Goal: Information Seeking & Learning: Learn about a topic

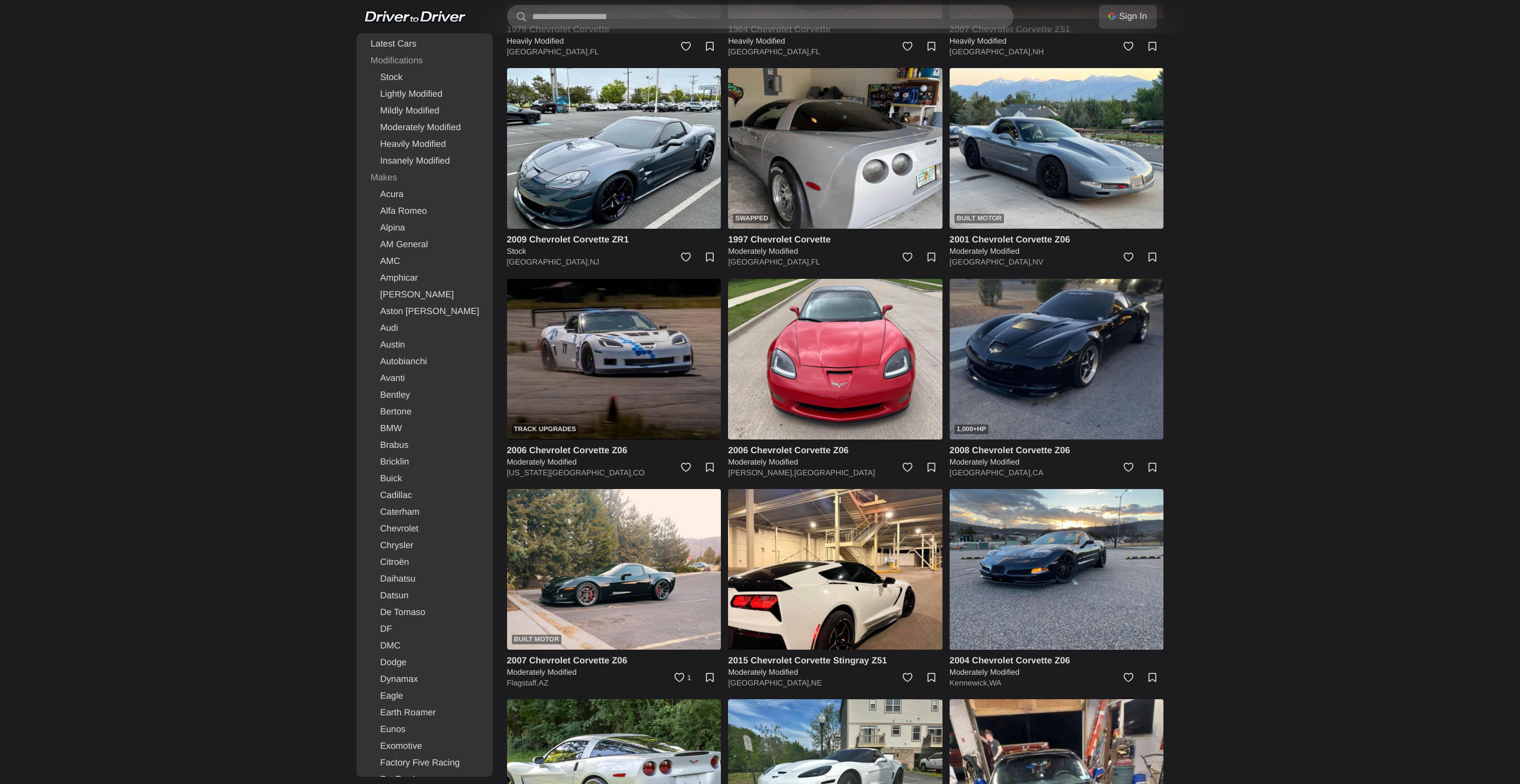
scroll to position [1620, 0]
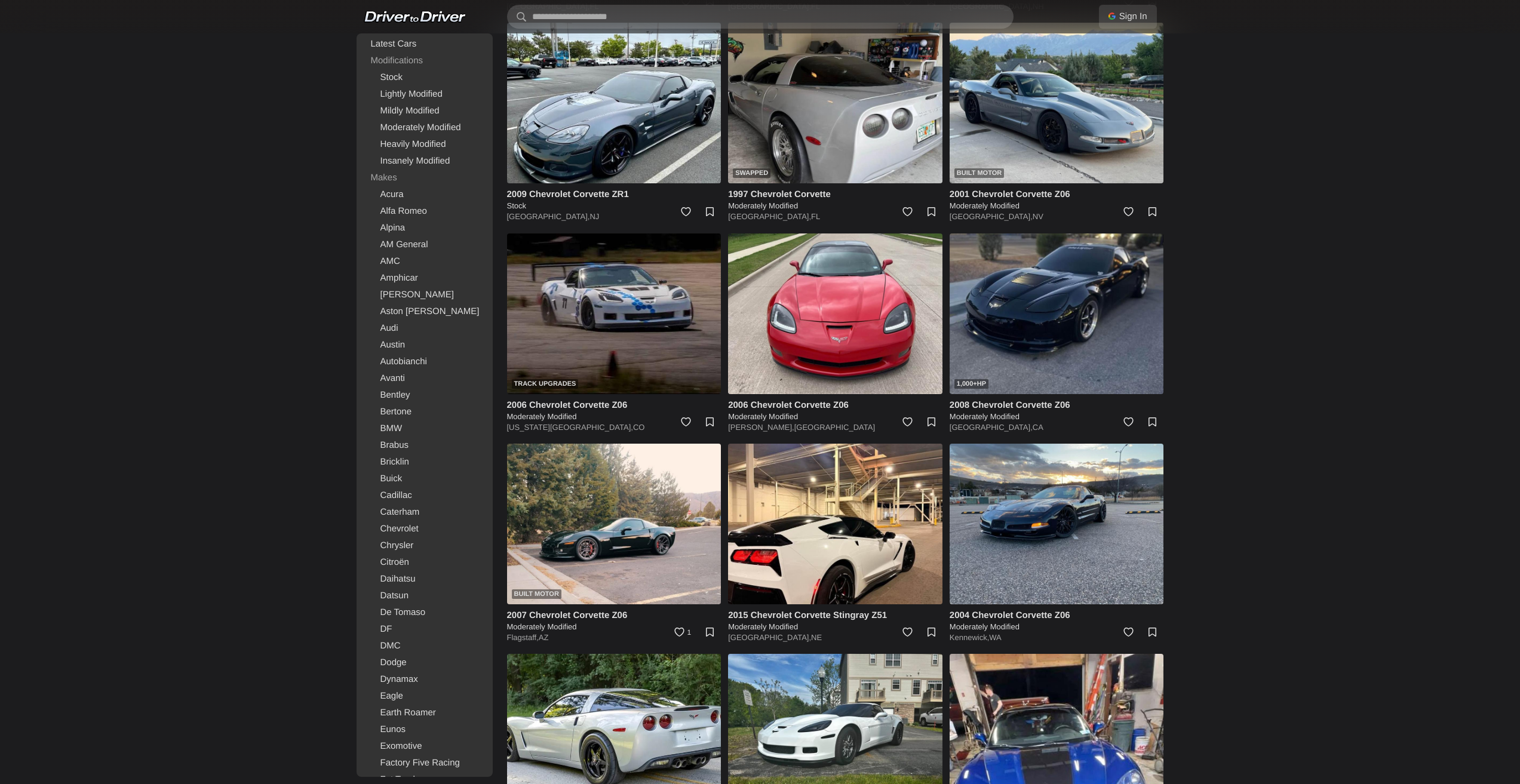
drag, startPoint x: 1317, startPoint y: 447, endPoint x: 1219, endPoint y: 333, distance: 150.3
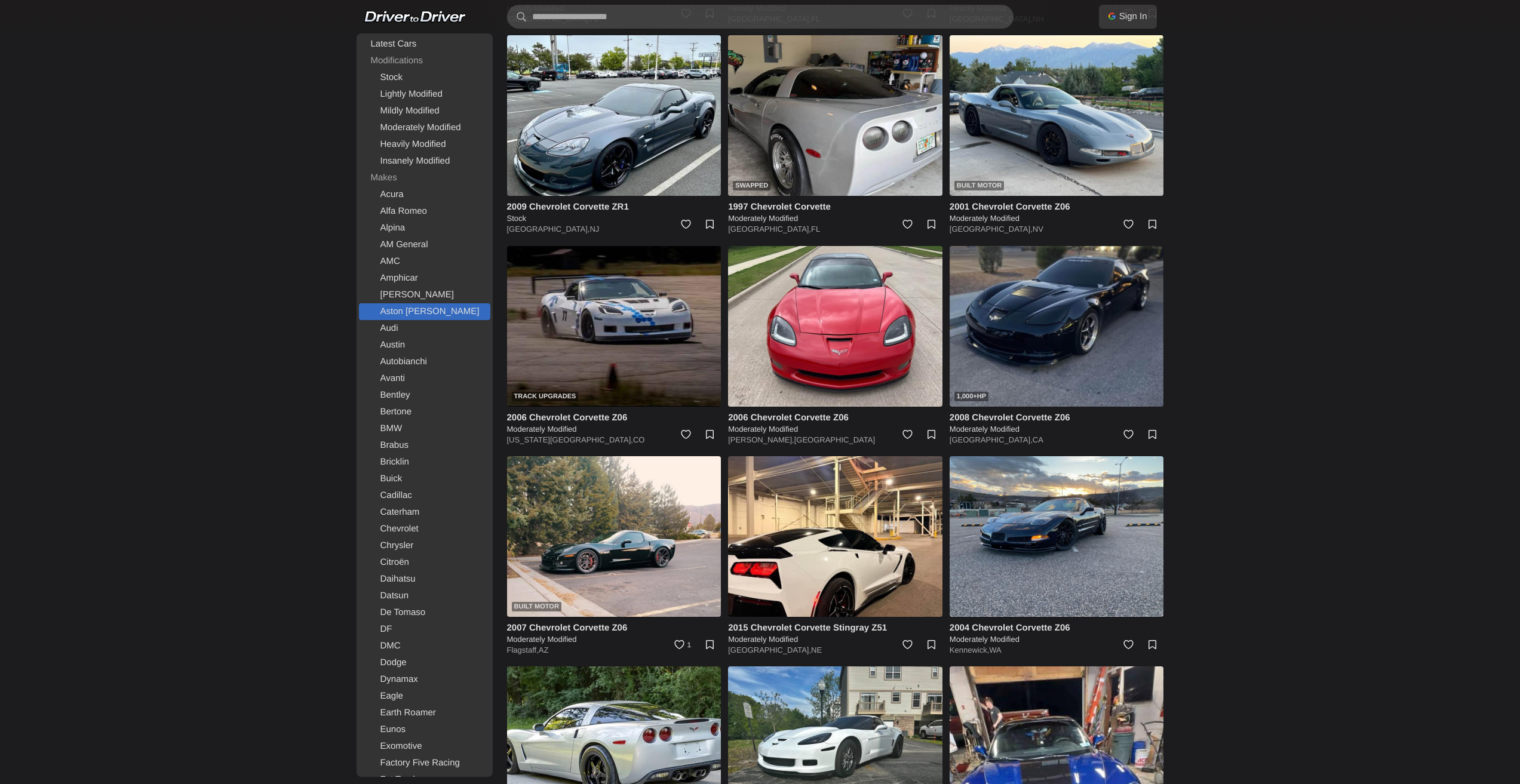
click at [413, 309] on link "Aston [PERSON_NAME]" at bounding box center [425, 312] width 131 height 17
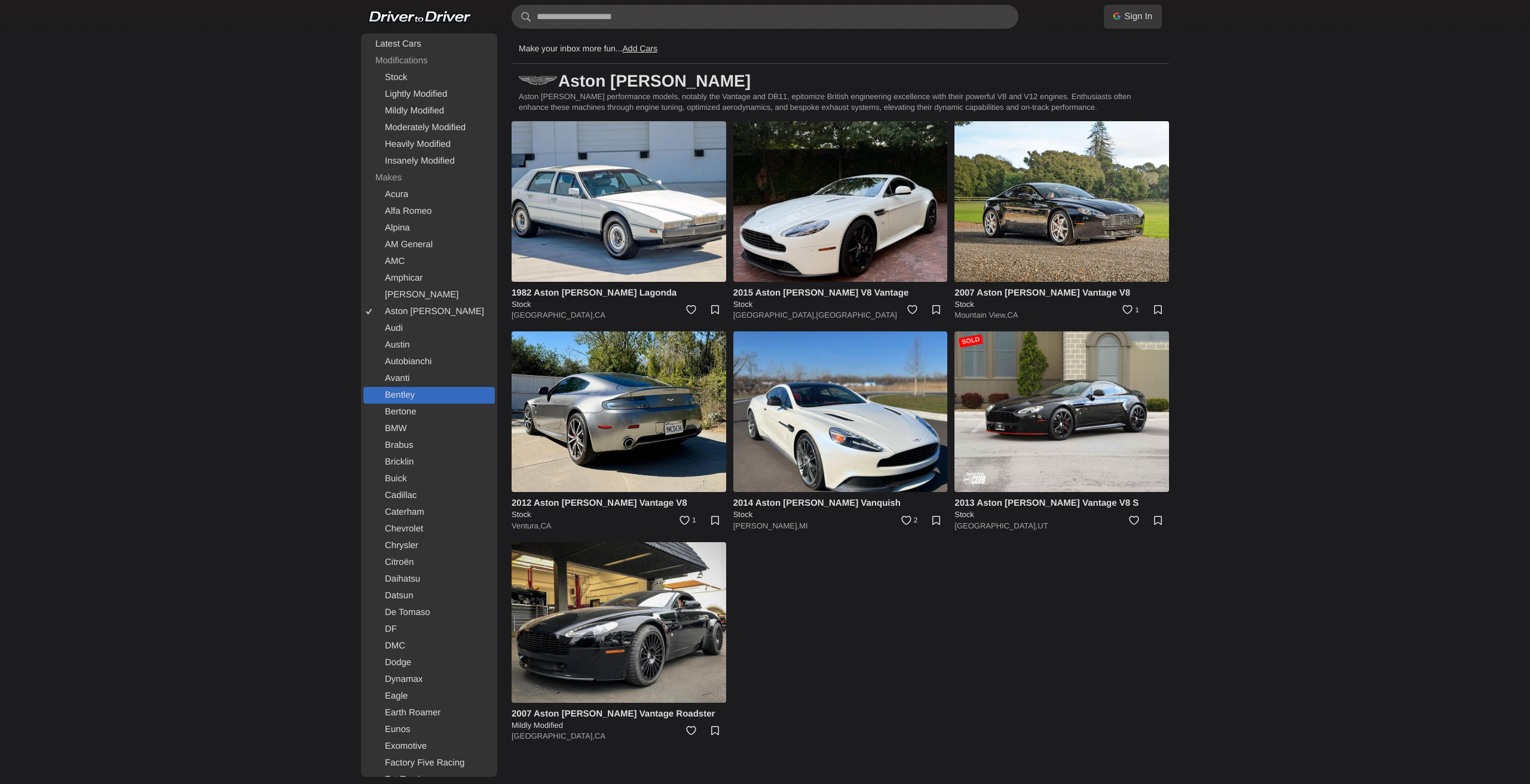
click at [414, 400] on link "Bentley" at bounding box center [429, 395] width 132 height 17
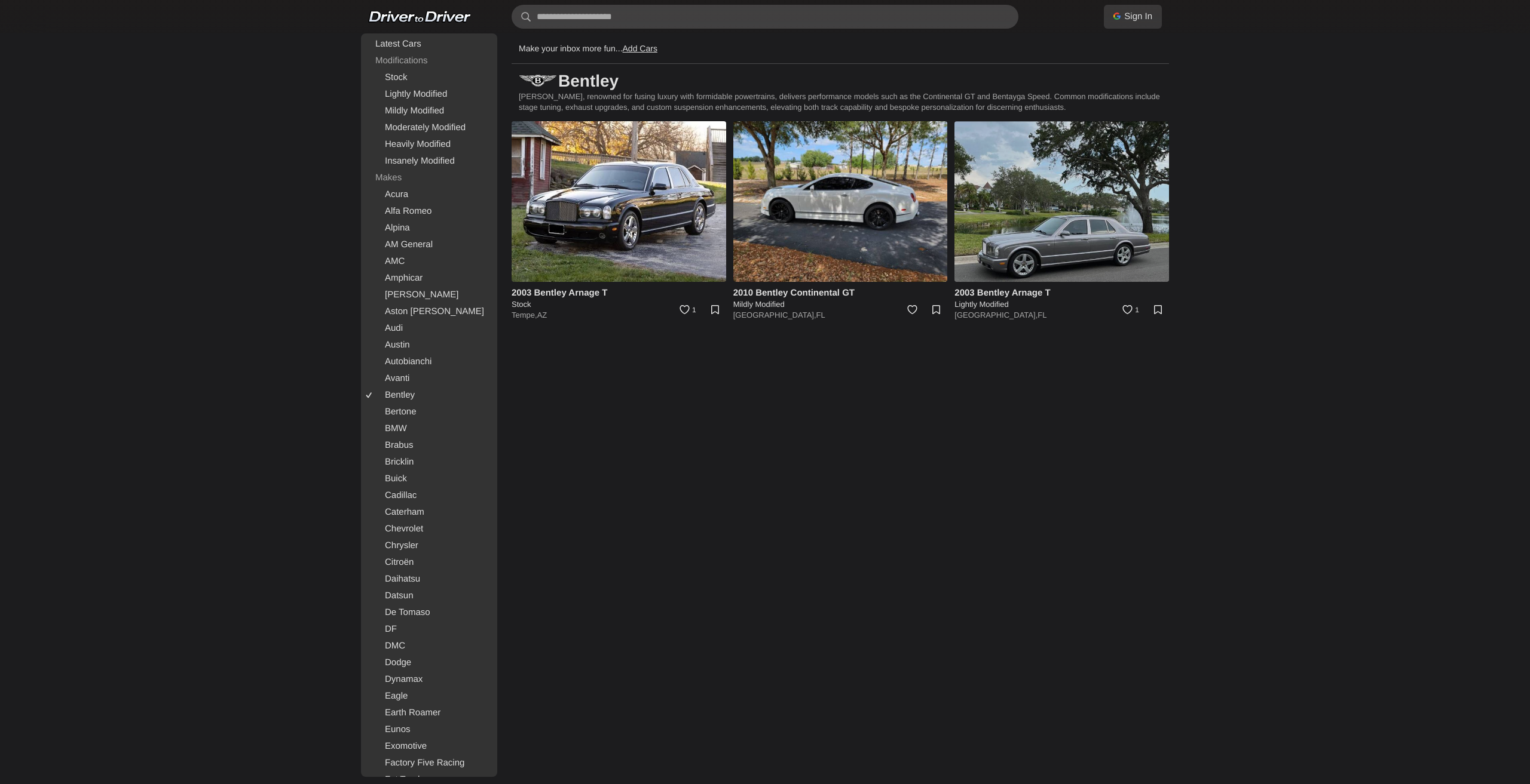
click at [1024, 227] on img at bounding box center [1061, 202] width 215 height 160
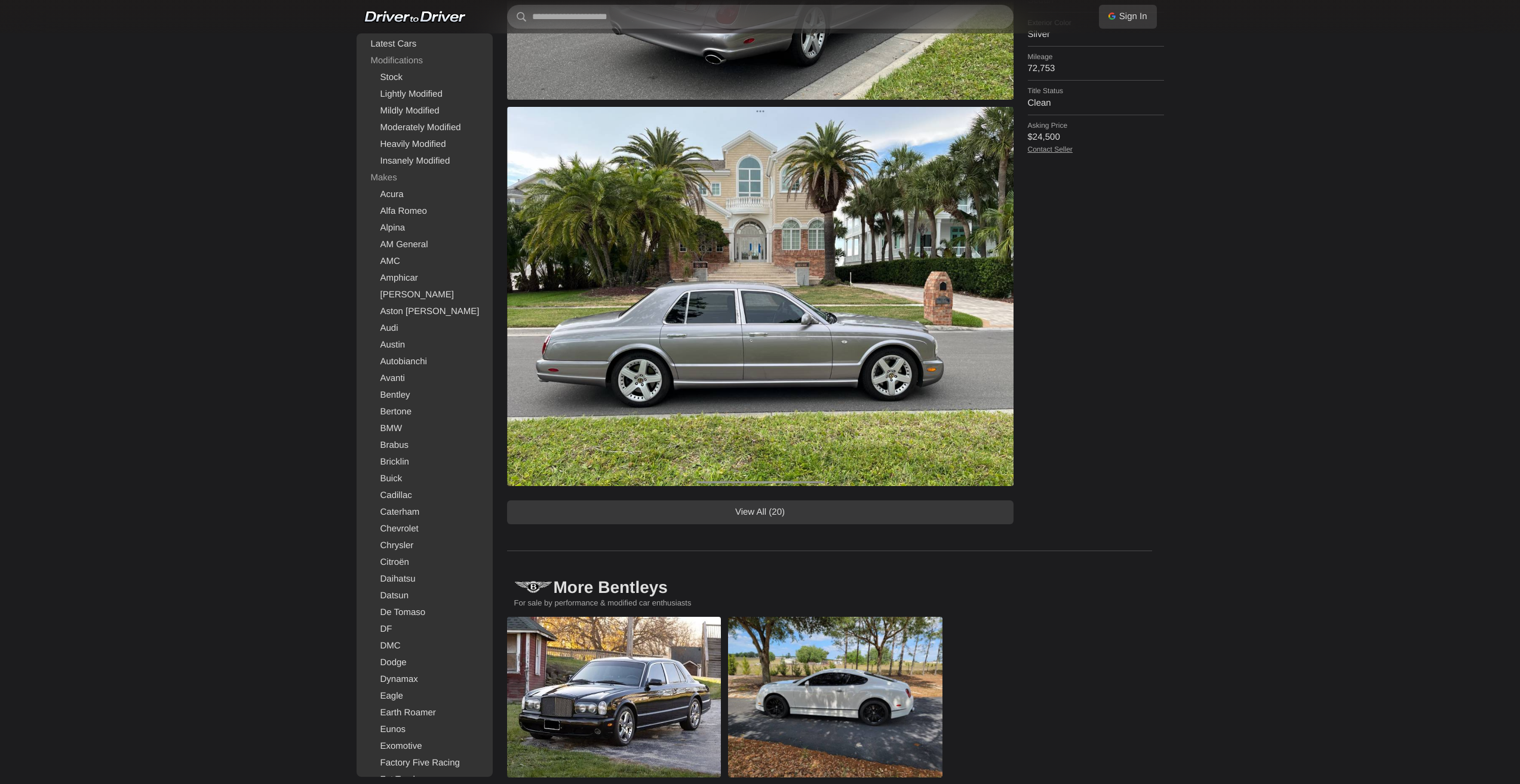
scroll to position [637, 0]
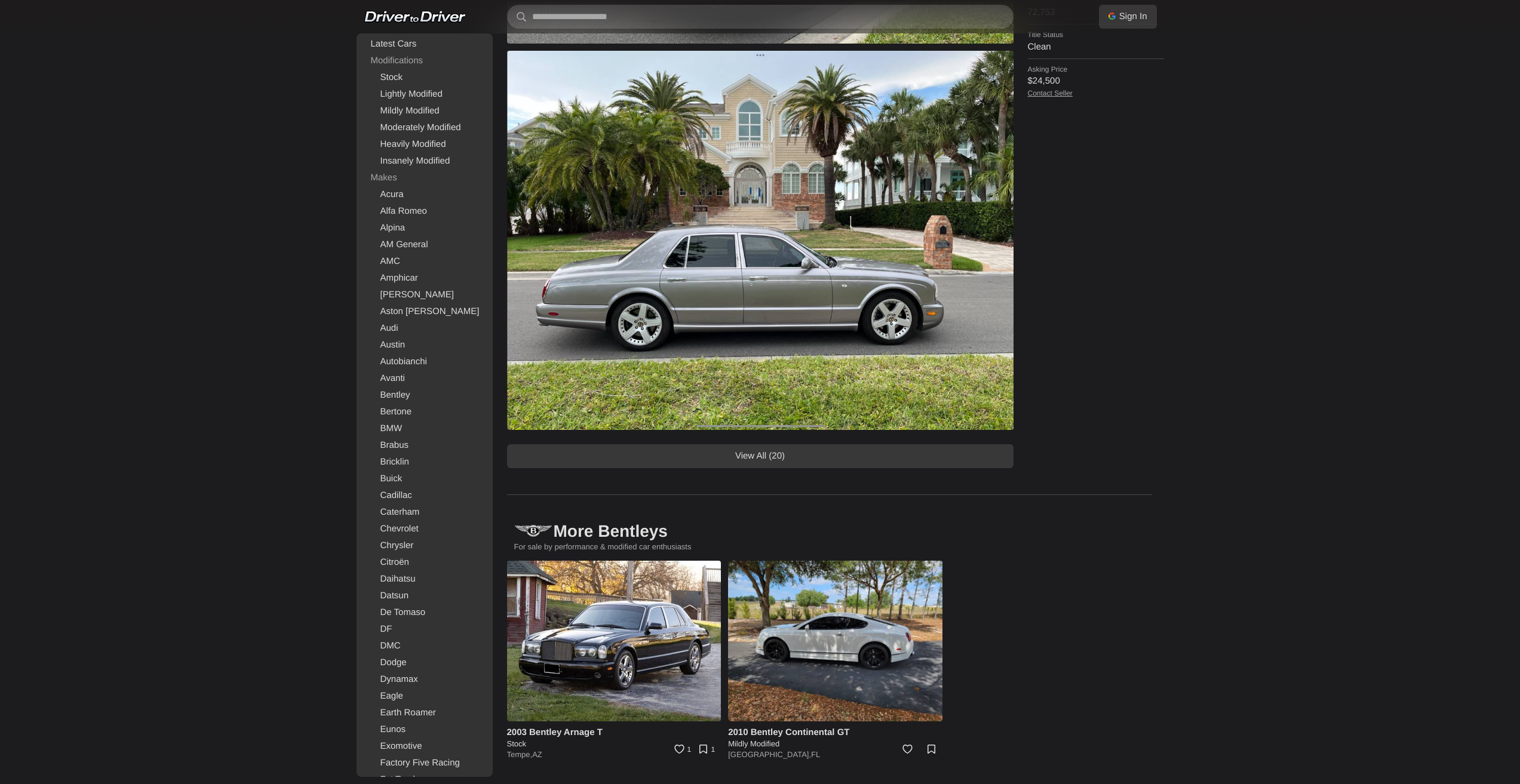
click at [749, 453] on link "View All (20)" at bounding box center [760, 455] width 507 height 24
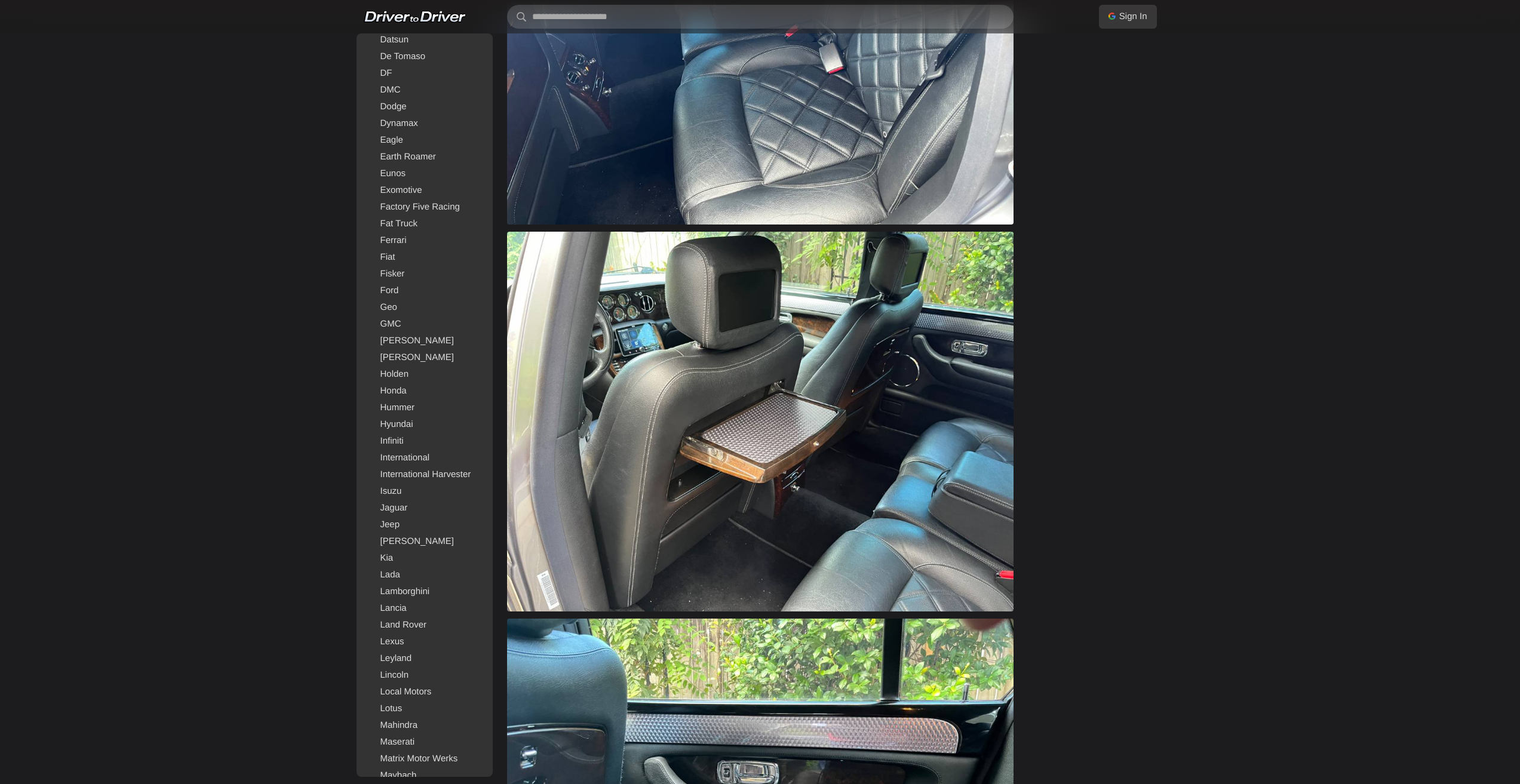
scroll to position [657, 0]
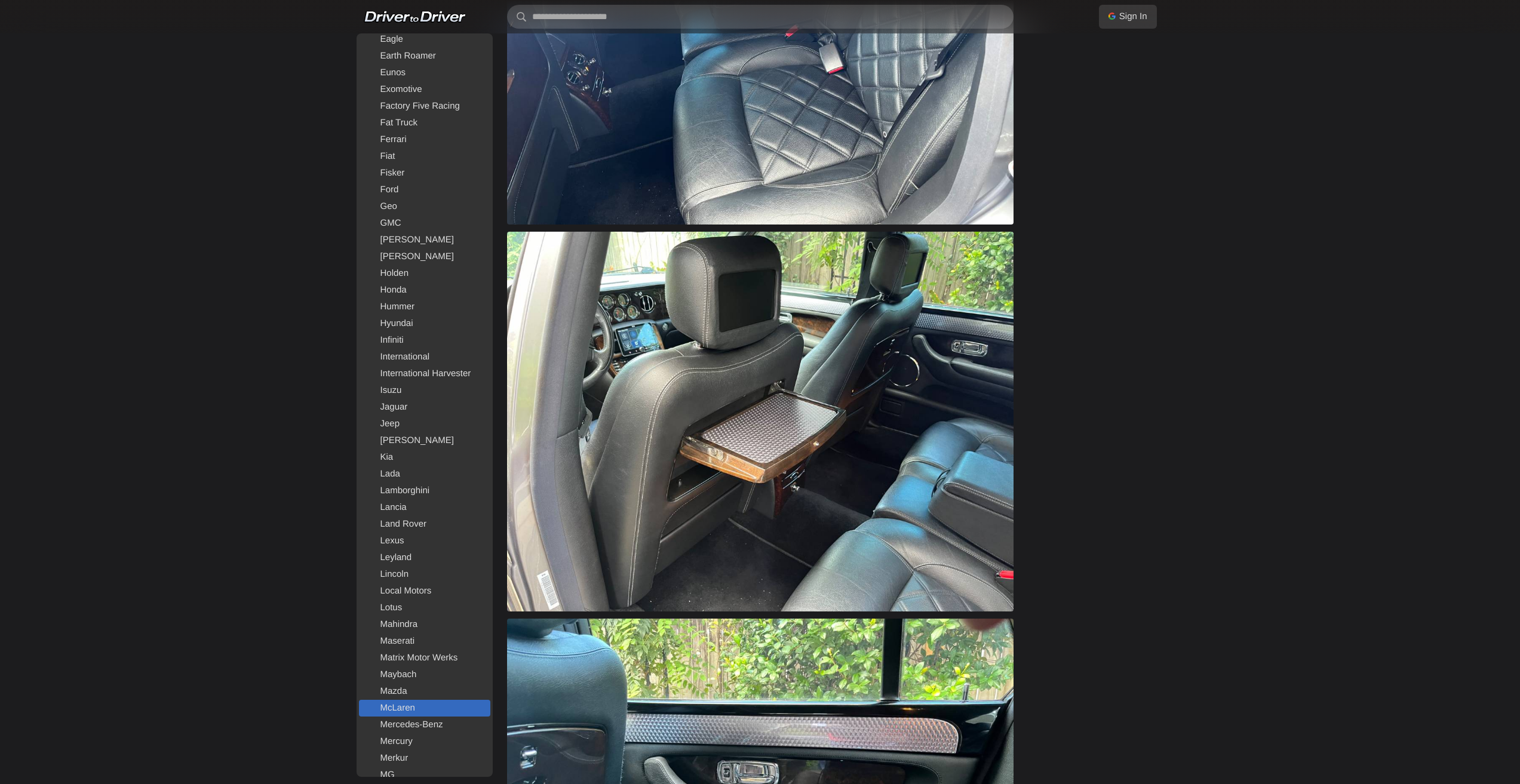
click at [403, 706] on link "McLaren" at bounding box center [425, 708] width 131 height 17
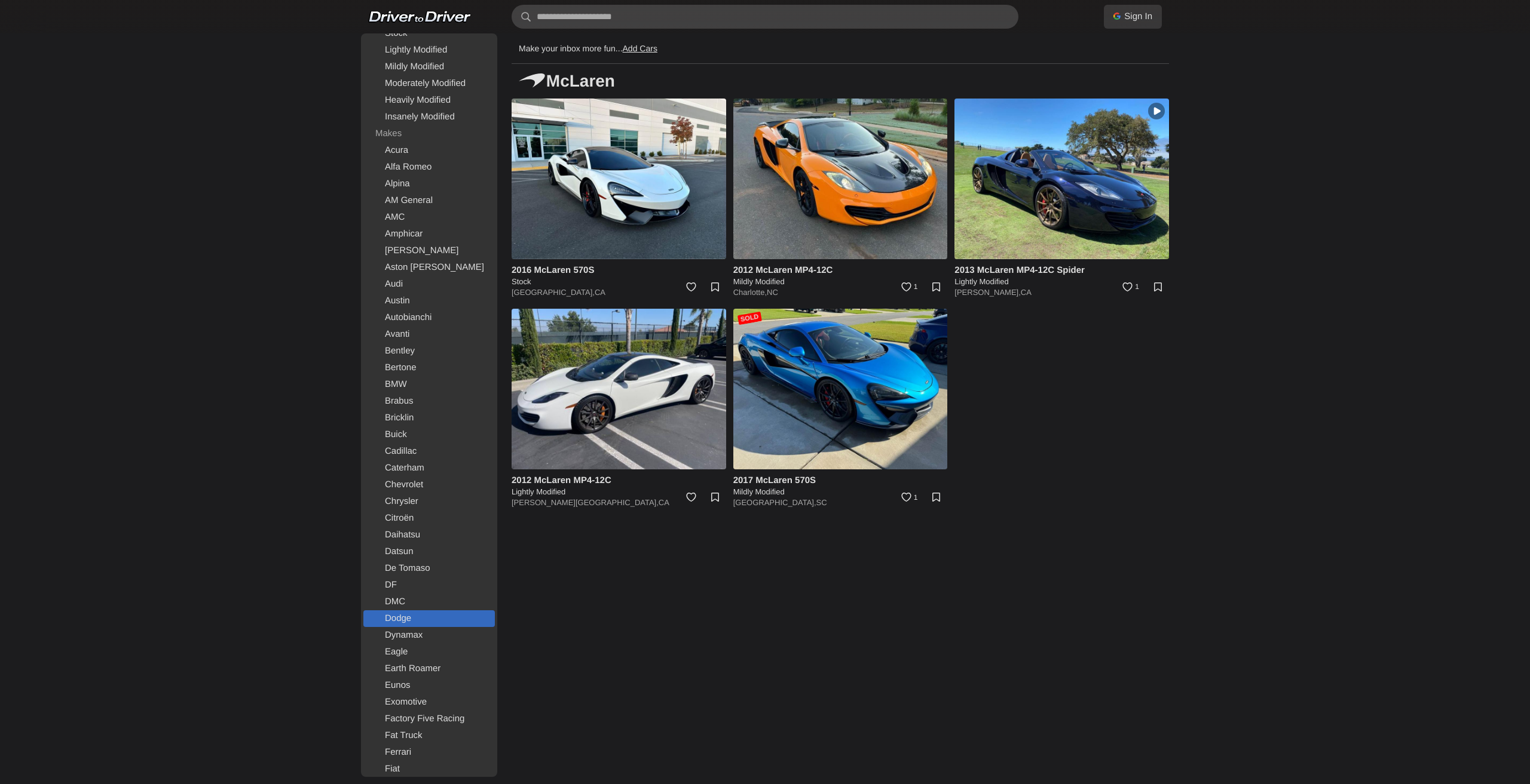
scroll to position [239, 0]
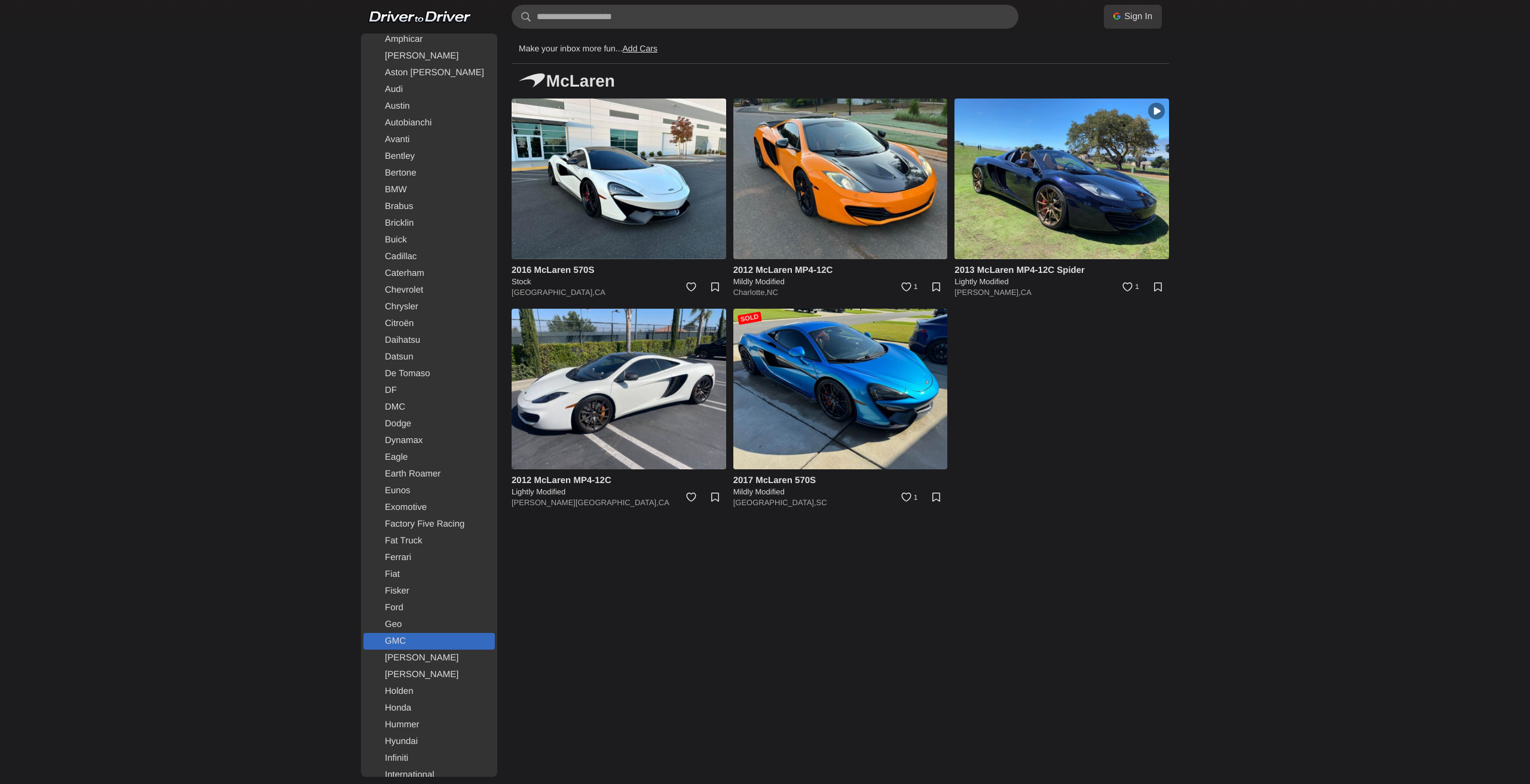
click at [402, 646] on link "GMC" at bounding box center [429, 641] width 132 height 17
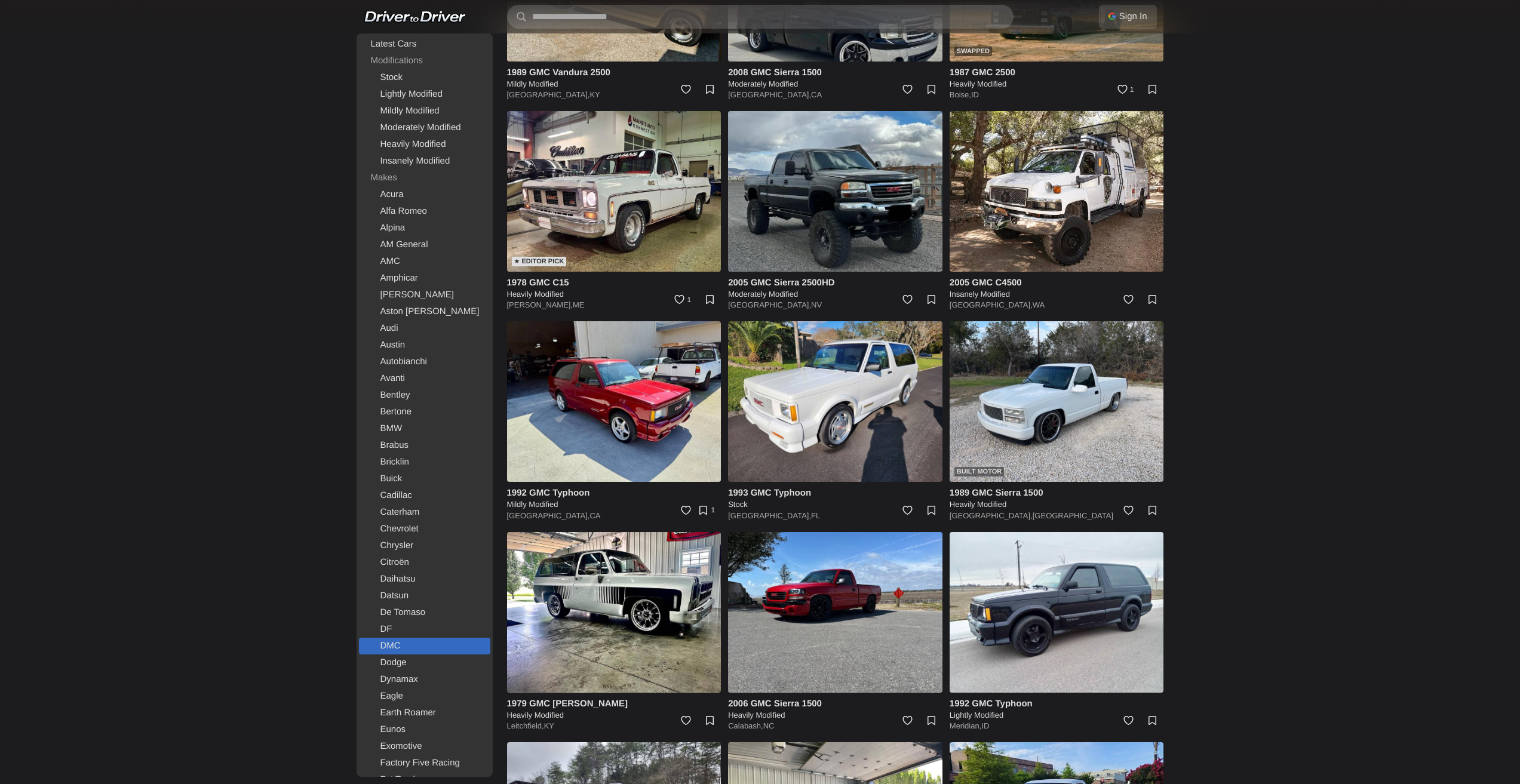
scroll to position [717, 0]
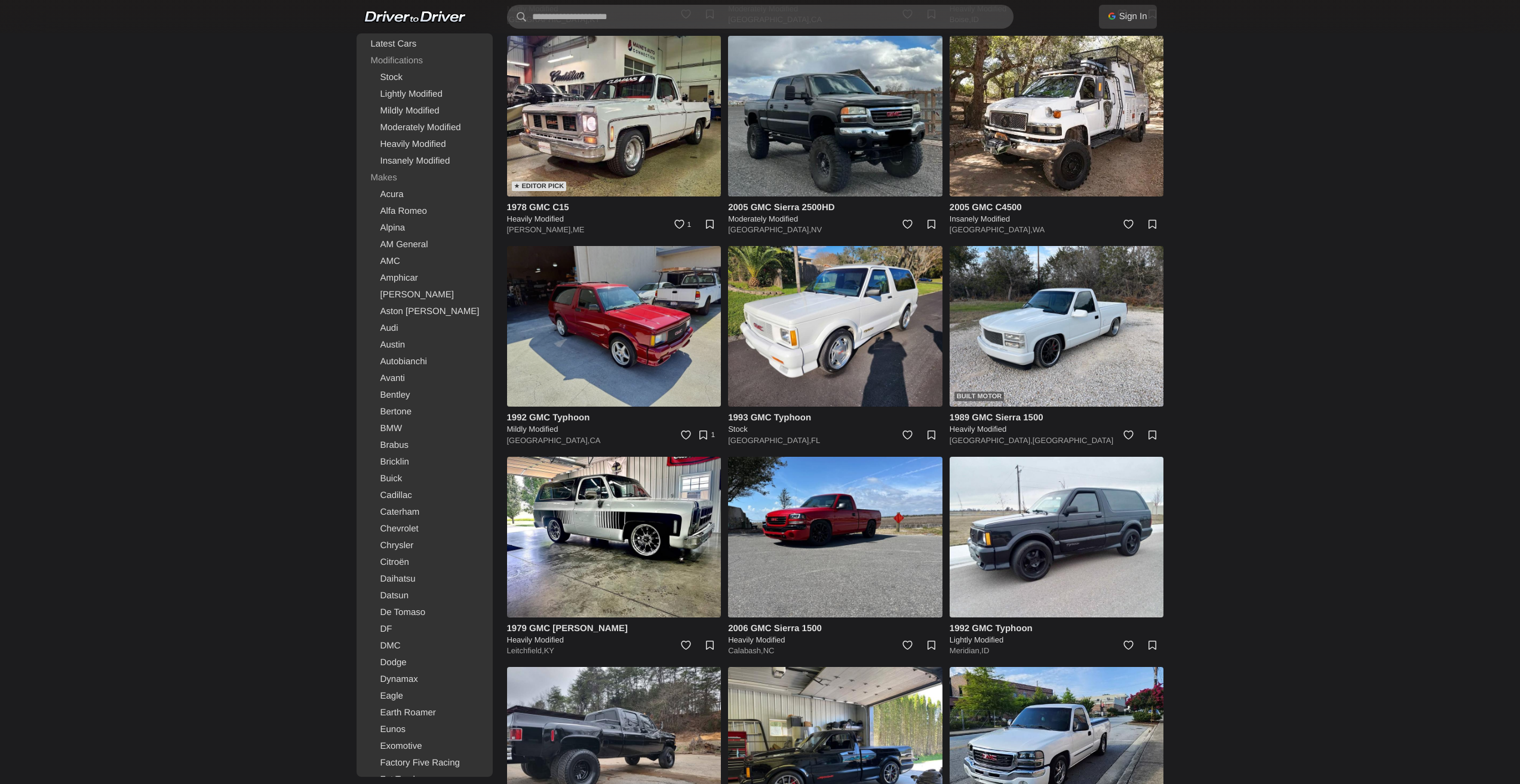
click at [638, 316] on img at bounding box center [614, 326] width 215 height 160
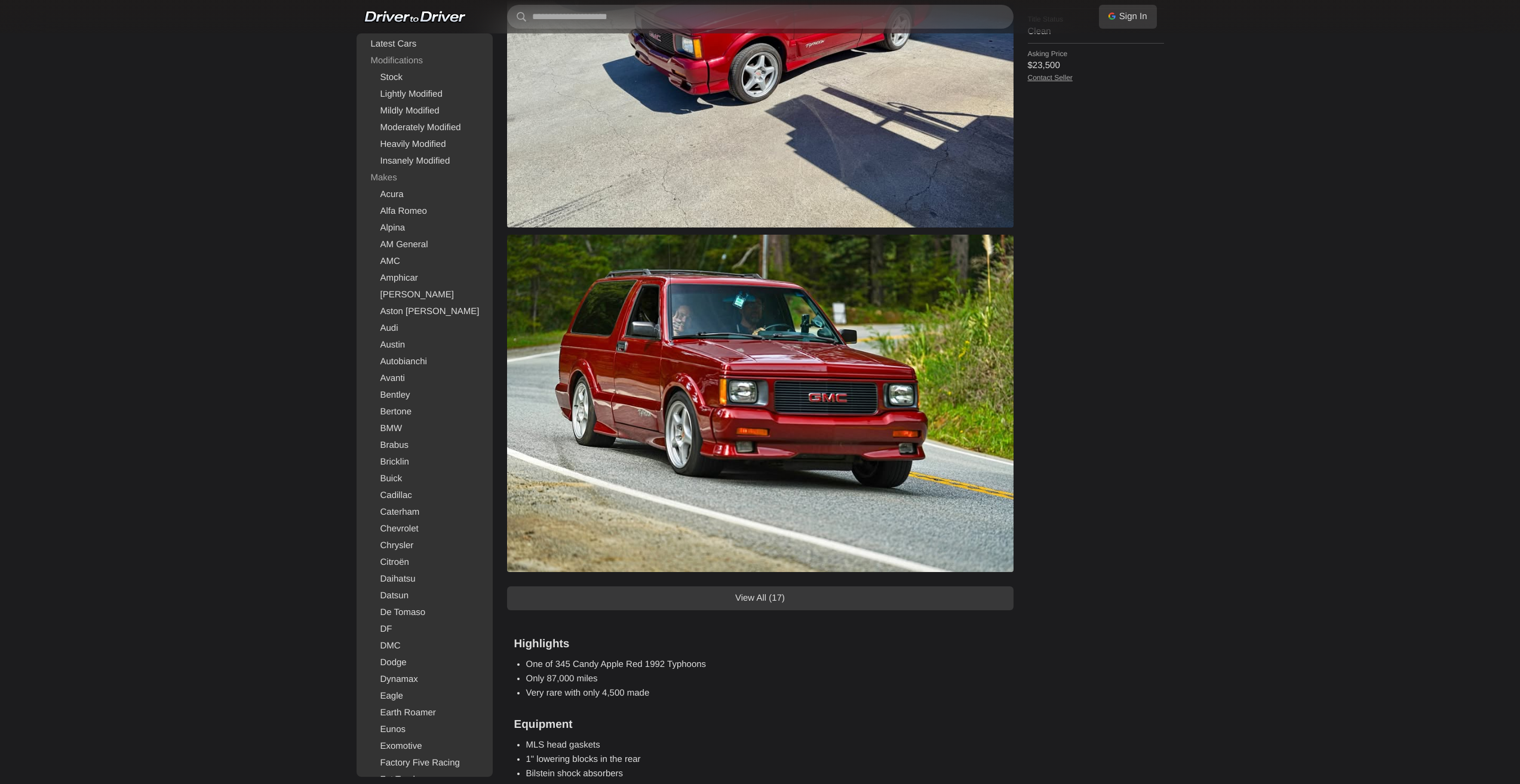
scroll to position [657, 0]
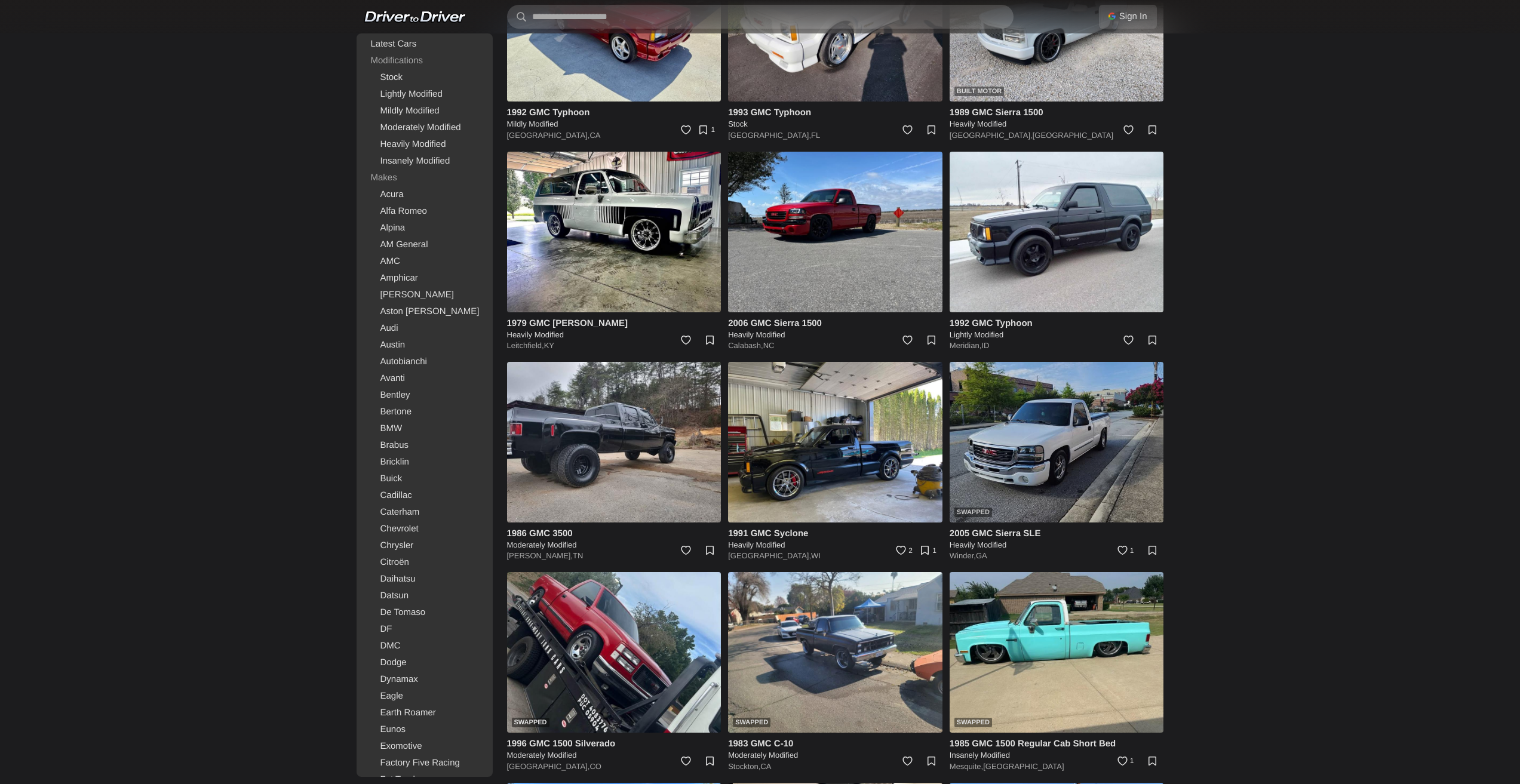
scroll to position [1075, 0]
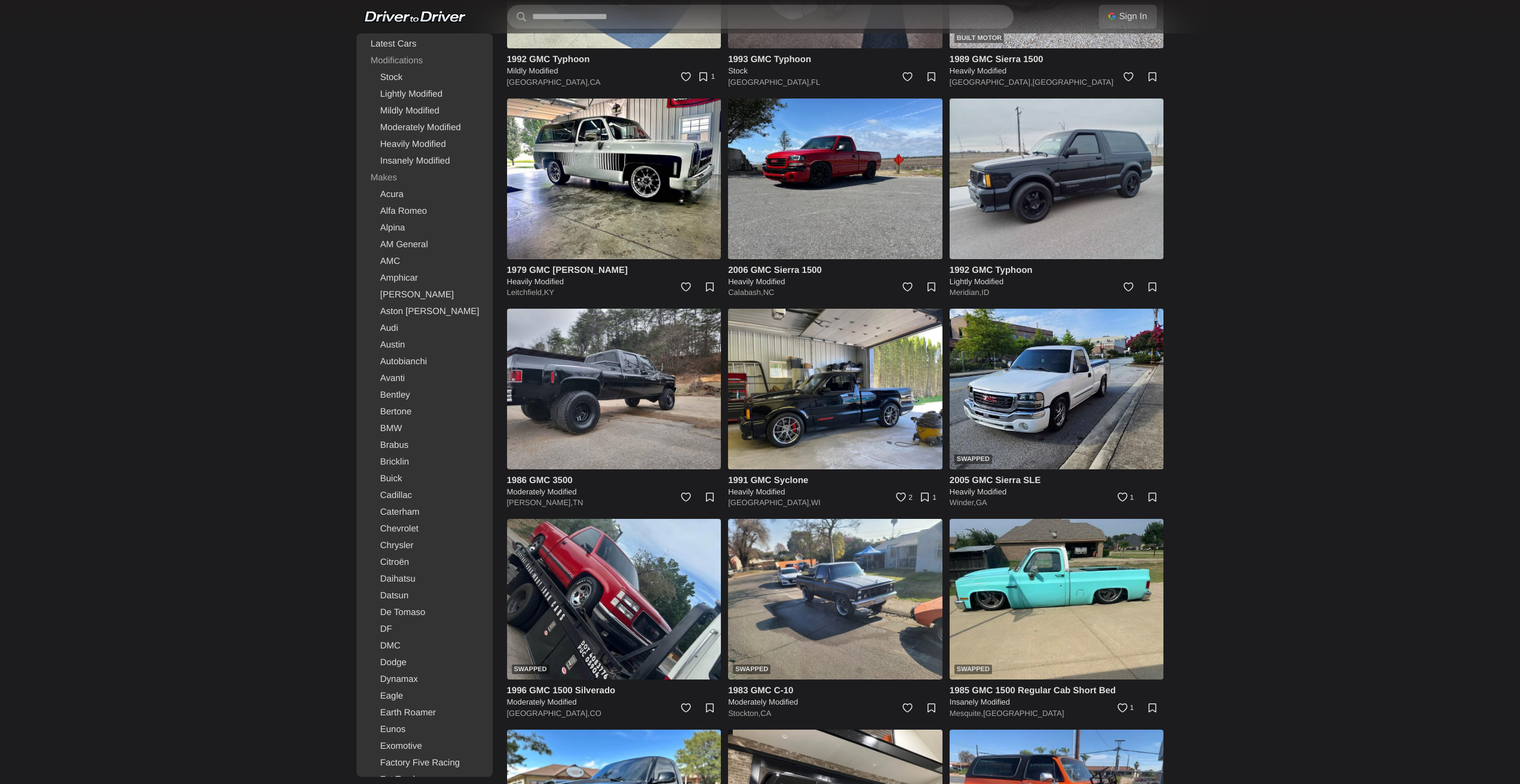
click at [1062, 179] on img at bounding box center [1057, 179] width 215 height 160
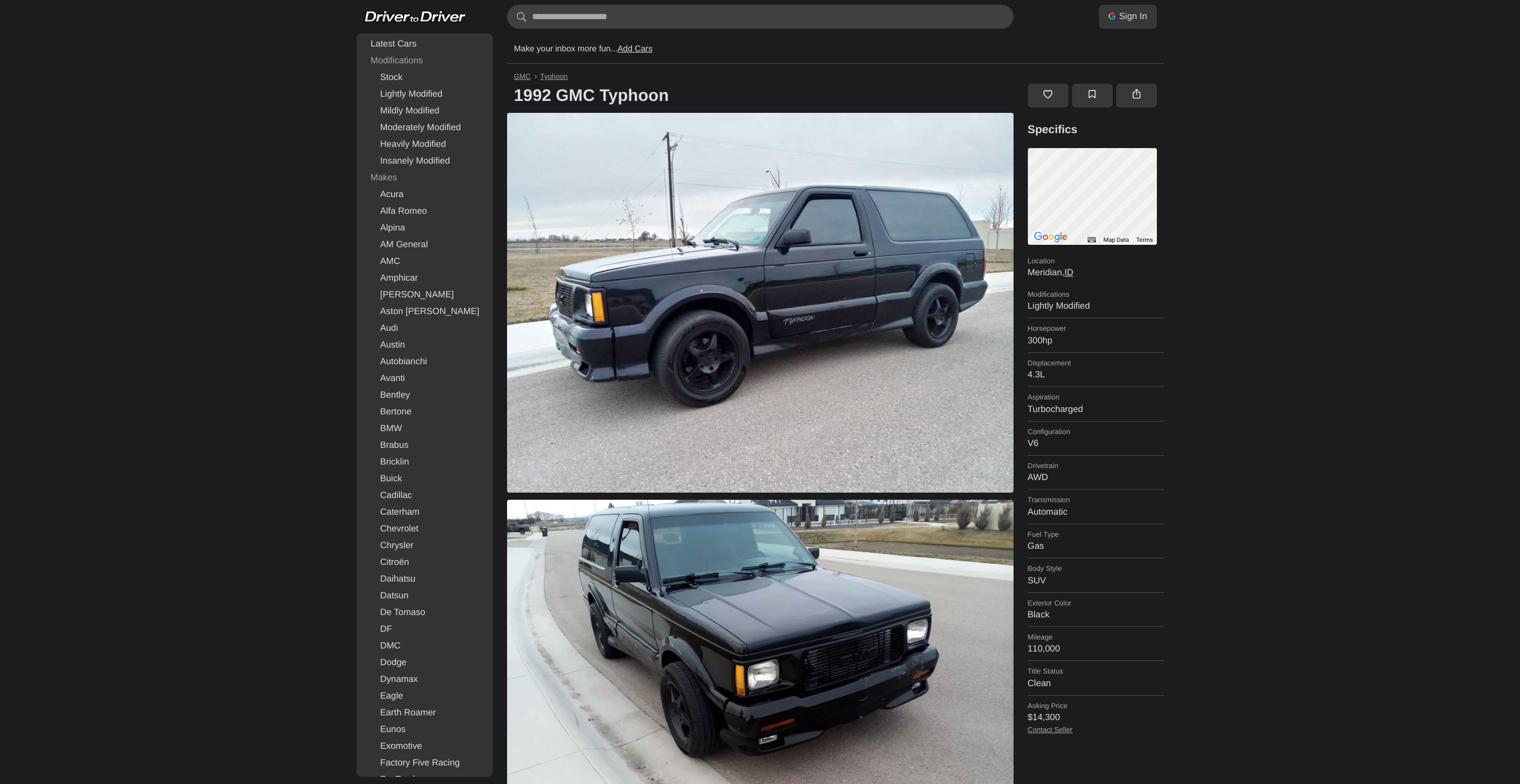
drag, startPoint x: 923, startPoint y: 379, endPoint x: 912, endPoint y: 376, distance: 11.4
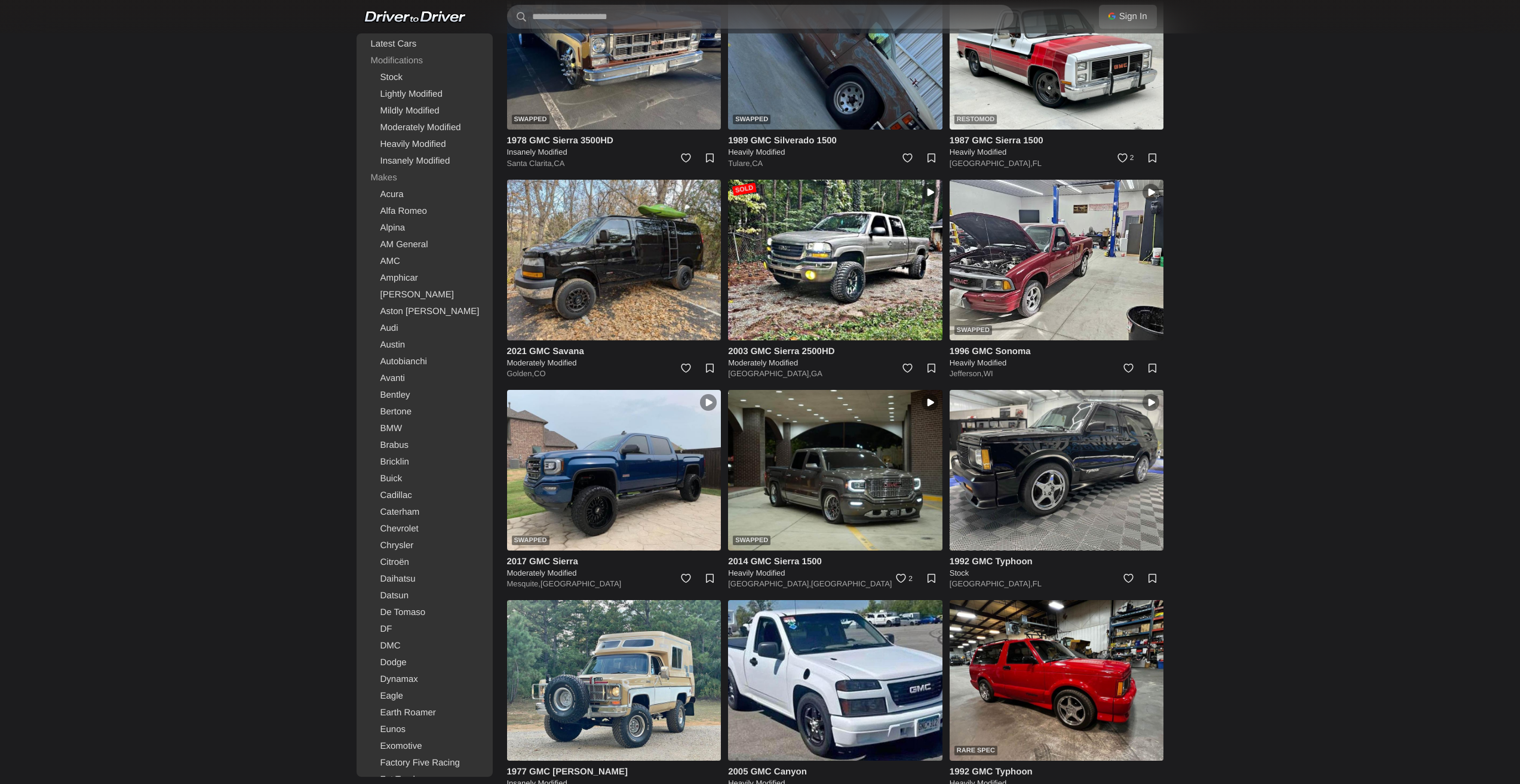
scroll to position [3165, 0]
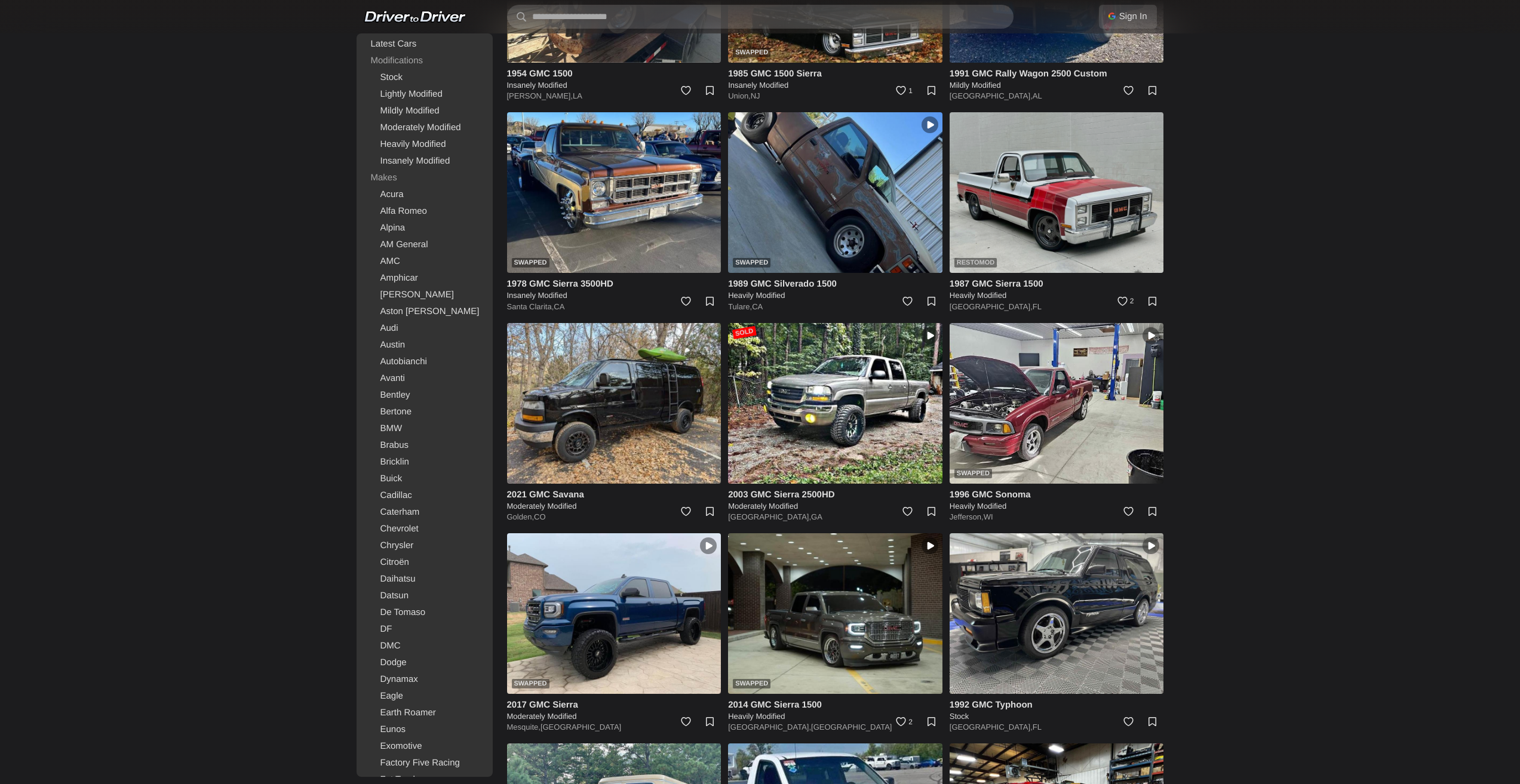
click at [1090, 197] on img at bounding box center [1057, 193] width 215 height 160
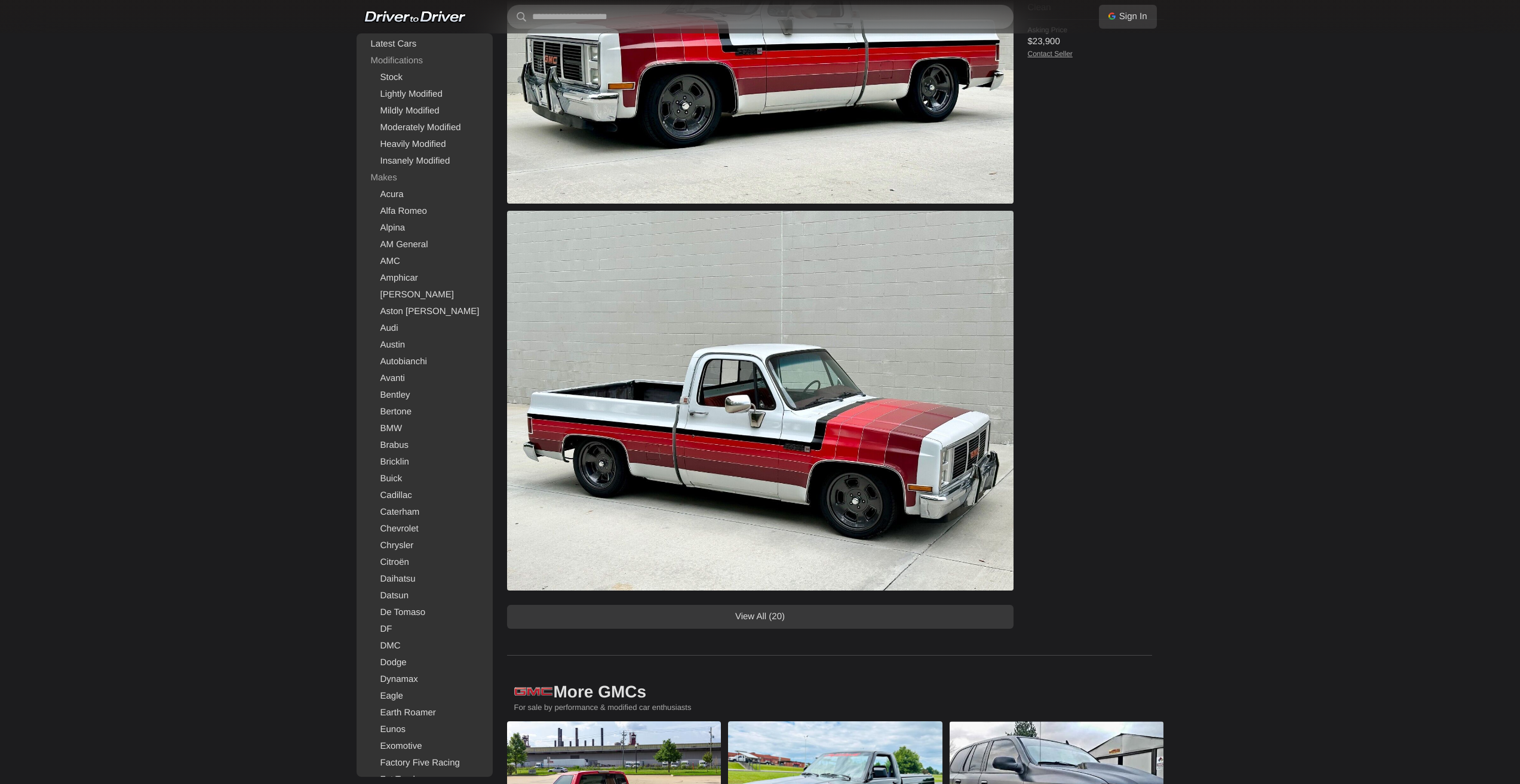
scroll to position [717, 0]
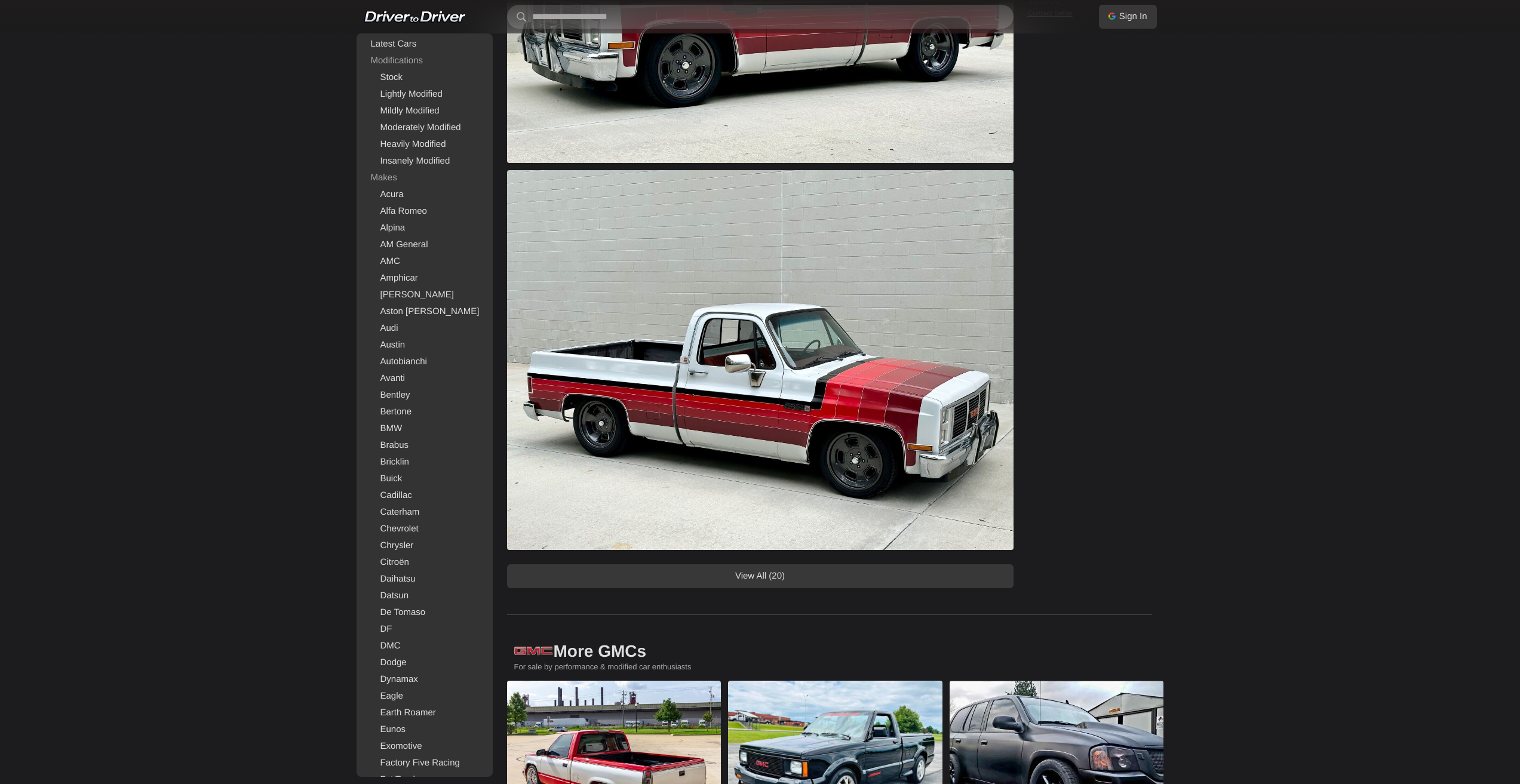
drag, startPoint x: 919, startPoint y: 268, endPoint x: 895, endPoint y: 254, distance: 27.8
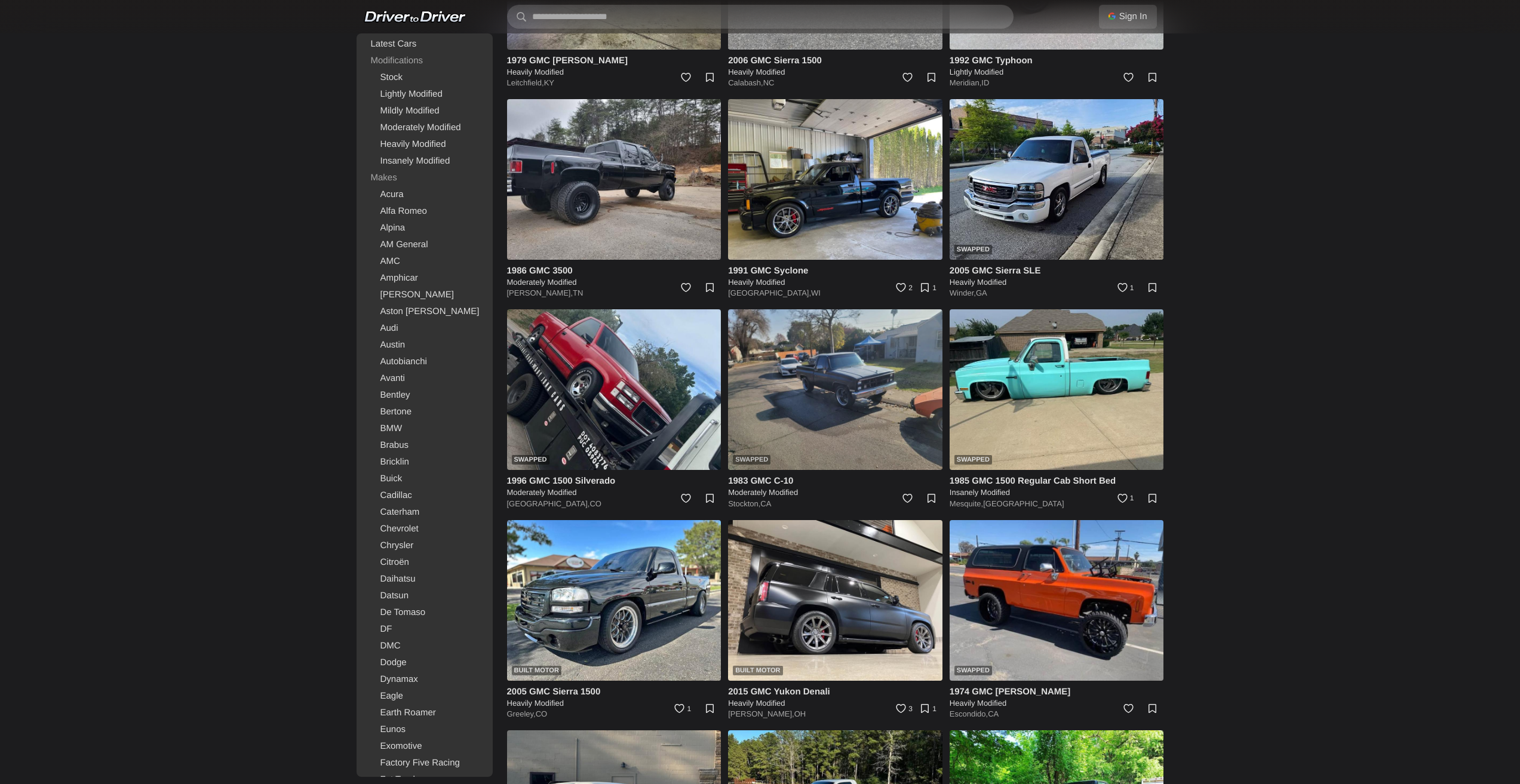
scroll to position [1333, 0]
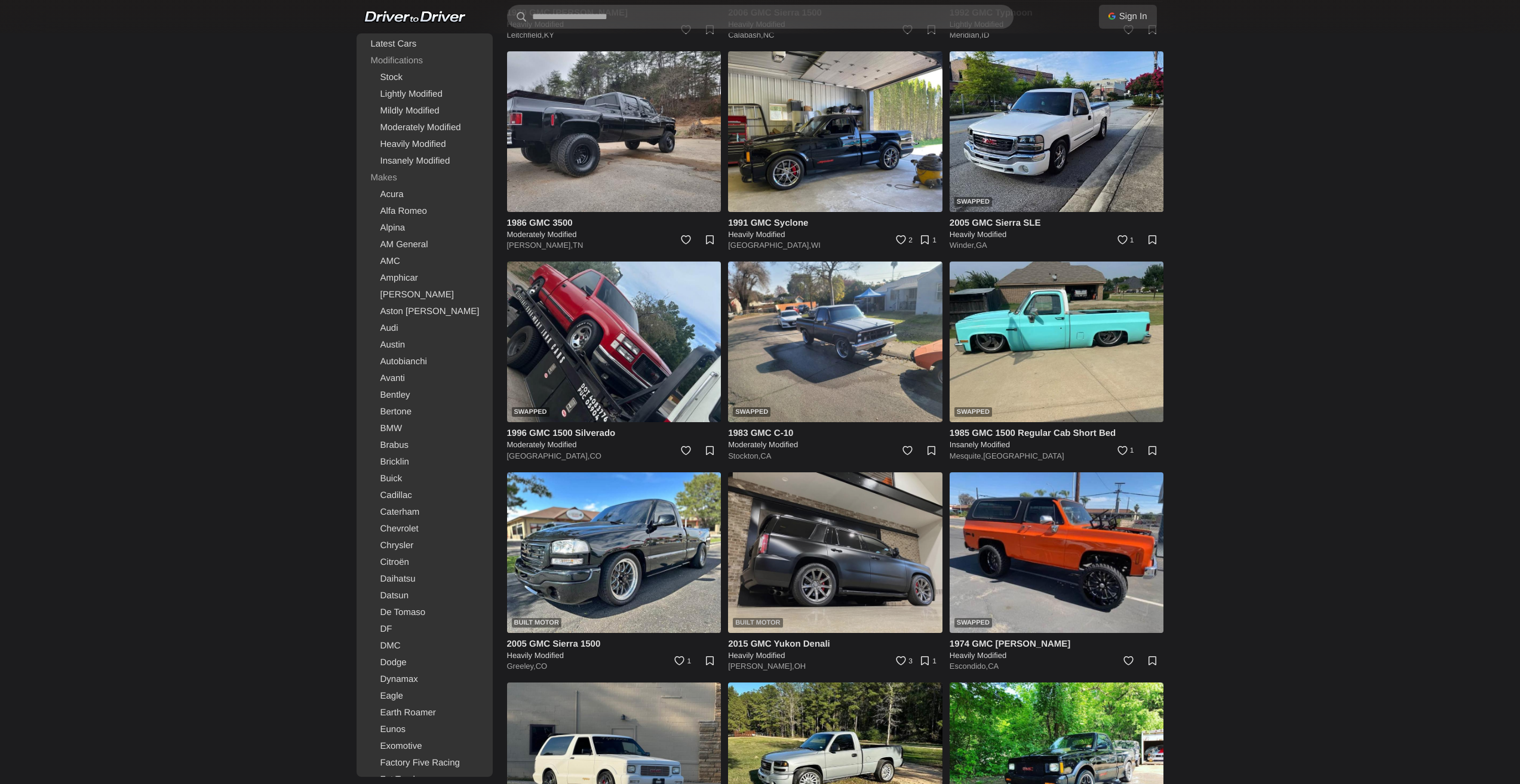
click at [831, 569] on img at bounding box center [835, 552] width 215 height 160
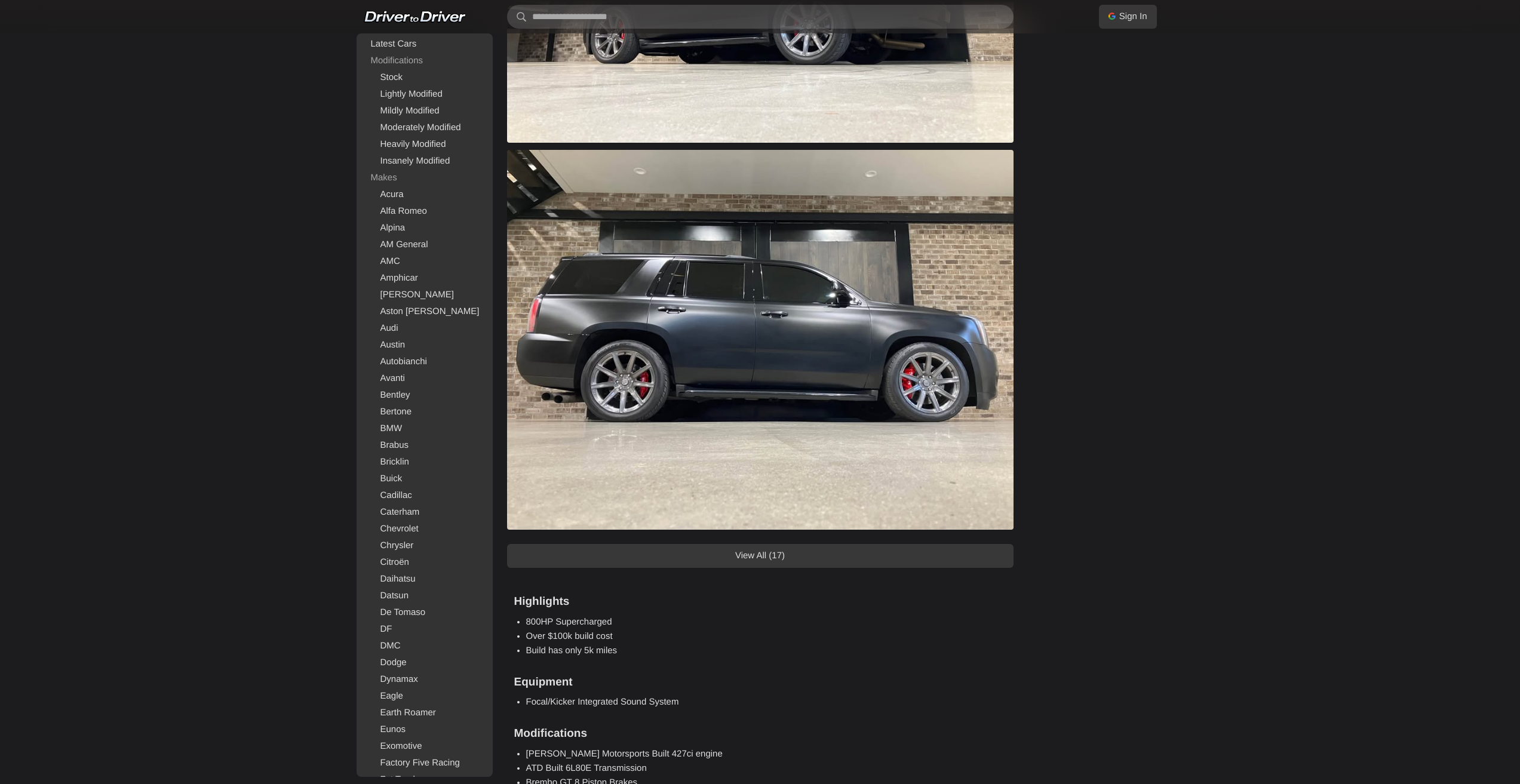
scroll to position [896, 0]
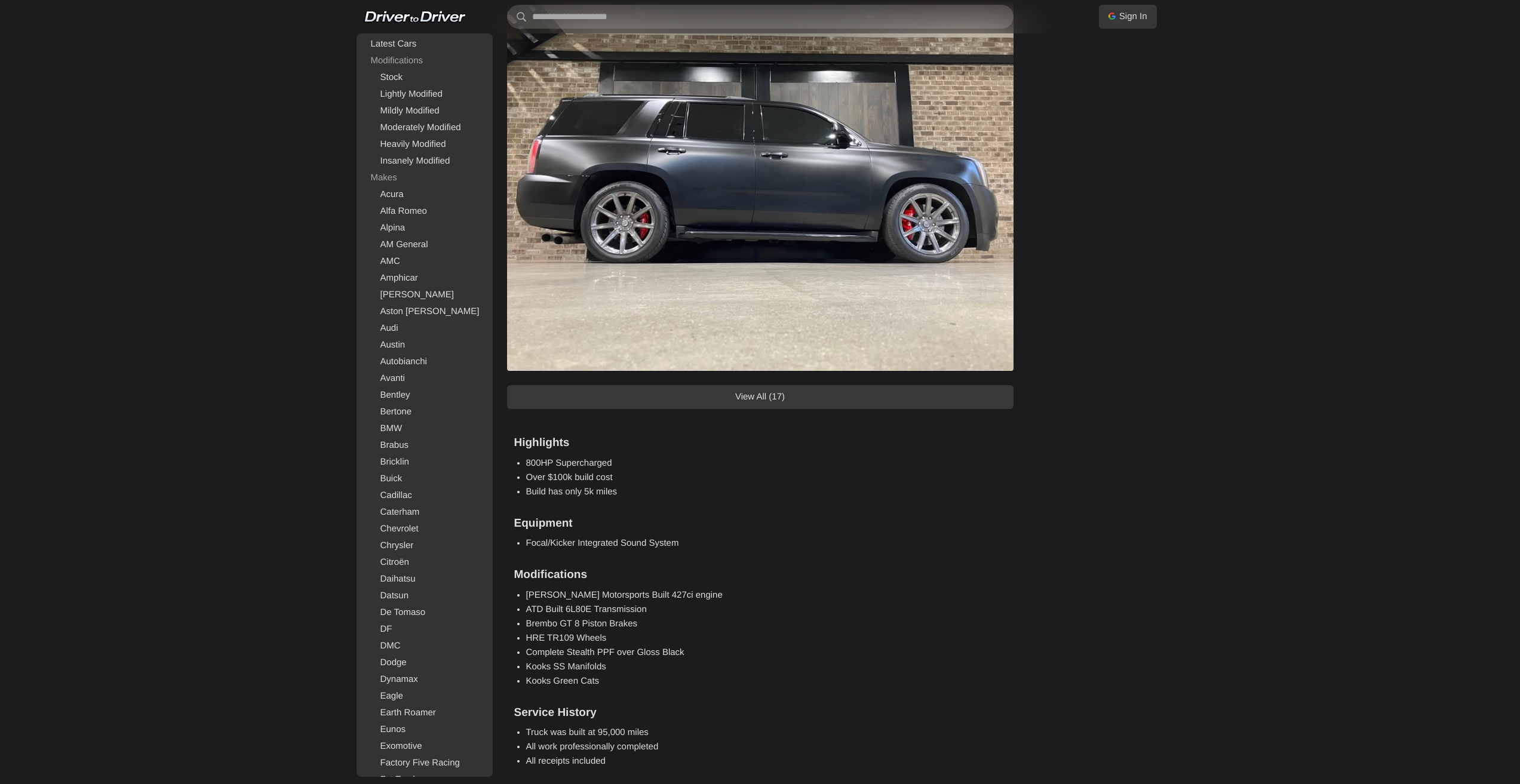
click at [757, 395] on link "View All (17)" at bounding box center [760, 397] width 507 height 24
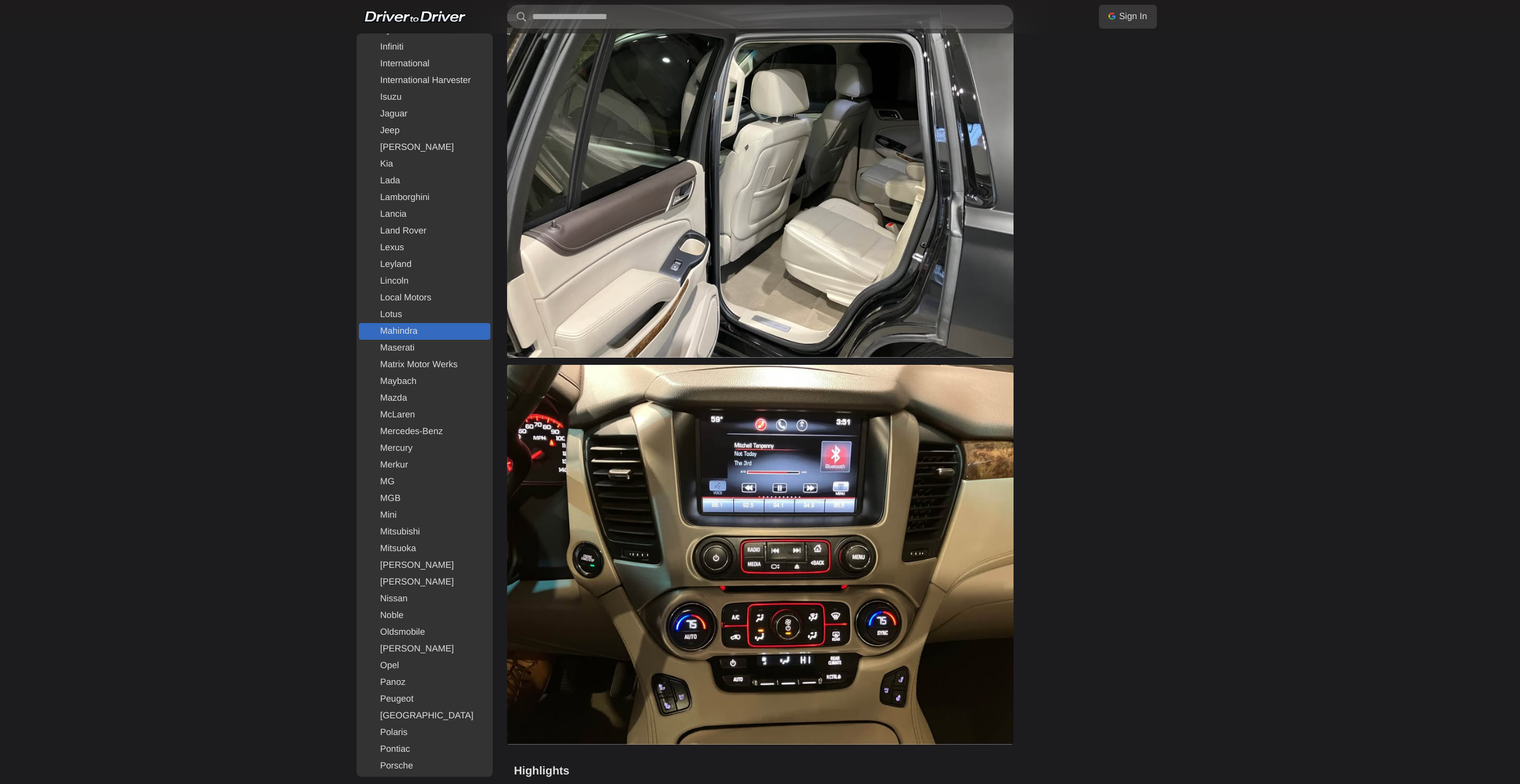
scroll to position [950, 0]
click at [423, 436] on link "Mercedes-Benz" at bounding box center [425, 432] width 131 height 17
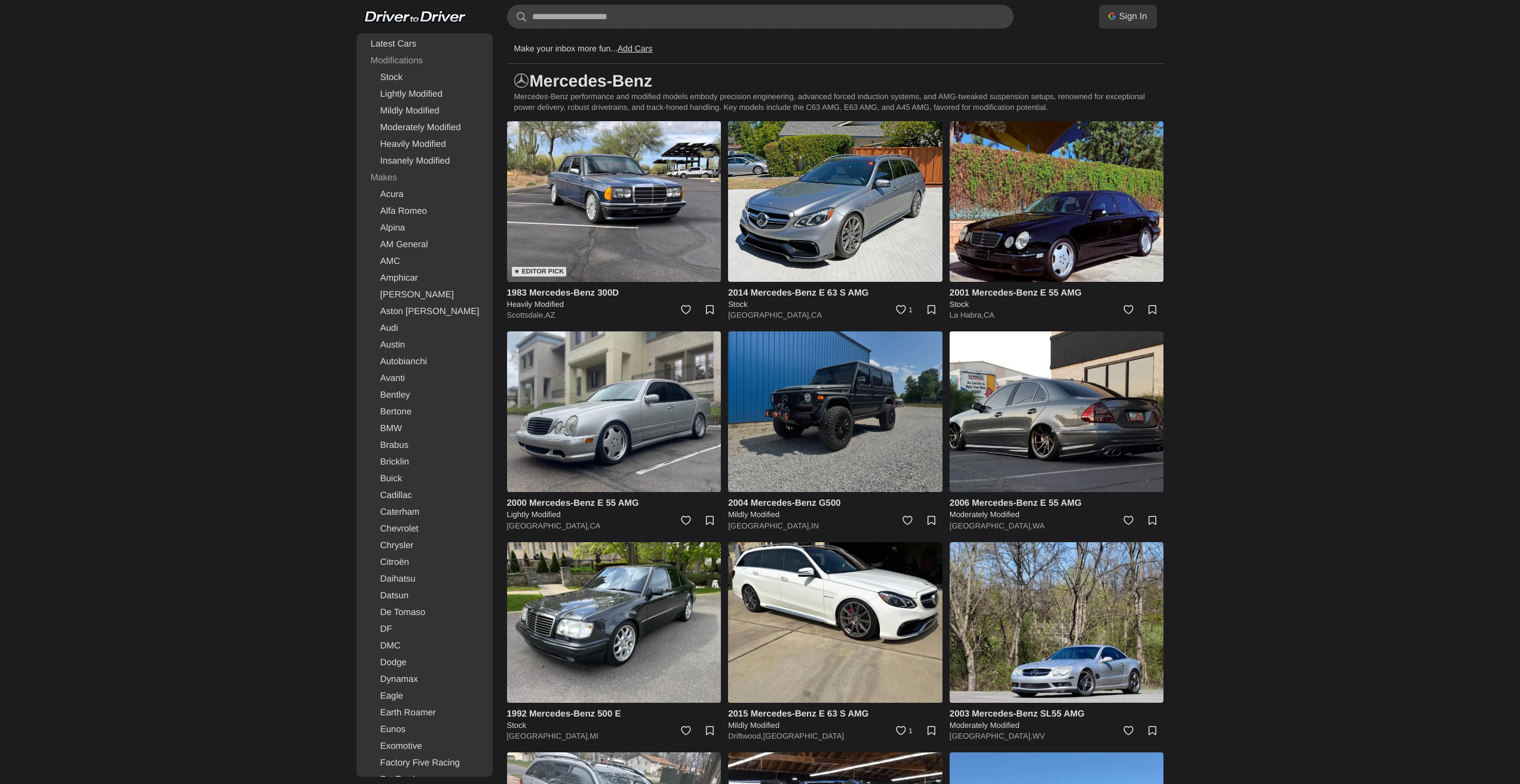
click at [809, 426] on img at bounding box center [835, 412] width 215 height 160
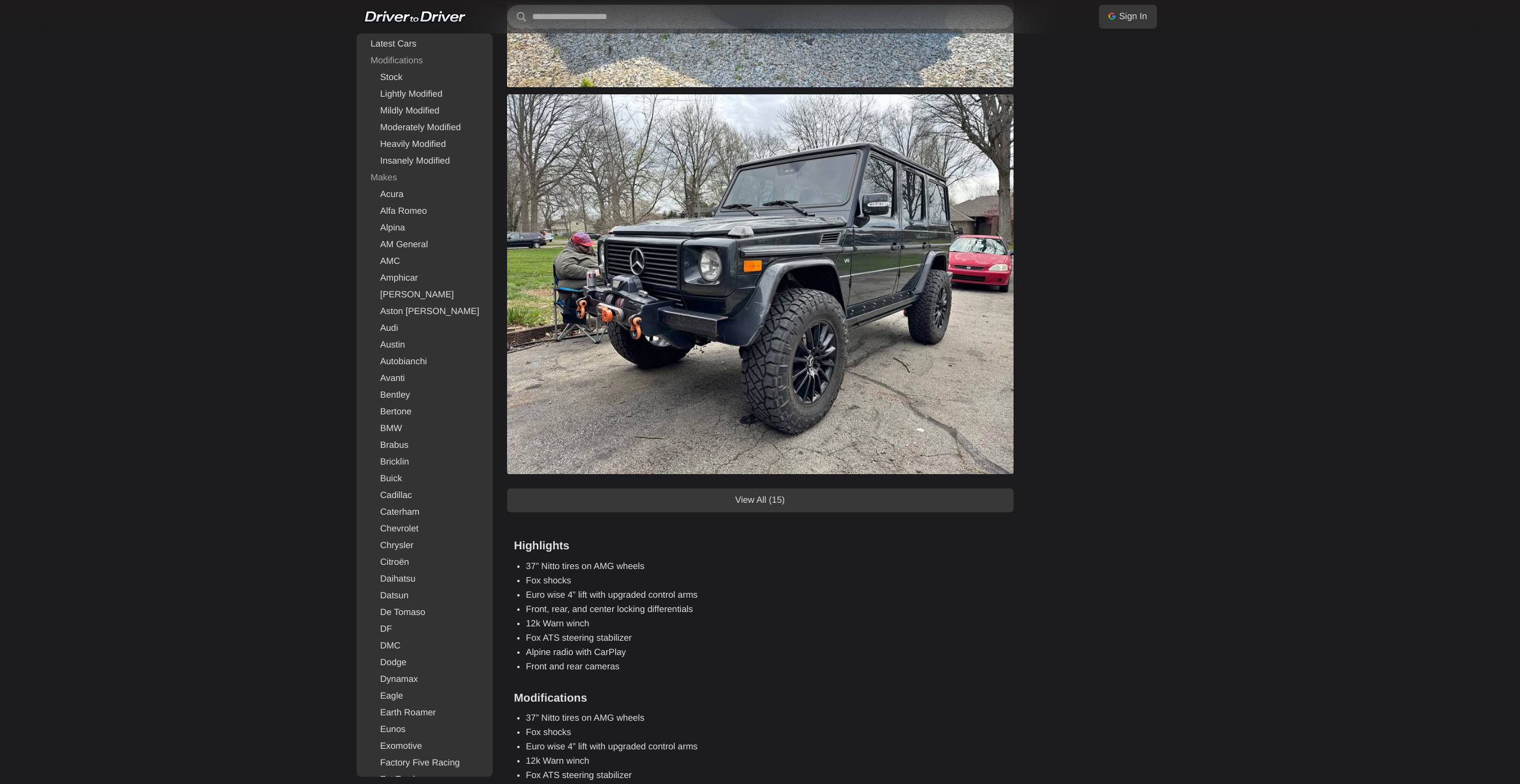
scroll to position [836, 0]
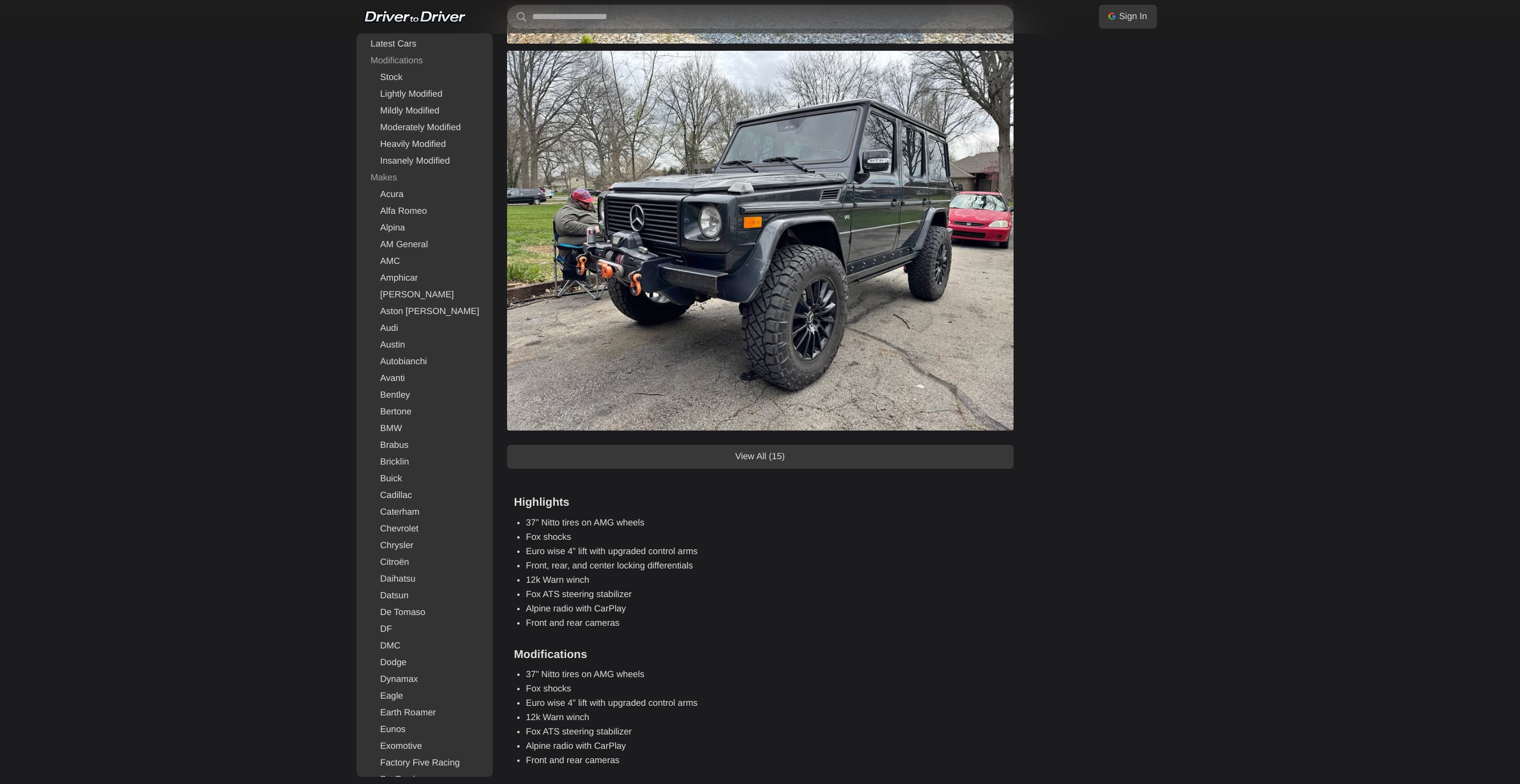
click at [771, 458] on link "View All (15)" at bounding box center [760, 456] width 507 height 24
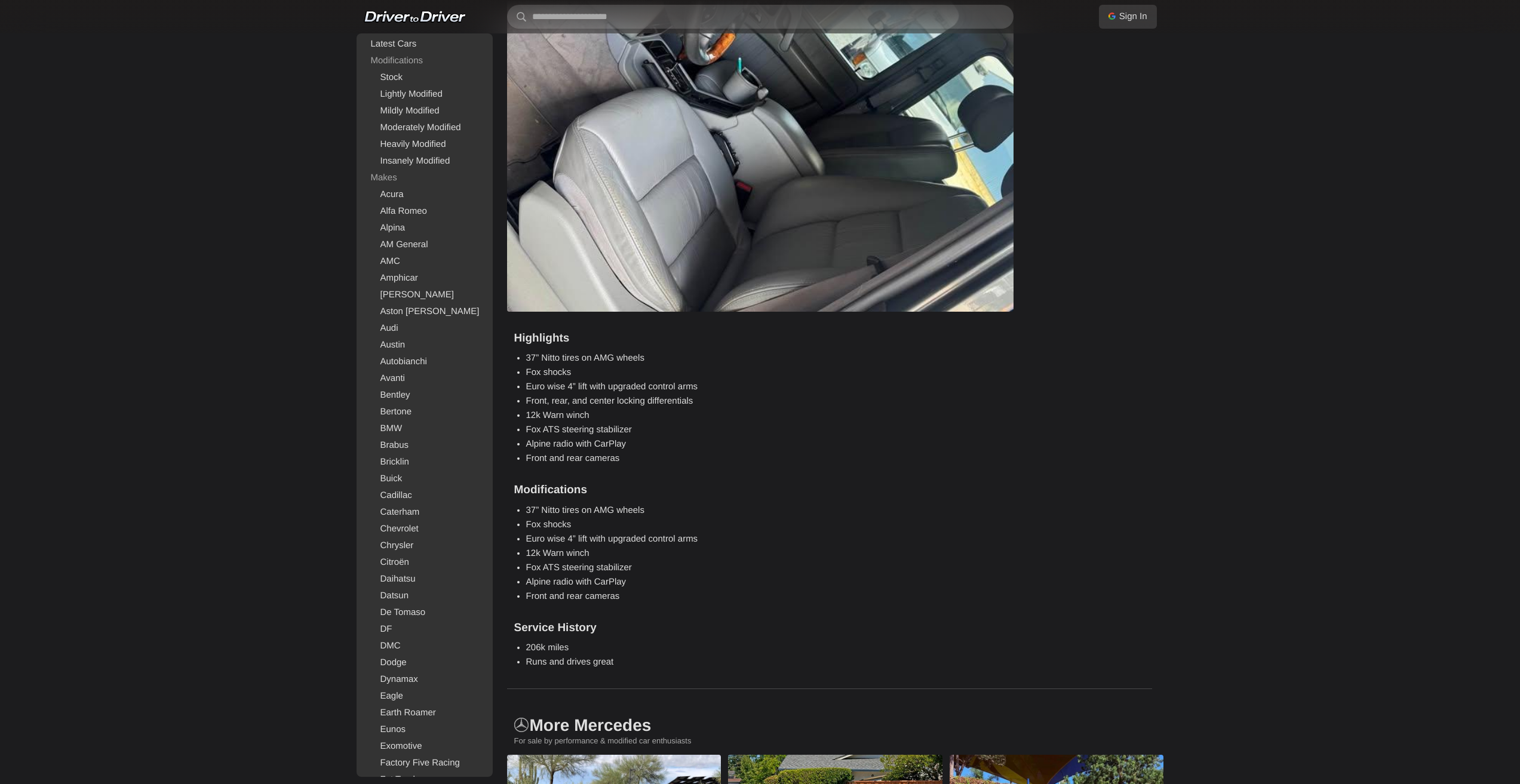
scroll to position [5793, 0]
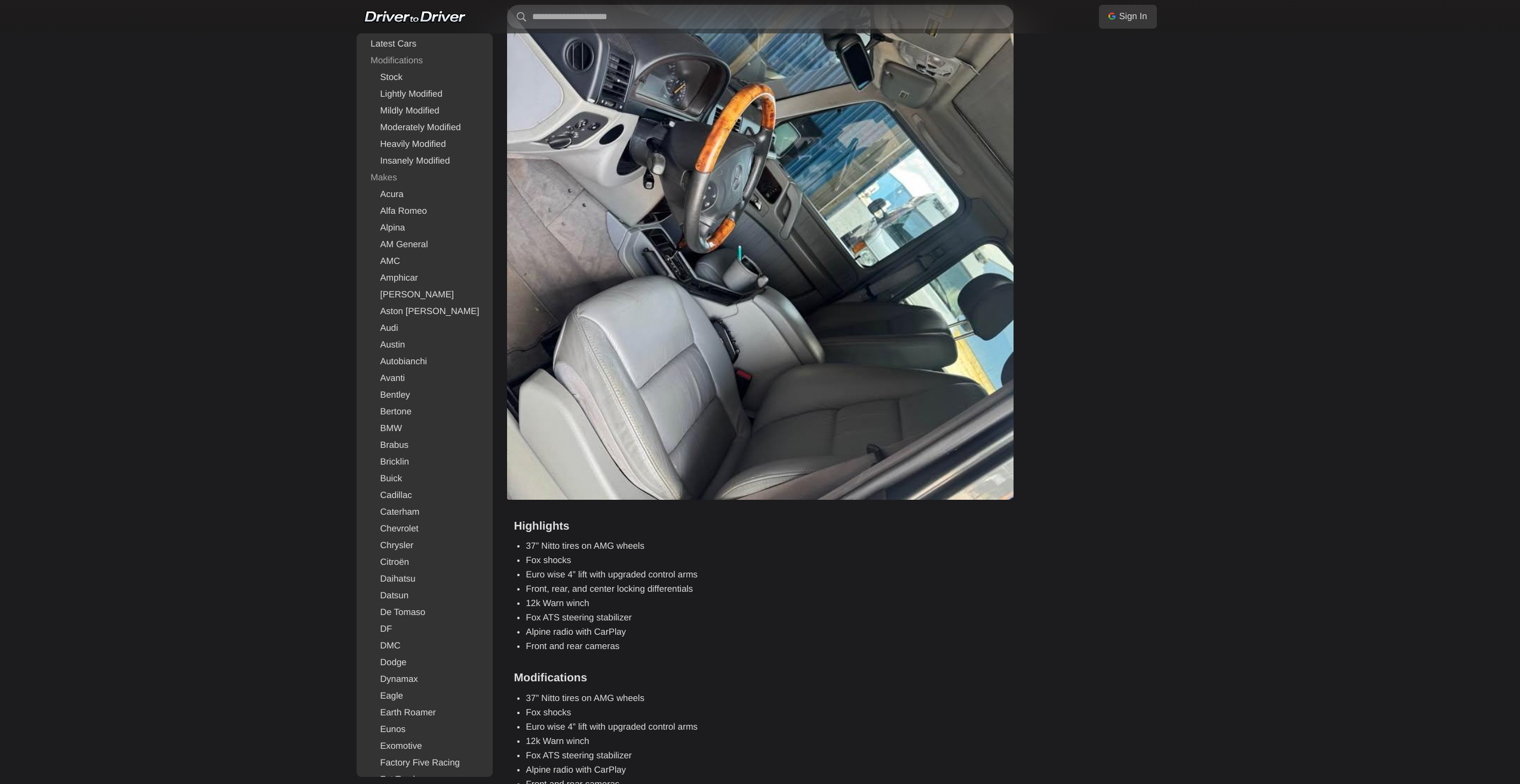
drag, startPoint x: 821, startPoint y: 409, endPoint x: 827, endPoint y: 397, distance: 13.4
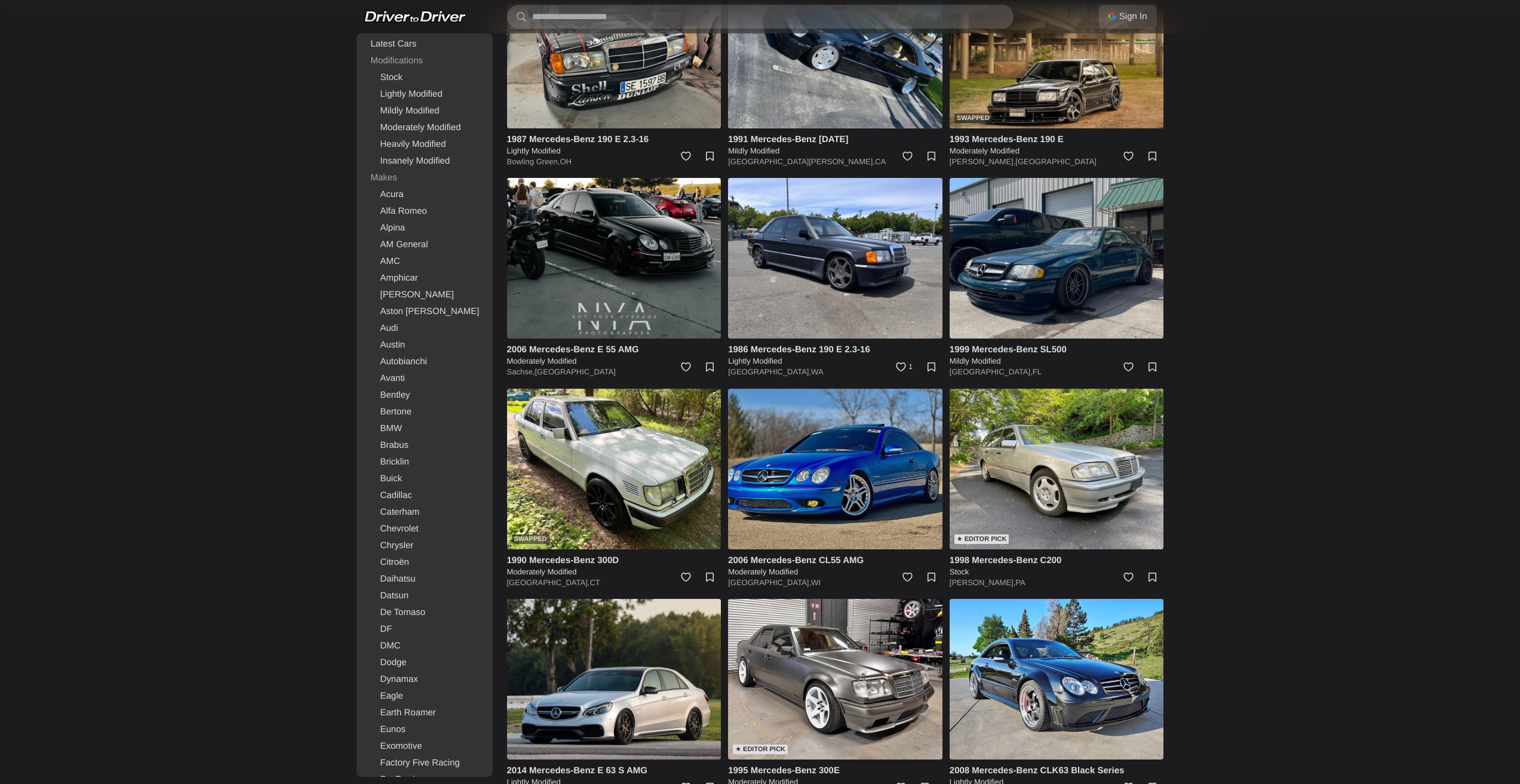
scroll to position [1911, 0]
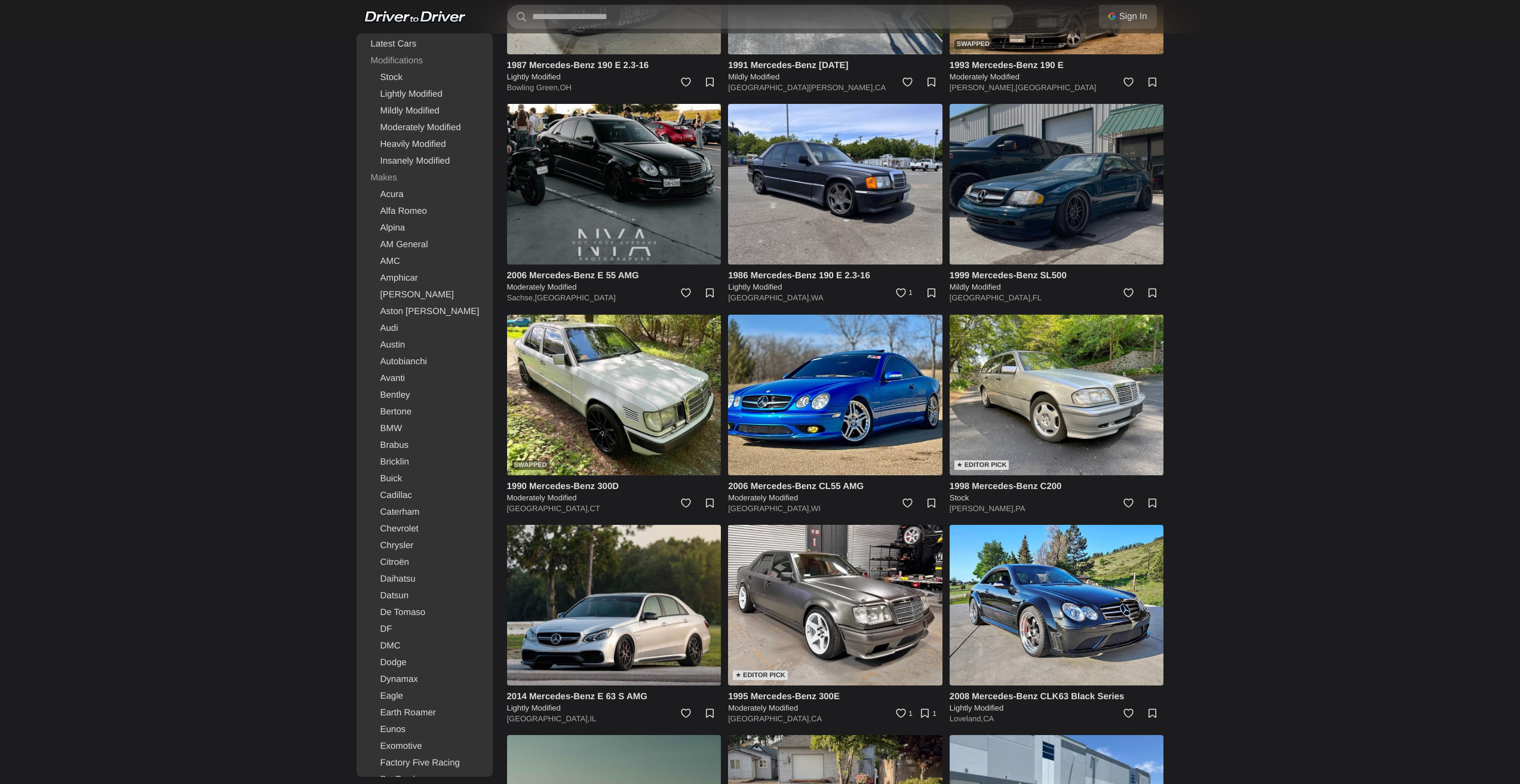
click at [1042, 182] on img at bounding box center [1057, 184] width 215 height 160
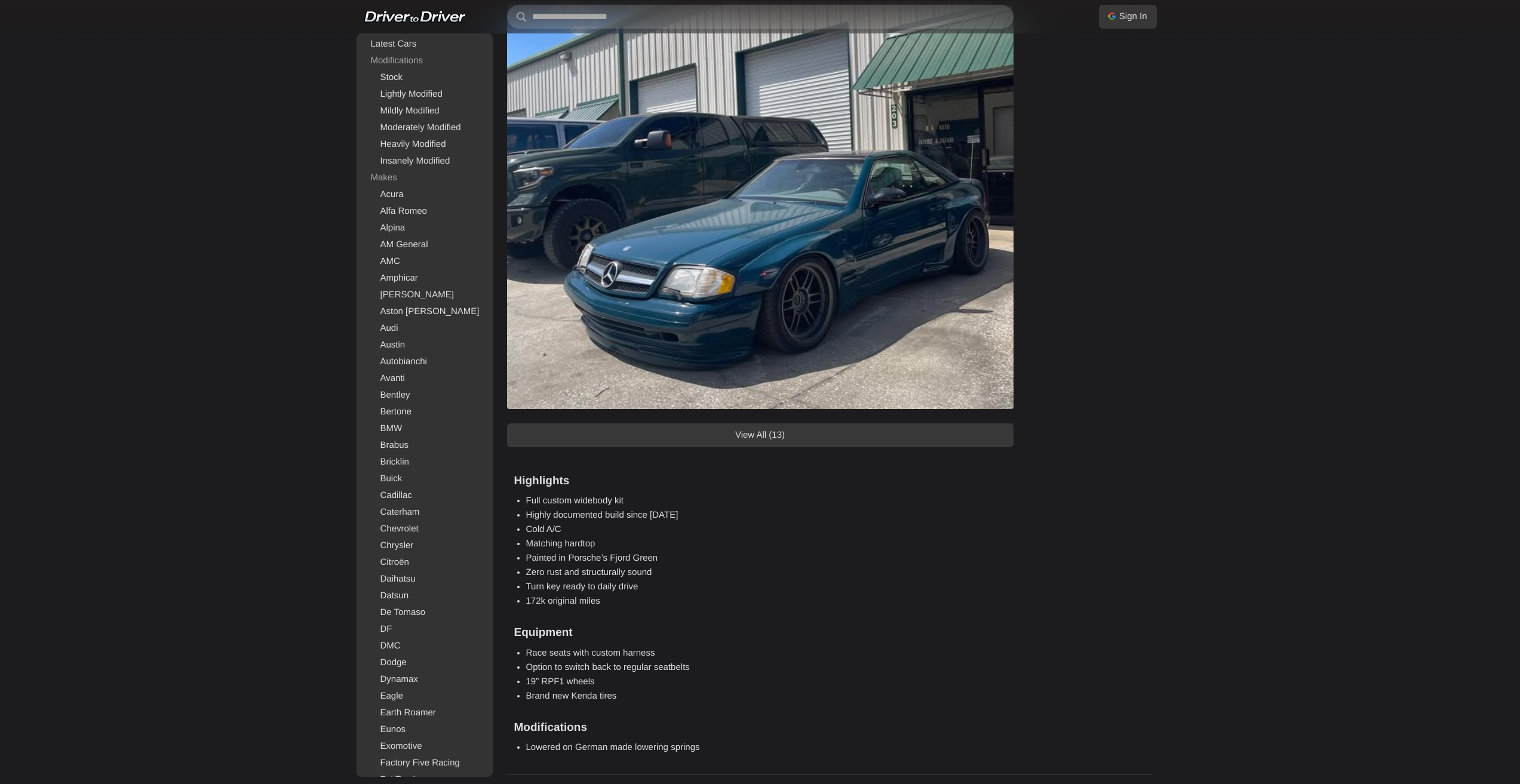
scroll to position [1374, 0]
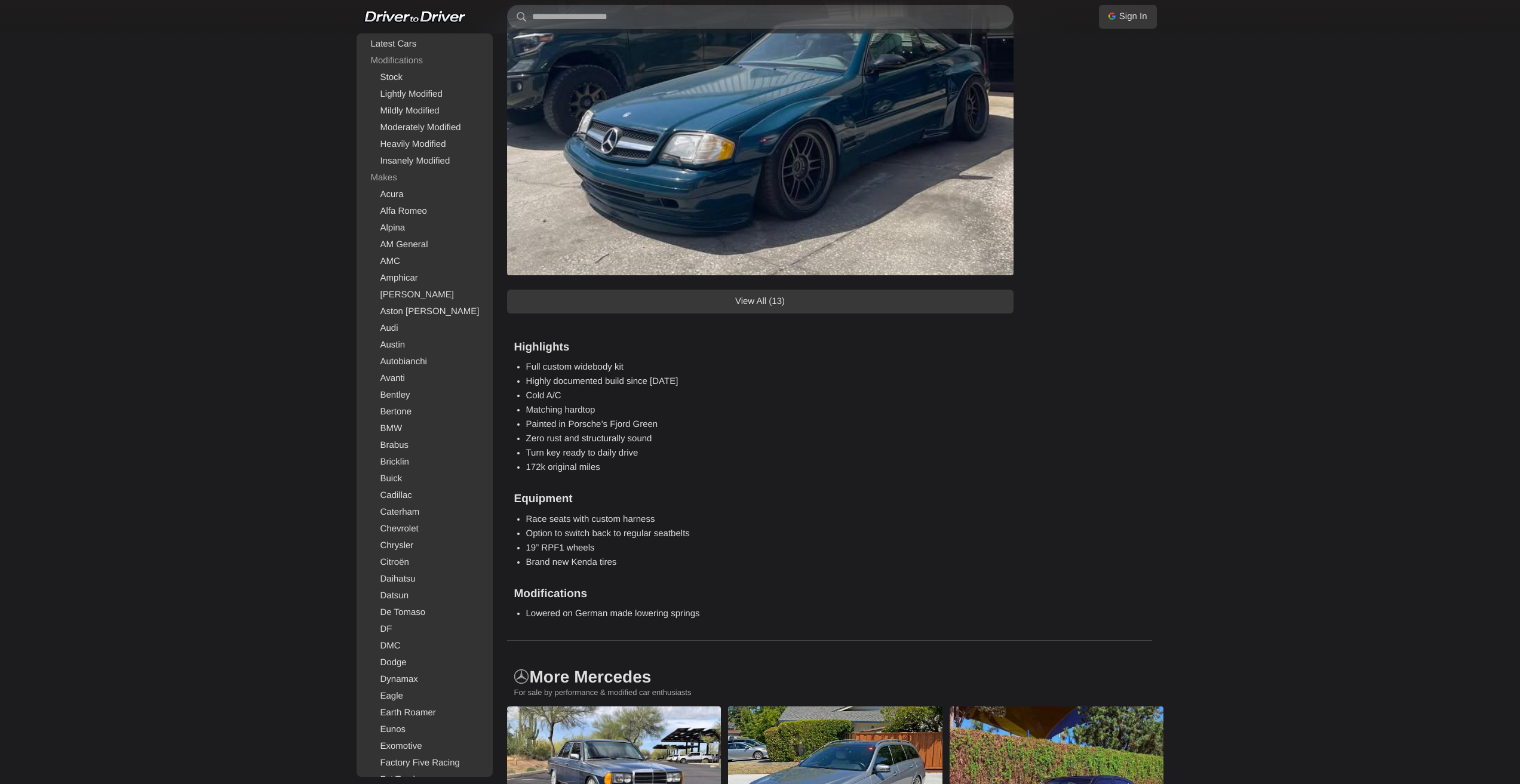
drag, startPoint x: 794, startPoint y: 361, endPoint x: 781, endPoint y: 361, distance: 13.0
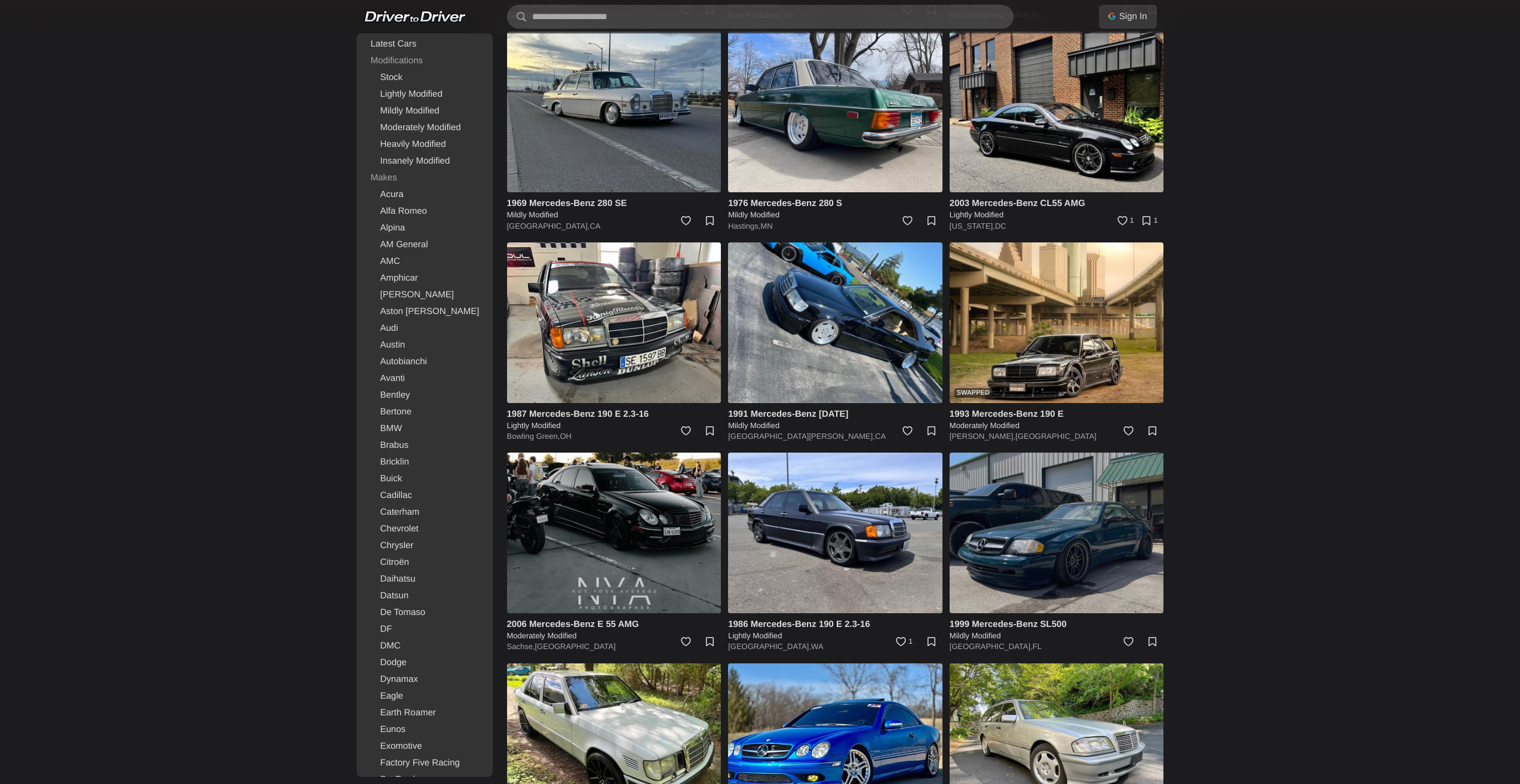
scroll to position [1751, 0]
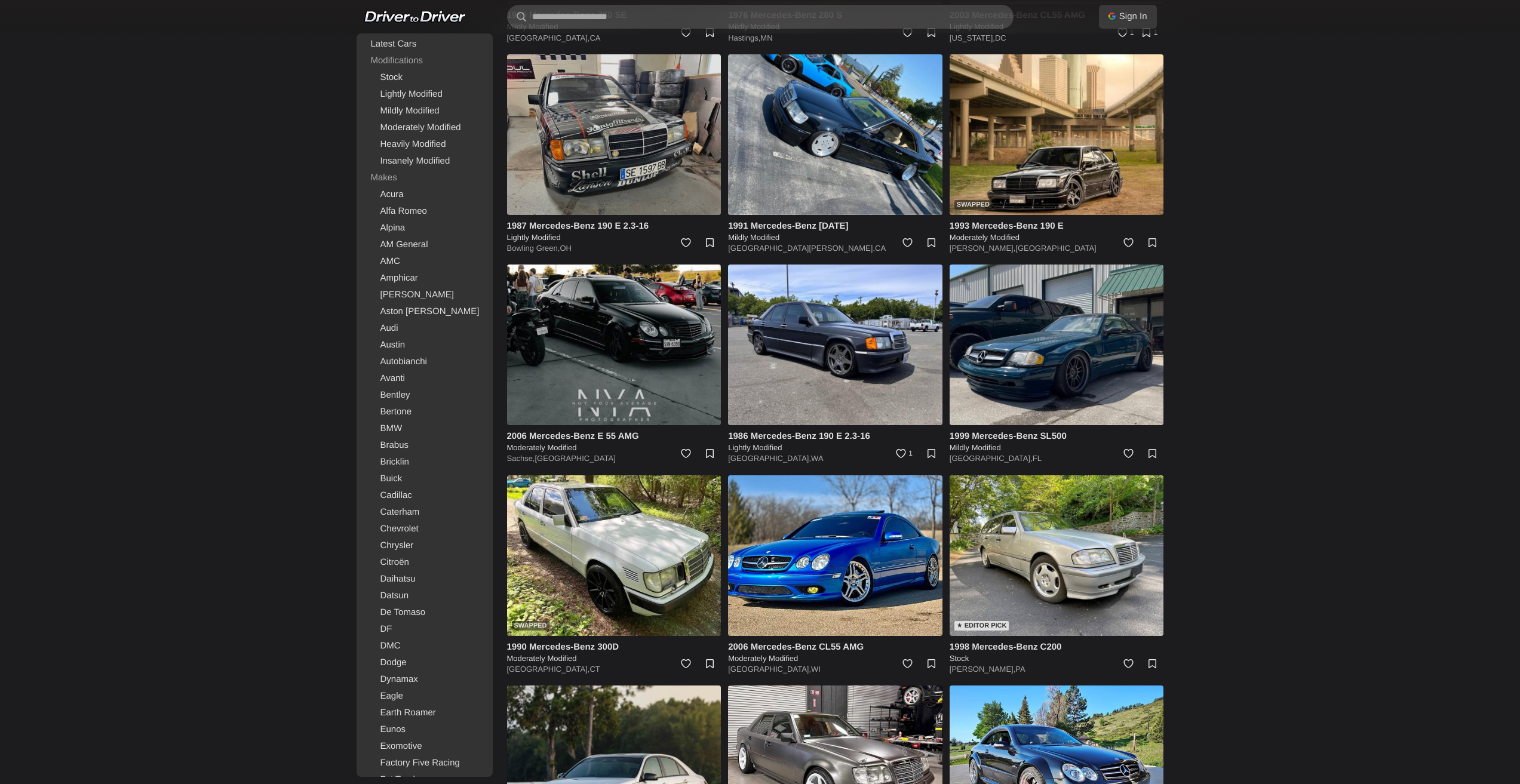
click at [595, 139] on img at bounding box center [614, 134] width 215 height 160
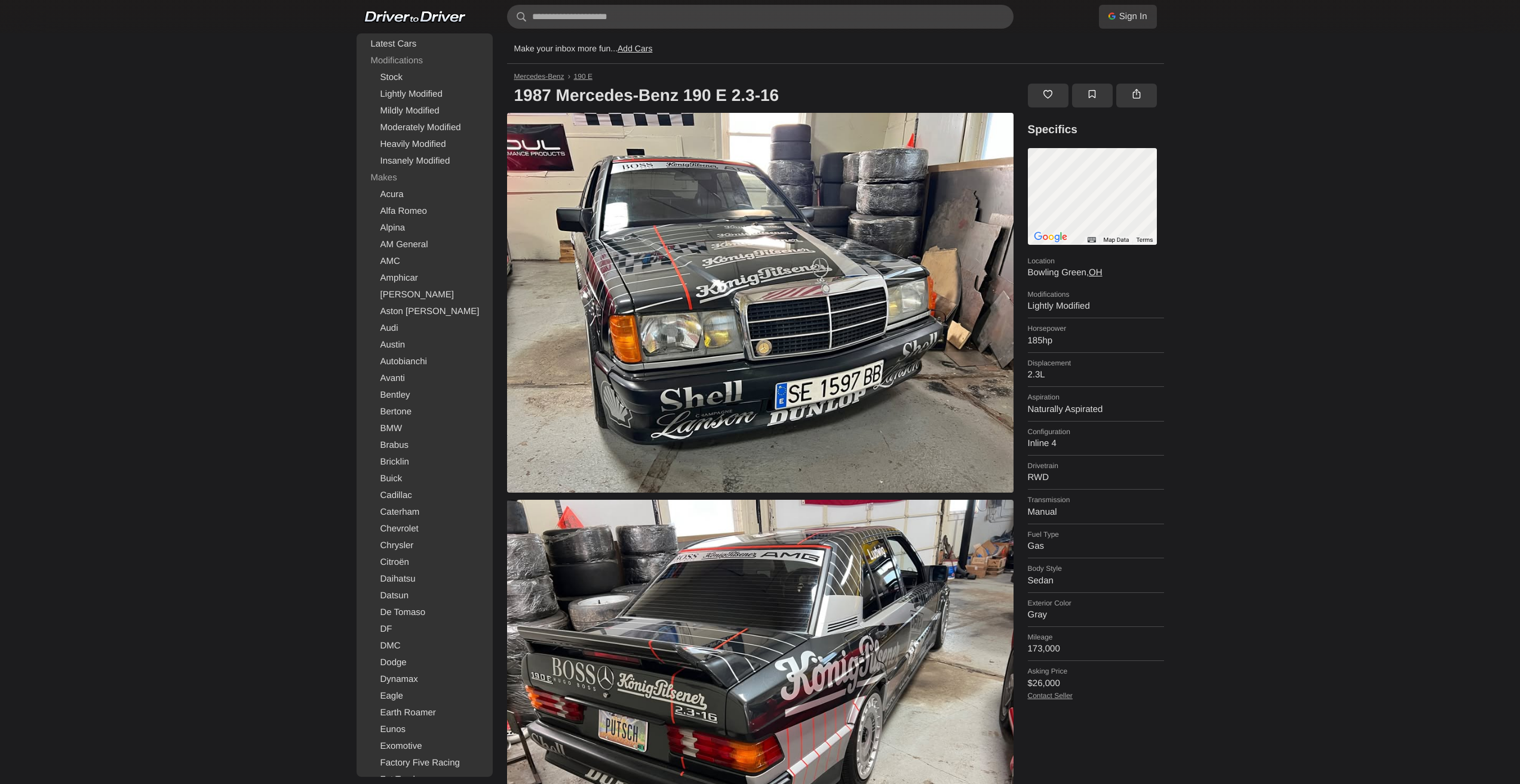
drag, startPoint x: 871, startPoint y: 209, endPoint x: 865, endPoint y: 201, distance: 10.0
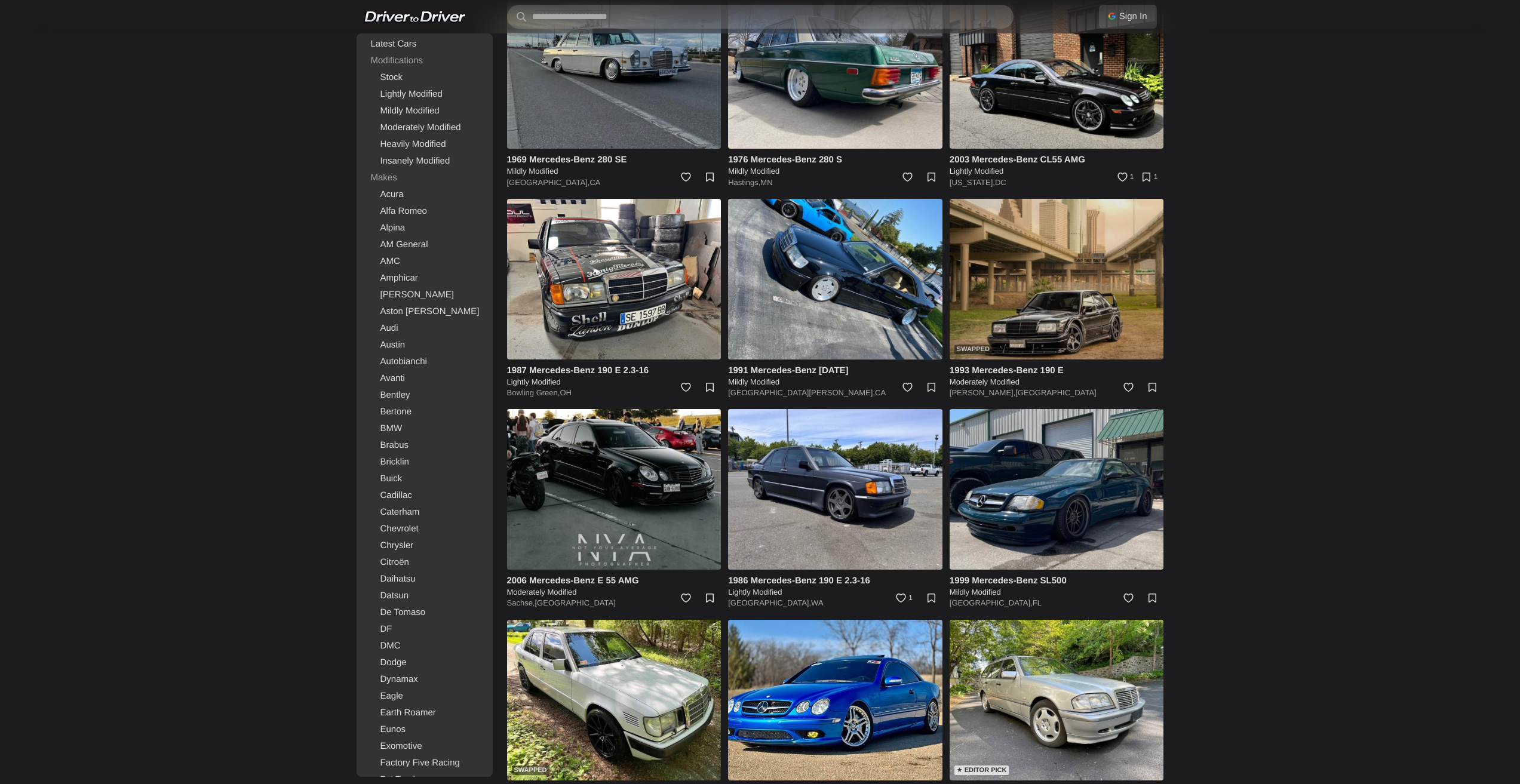
scroll to position [1553, 0]
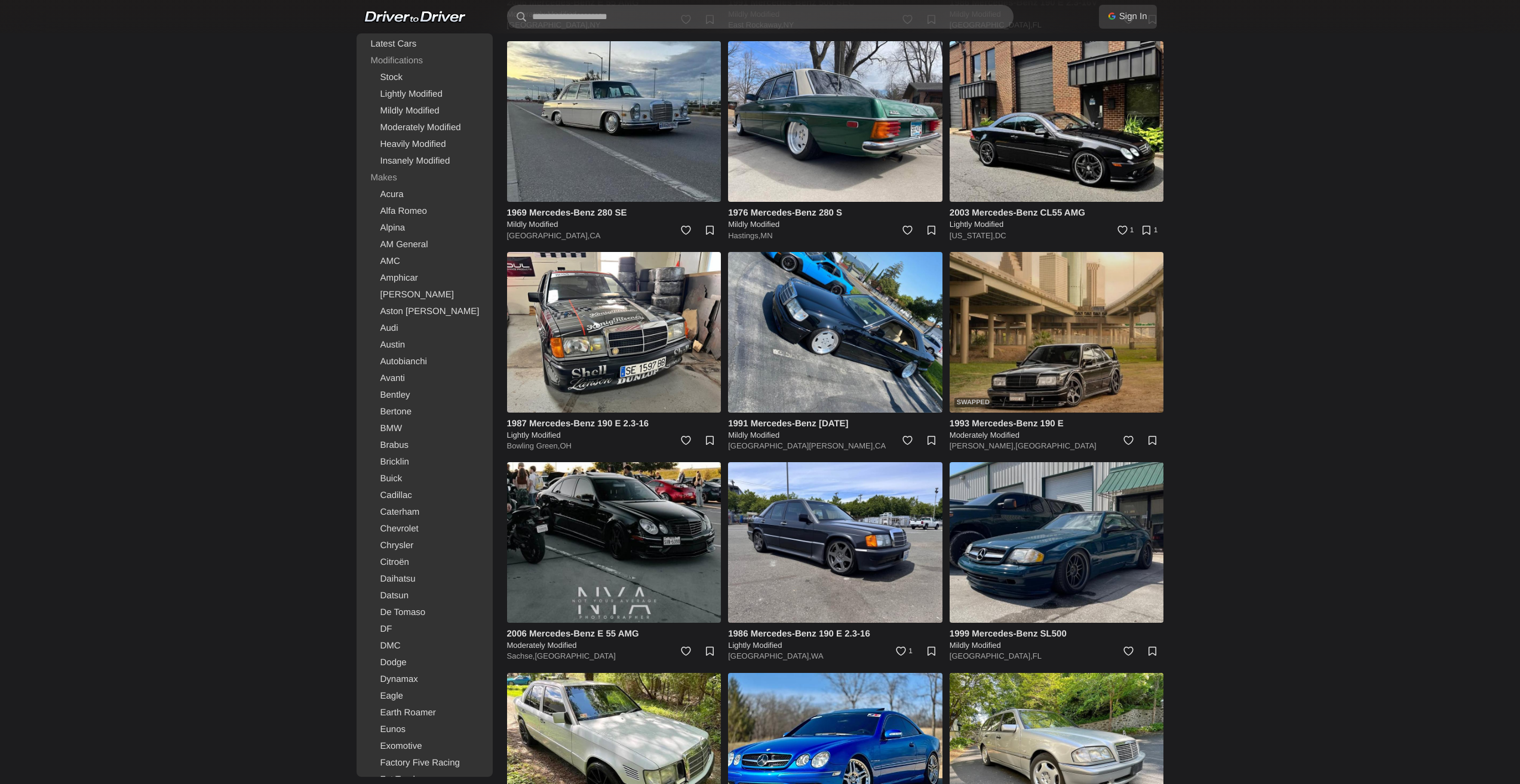
click at [1052, 352] on img at bounding box center [1057, 332] width 215 height 160
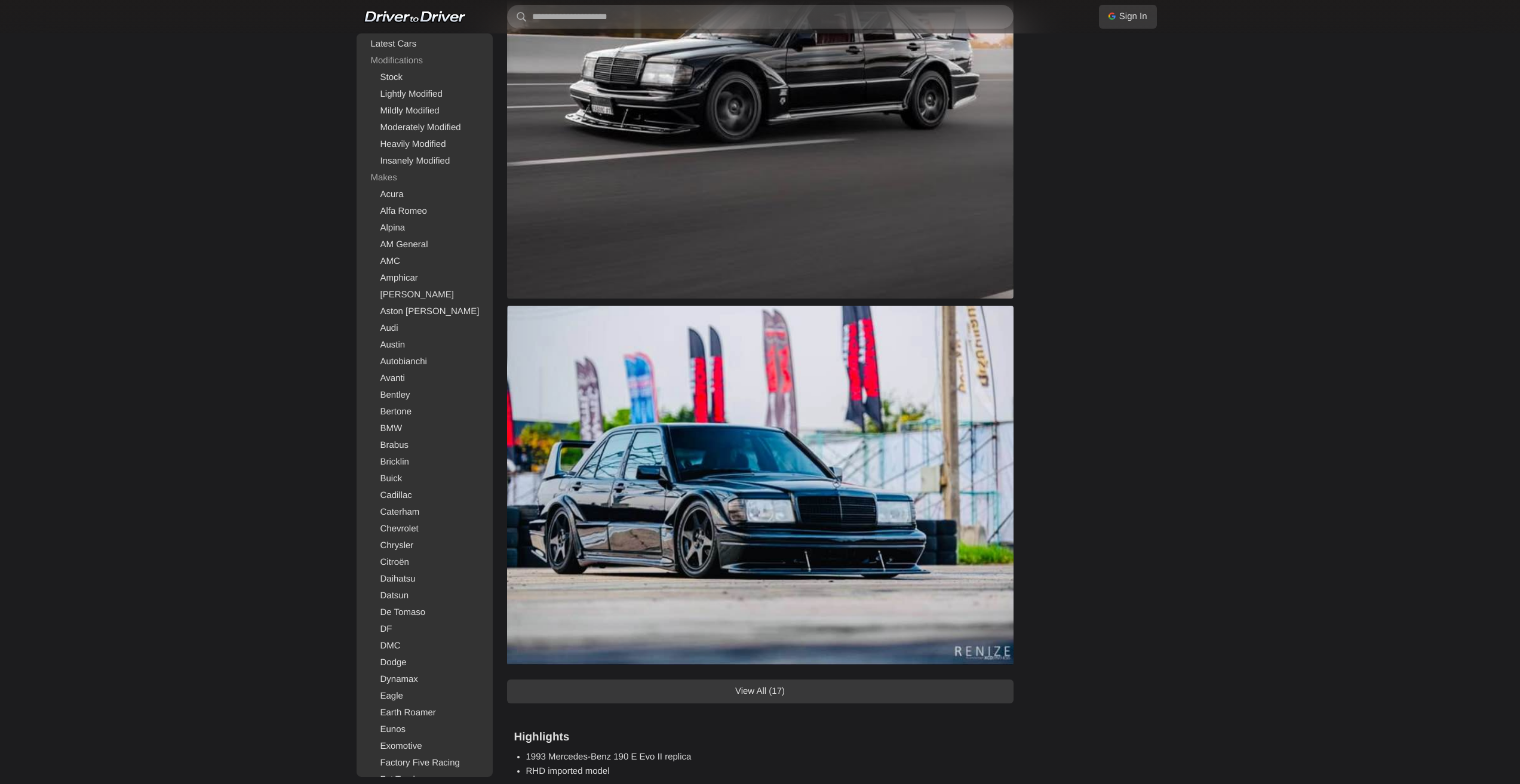
scroll to position [1075, 0]
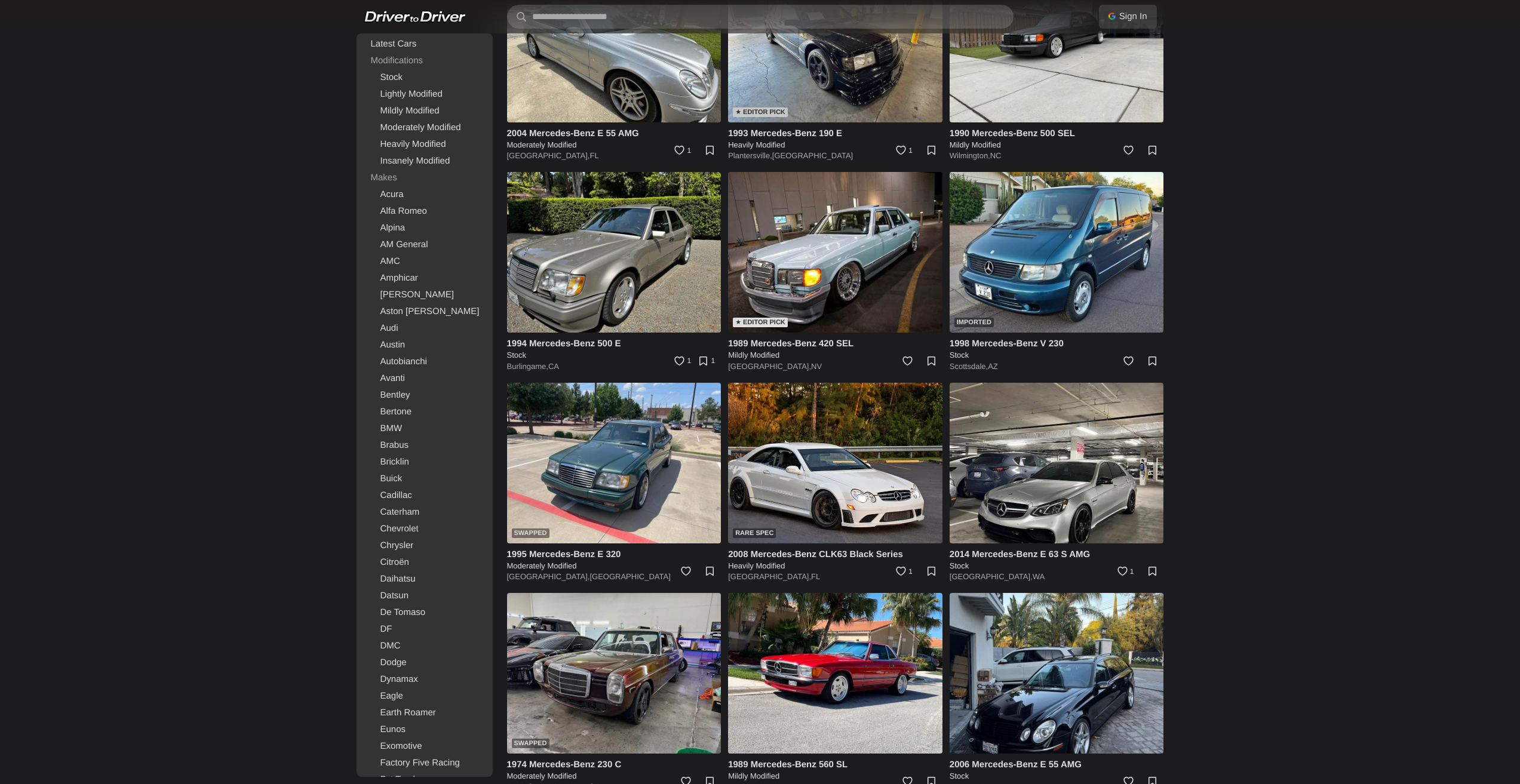
scroll to position [2807, 0]
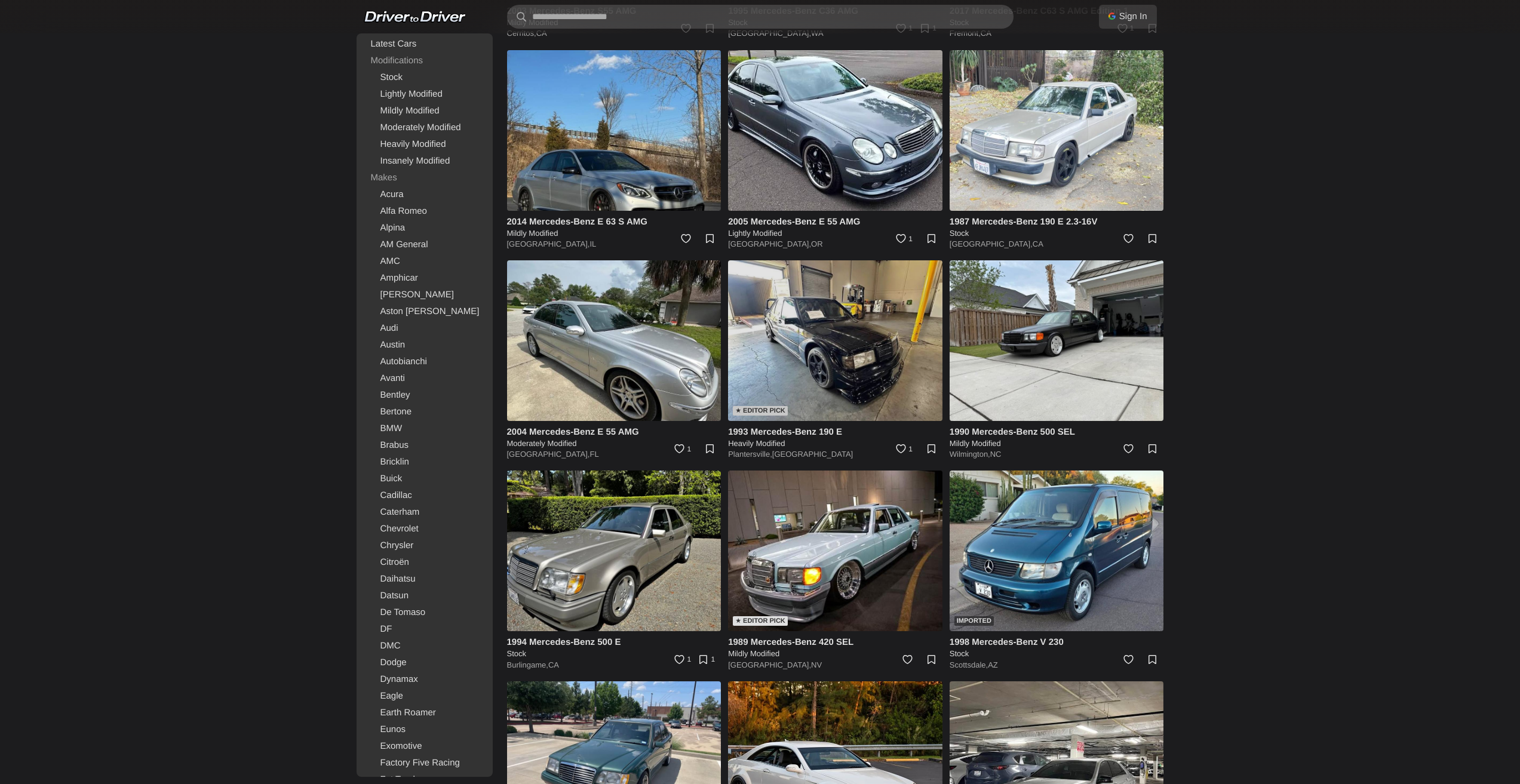
click at [827, 348] on img at bounding box center [835, 341] width 215 height 160
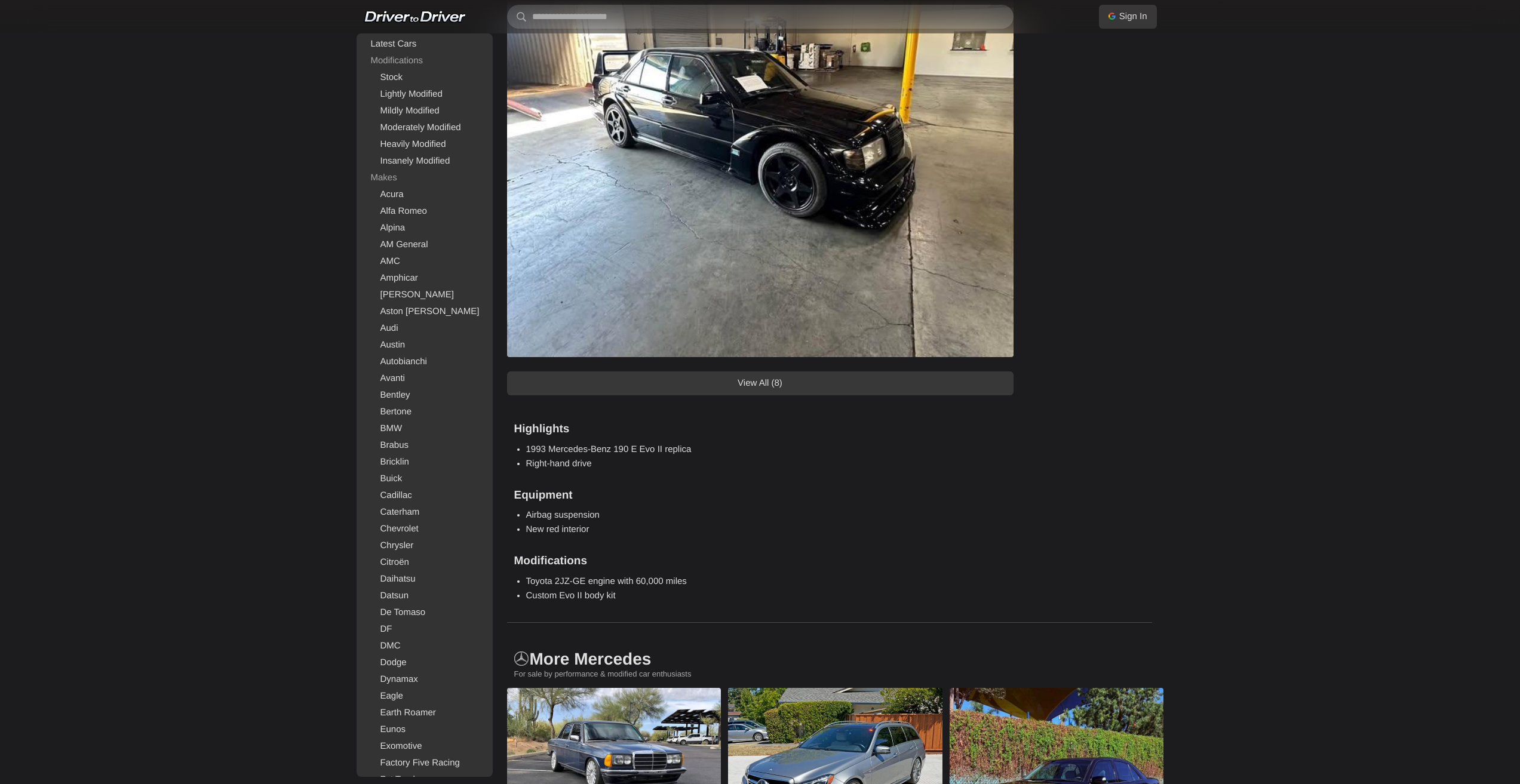
scroll to position [1314, 0]
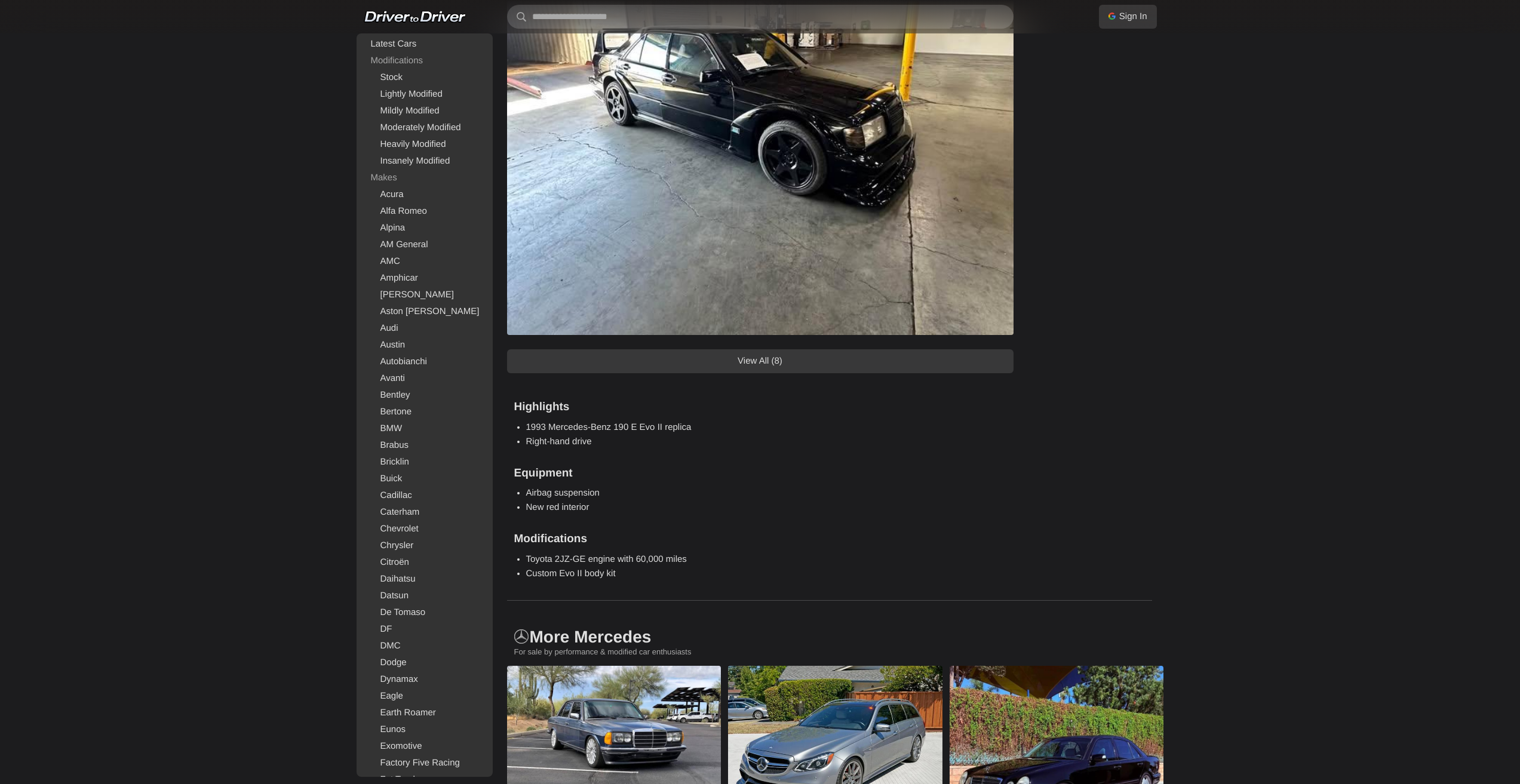
click at [792, 357] on link "View All (8)" at bounding box center [760, 361] width 507 height 24
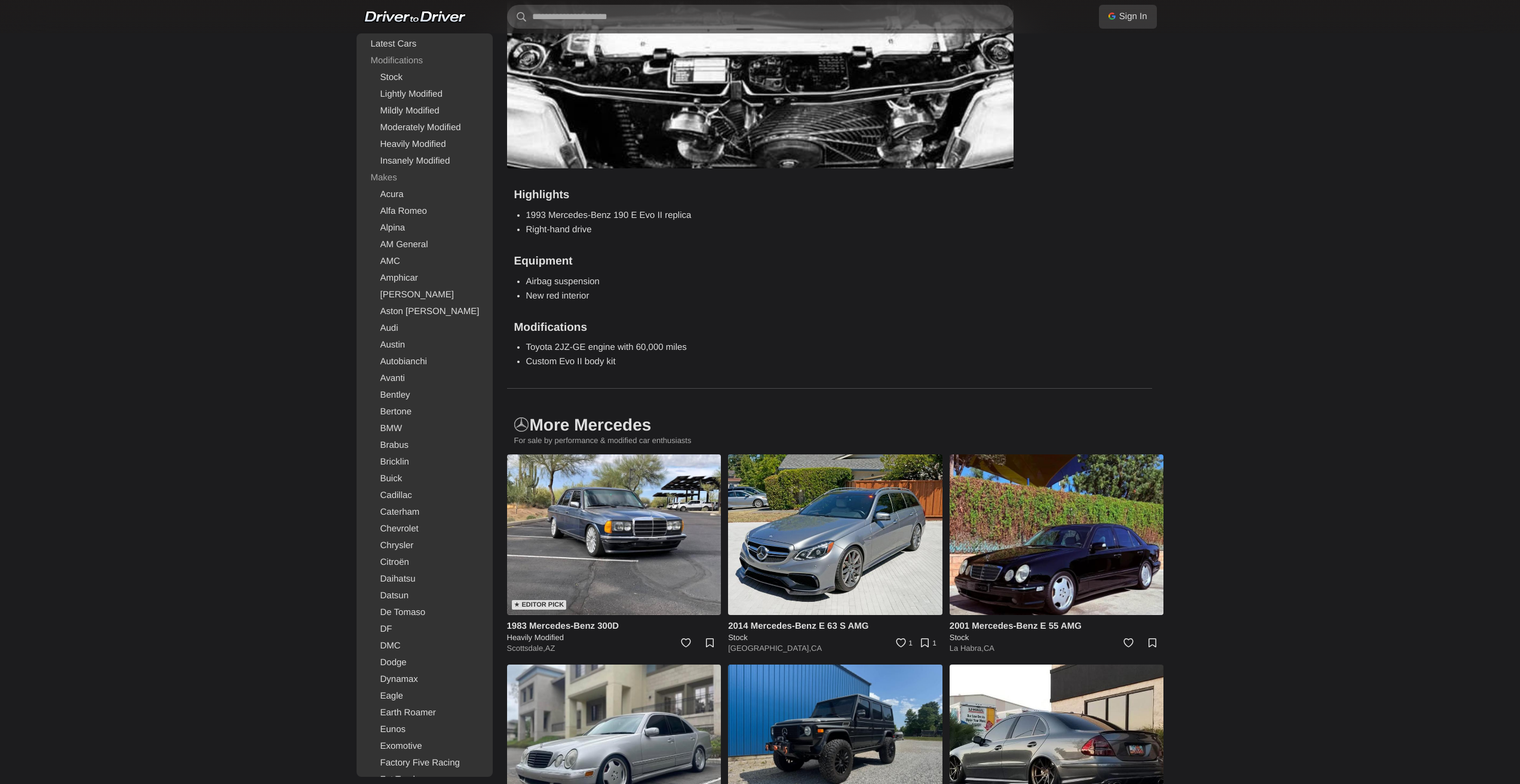
scroll to position [4061, 0]
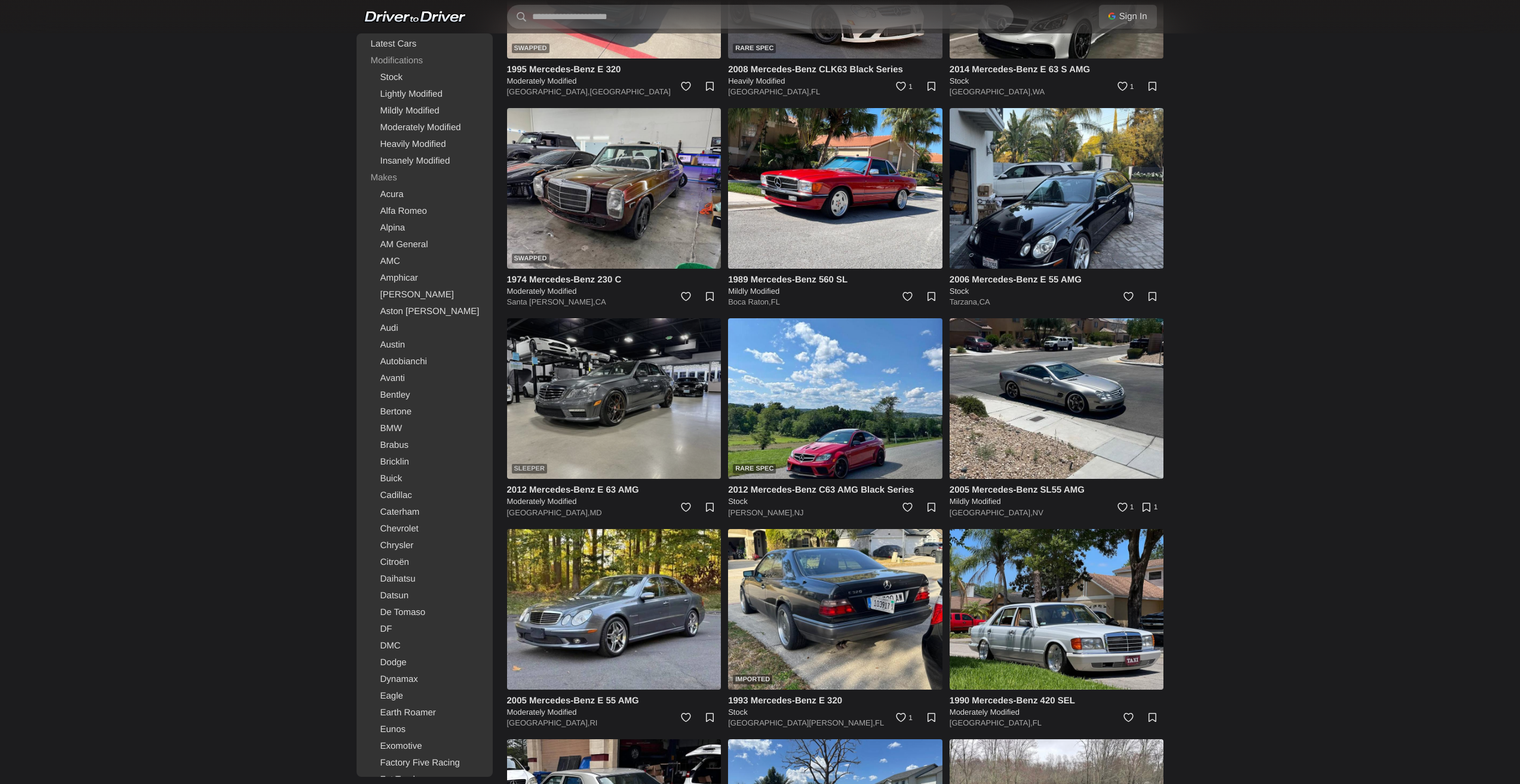
scroll to position [3900, 0]
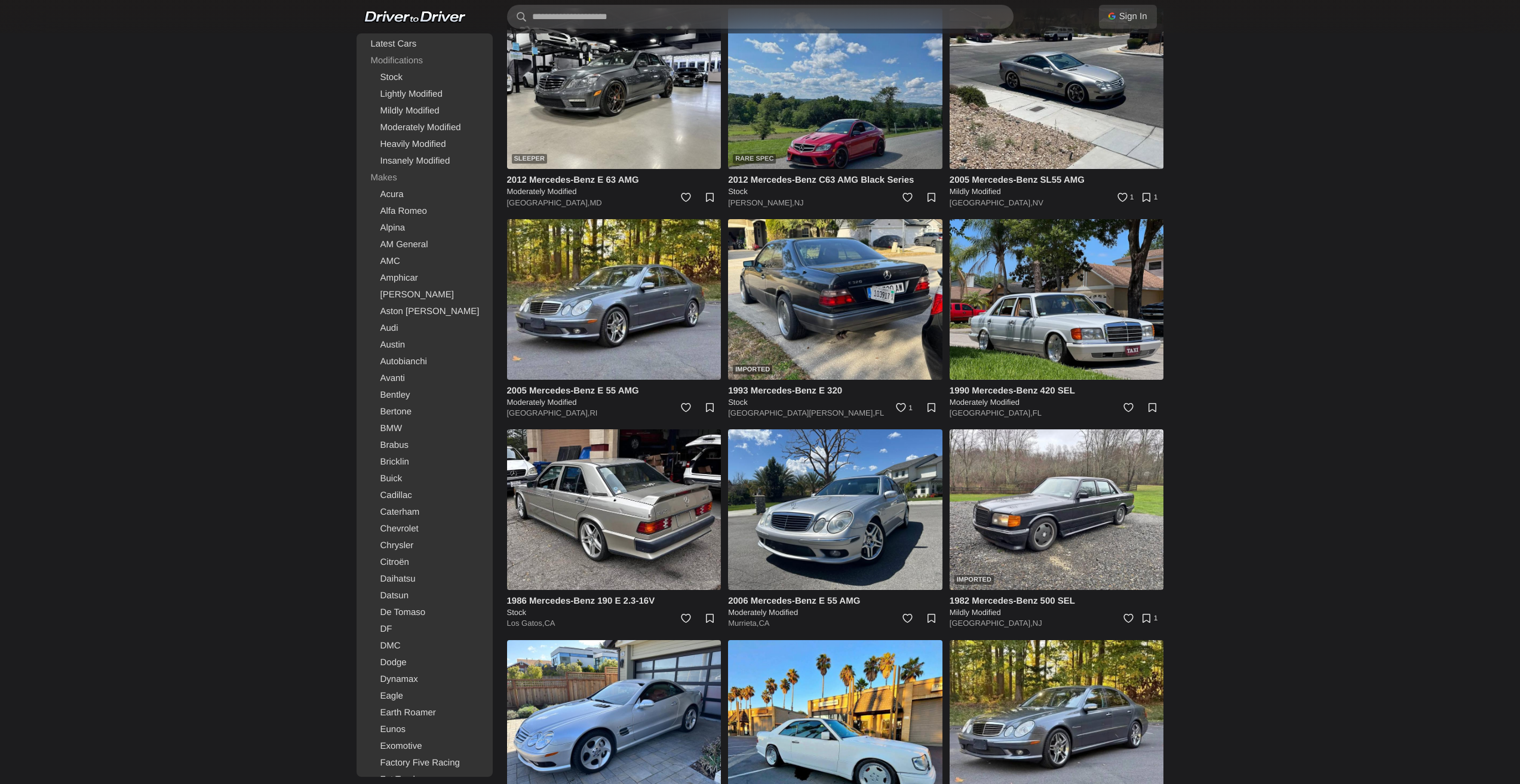
click at [837, 131] on img at bounding box center [835, 89] width 215 height 160
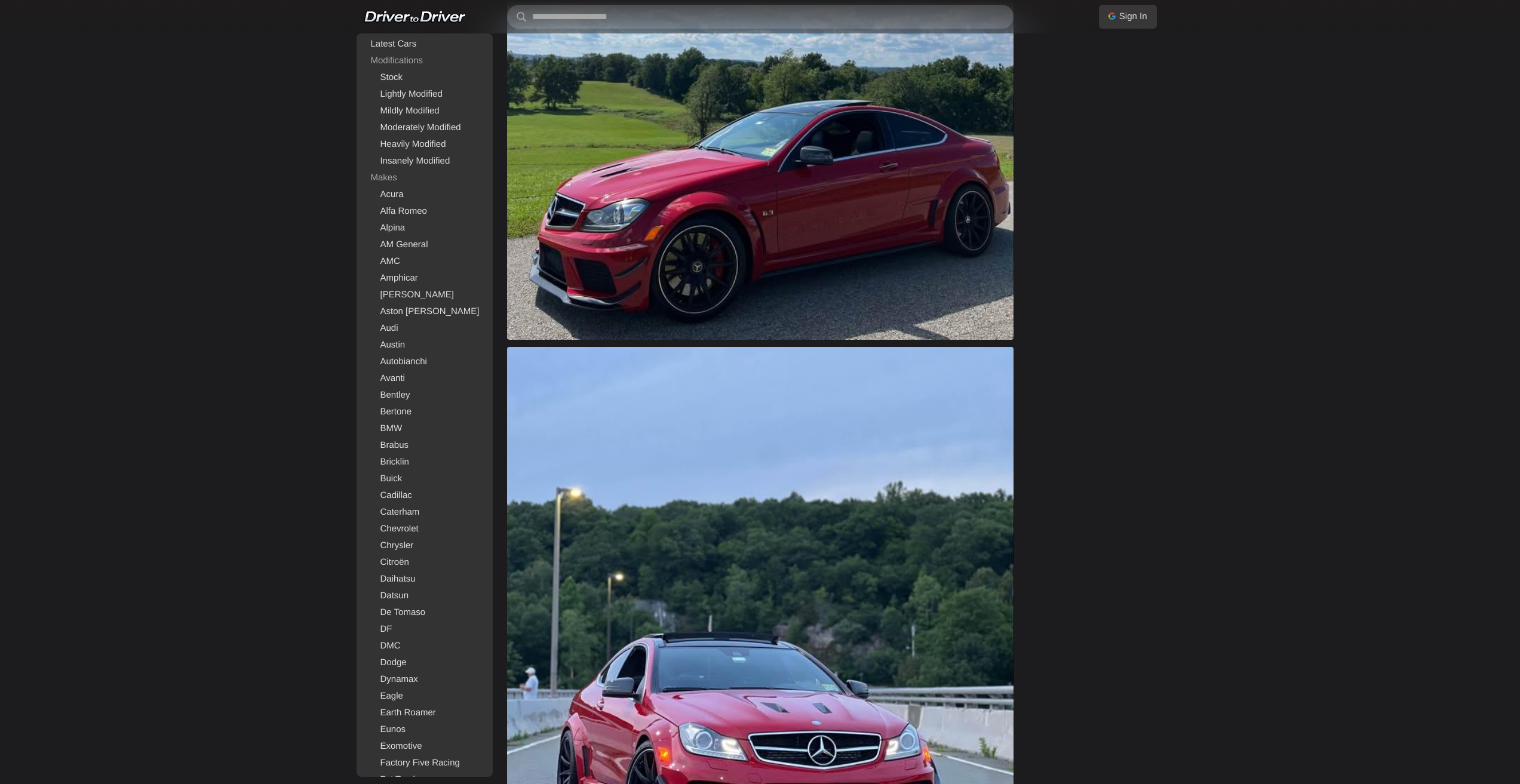
scroll to position [1194, 0]
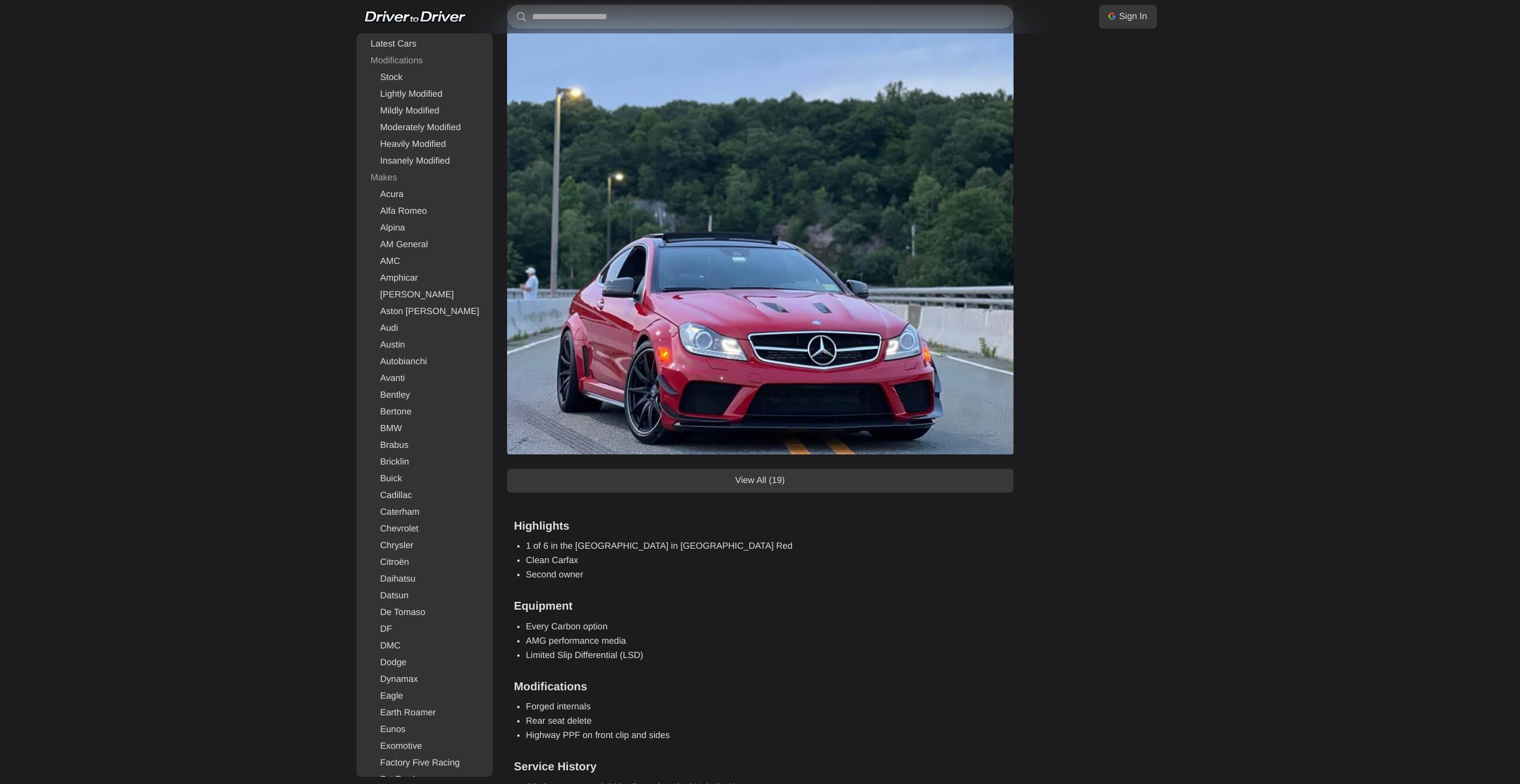
drag, startPoint x: 815, startPoint y: 245, endPoint x: 818, endPoint y: 238, distance: 7.6
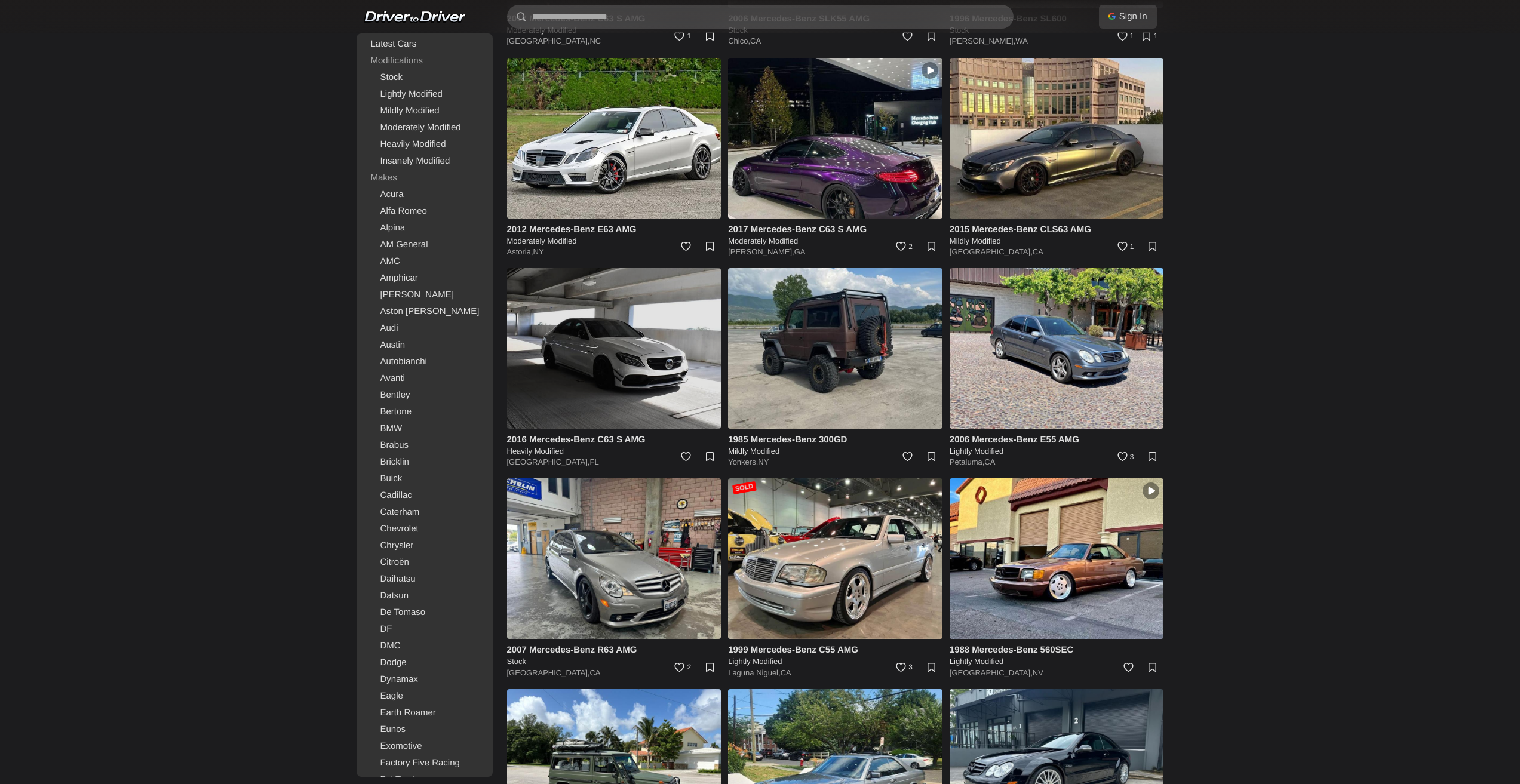
scroll to position [11007, 0]
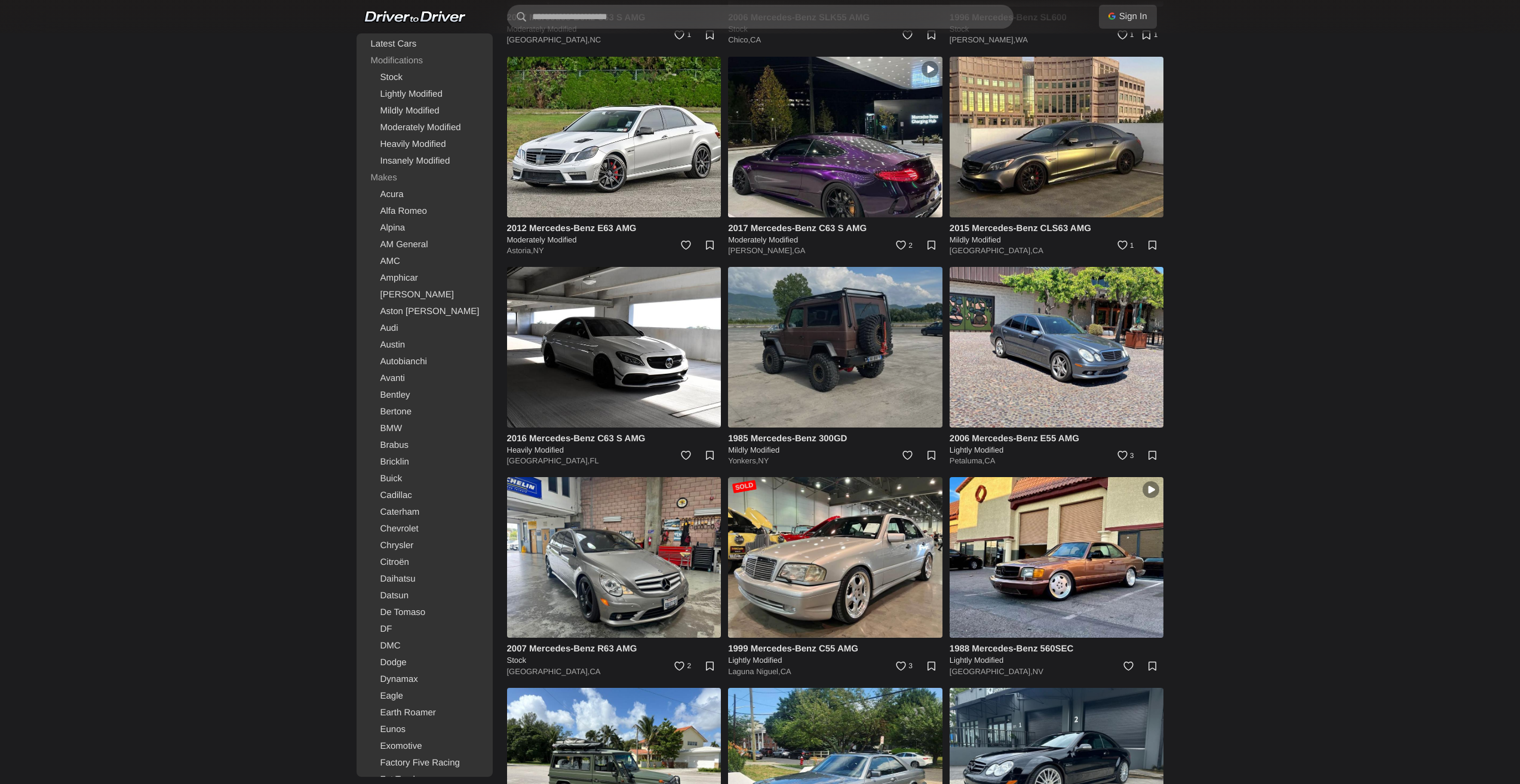
click at [857, 343] on img at bounding box center [835, 347] width 215 height 160
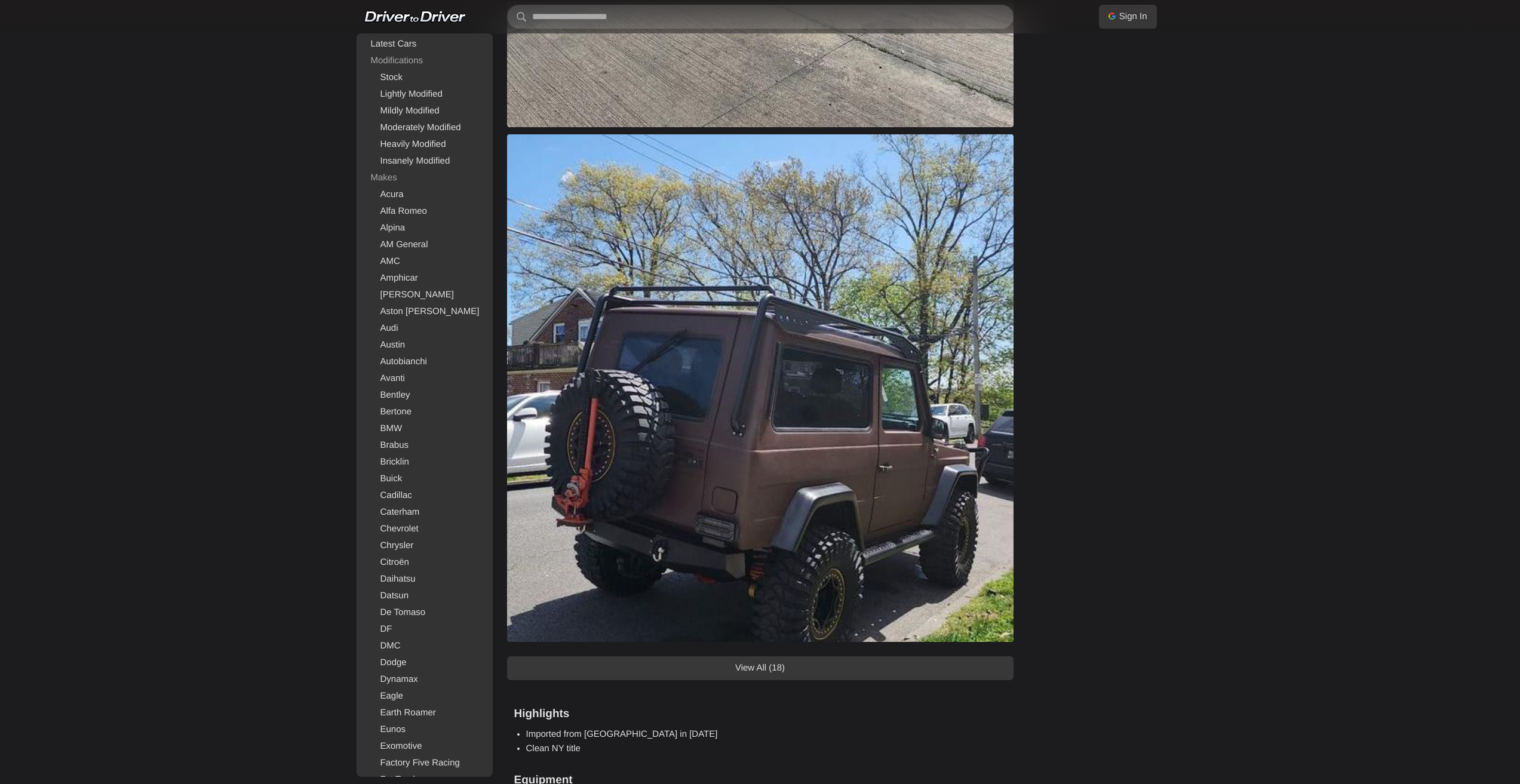
scroll to position [1374, 0]
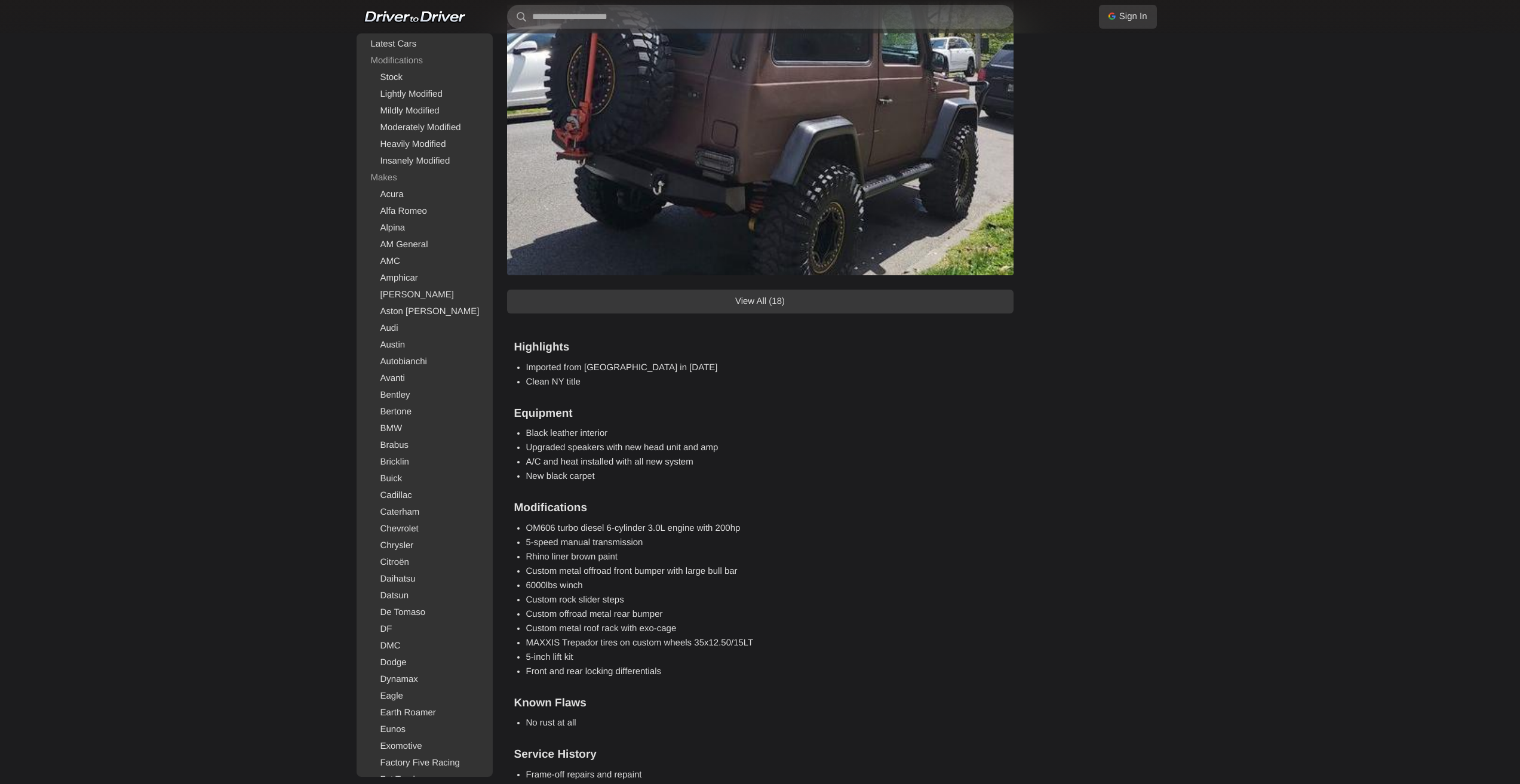
click at [796, 302] on link "View All (18)" at bounding box center [760, 301] width 507 height 24
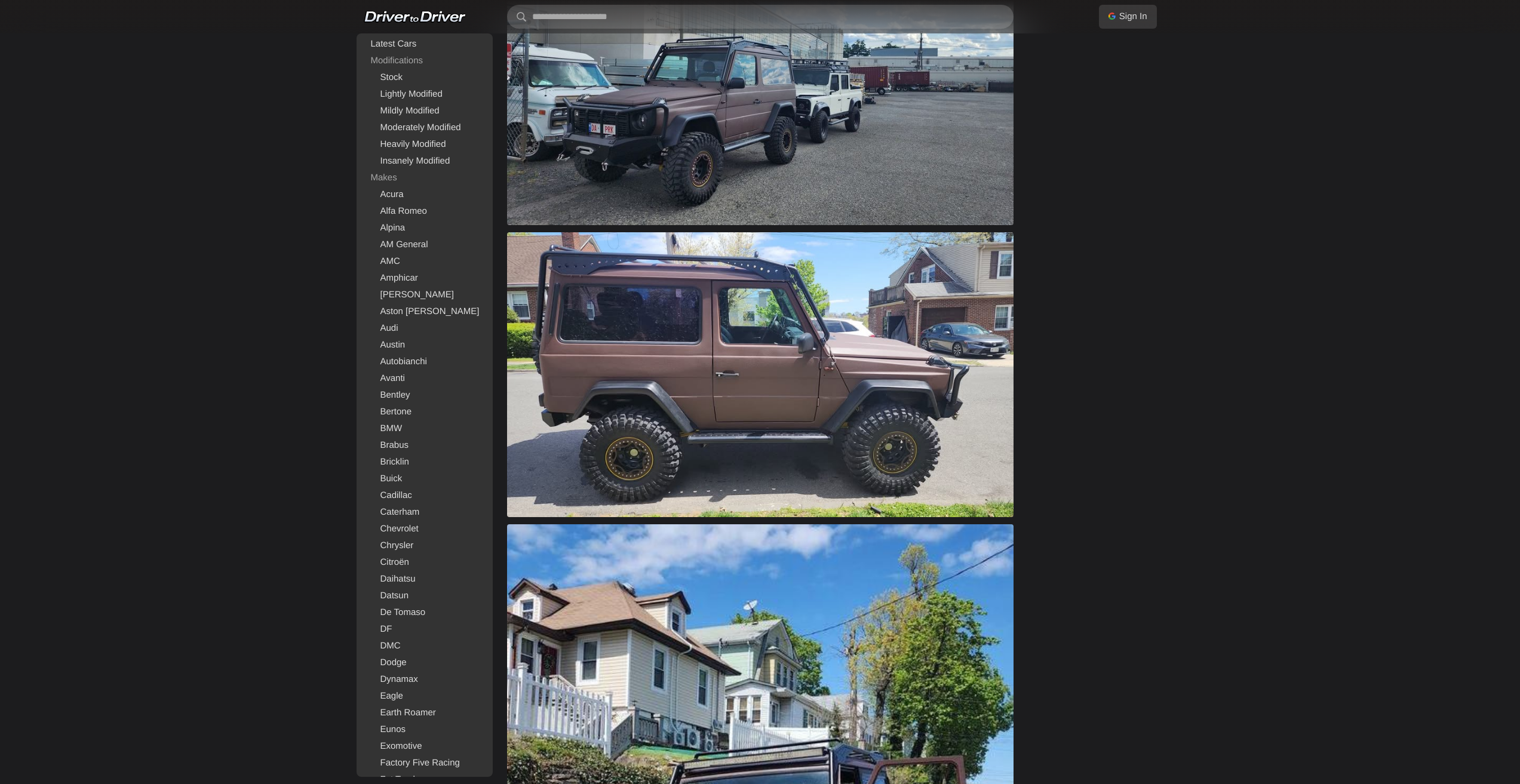
scroll to position [2687, 0]
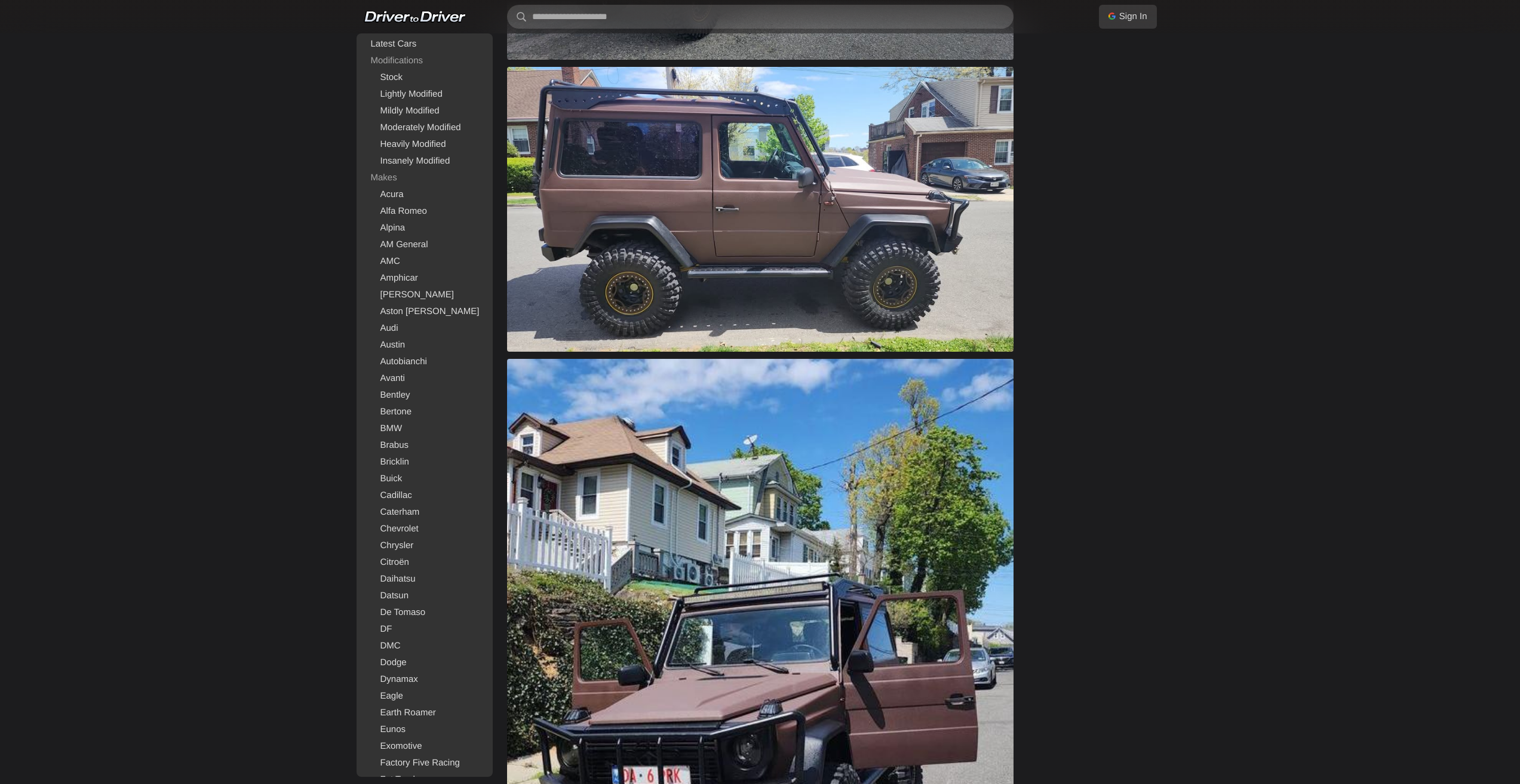
drag, startPoint x: 980, startPoint y: 365, endPoint x: 987, endPoint y: 344, distance: 22.1
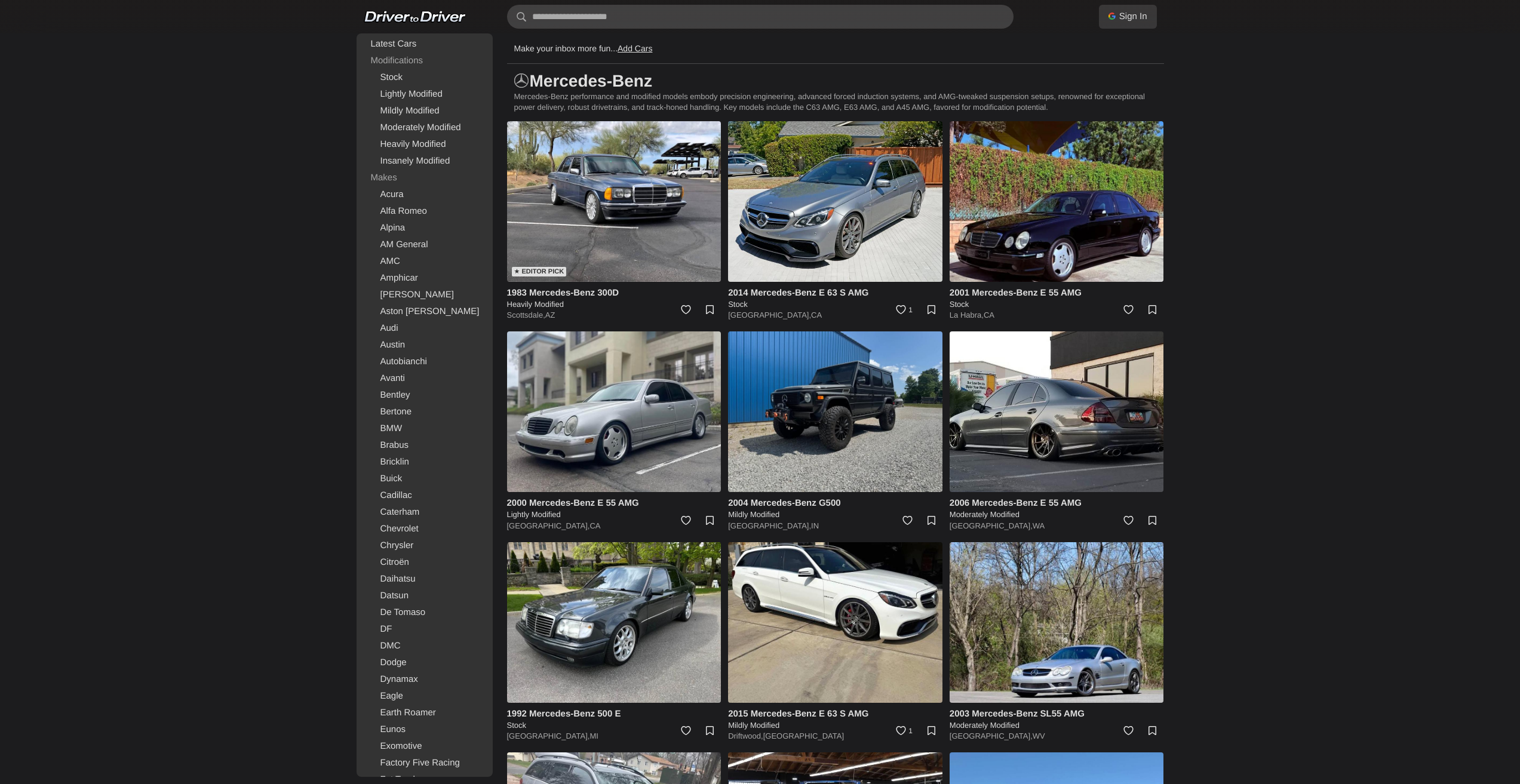
scroll to position [1034, 0]
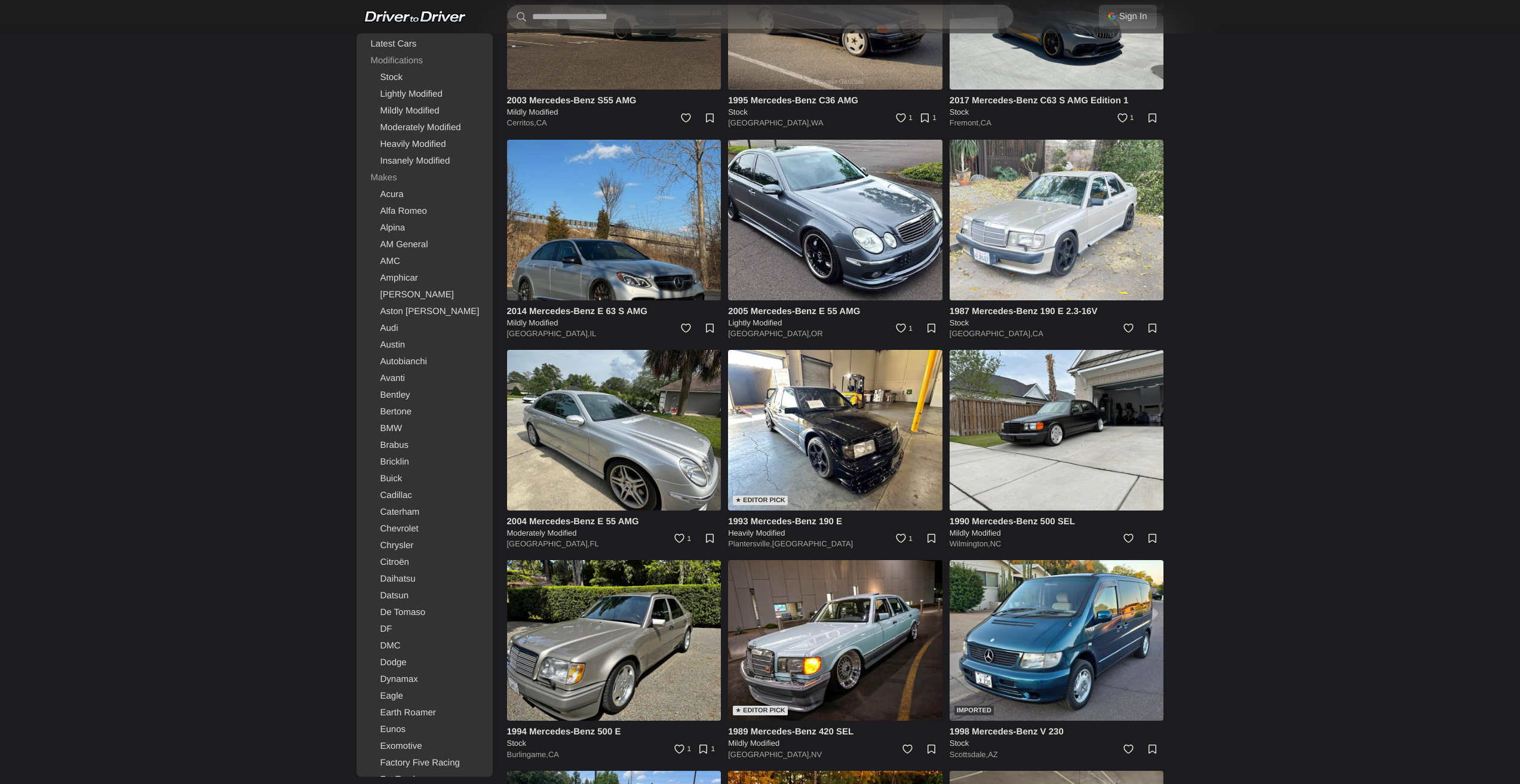
drag, startPoint x: 1160, startPoint y: 322, endPoint x: 1241, endPoint y: 582, distance: 272.3
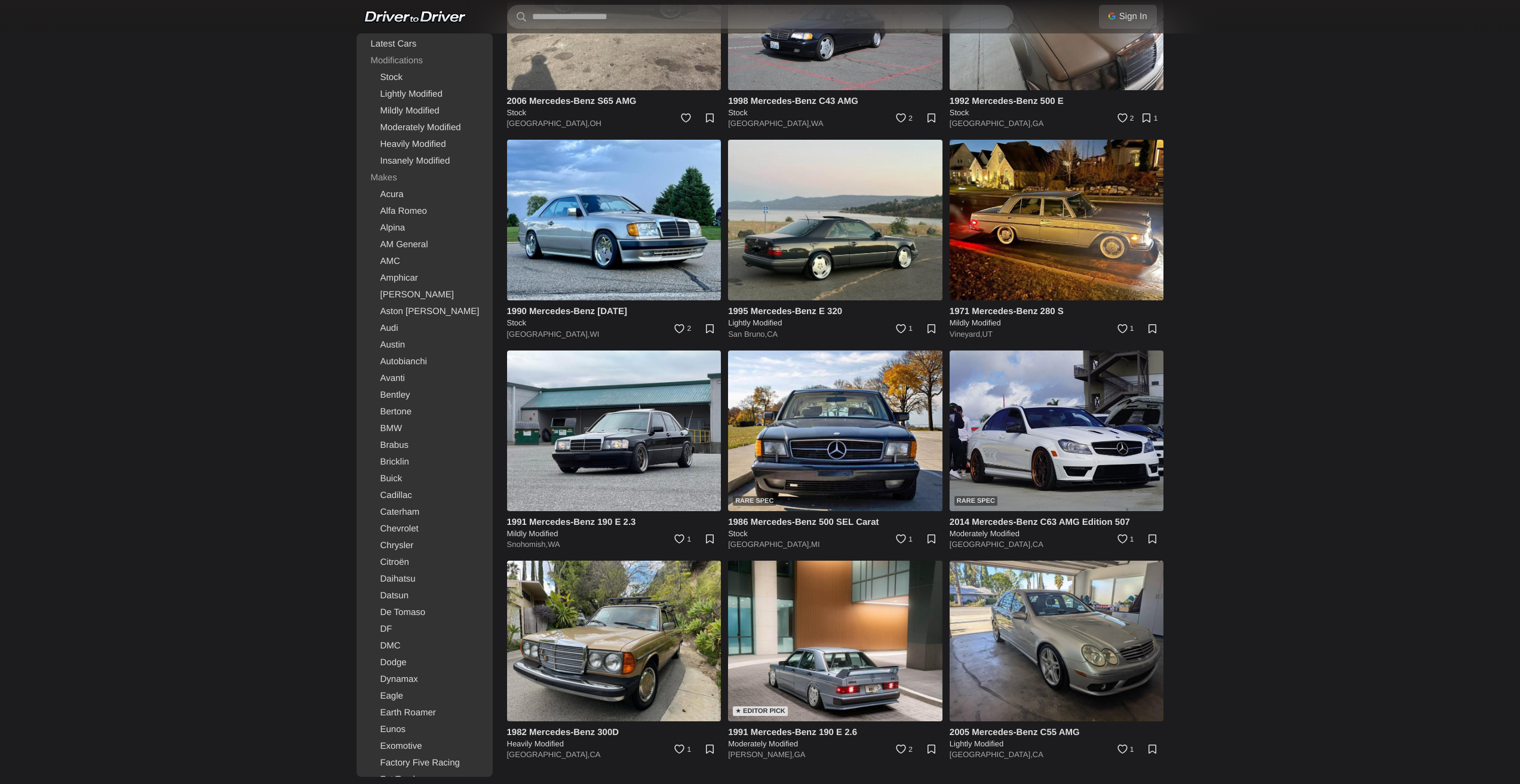
drag, startPoint x: 1337, startPoint y: 437, endPoint x: 1339, endPoint y: 517, distance: 80.0
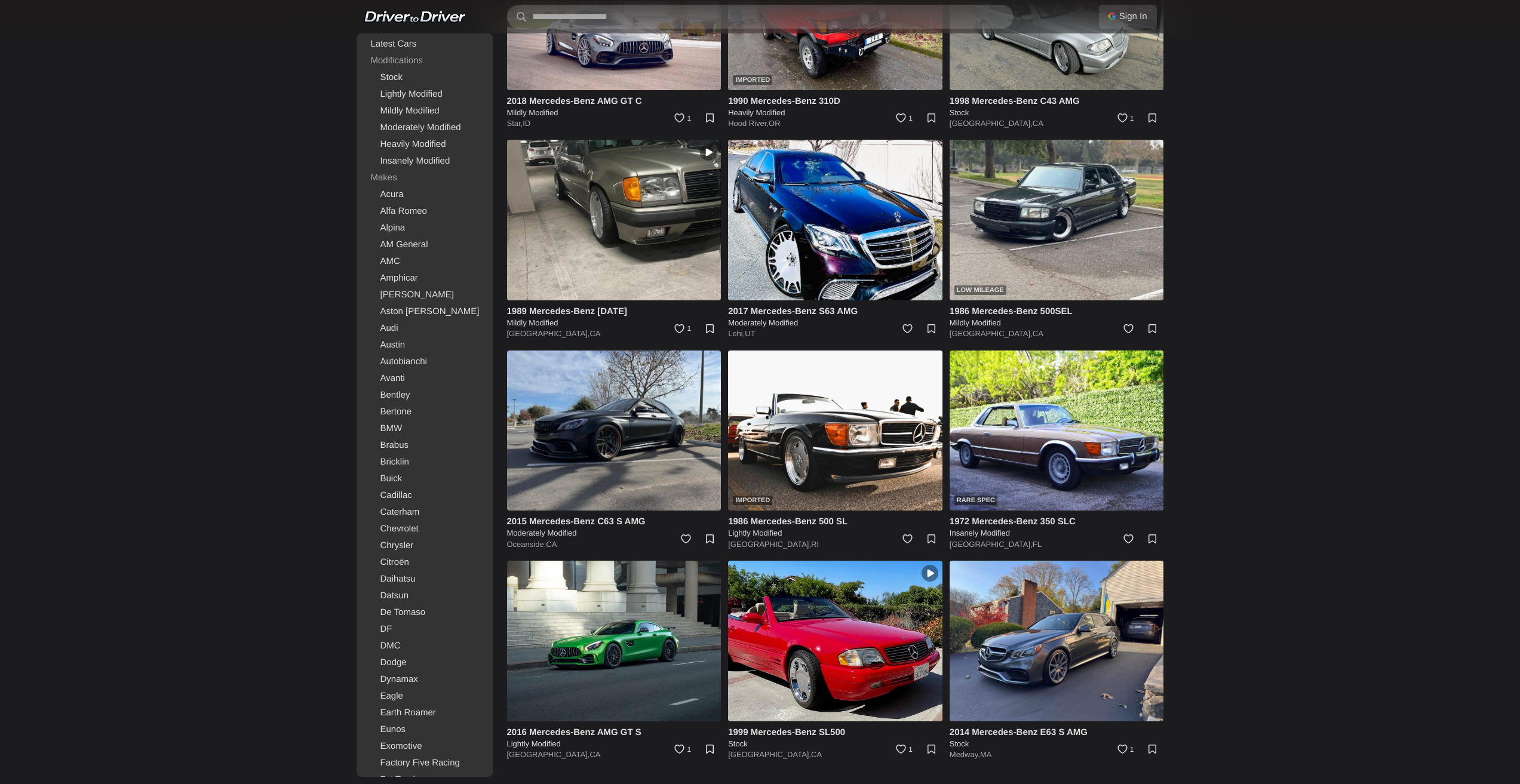
drag, startPoint x: 1358, startPoint y: 449, endPoint x: 1370, endPoint y: 617, distance: 168.4
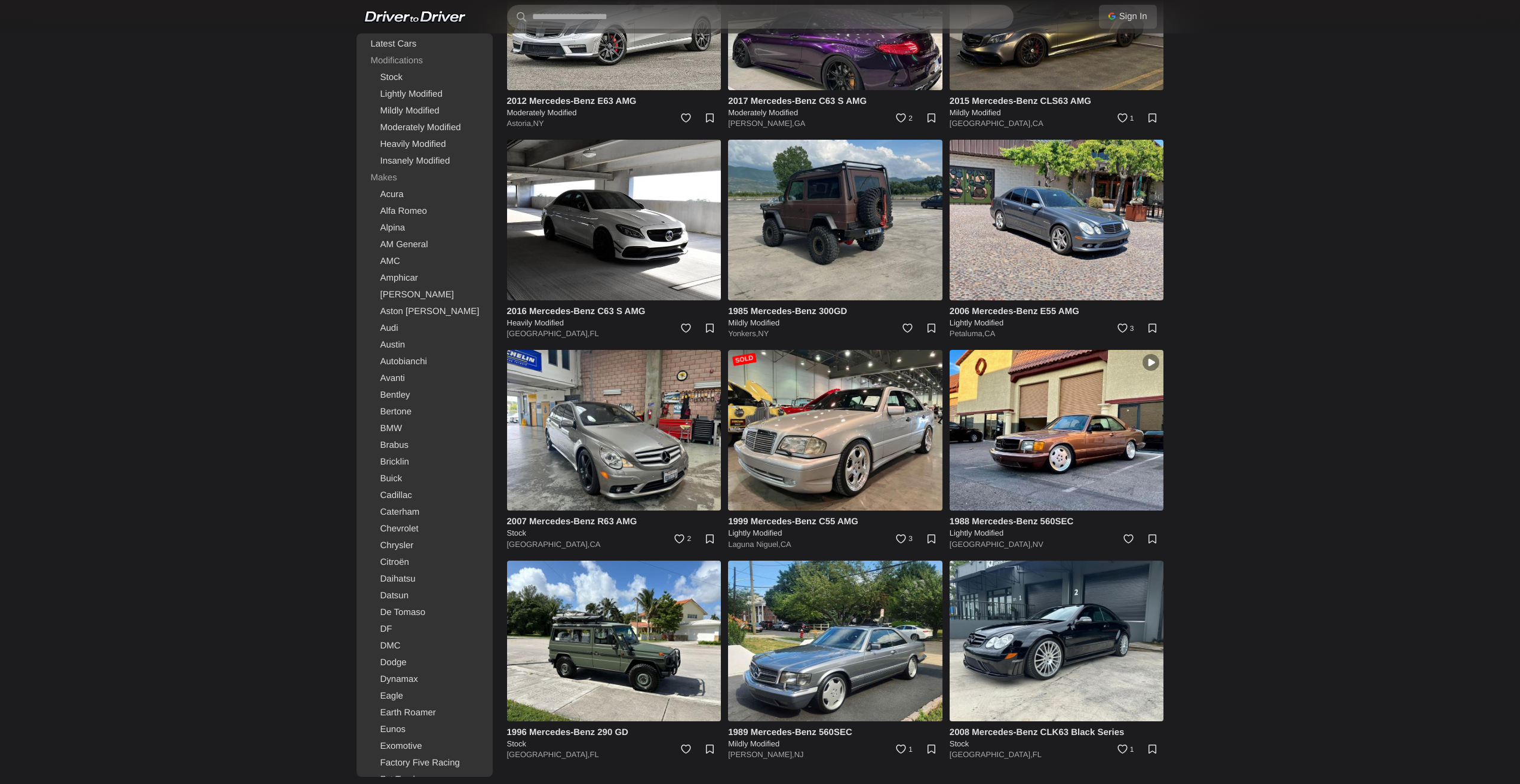
drag, startPoint x: 1327, startPoint y: 383, endPoint x: 1393, endPoint y: 695, distance: 318.9
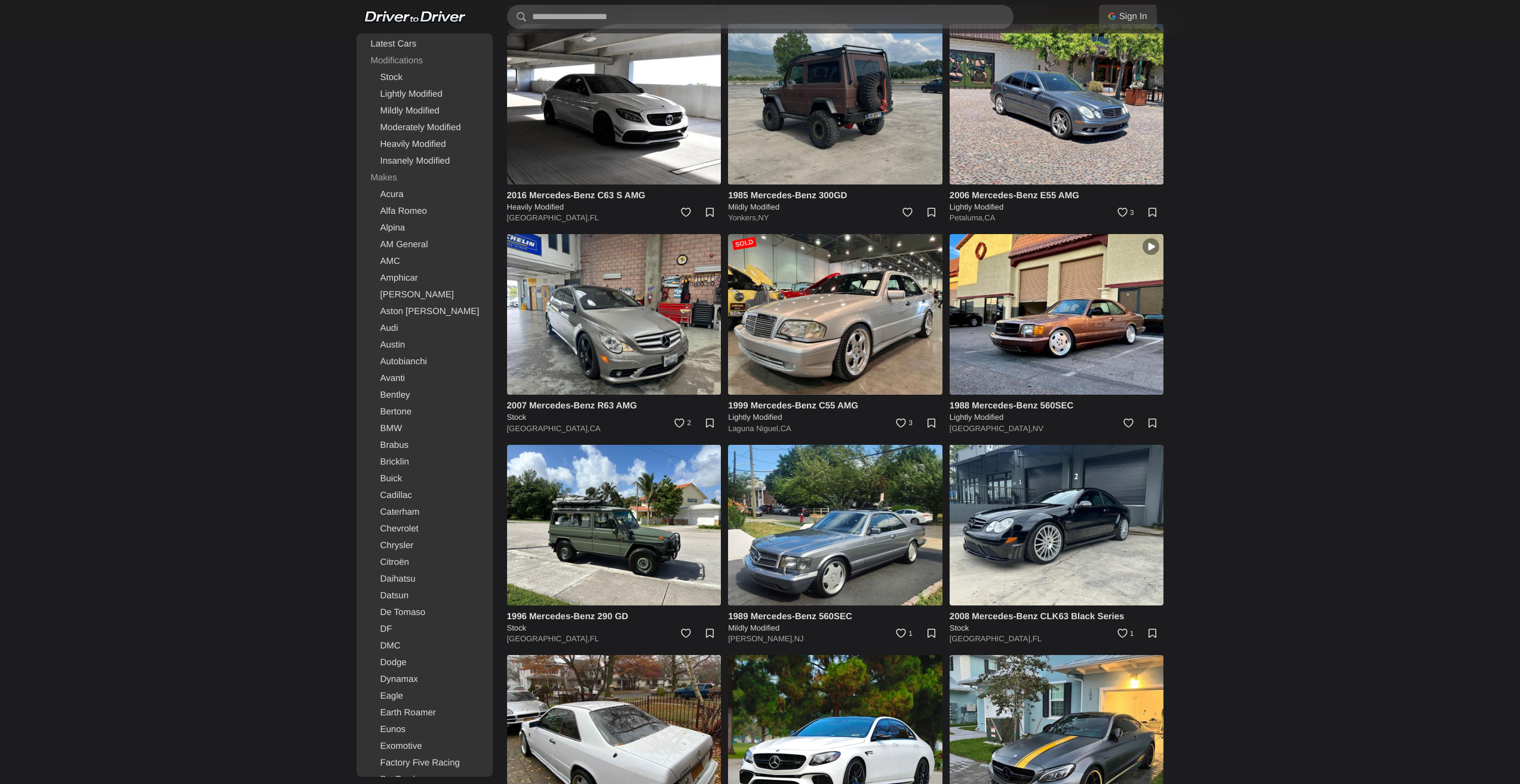
scroll to position [11493, 0]
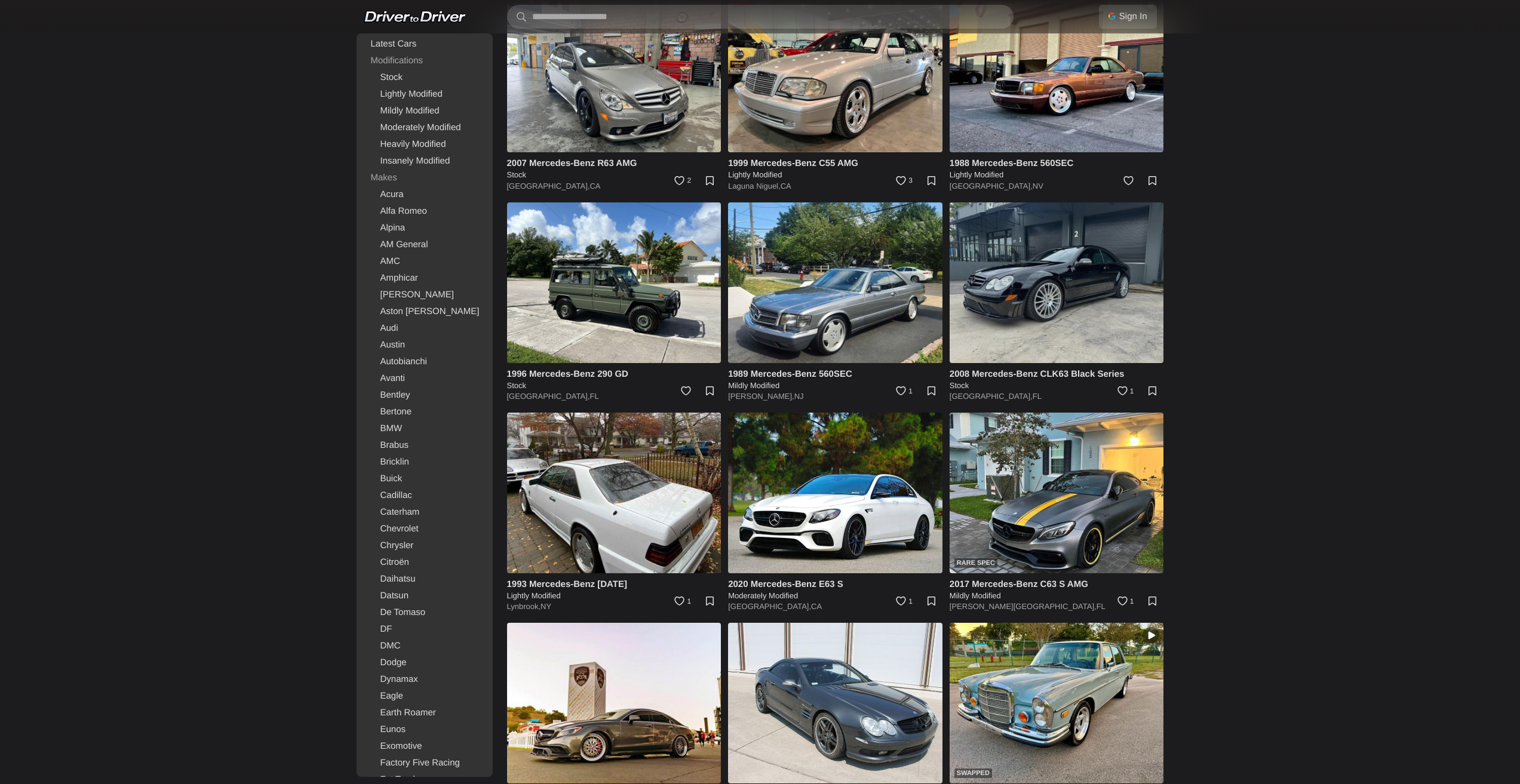
click at [1086, 305] on img at bounding box center [1057, 283] width 215 height 160
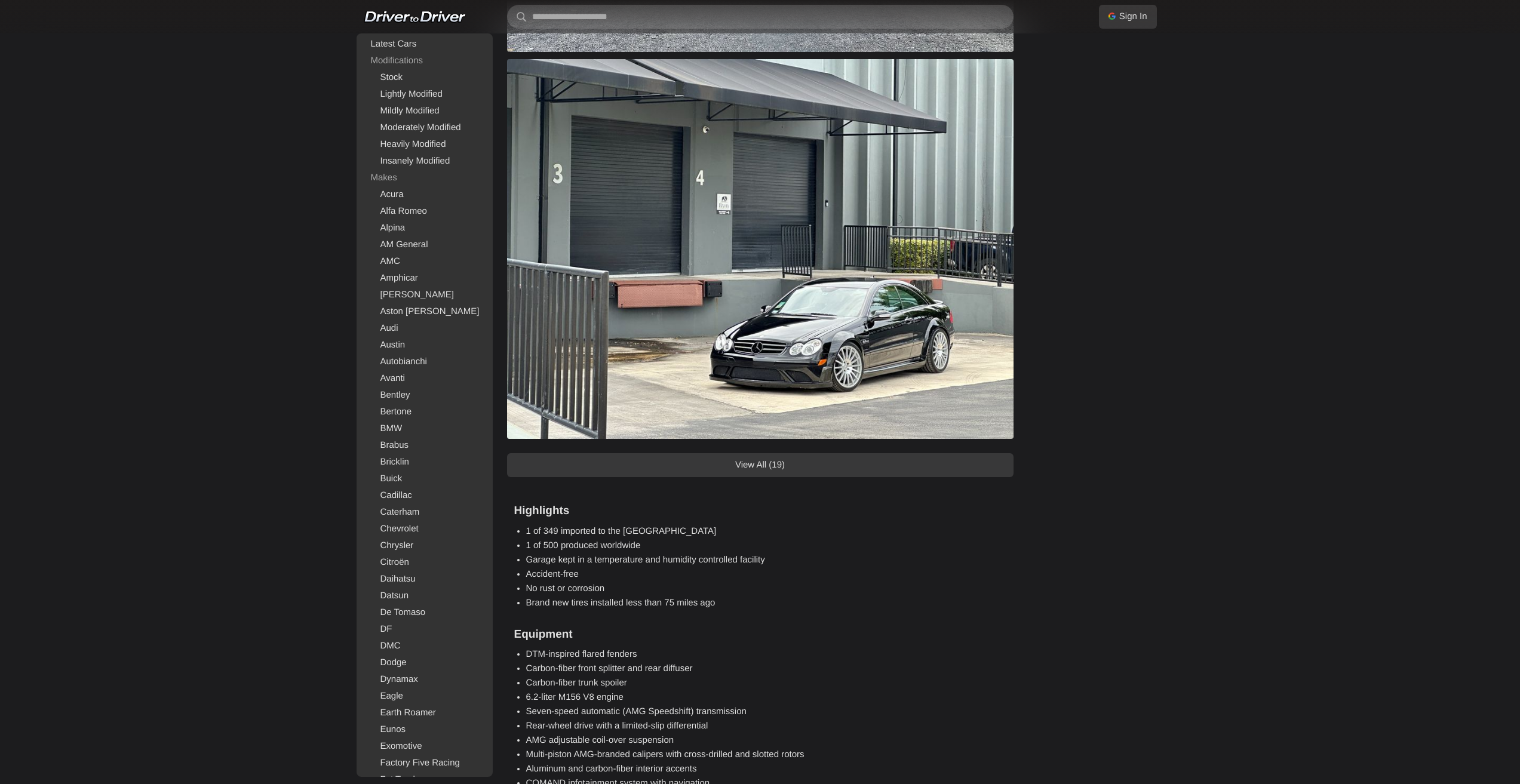
scroll to position [836, 0]
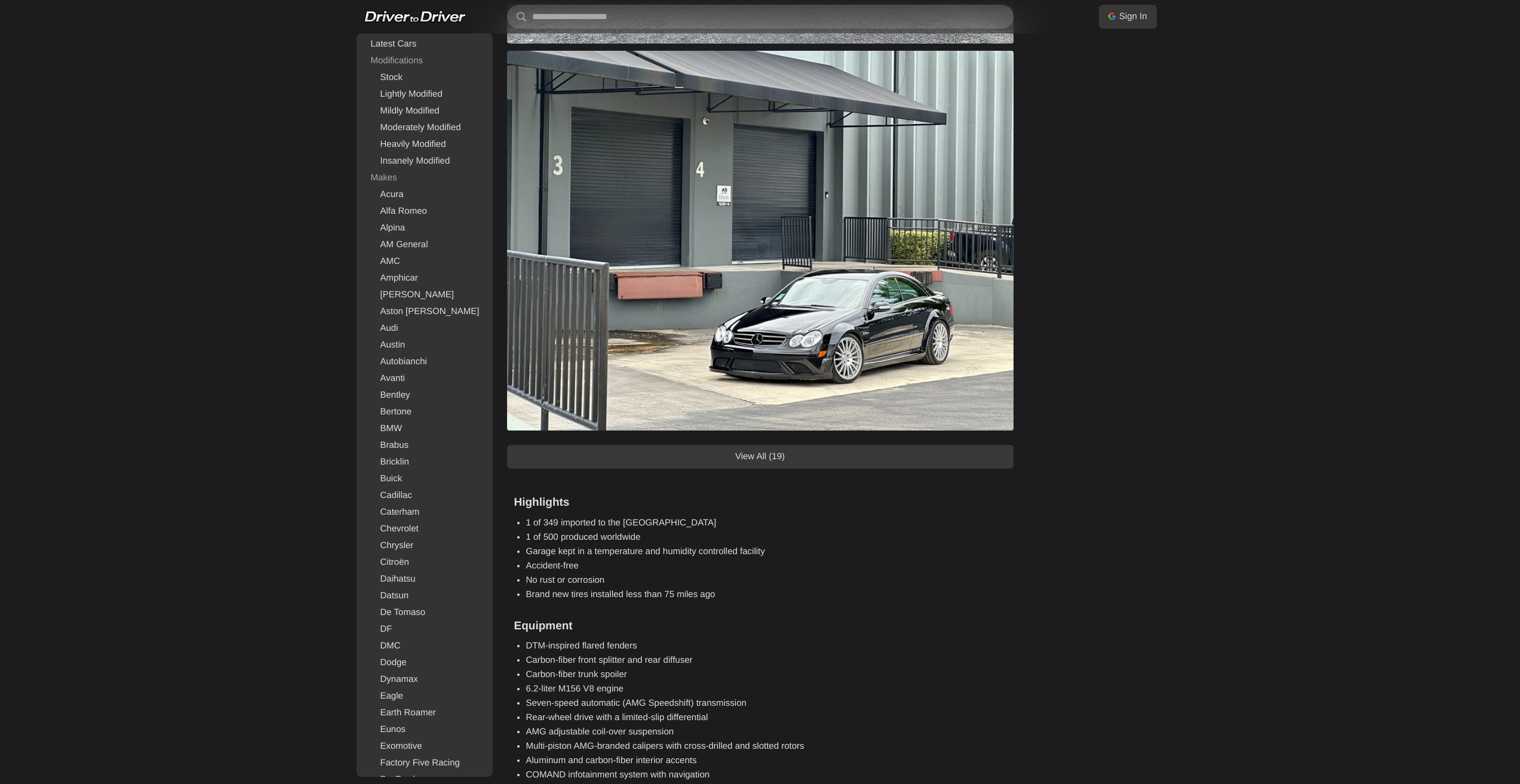
drag, startPoint x: 1036, startPoint y: 409, endPoint x: 1055, endPoint y: 390, distance: 26.9
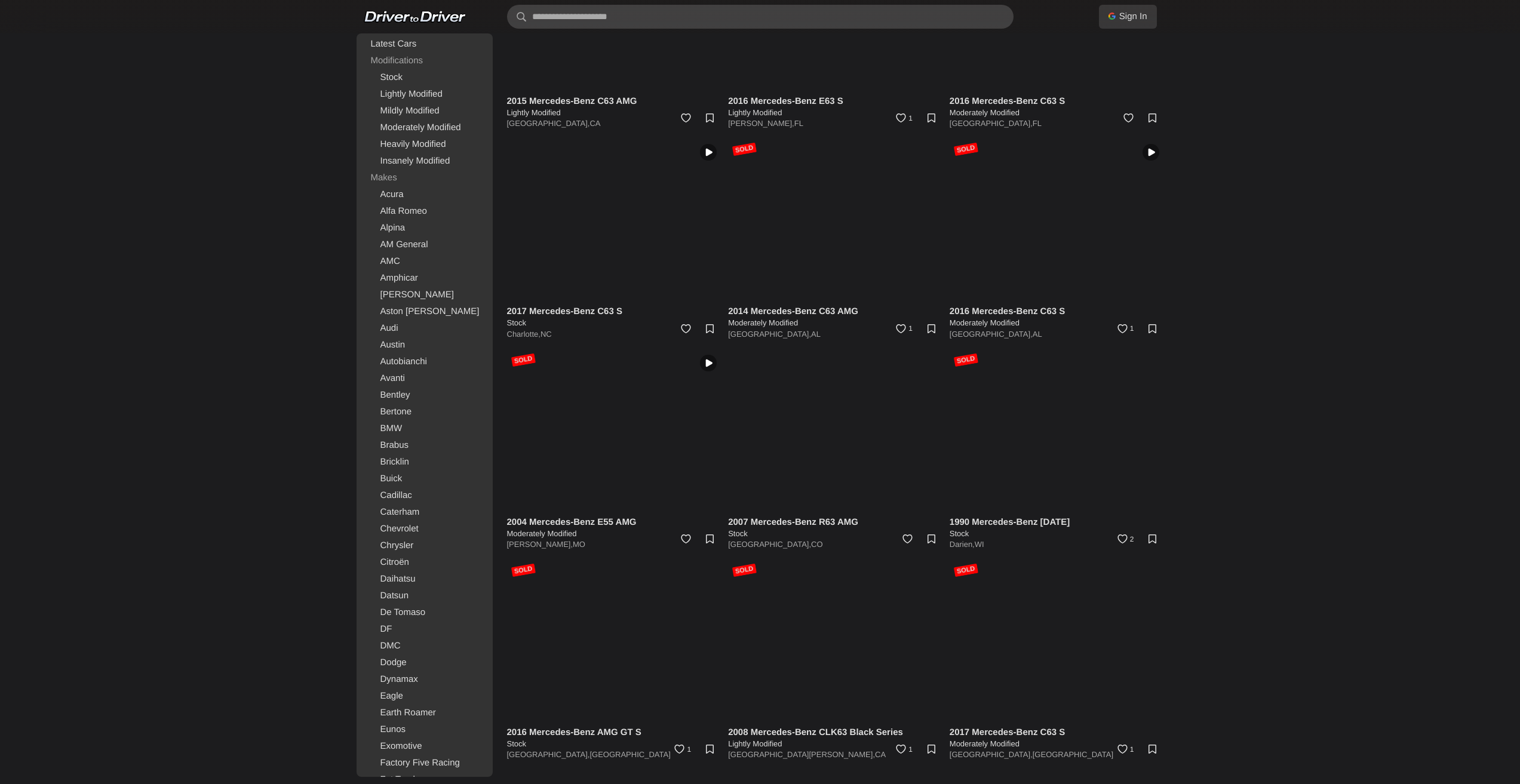
scroll to position [20184, 0]
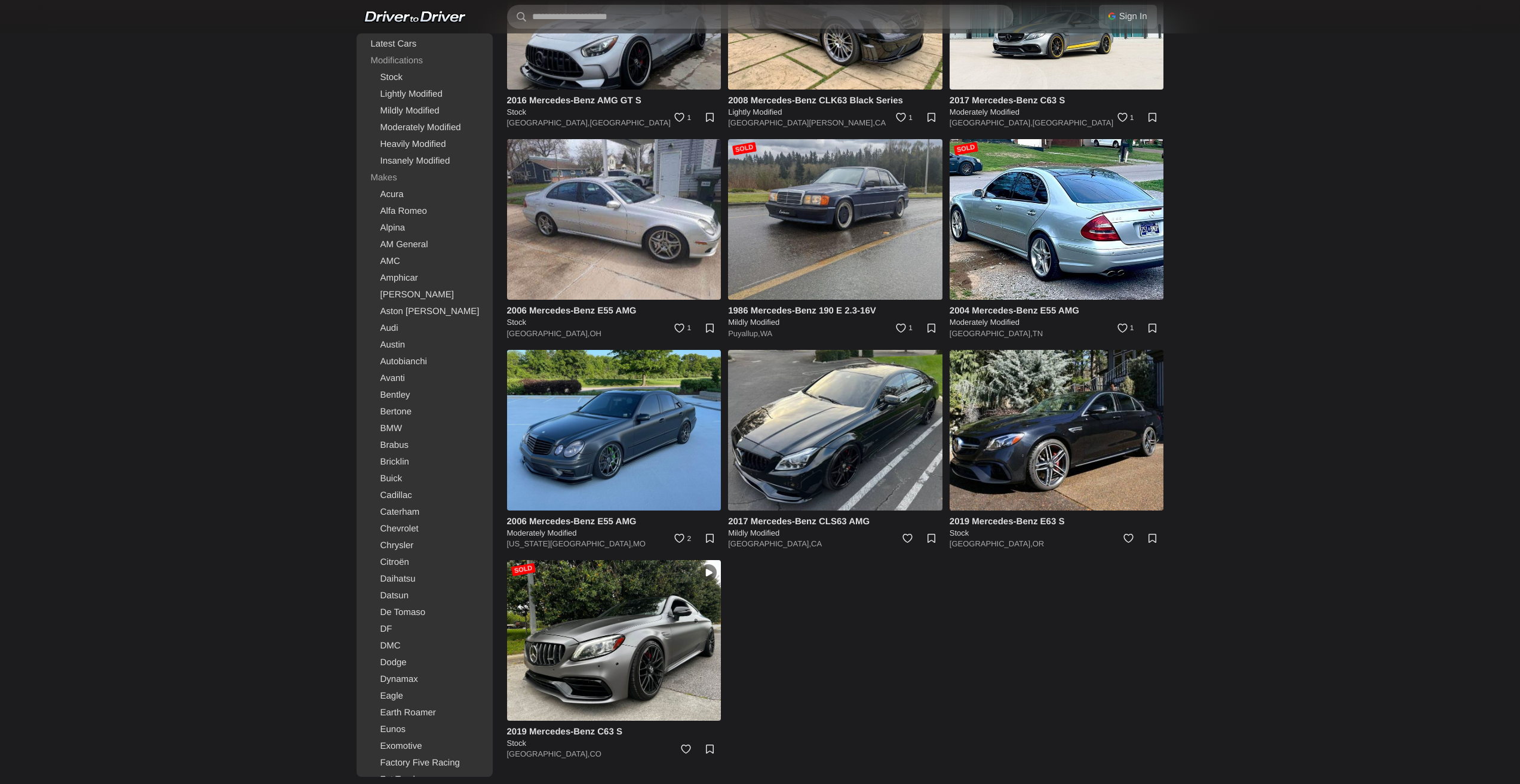
drag, startPoint x: 1223, startPoint y: 336, endPoint x: 1318, endPoint y: 669, distance: 346.3
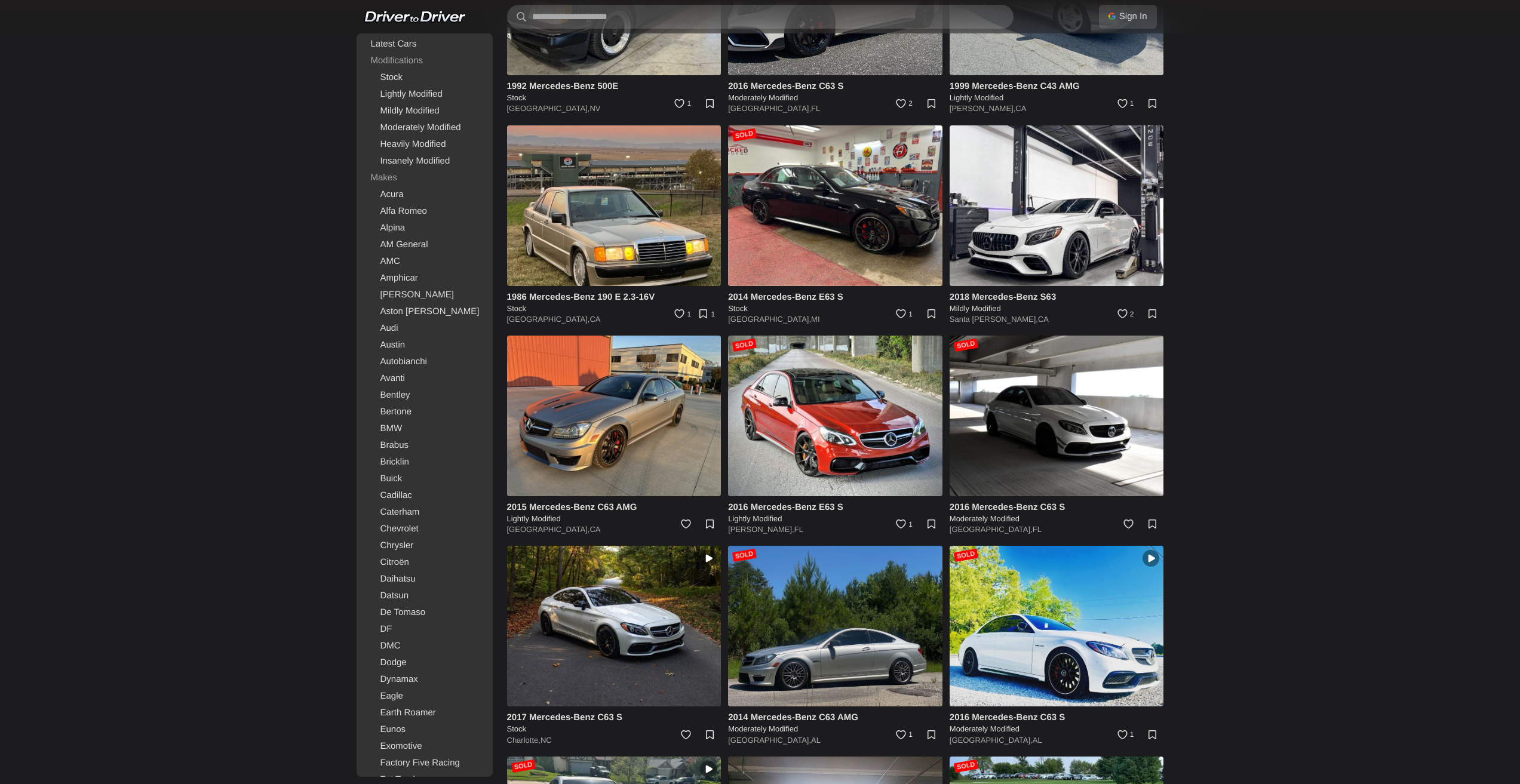
scroll to position [18750, 0]
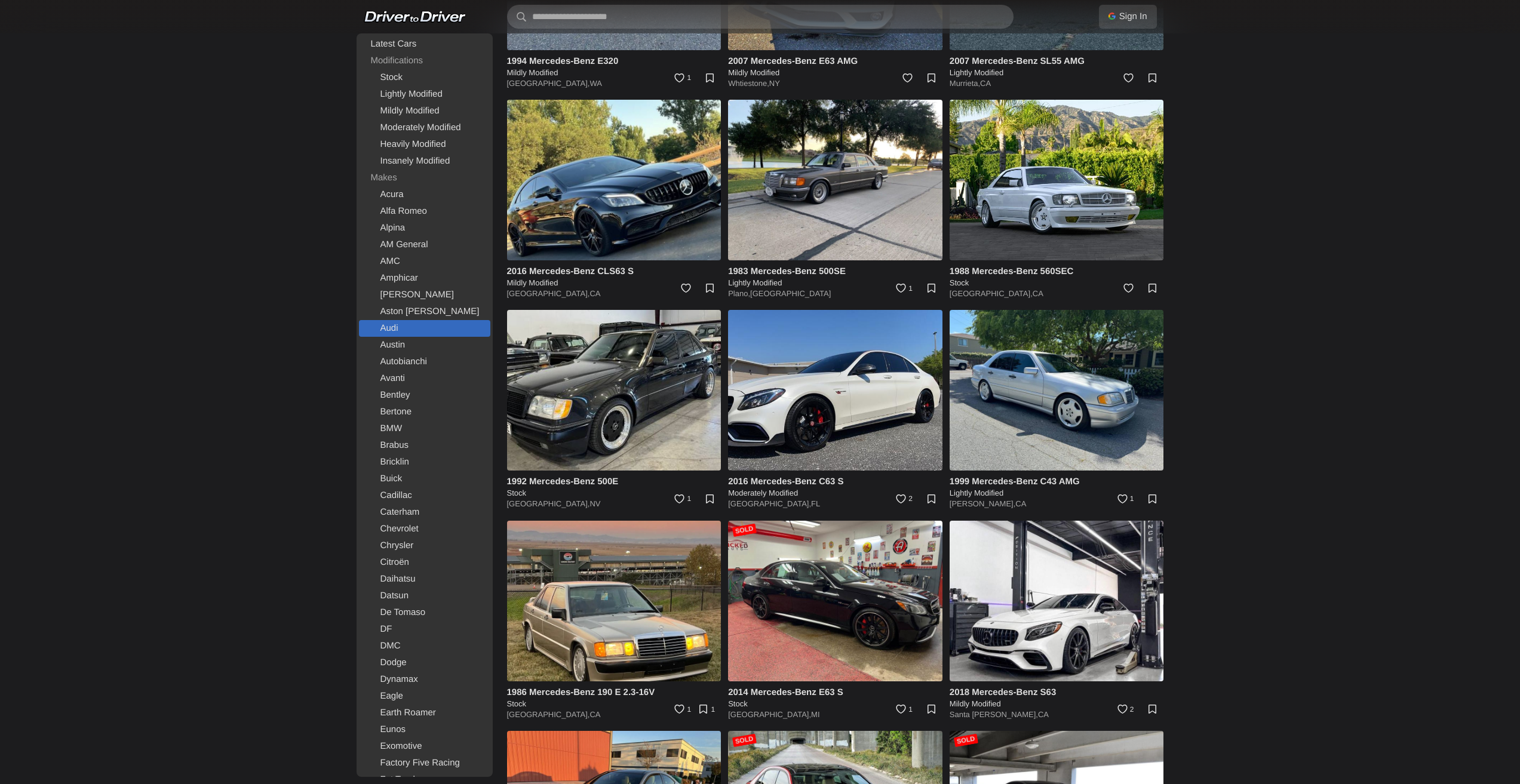
click at [413, 329] on link "Audi" at bounding box center [425, 329] width 131 height 17
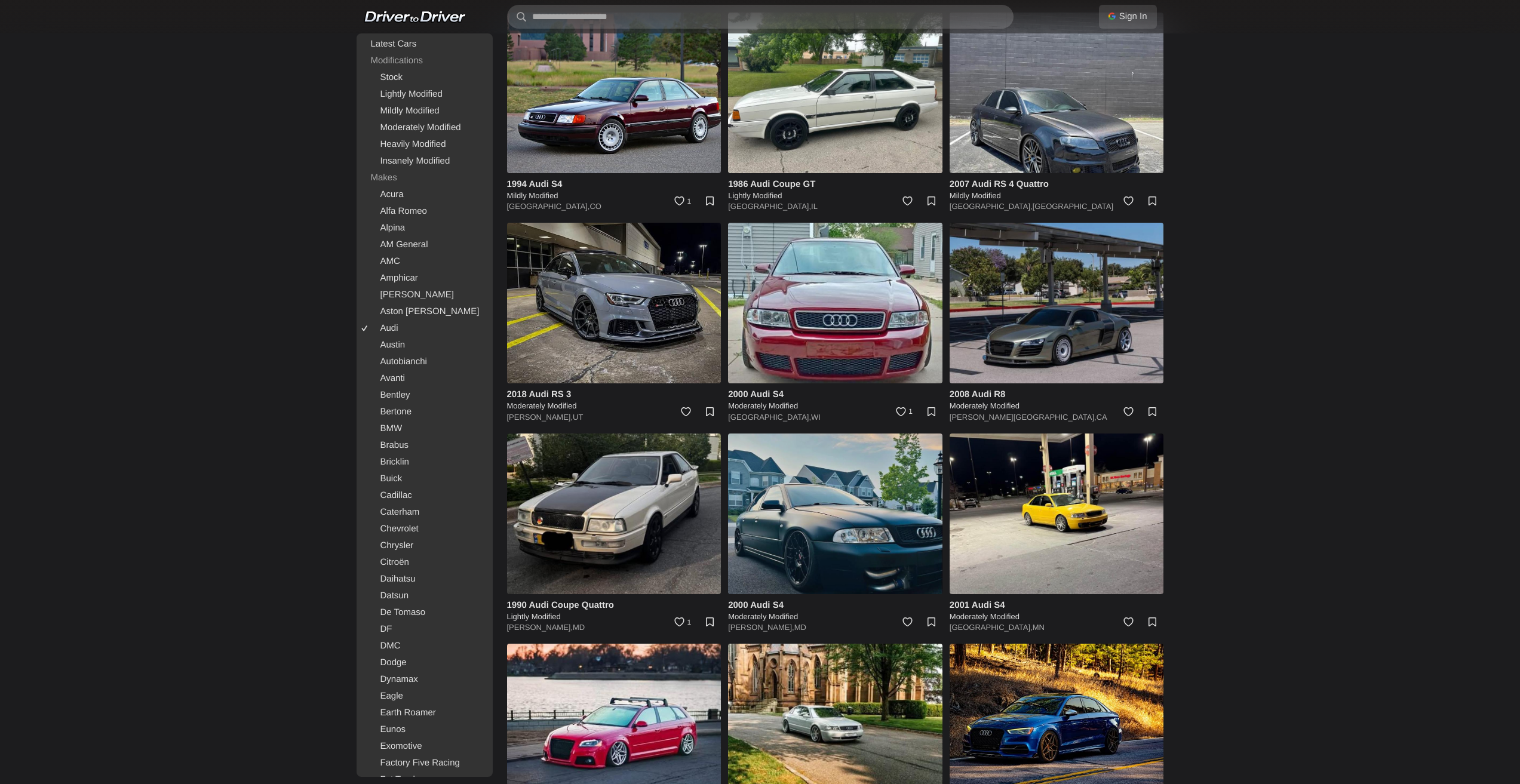
scroll to position [119, 0]
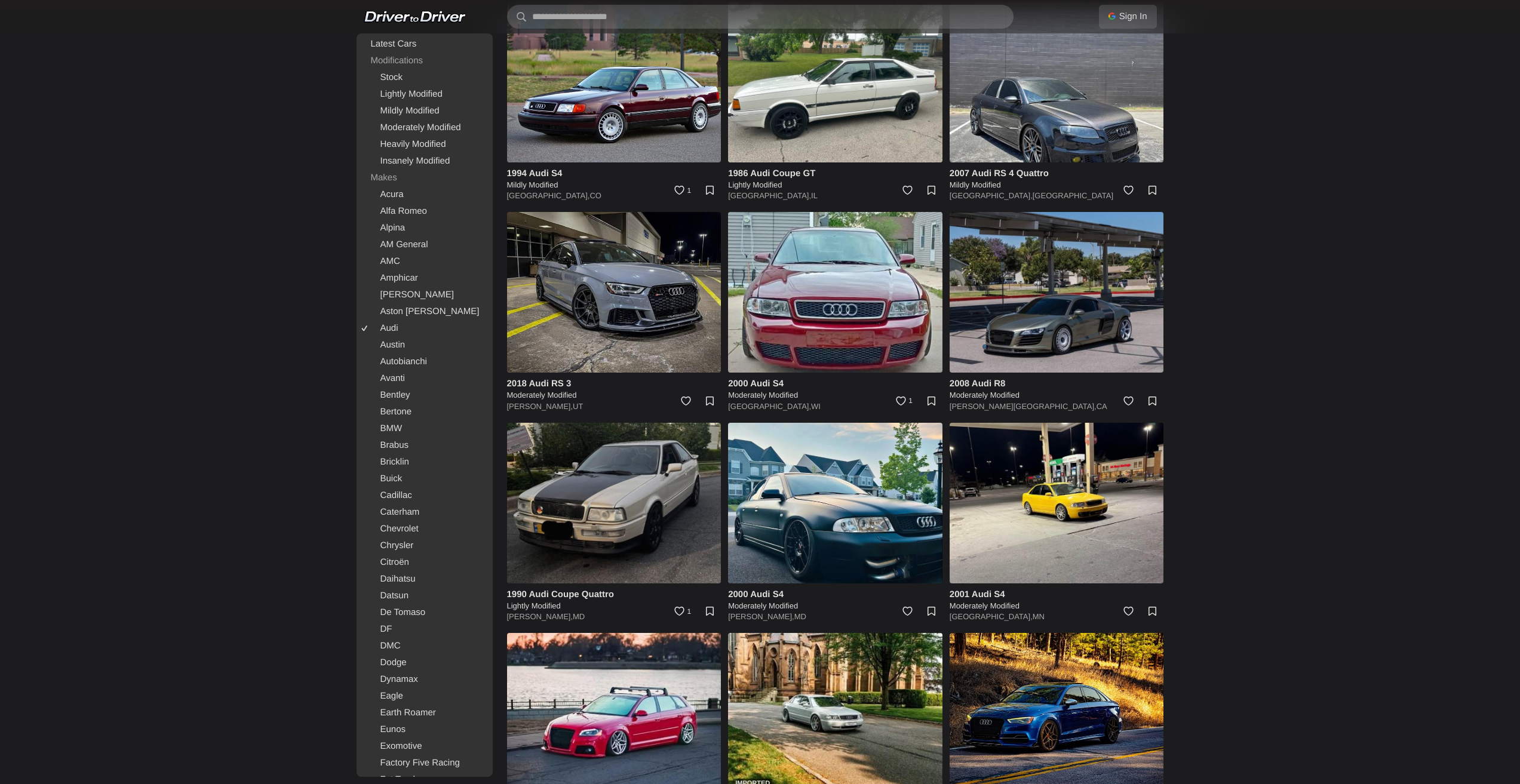
click at [603, 526] on img at bounding box center [614, 503] width 215 height 160
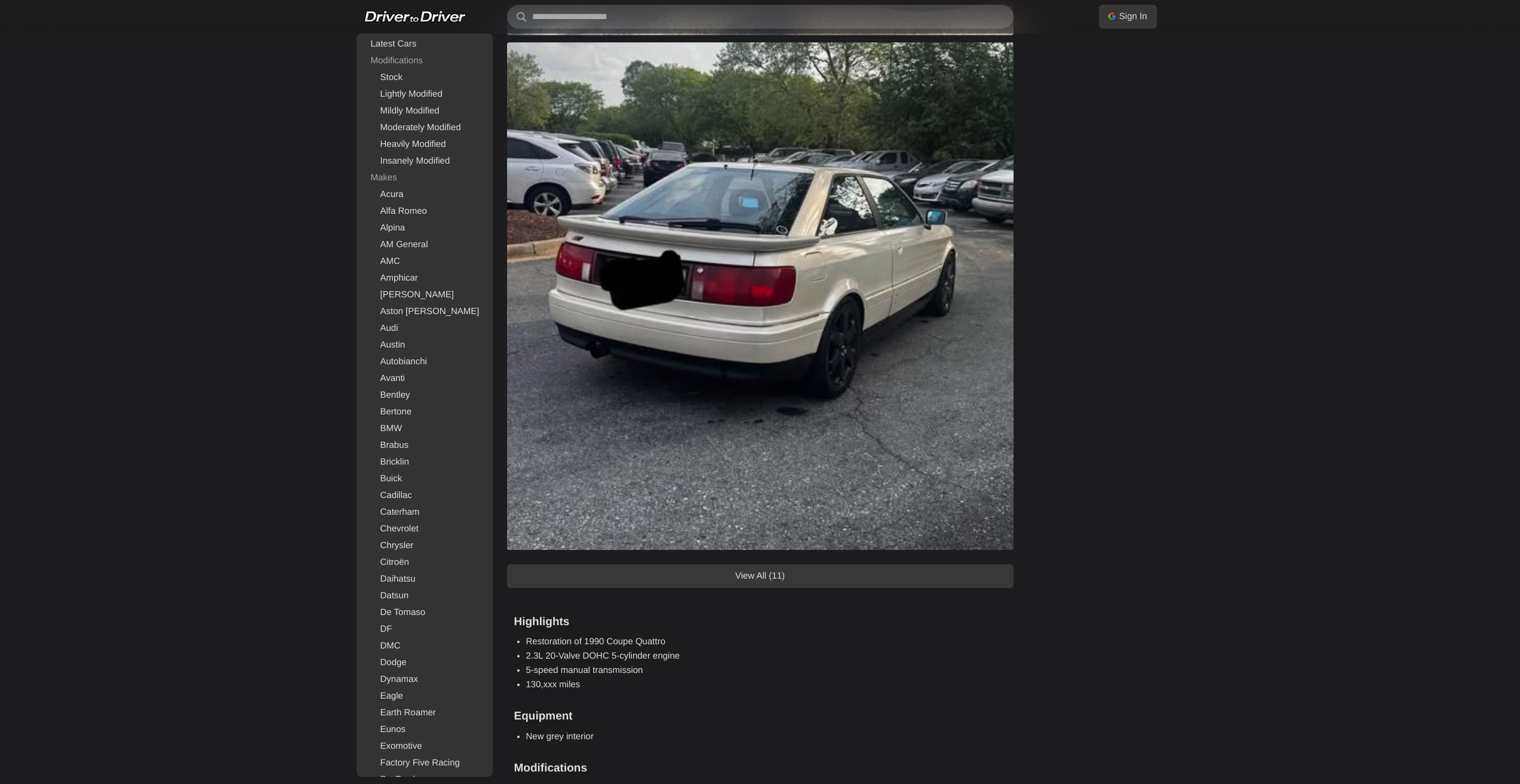
scroll to position [1374, 0]
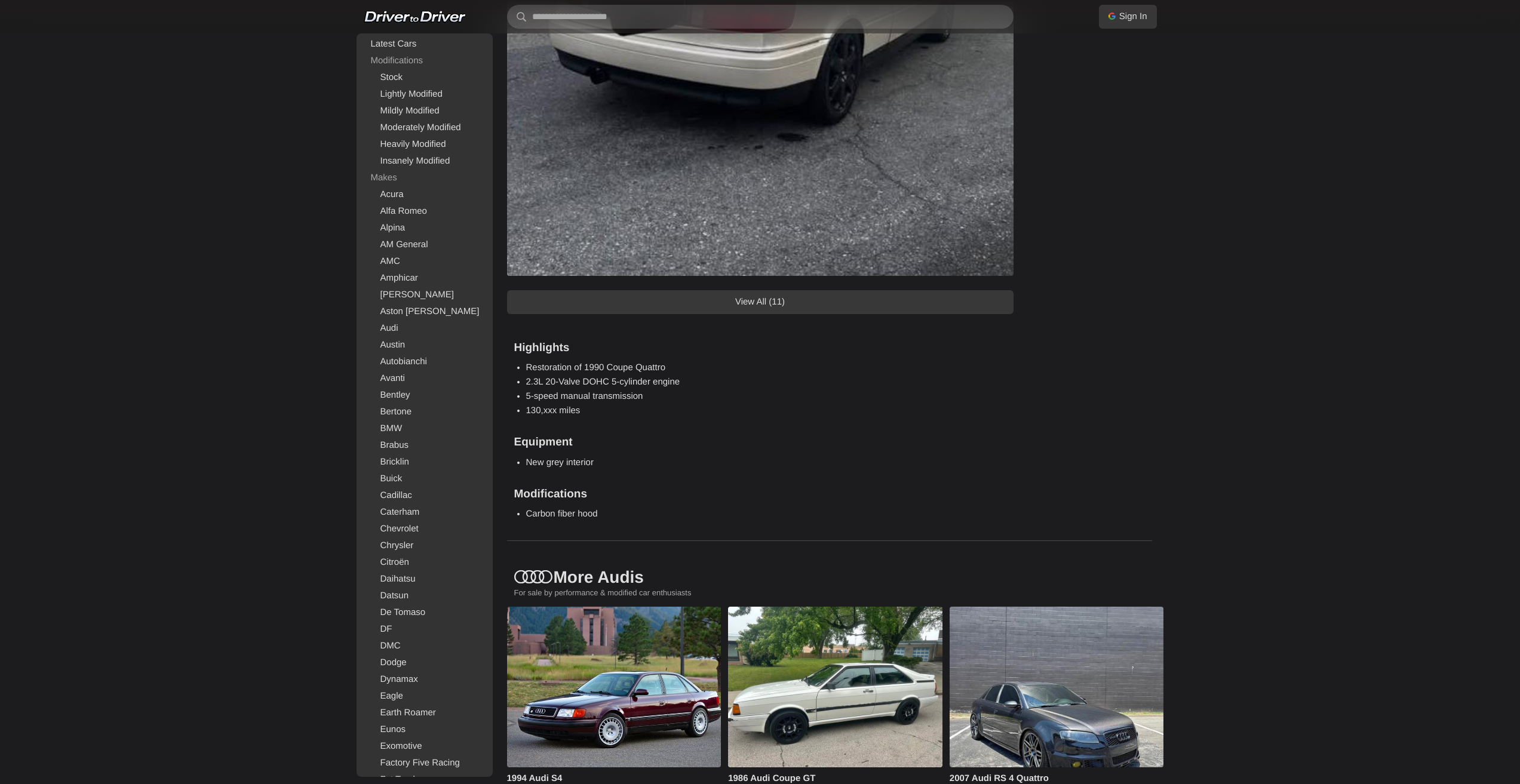
drag, startPoint x: 759, startPoint y: 396, endPoint x: 731, endPoint y: 392, distance: 28.3
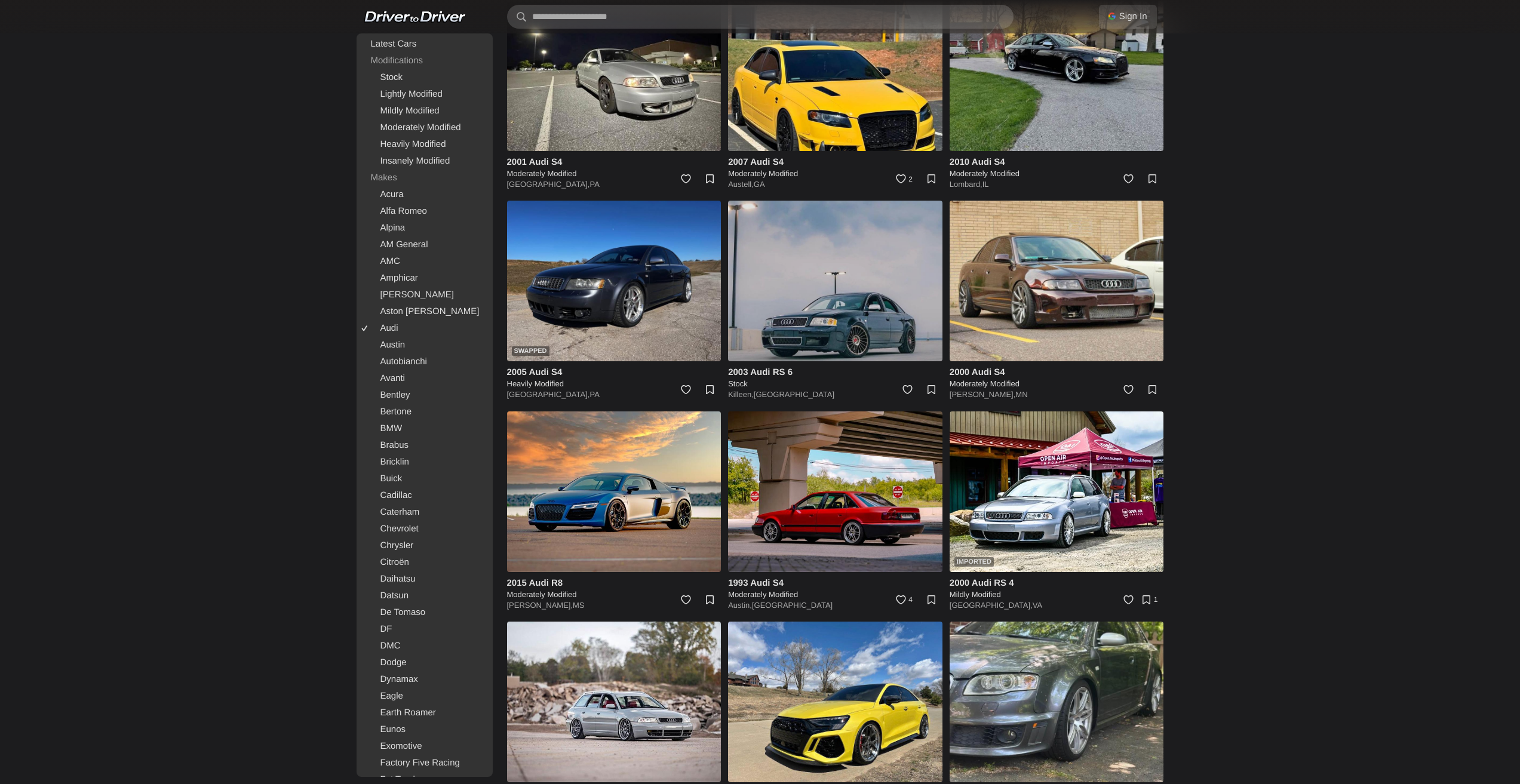
scroll to position [1851, 0]
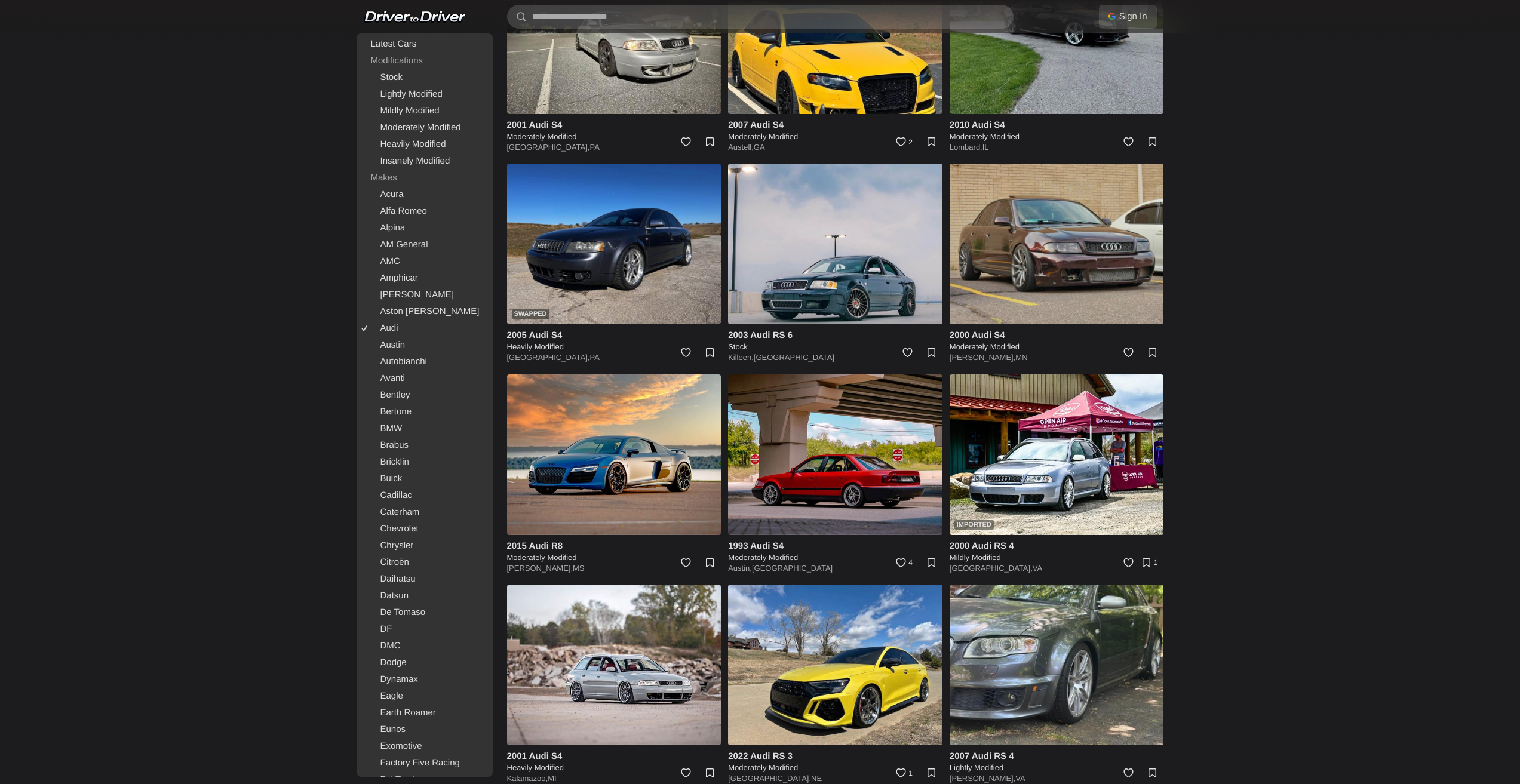
click at [1071, 257] on img at bounding box center [1057, 244] width 215 height 160
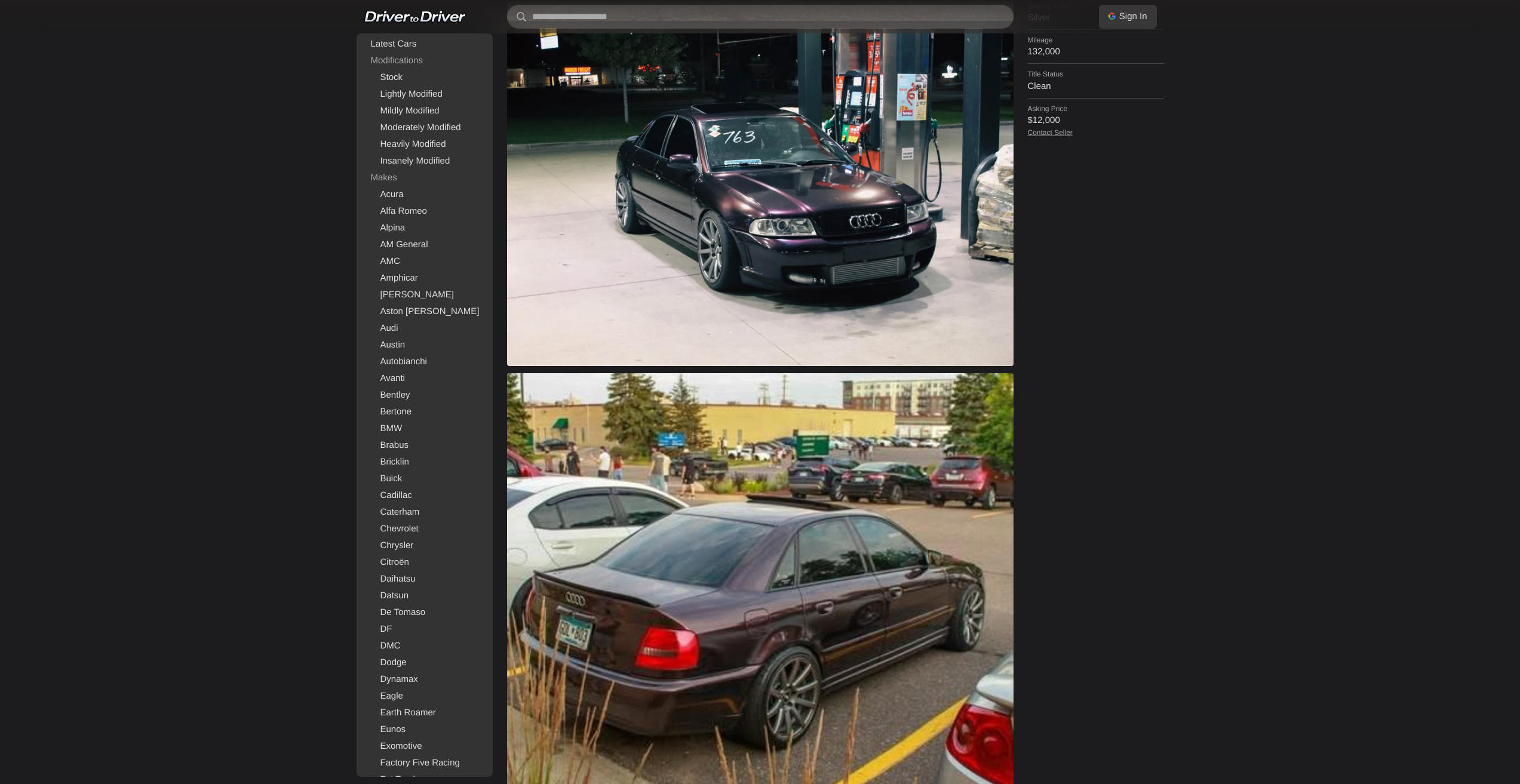
scroll to position [836, 0]
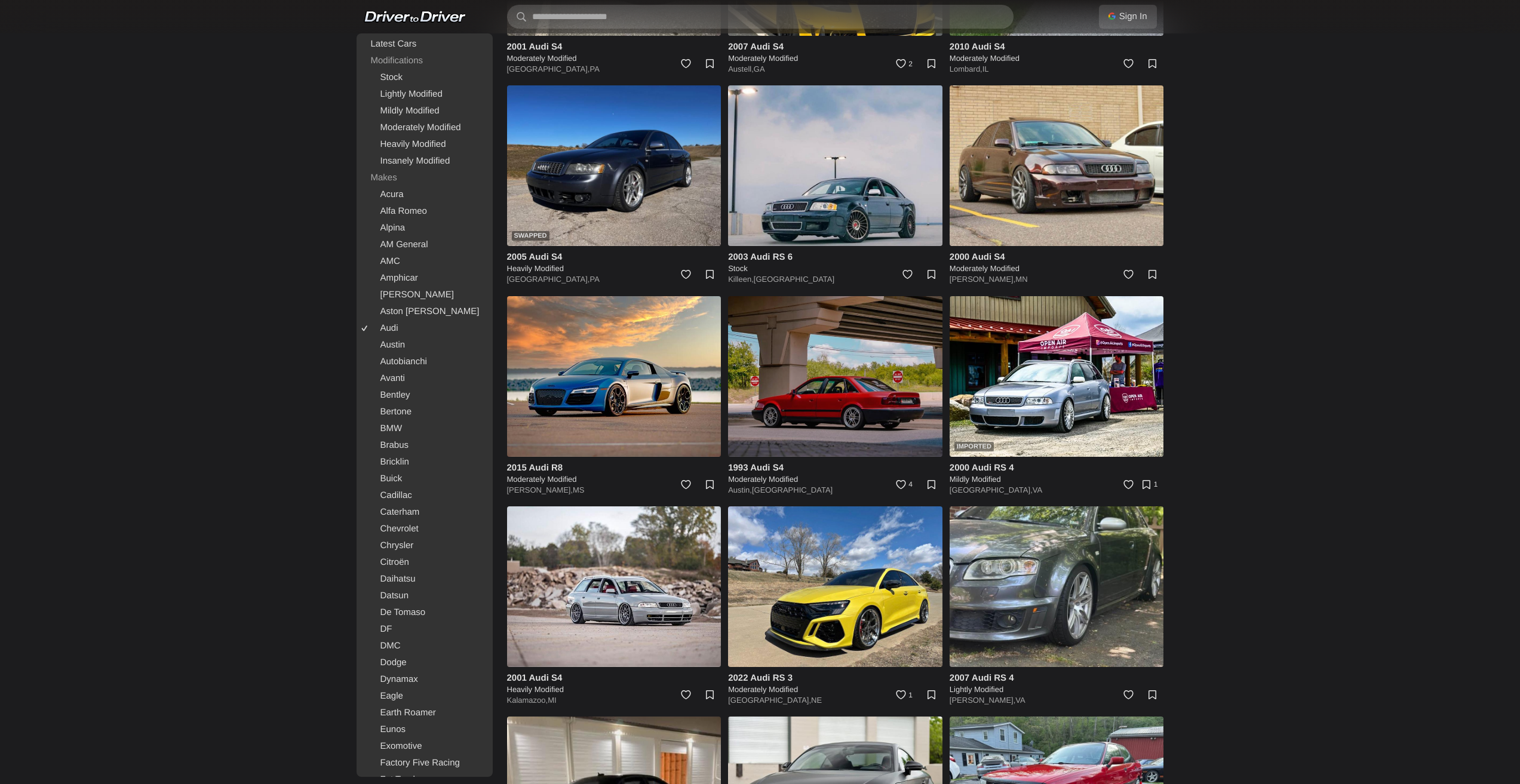
scroll to position [2169, 0]
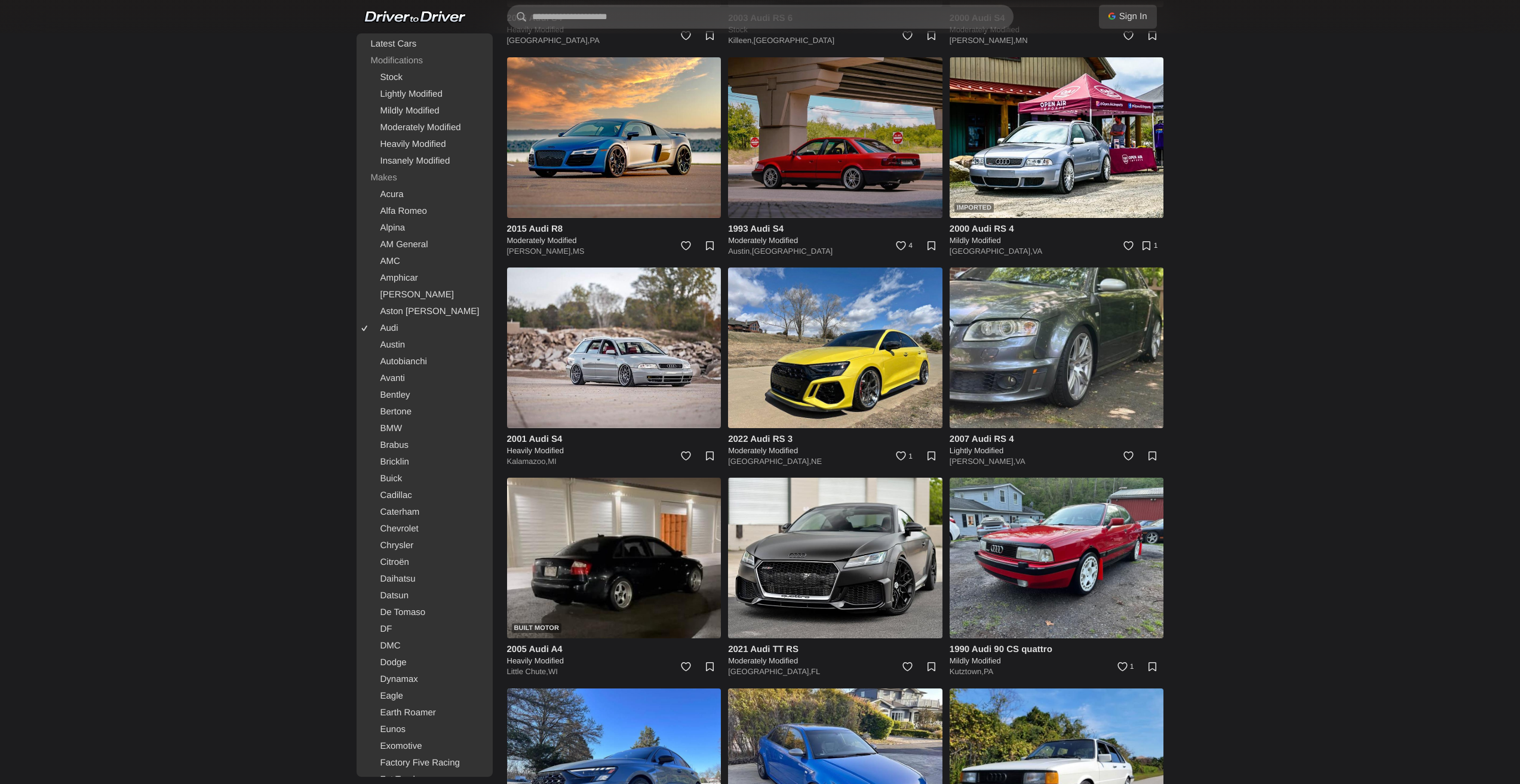
click at [824, 190] on img at bounding box center [835, 138] width 215 height 160
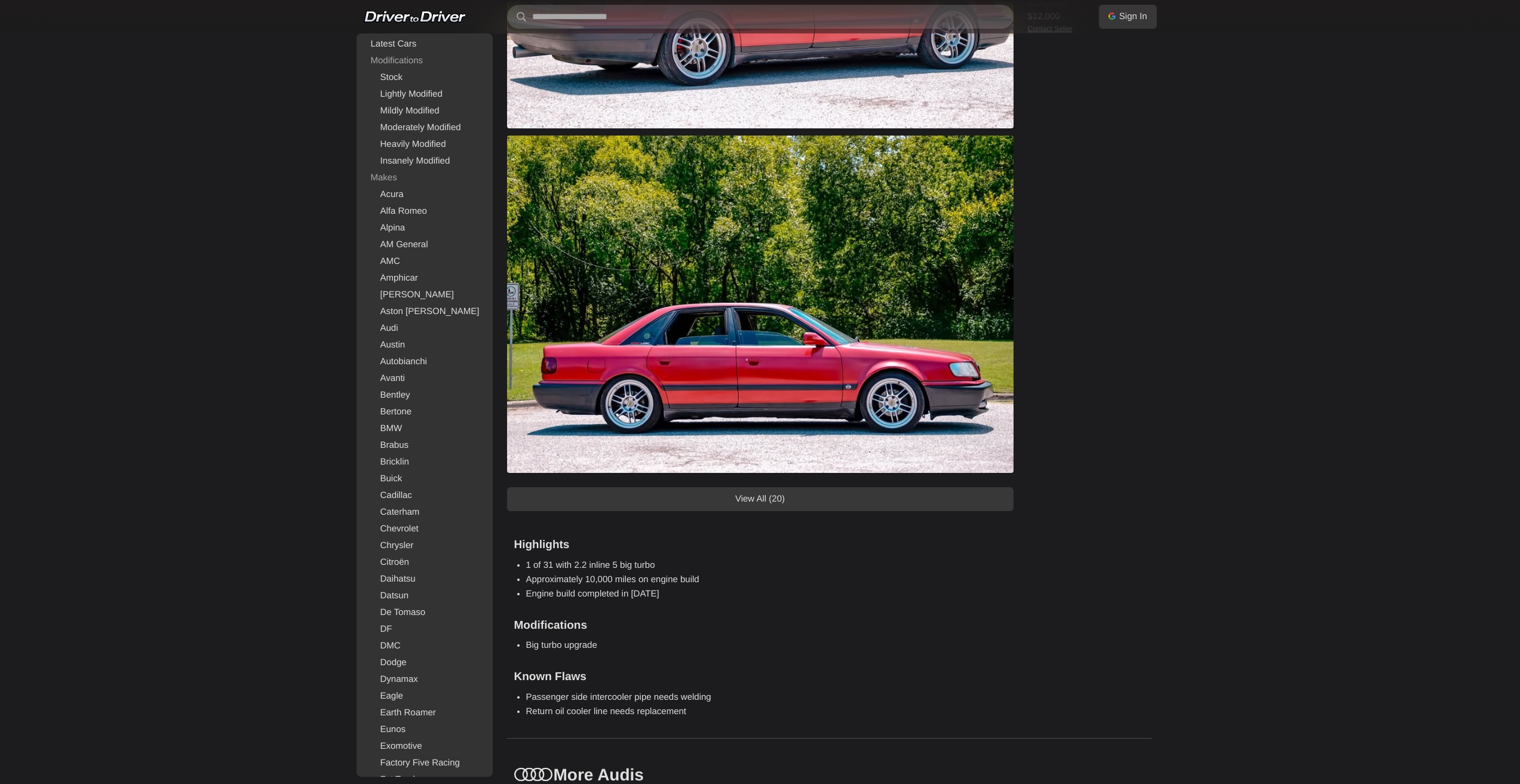
scroll to position [717, 0]
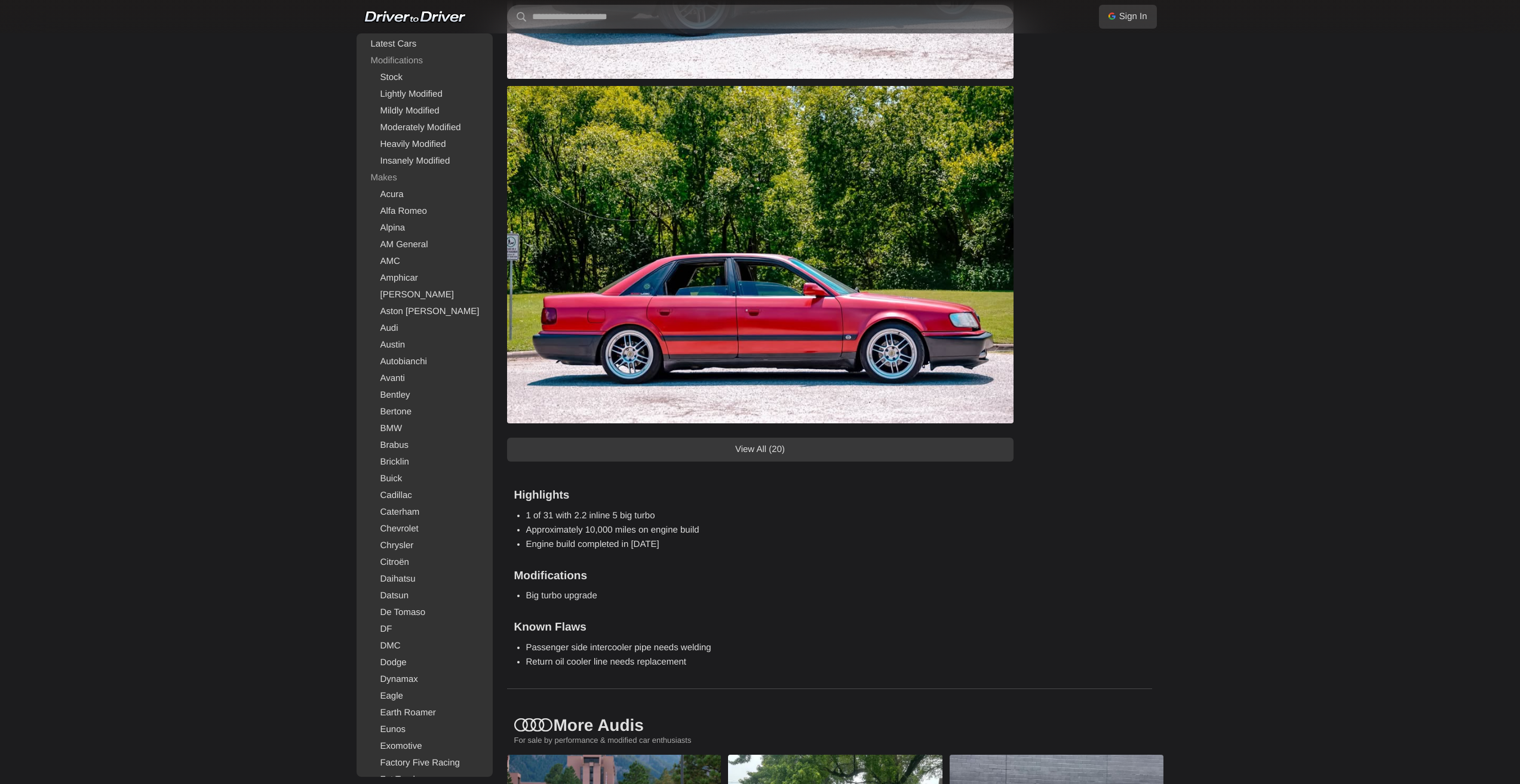
click at [832, 441] on link "View All (20)" at bounding box center [760, 449] width 507 height 24
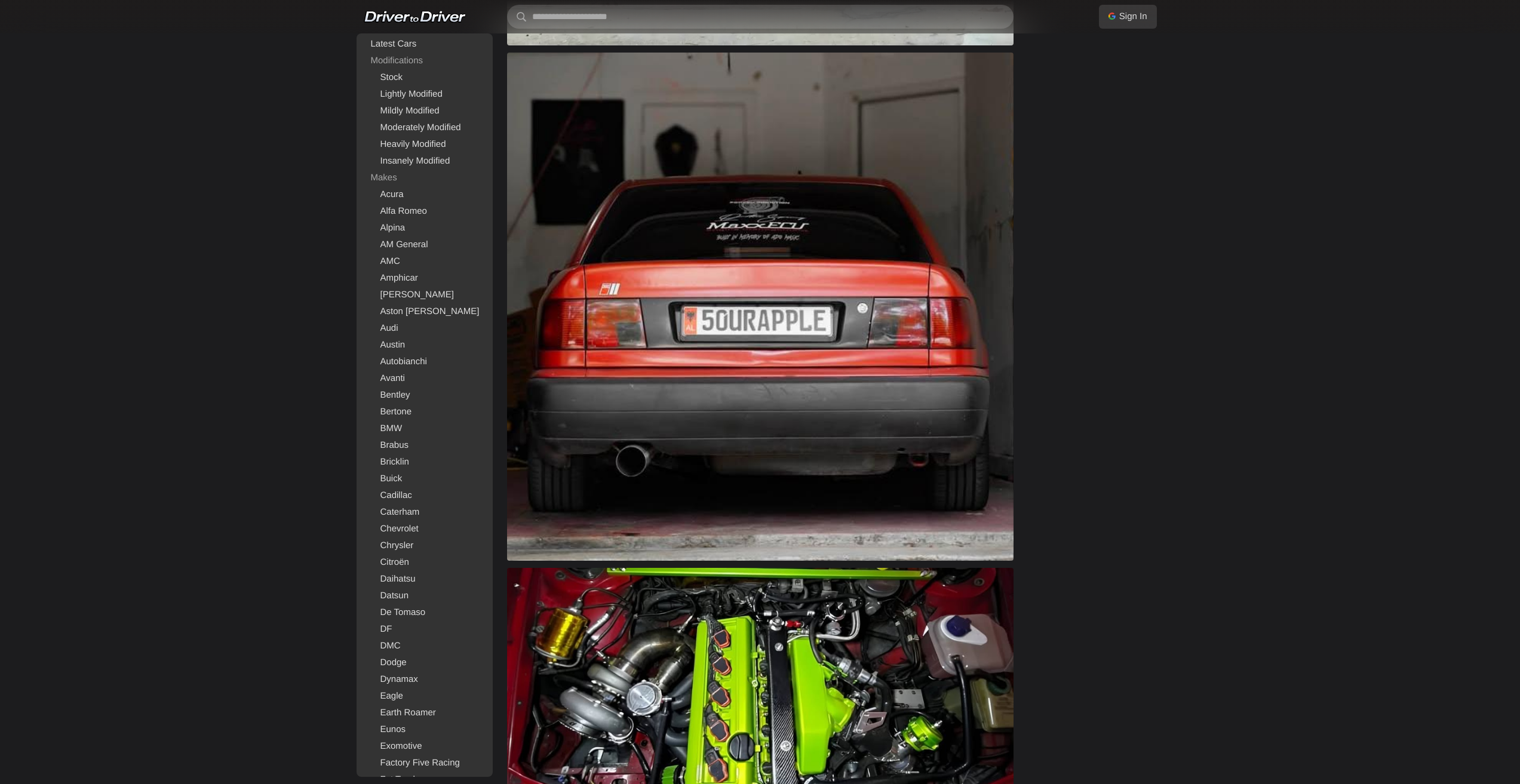
scroll to position [2030, 0]
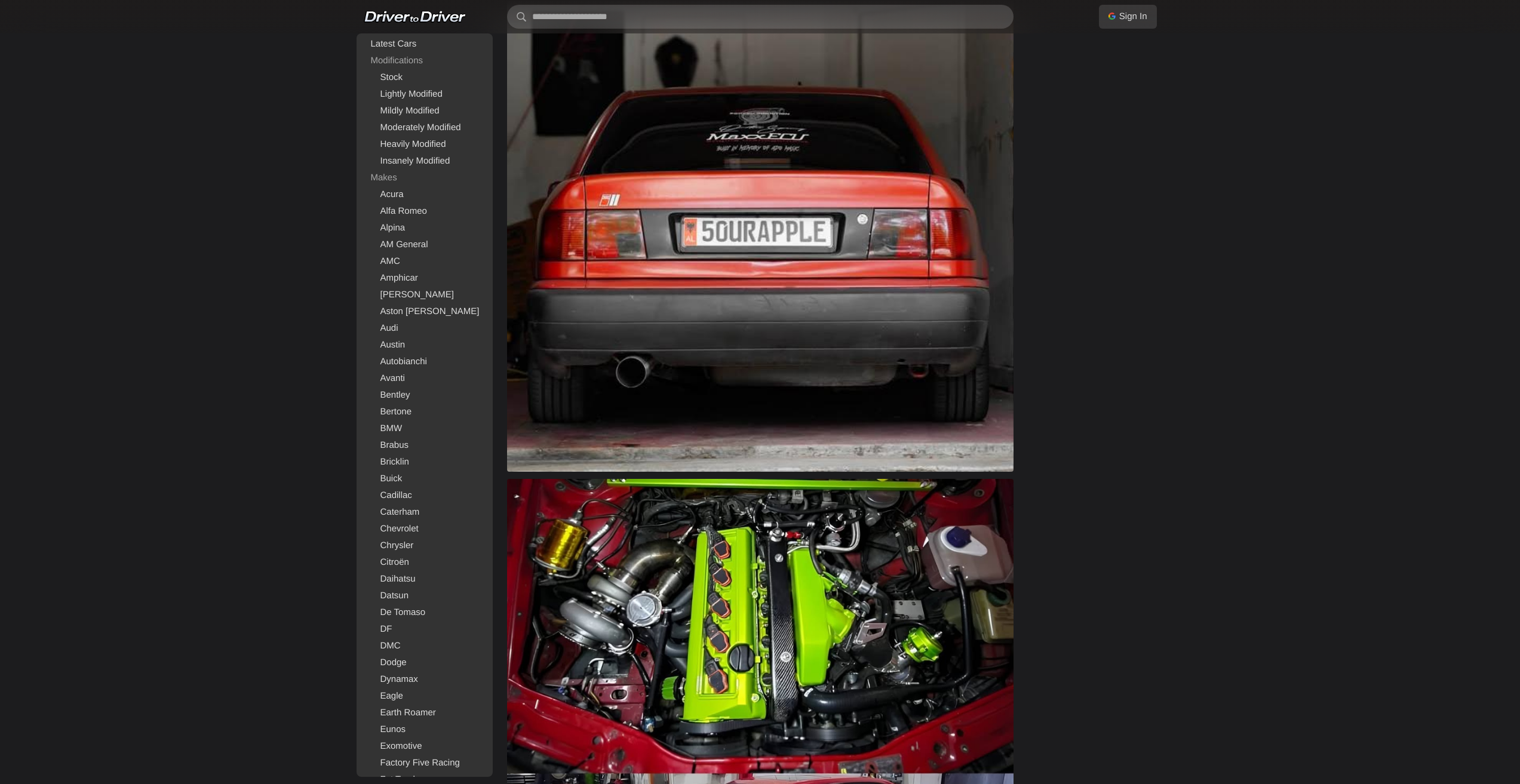
drag, startPoint x: 900, startPoint y: 365, endPoint x: 893, endPoint y: 361, distance: 8.1
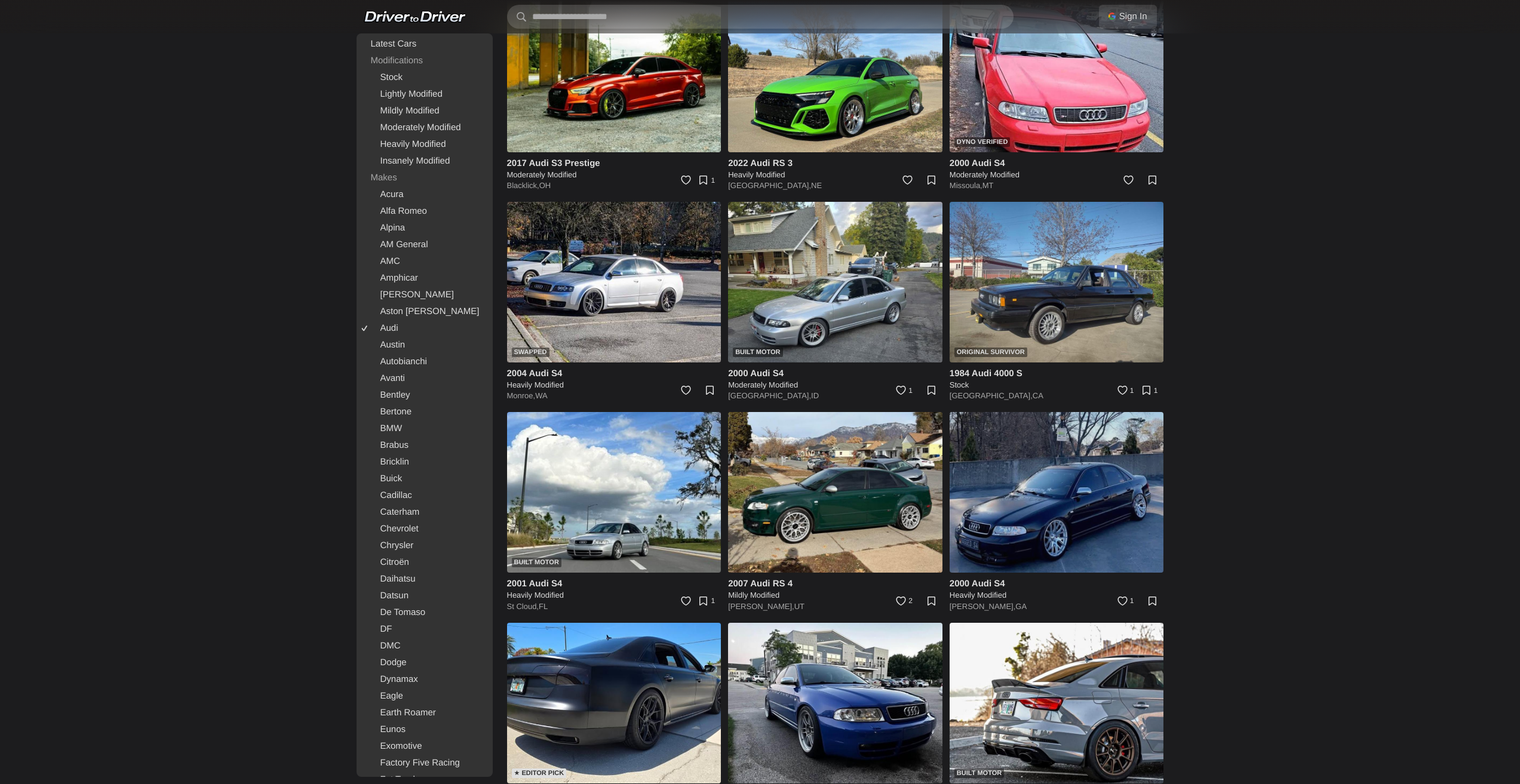
scroll to position [3643, 0]
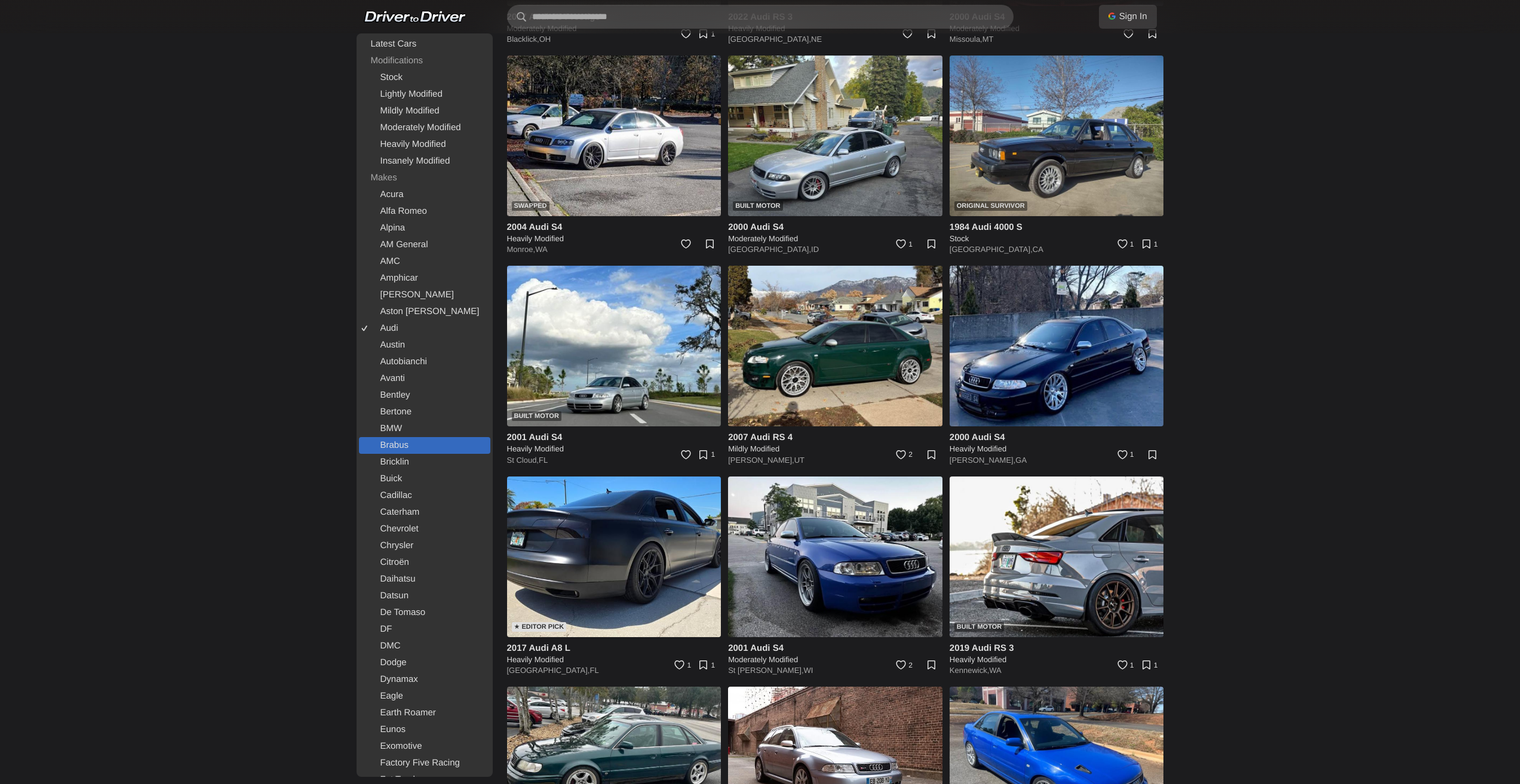
click at [407, 447] on link "Brabus" at bounding box center [425, 445] width 131 height 17
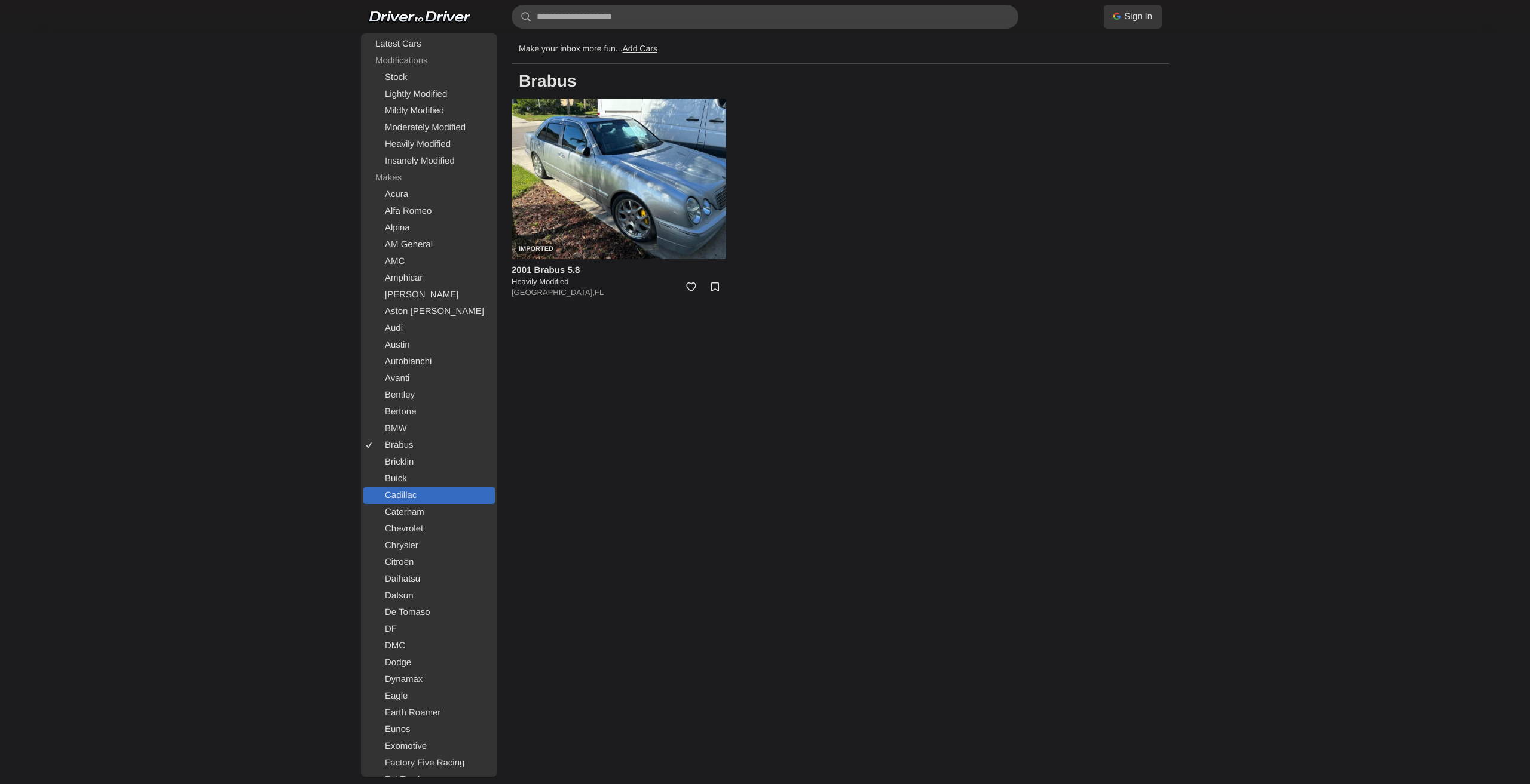
click at [411, 500] on link "Cadillac" at bounding box center [429, 496] width 132 height 17
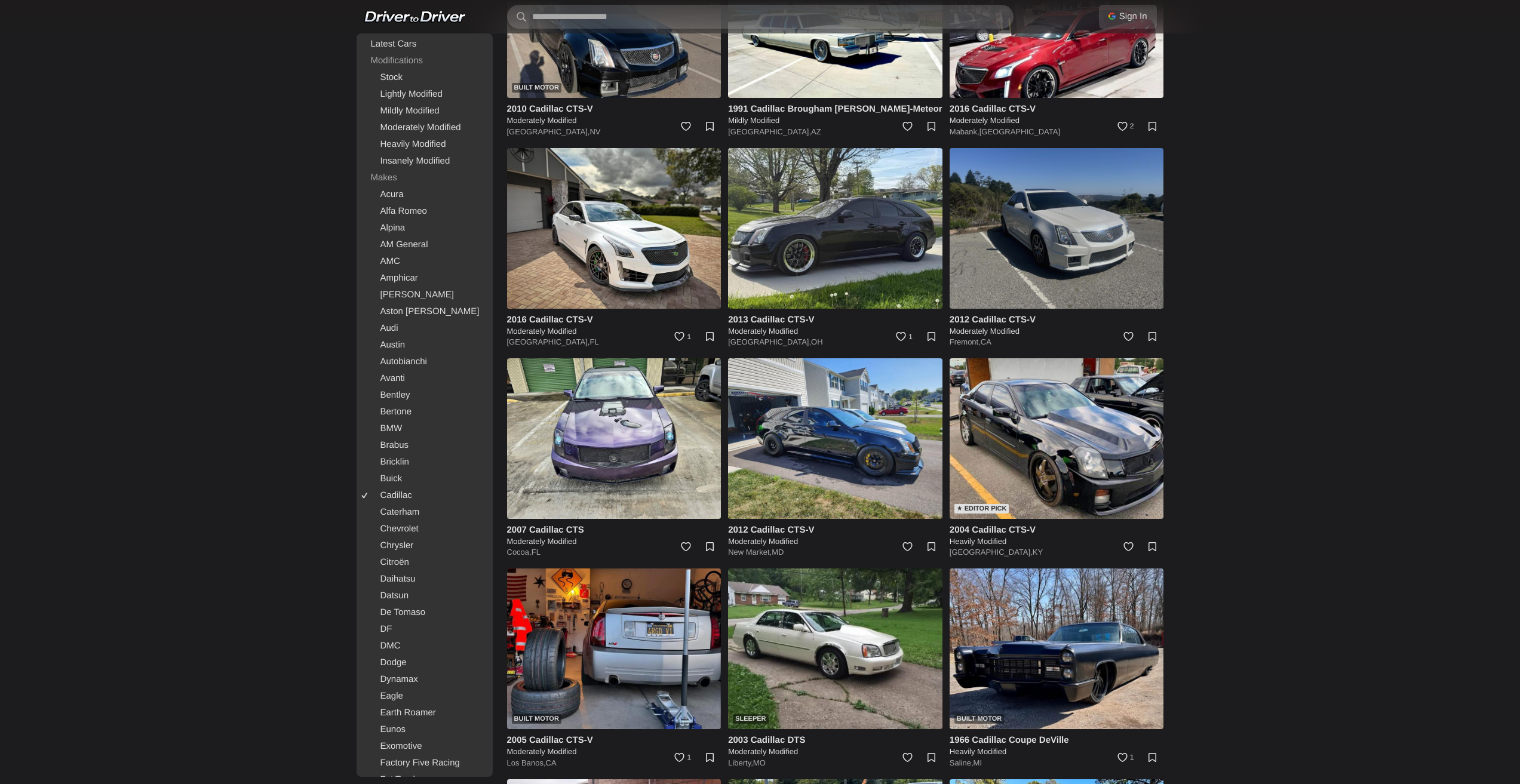
scroll to position [1075, 0]
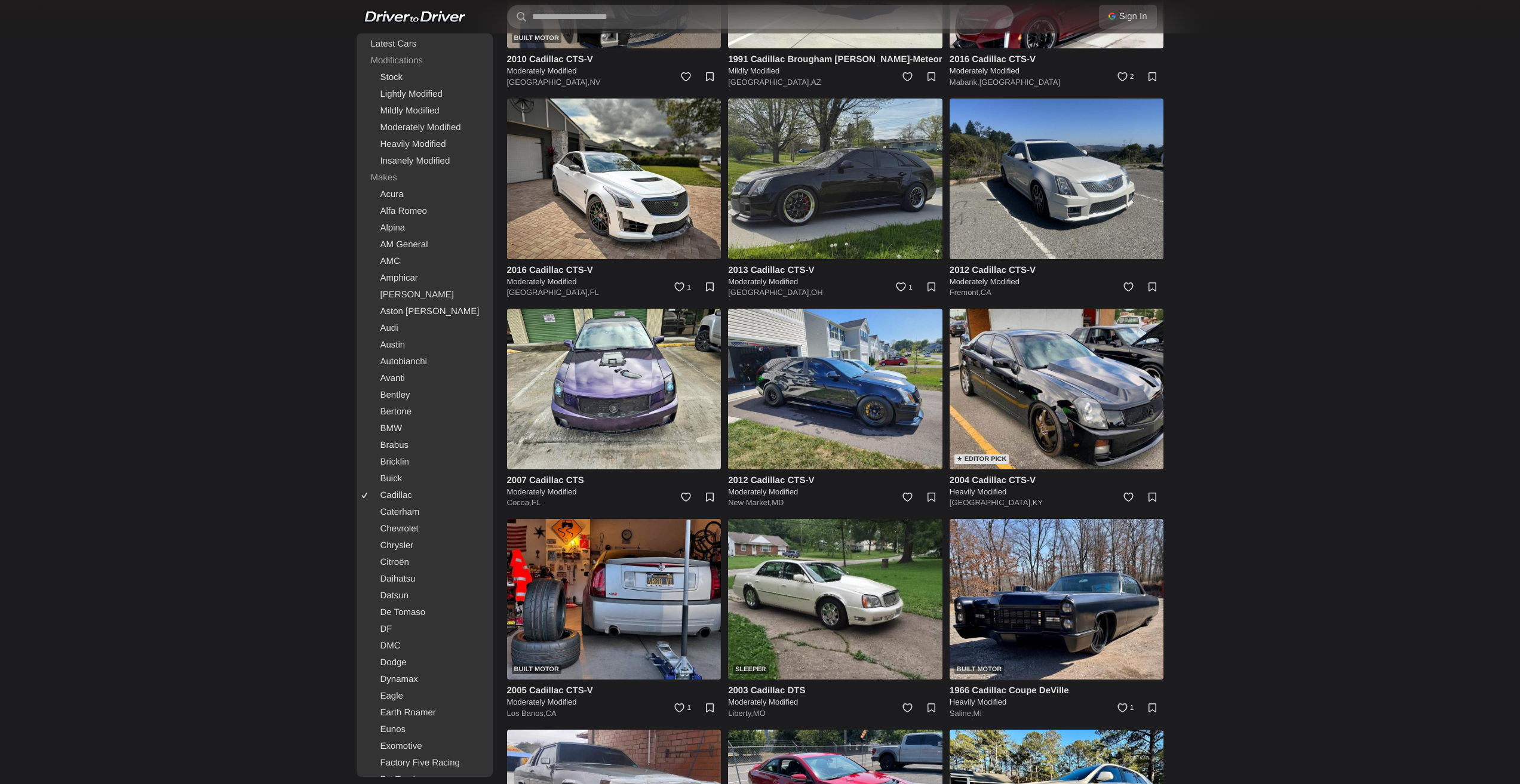
click at [857, 223] on img at bounding box center [835, 179] width 215 height 160
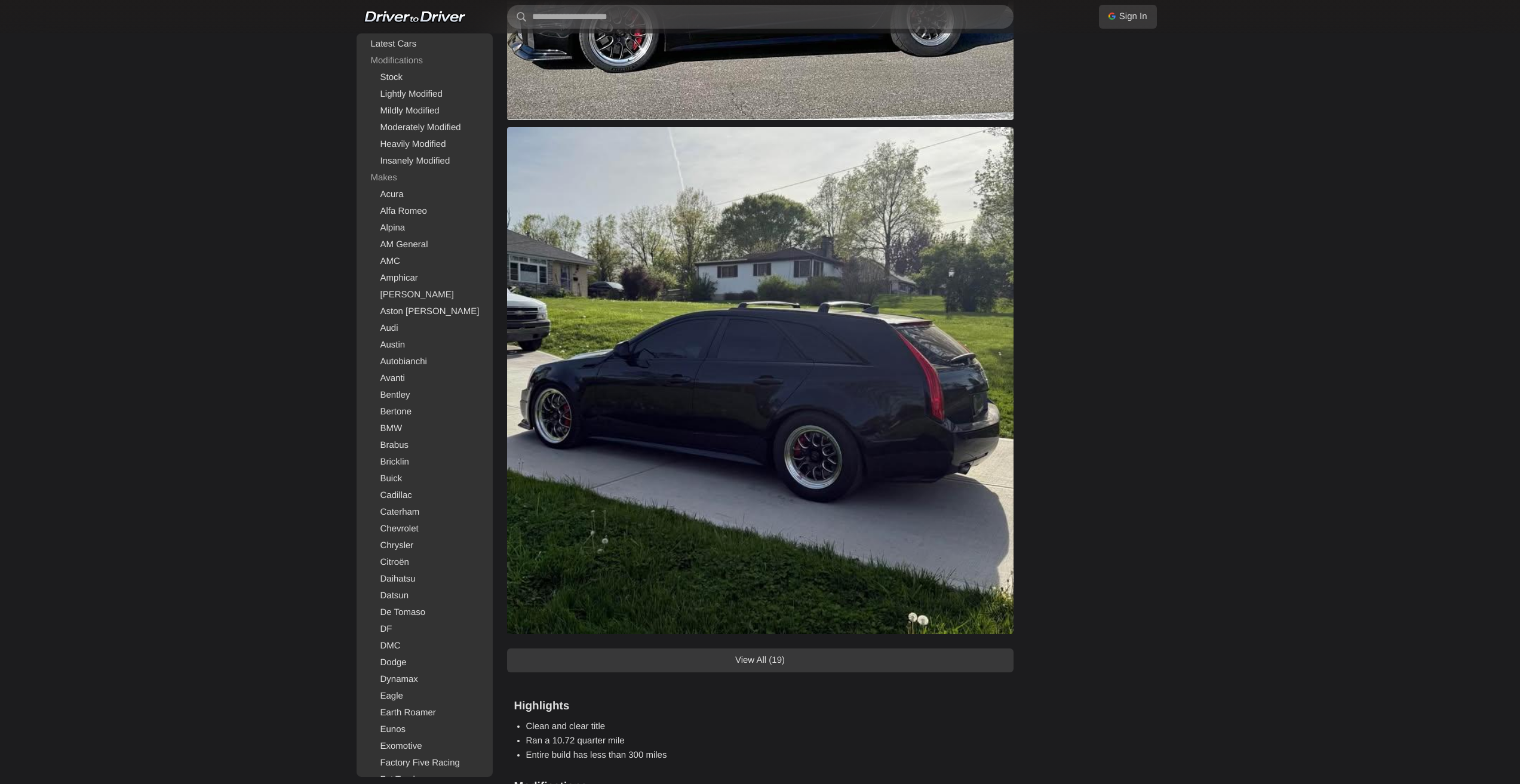
scroll to position [1075, 0]
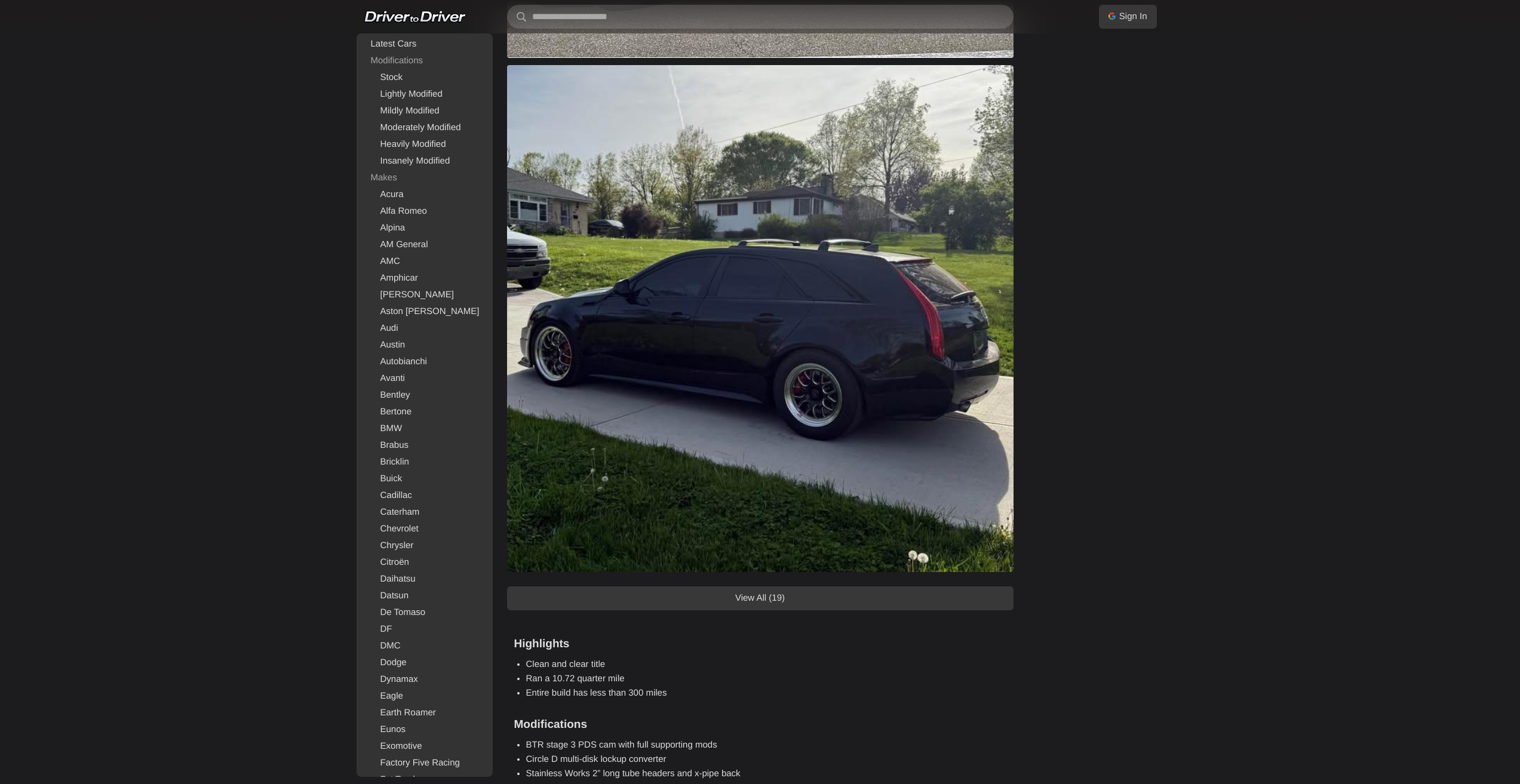
click at [750, 598] on link "View All (19)" at bounding box center [760, 598] width 507 height 24
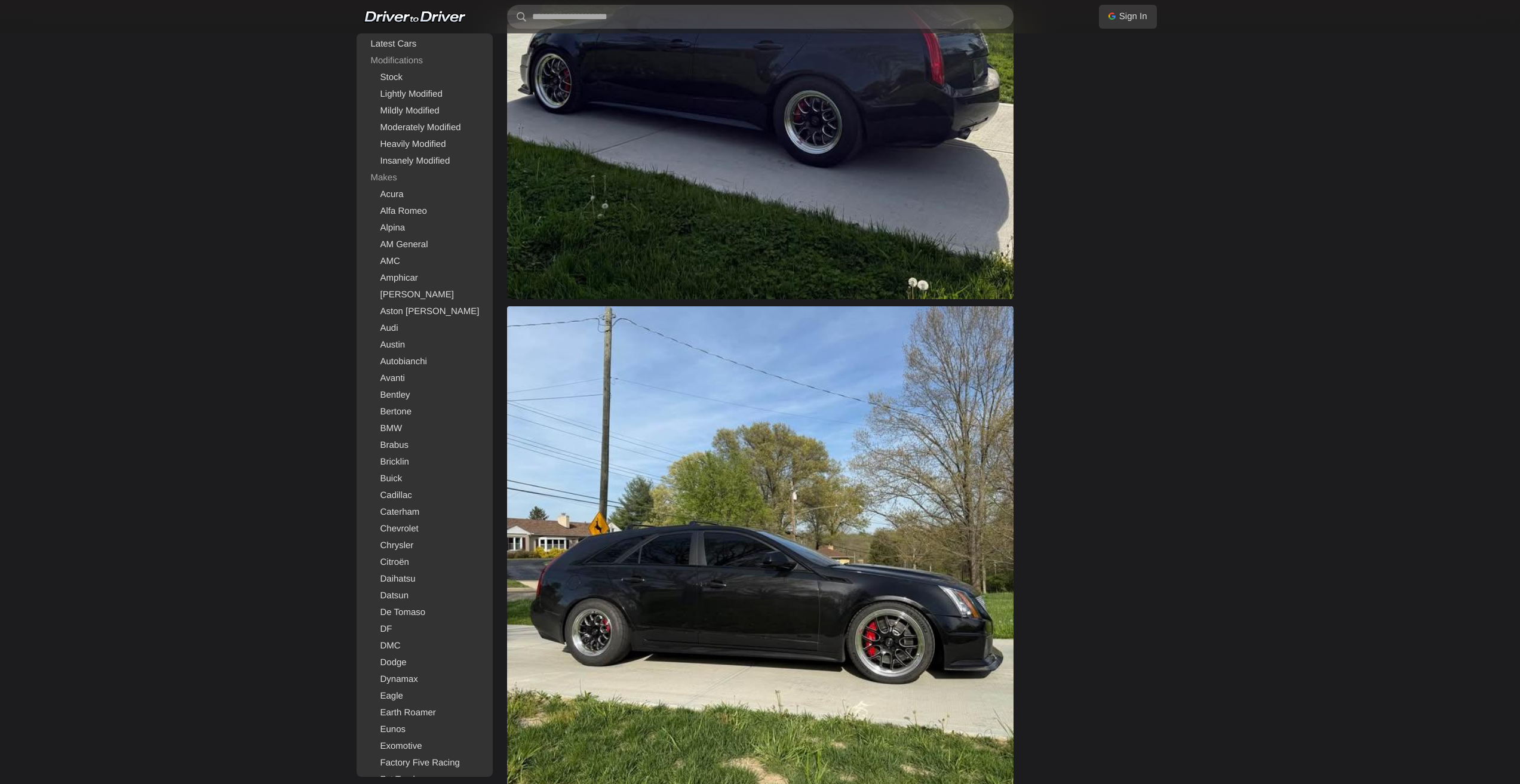
scroll to position [181, 0]
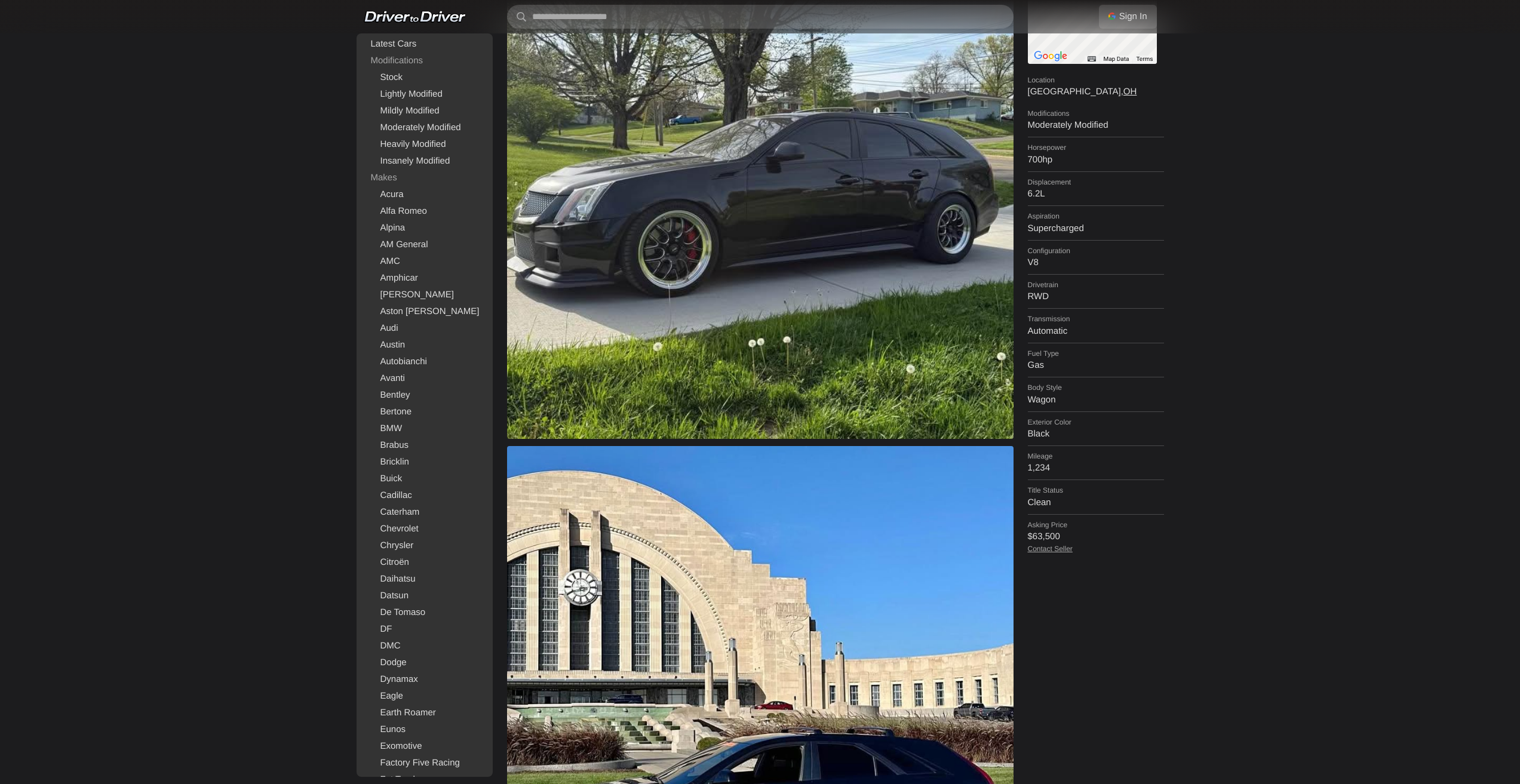
drag, startPoint x: 983, startPoint y: 421, endPoint x: 932, endPoint y: 212, distance: 215.1
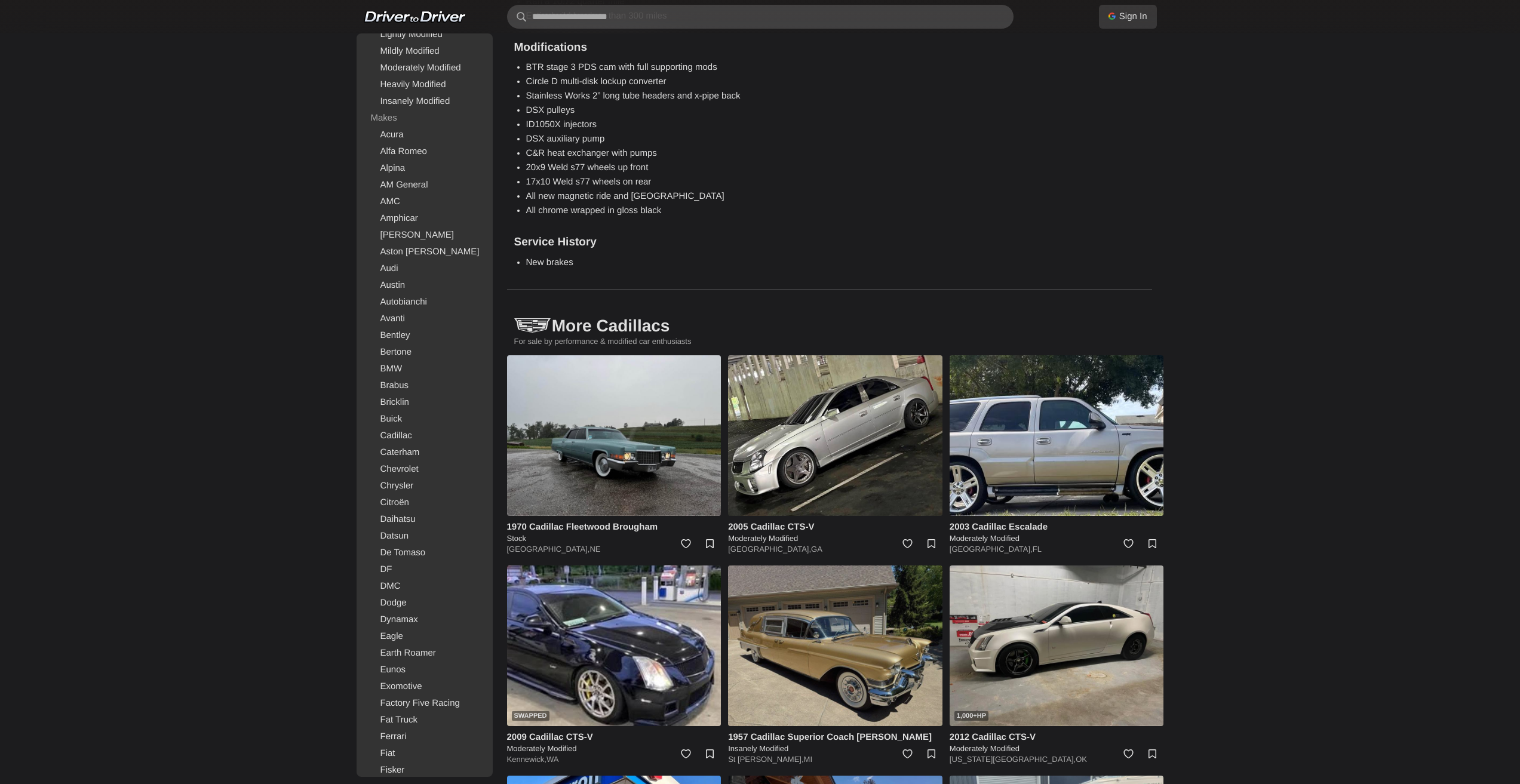
scroll to position [10080, 0]
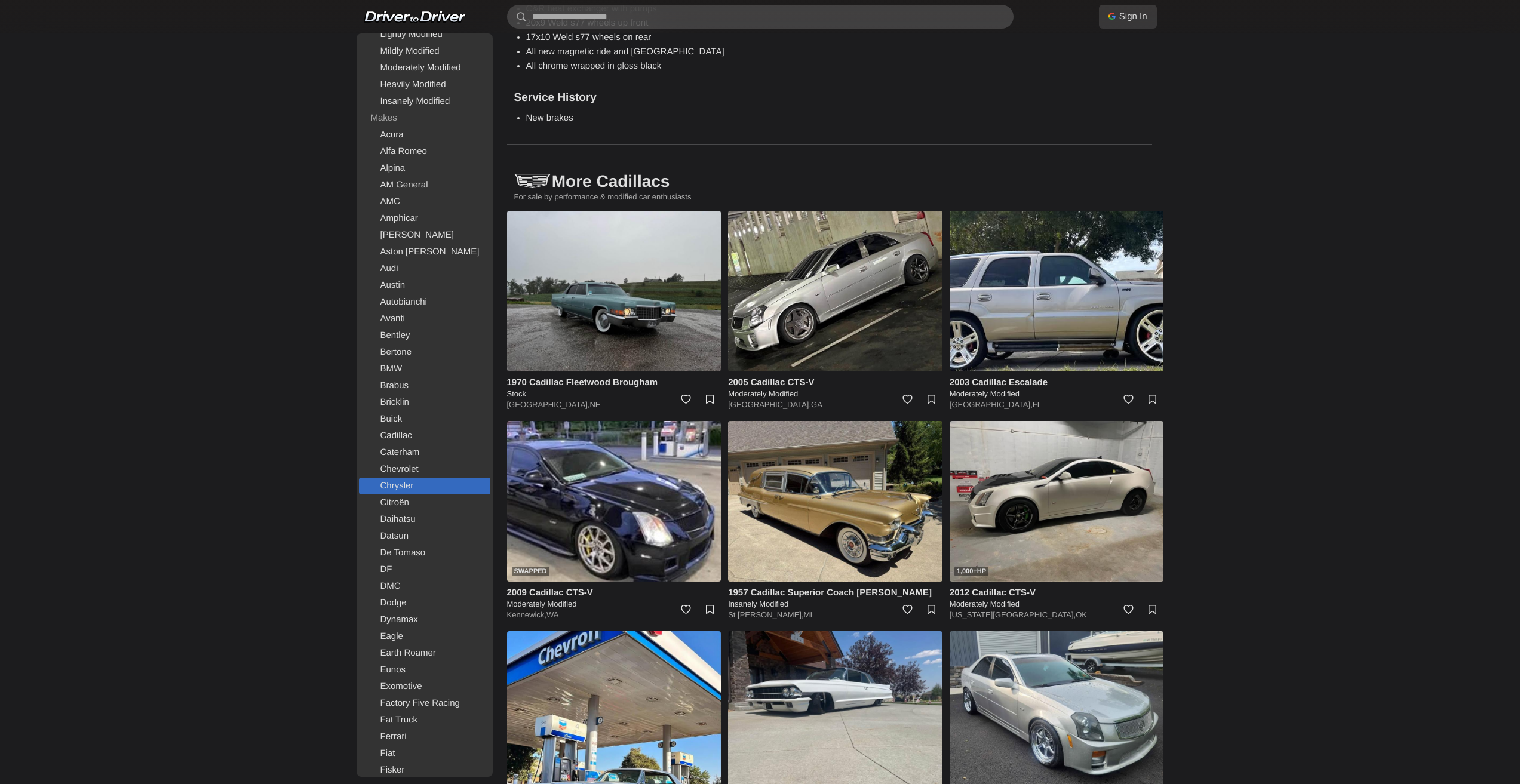
click at [395, 484] on link "Chrysler" at bounding box center [425, 486] width 131 height 17
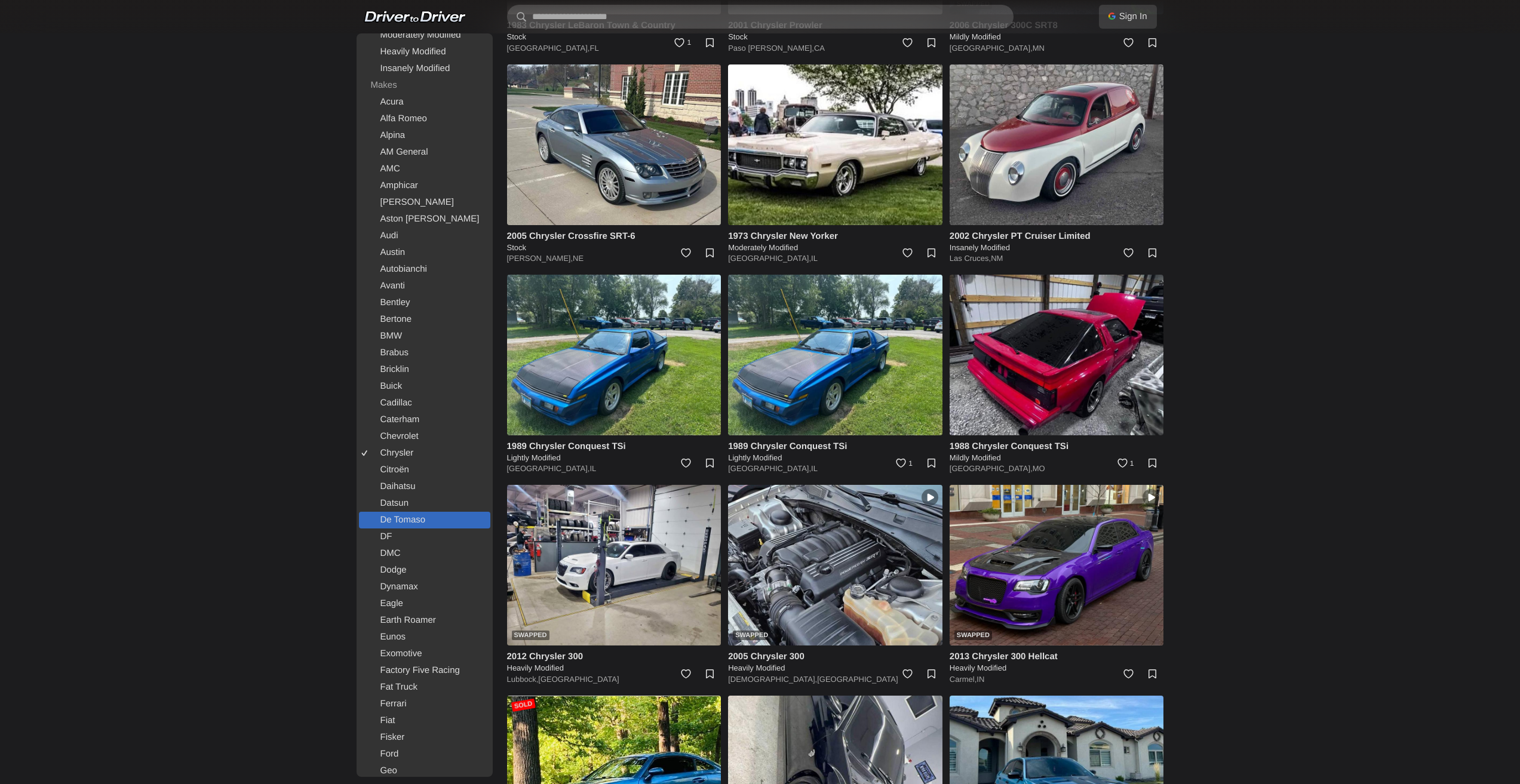
scroll to position [119, 0]
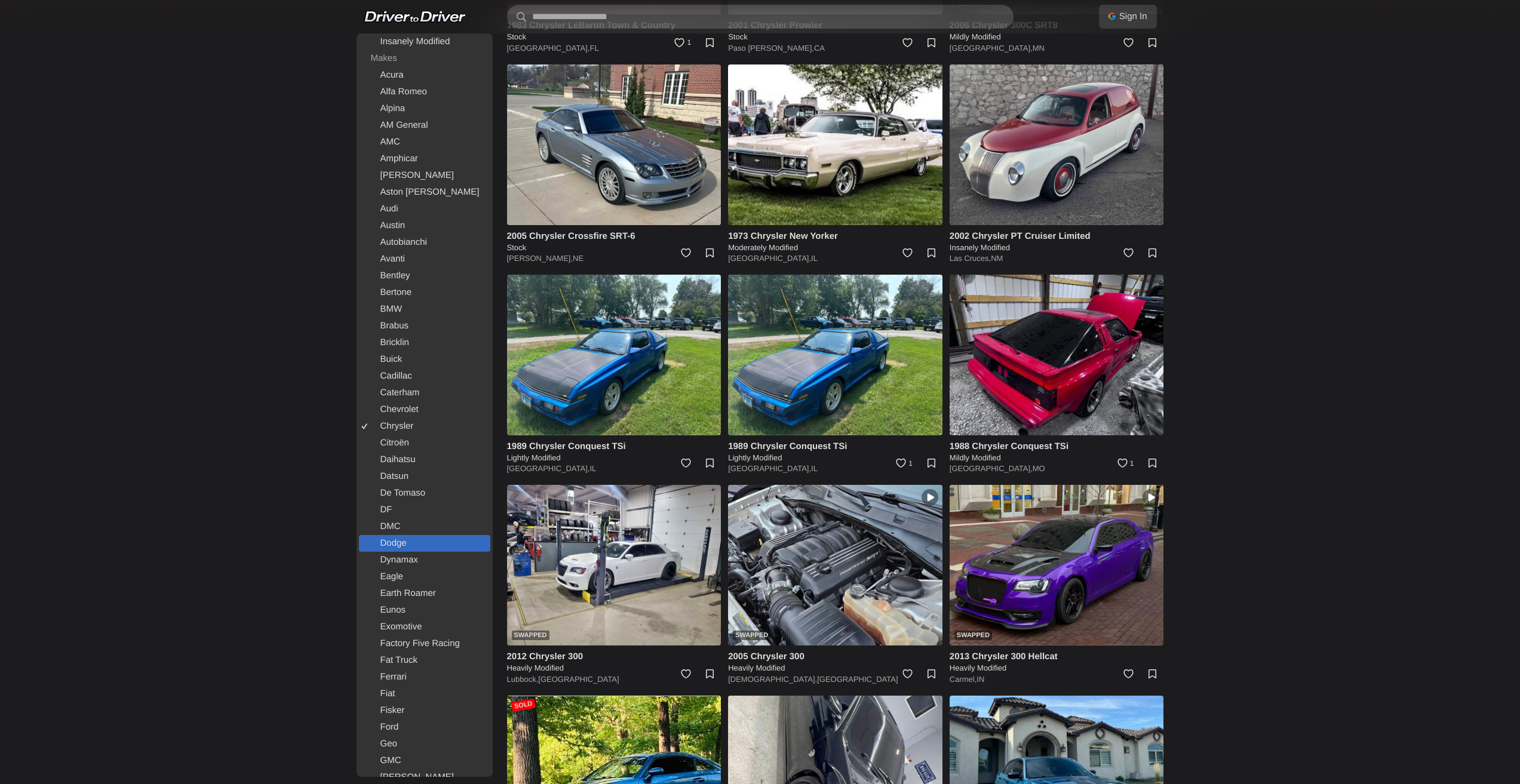
click at [400, 543] on link "Dodge" at bounding box center [425, 543] width 131 height 17
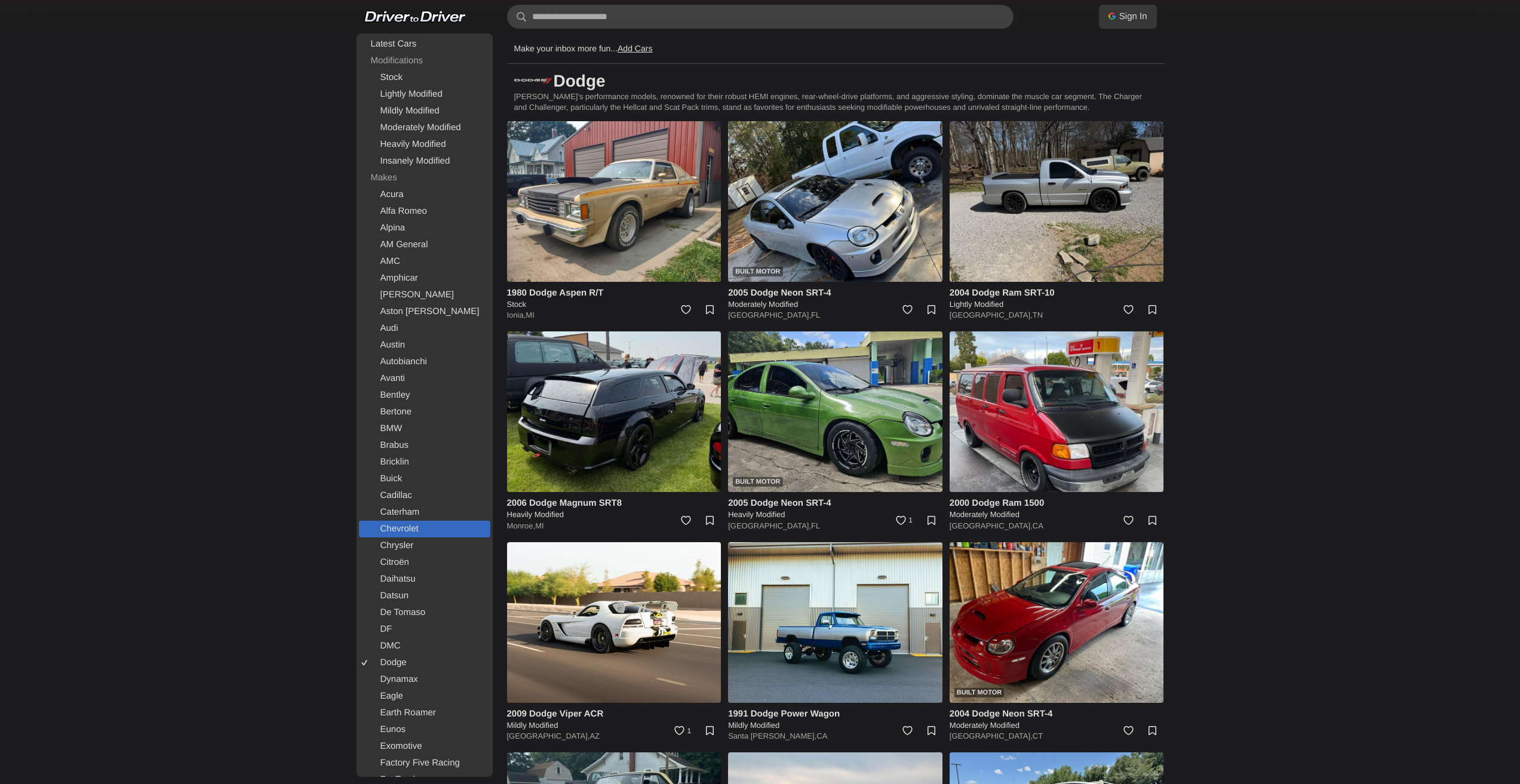
click at [406, 529] on link "Chevrolet" at bounding box center [425, 530] width 131 height 17
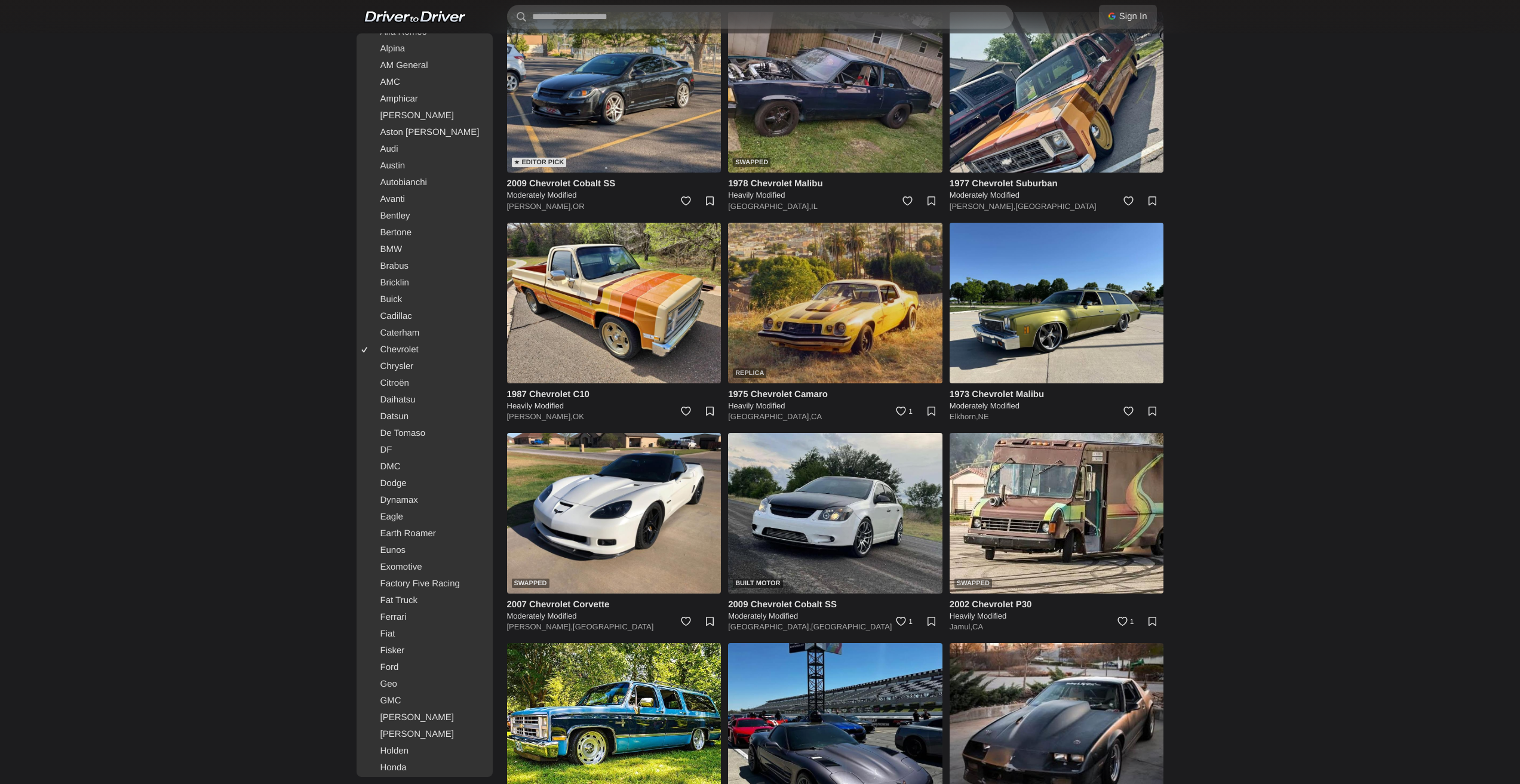
scroll to position [956, 0]
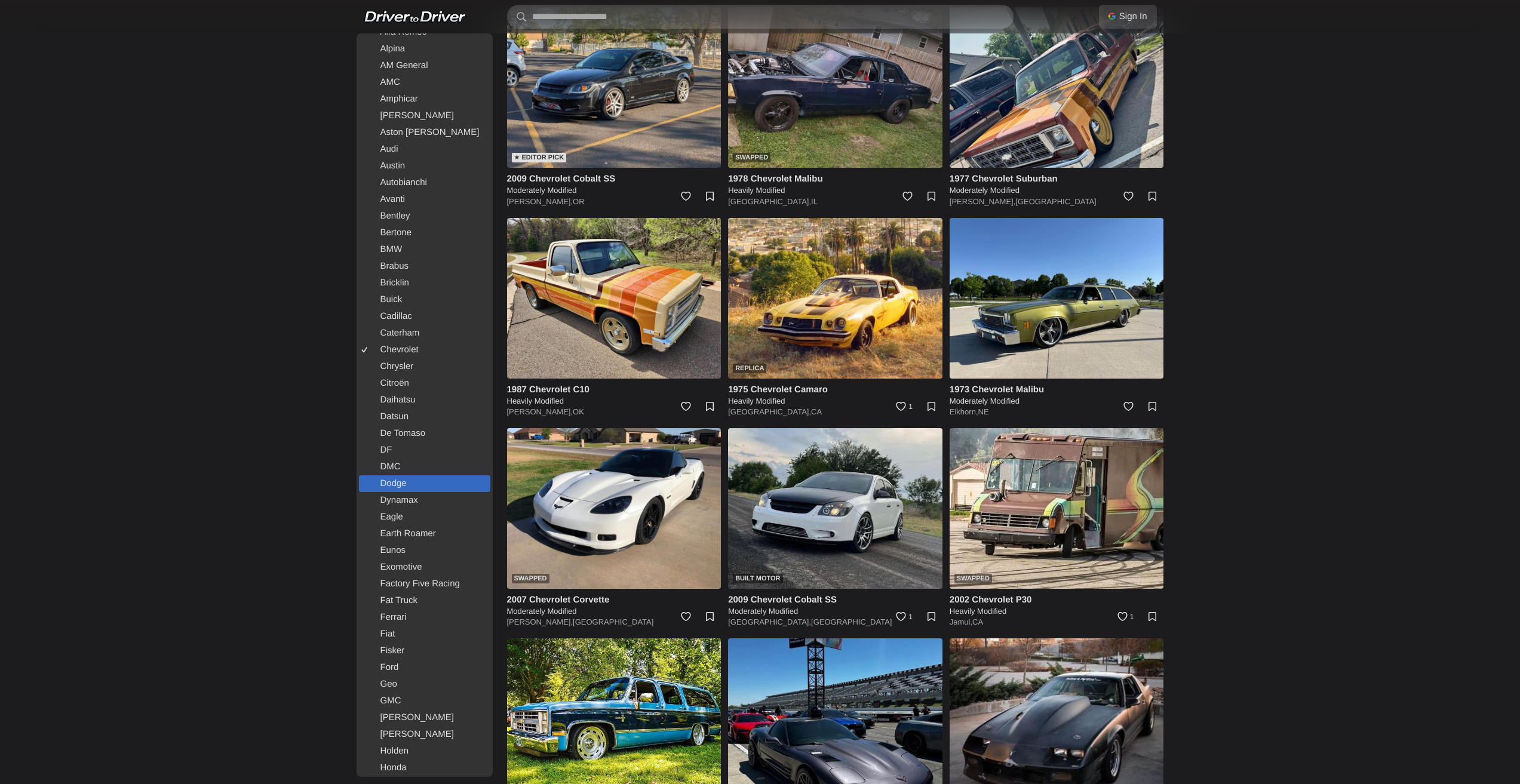
click at [403, 479] on link "Dodge" at bounding box center [425, 484] width 131 height 17
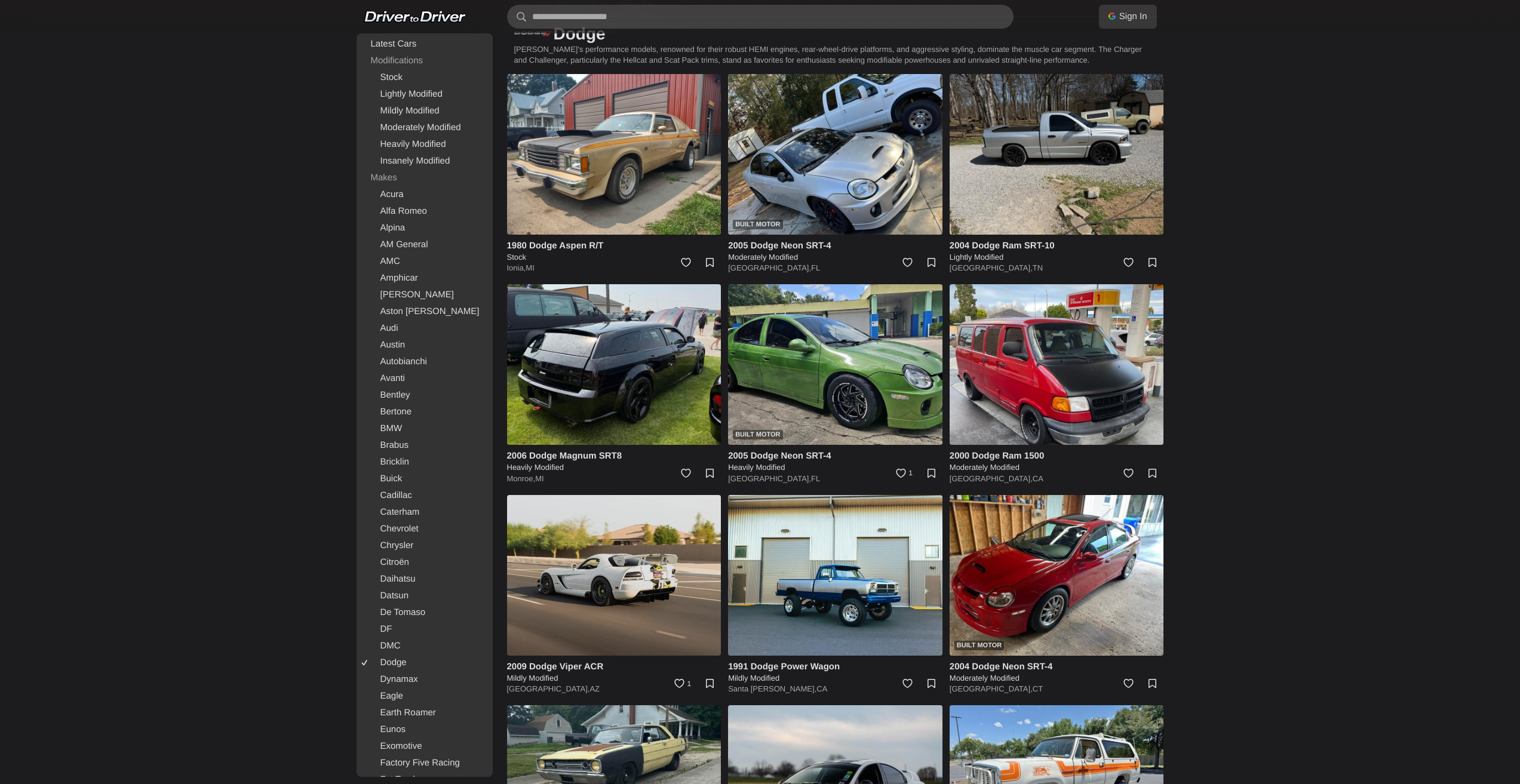
scroll to position [119, 0]
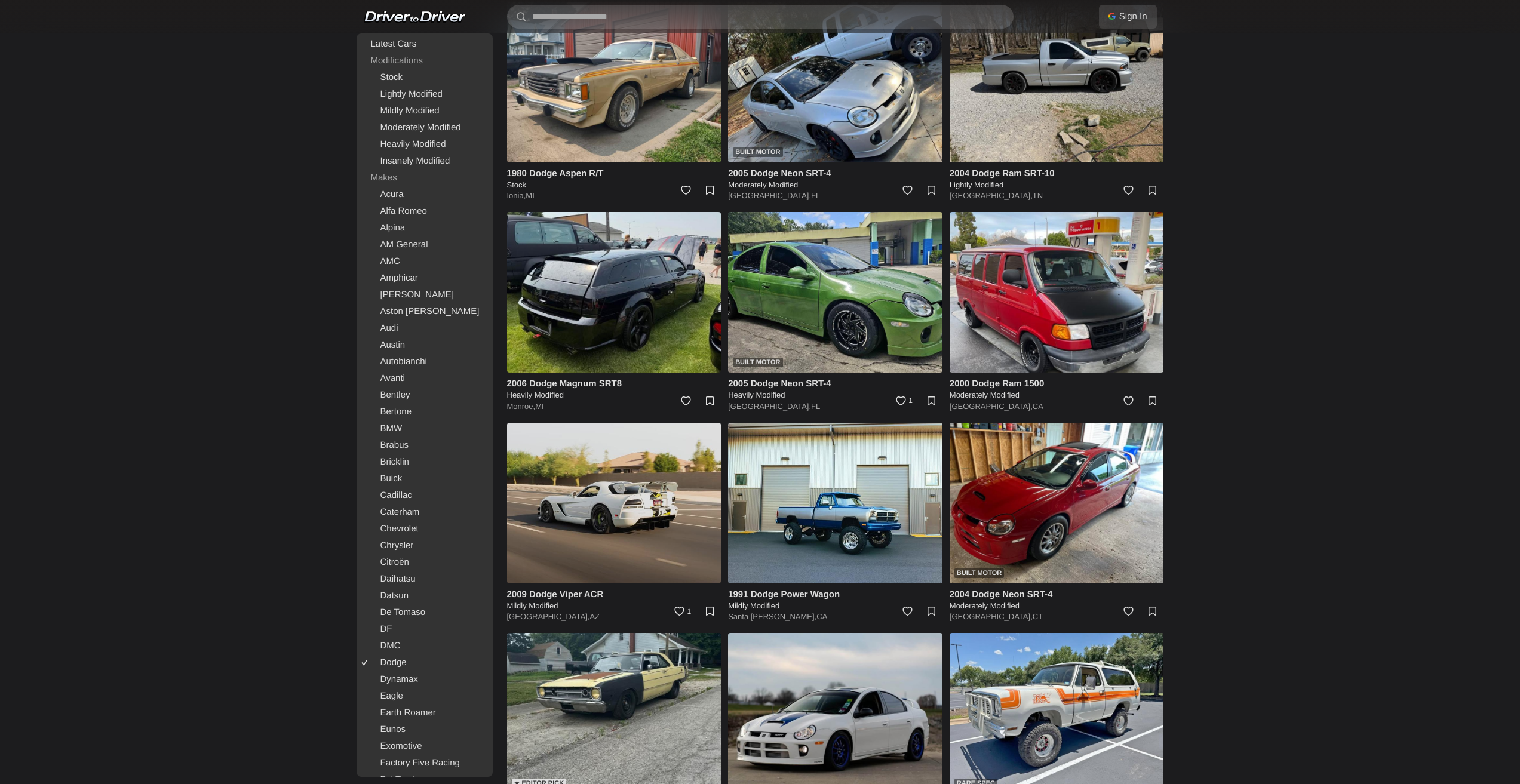
click at [598, 519] on img at bounding box center [614, 503] width 215 height 160
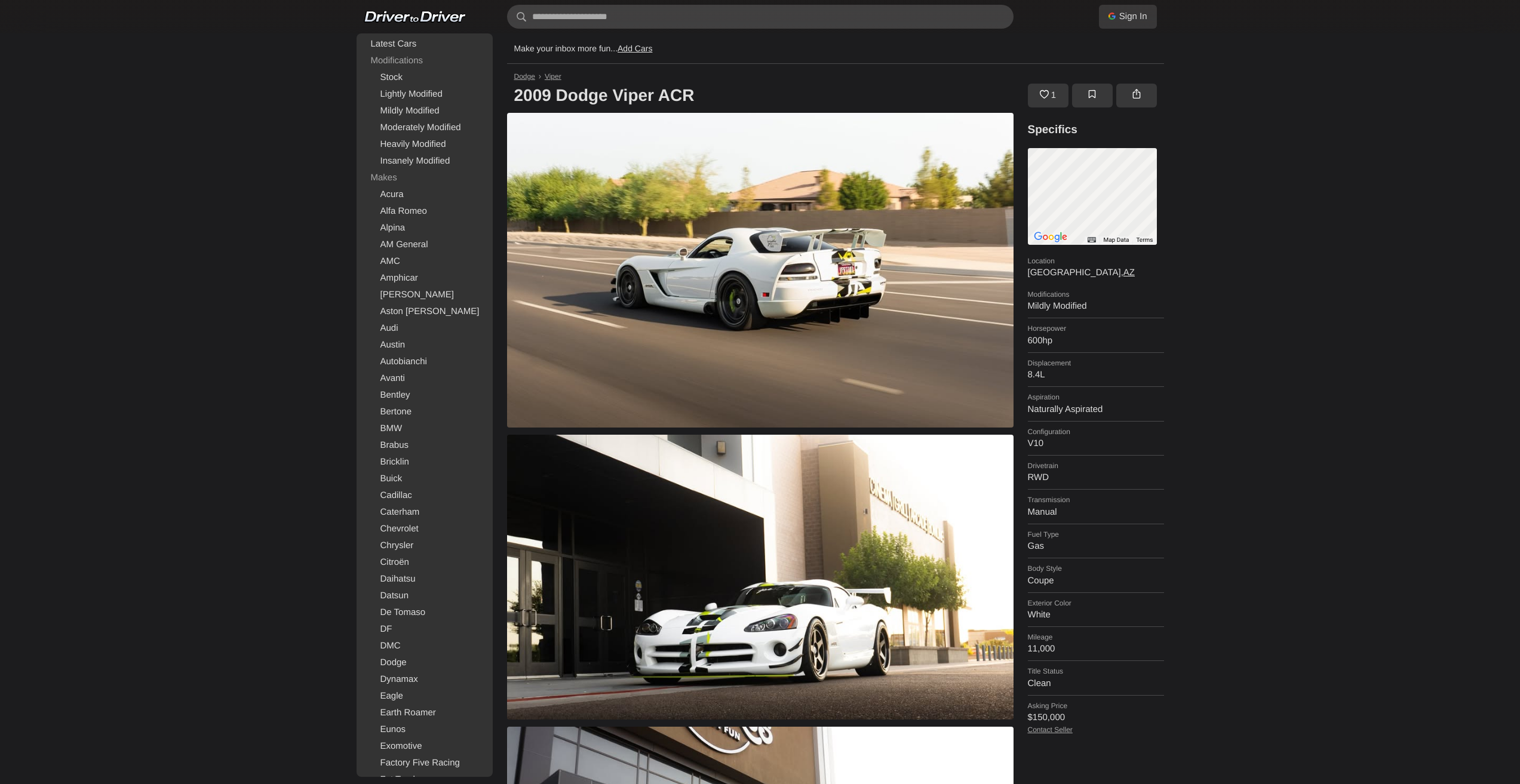
scroll to position [60, 0]
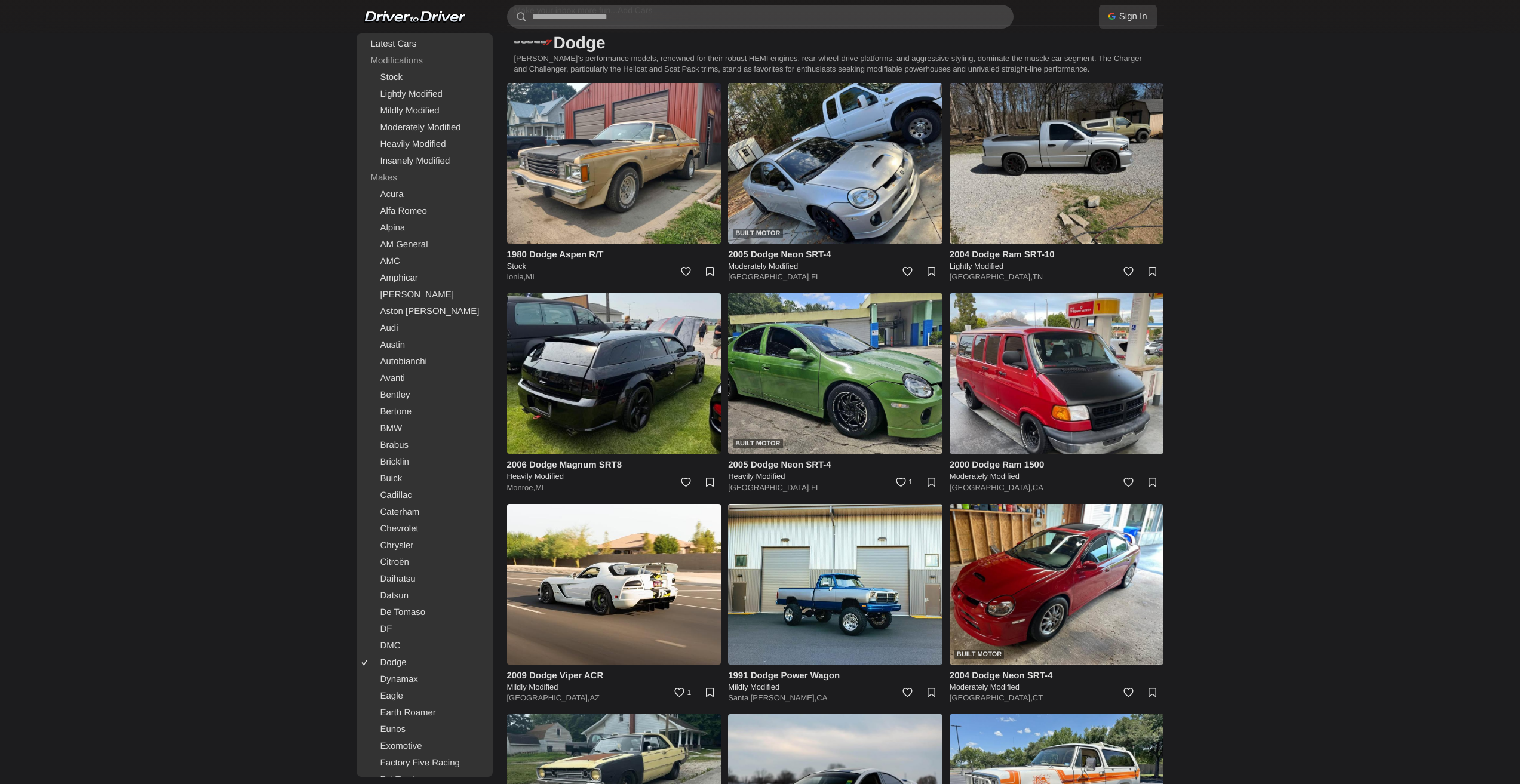
scroll to position [60, 0]
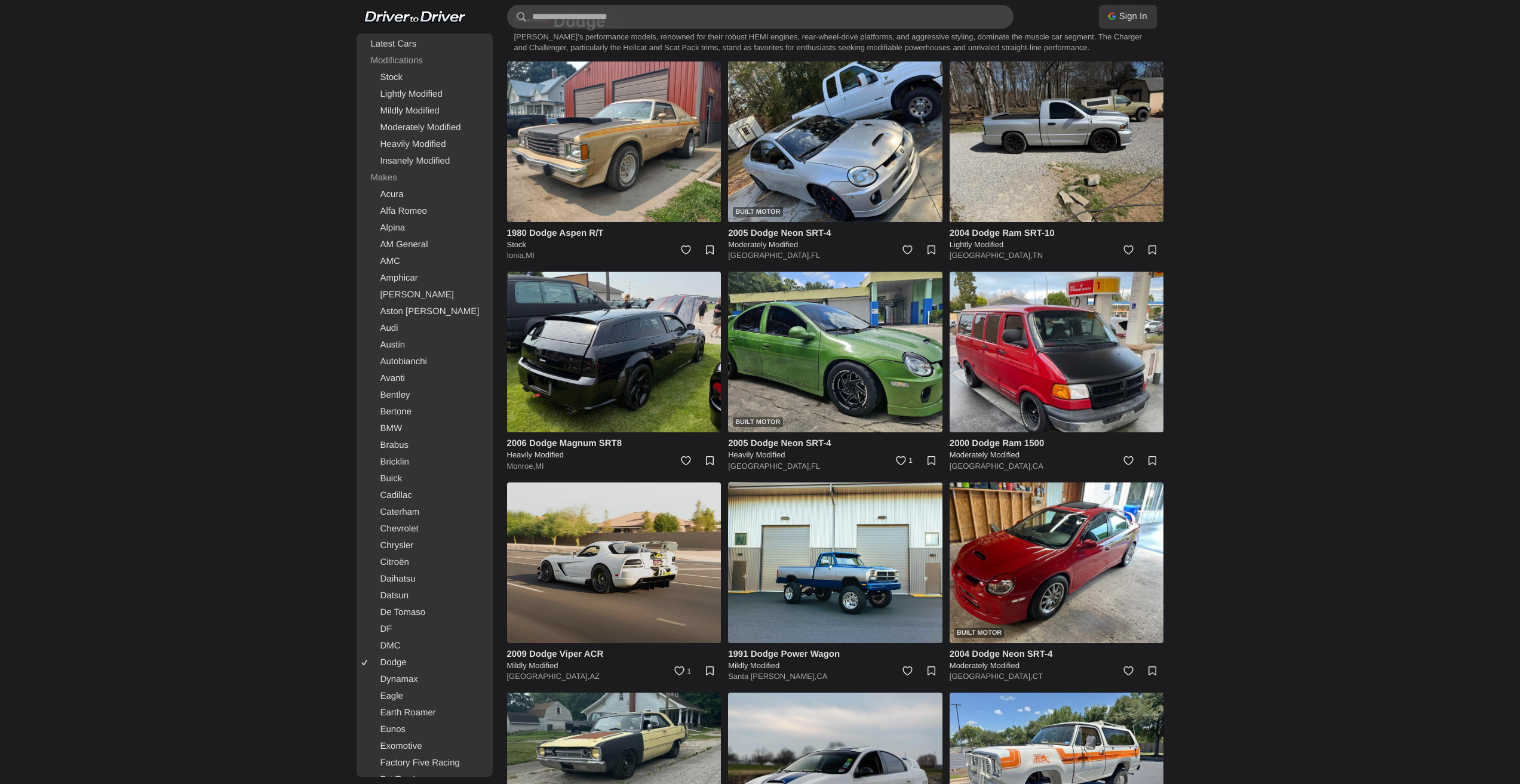
click at [559, 630] on img at bounding box center [614, 563] width 215 height 160
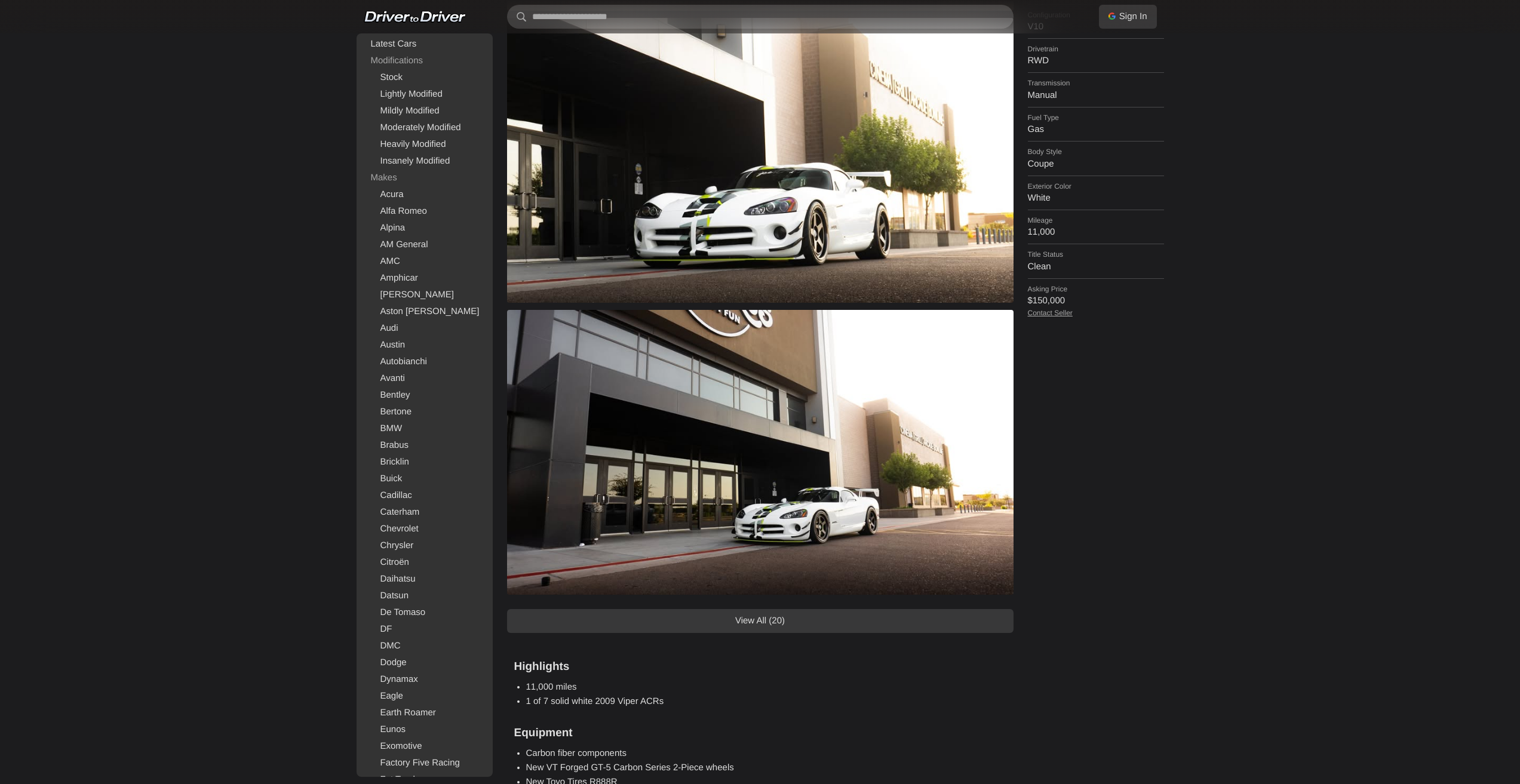
scroll to position [418, 0]
click at [747, 622] on link "View All (20)" at bounding box center [760, 620] width 507 height 24
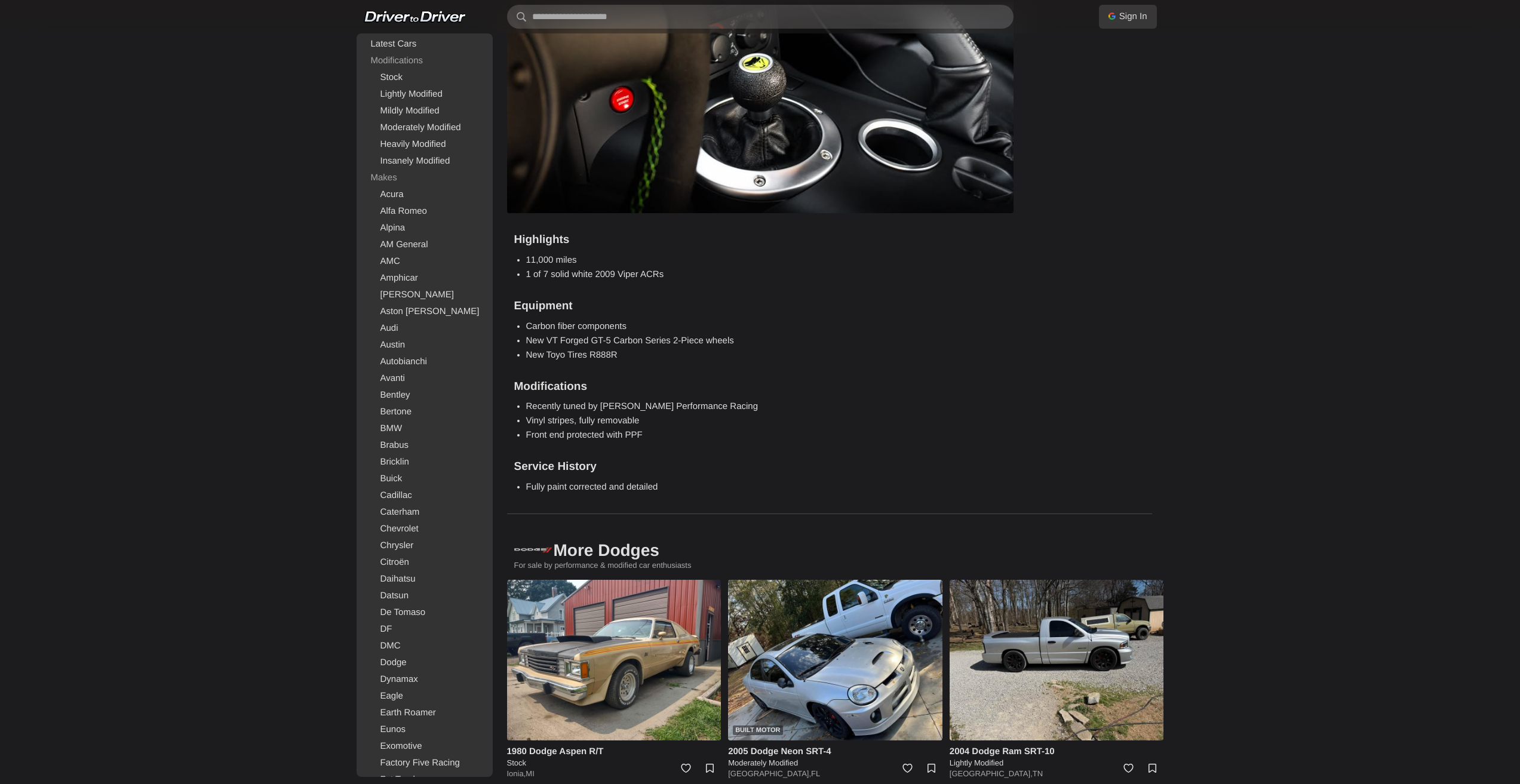
scroll to position [5554, 0]
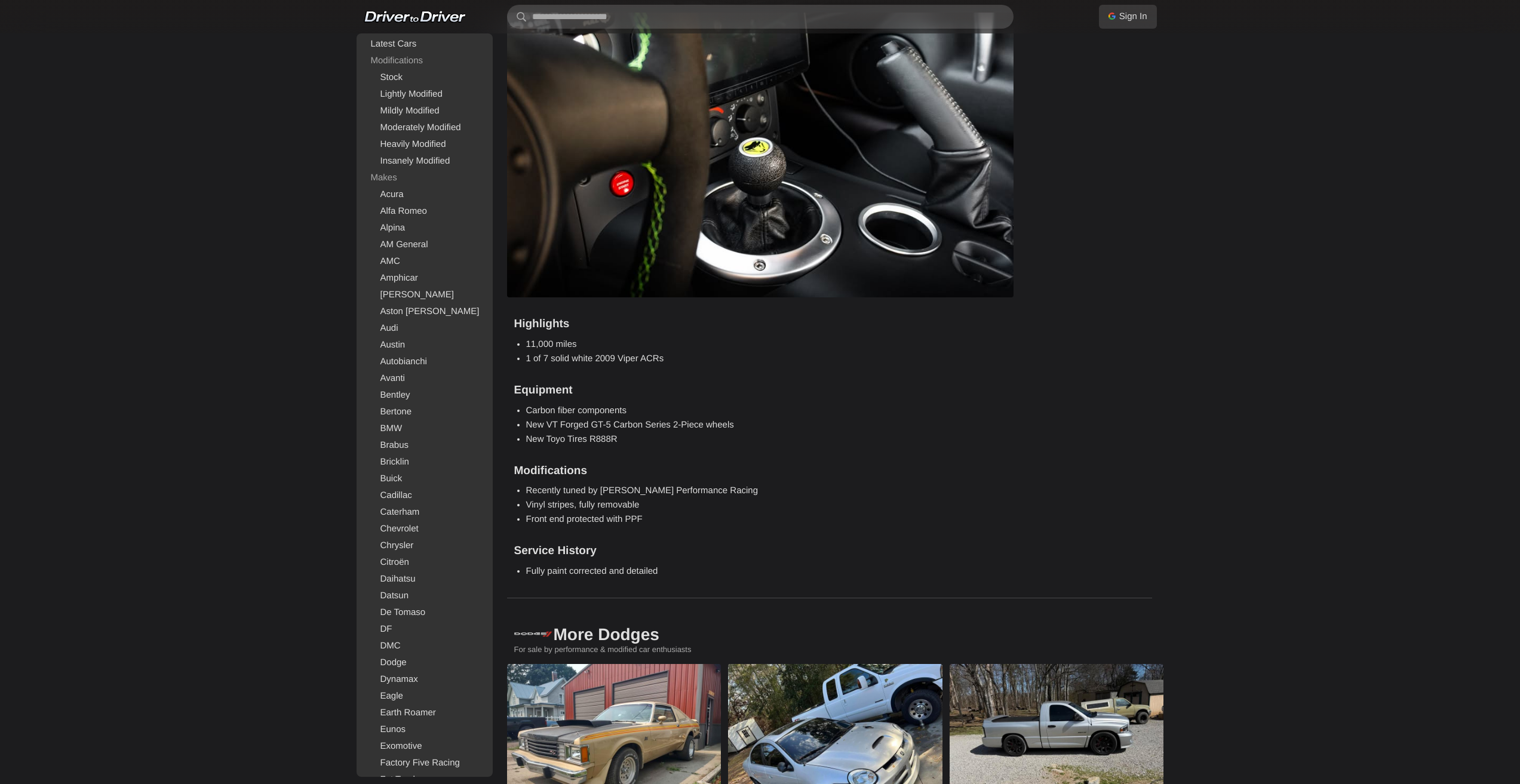
drag, startPoint x: 748, startPoint y: 498, endPoint x: 737, endPoint y: 493, distance: 12.1
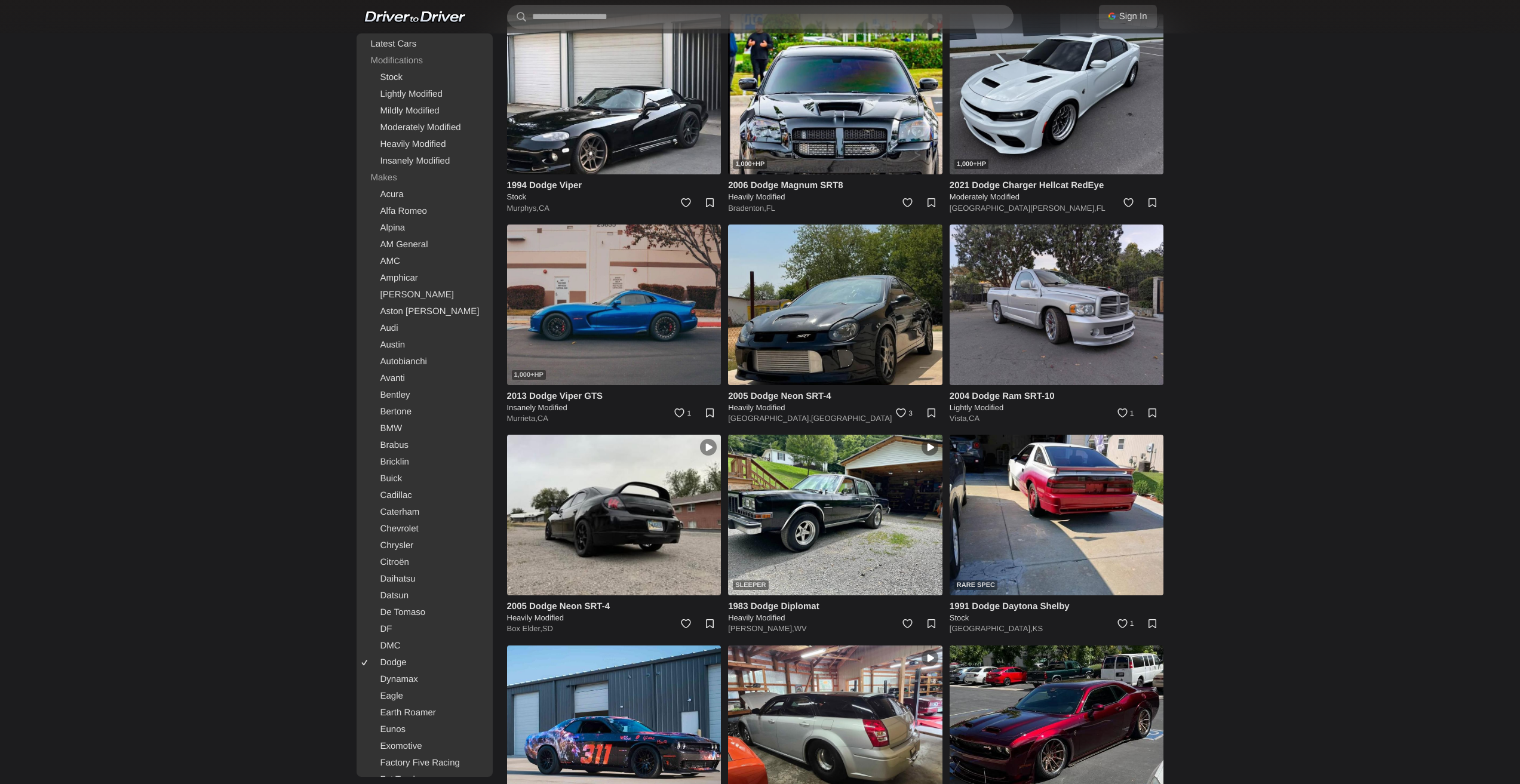
scroll to position [3882, 0]
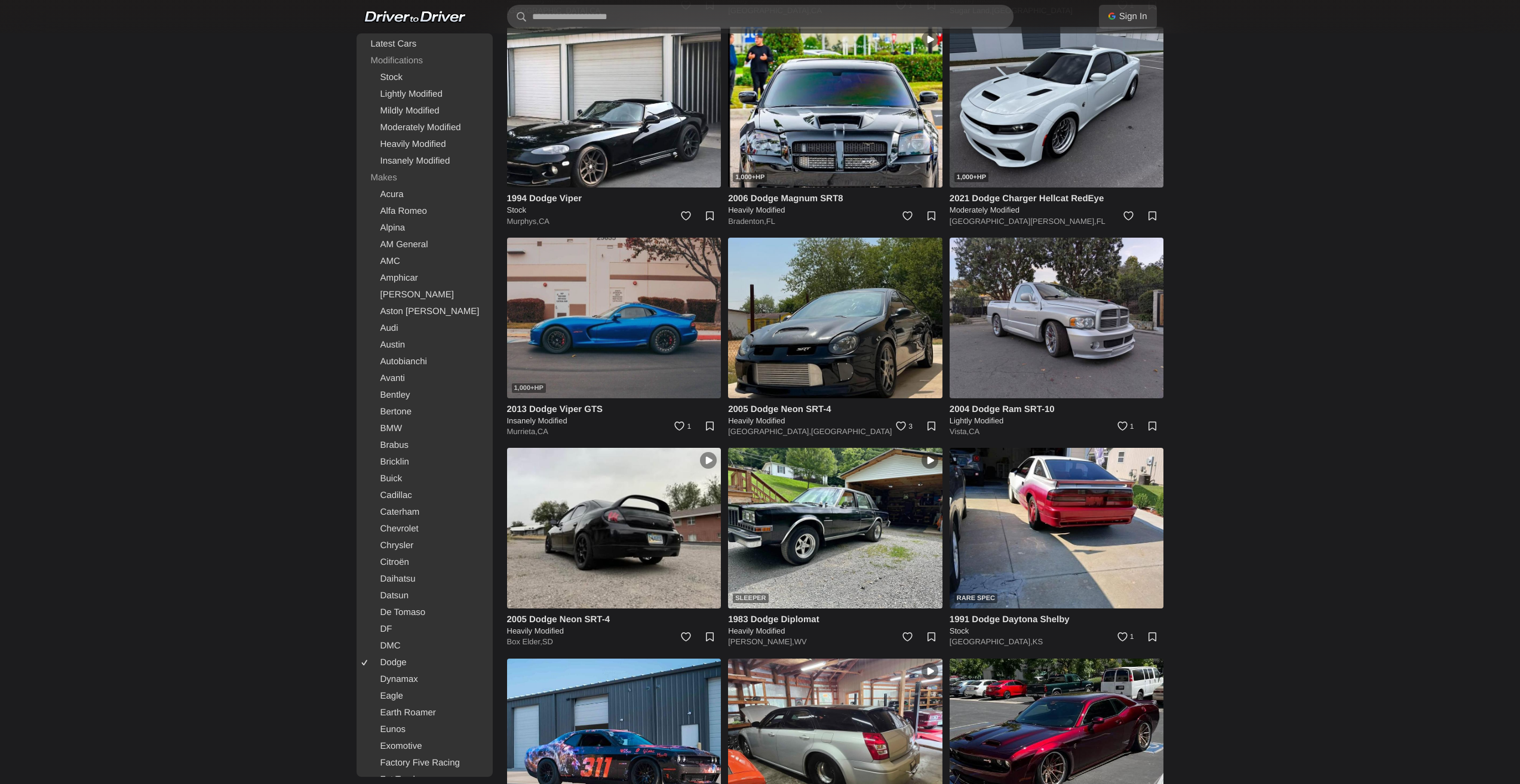
click at [641, 339] on img at bounding box center [614, 318] width 215 height 160
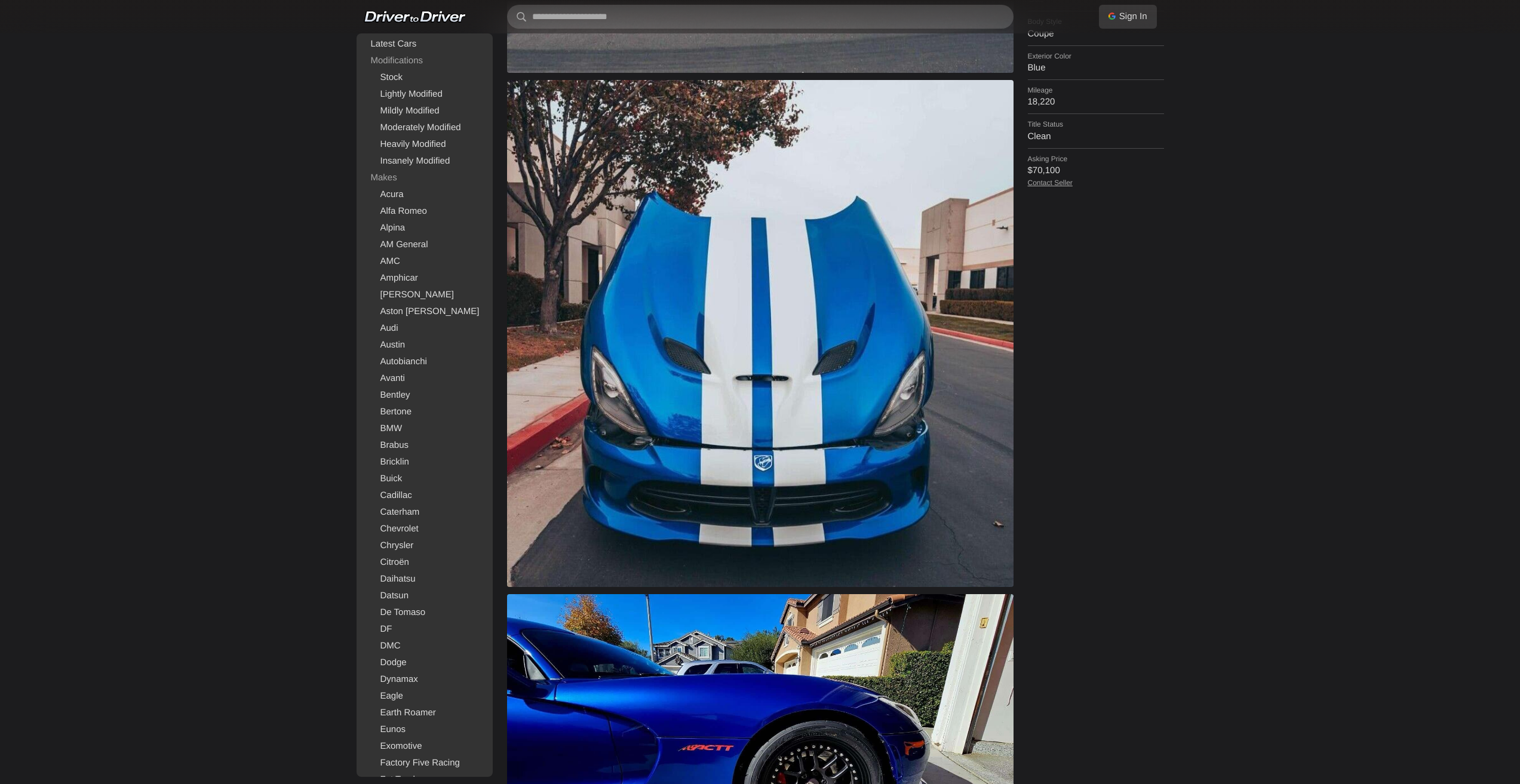
scroll to position [896, 0]
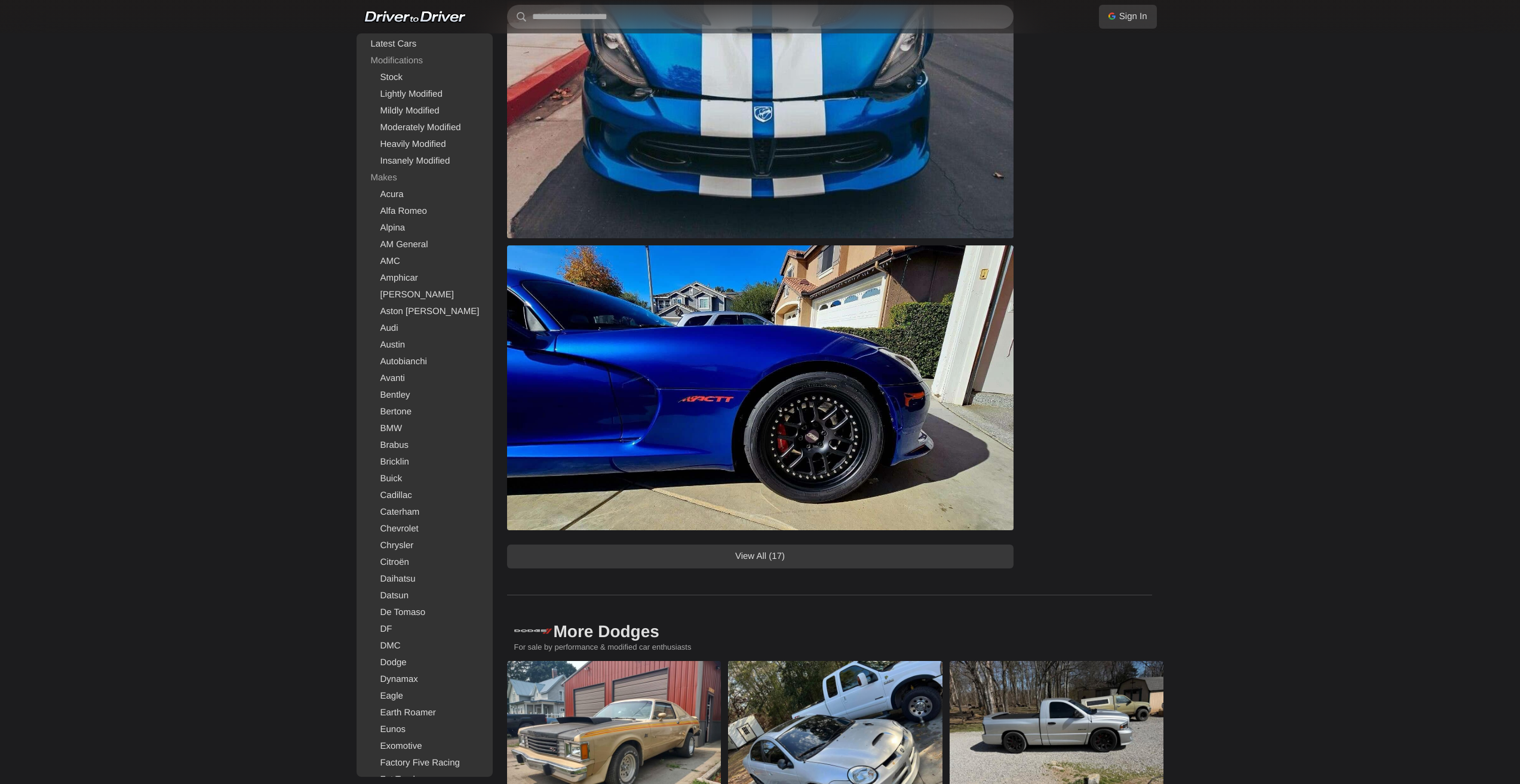
drag, startPoint x: 814, startPoint y: 554, endPoint x: 825, endPoint y: 539, distance: 18.6
click at [815, 551] on link "View All (17)" at bounding box center [760, 556] width 507 height 24
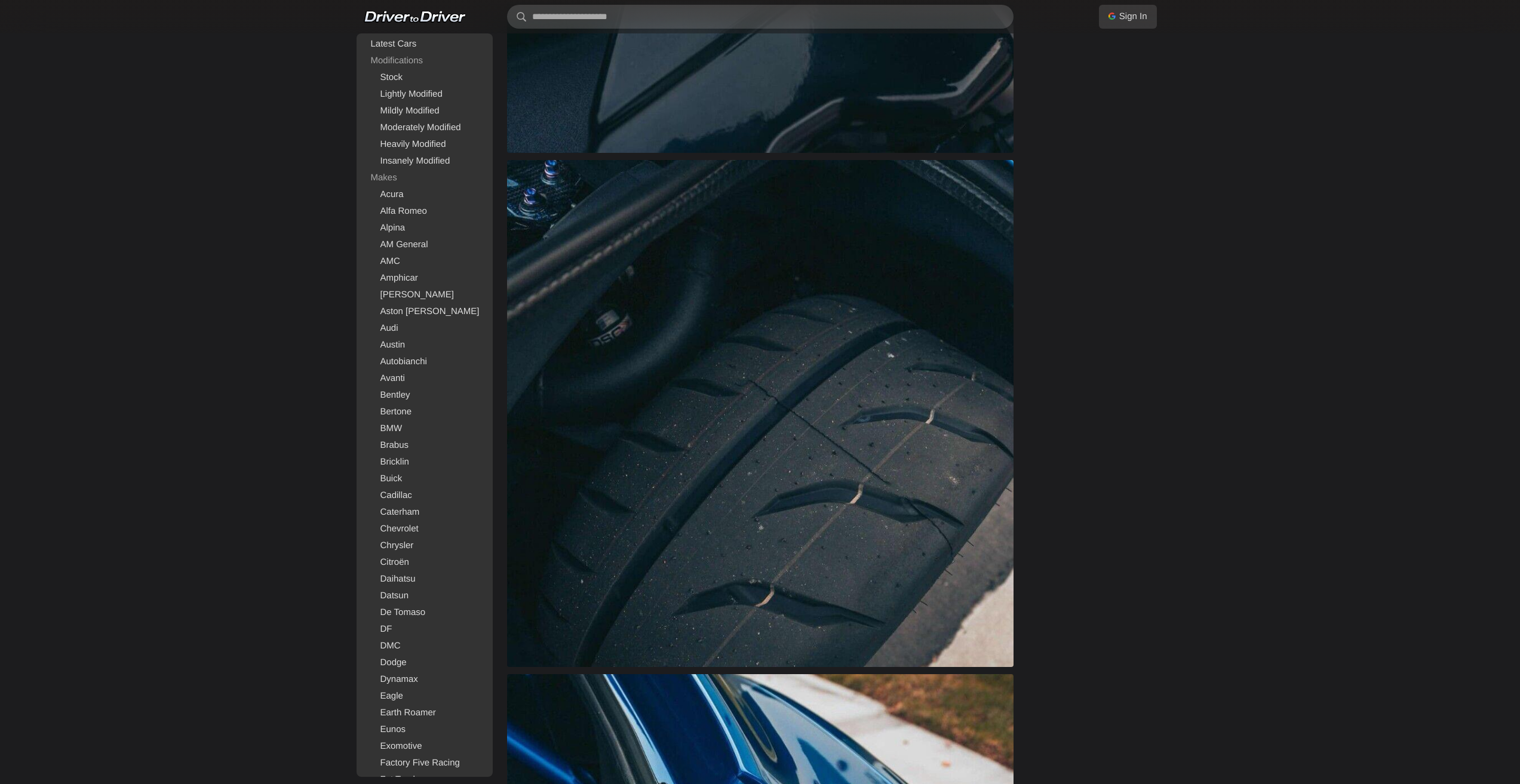
scroll to position [0, 0]
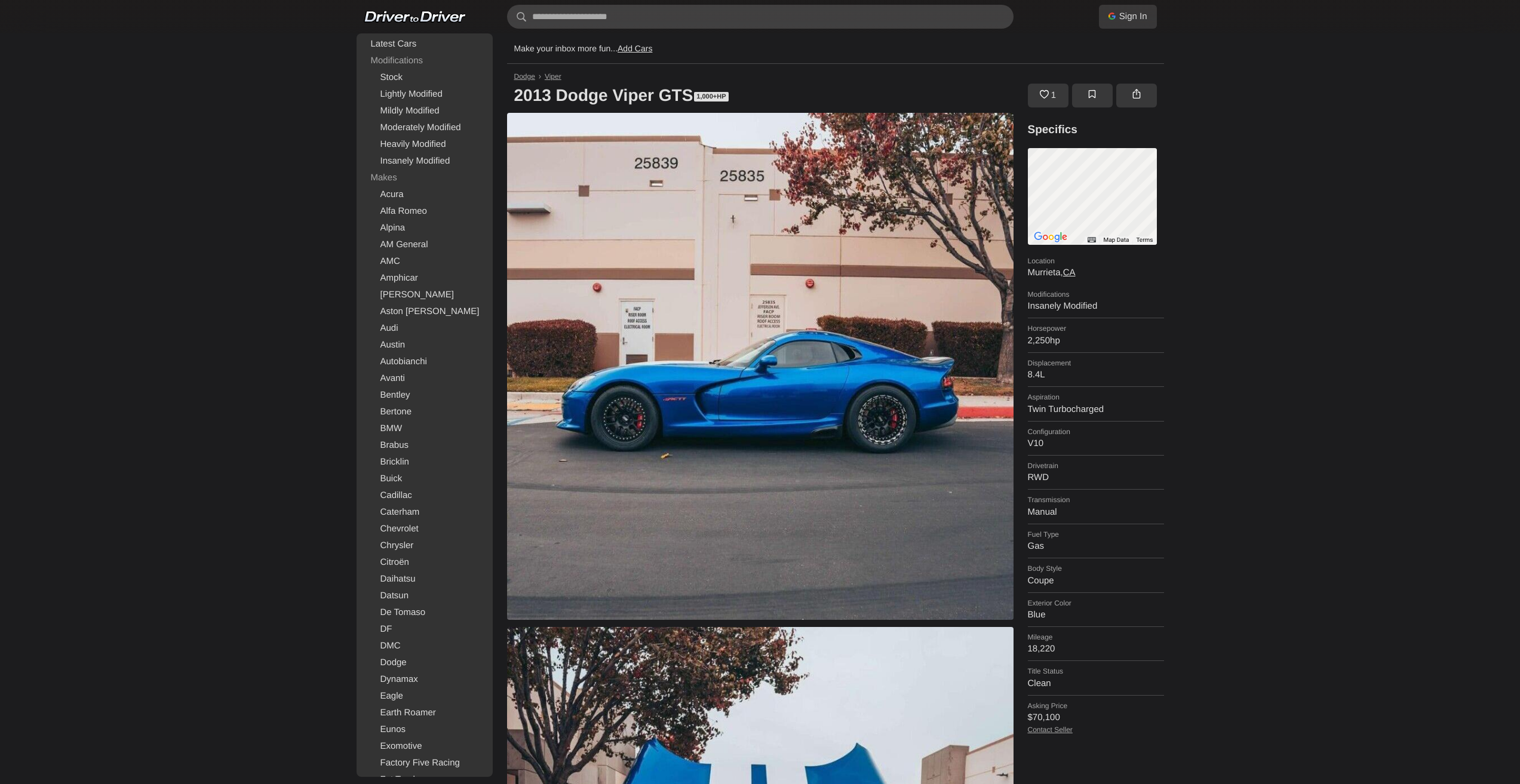
drag, startPoint x: 1113, startPoint y: 412, endPoint x: 1095, endPoint y: 92, distance: 320.5
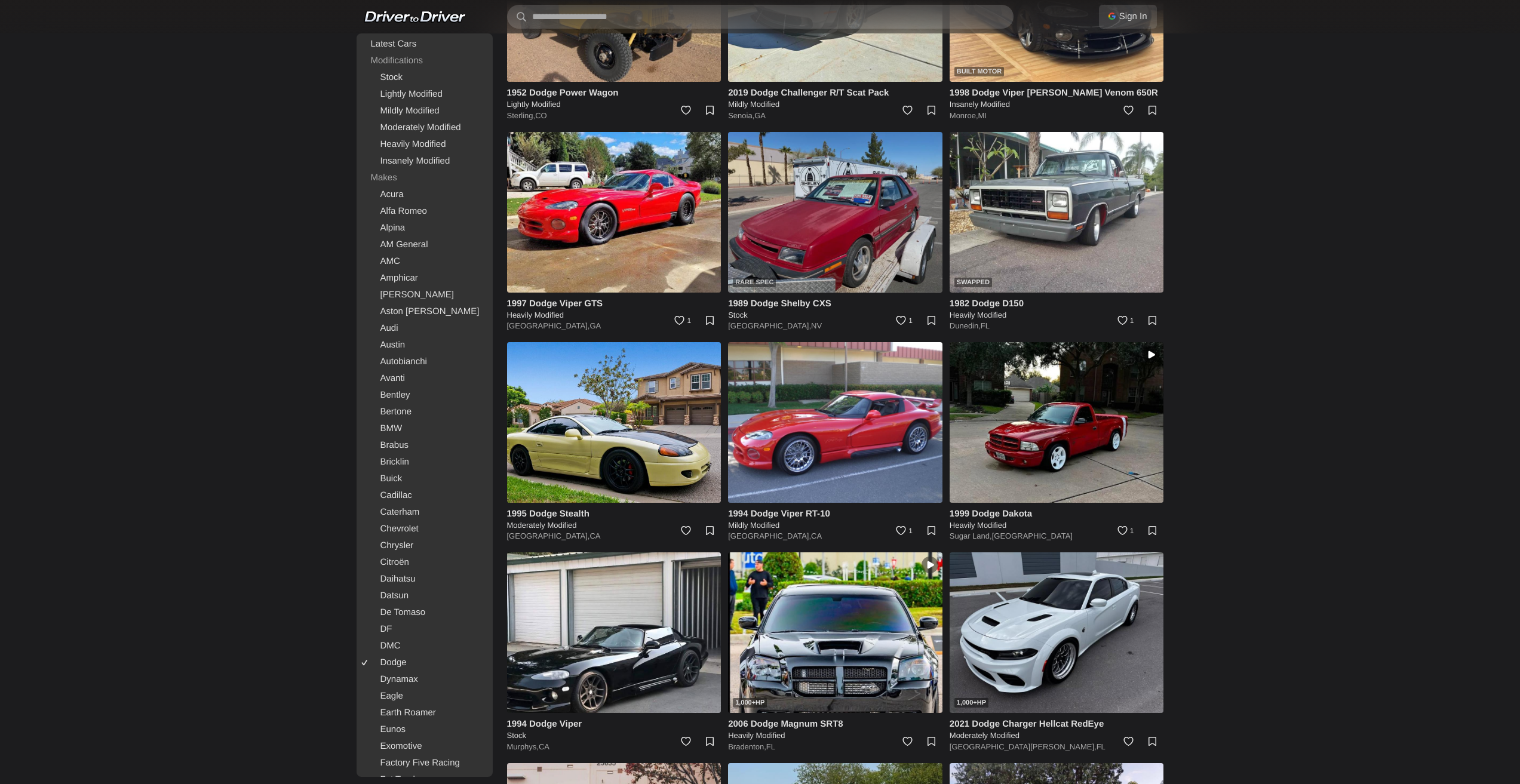
scroll to position [3363, 0]
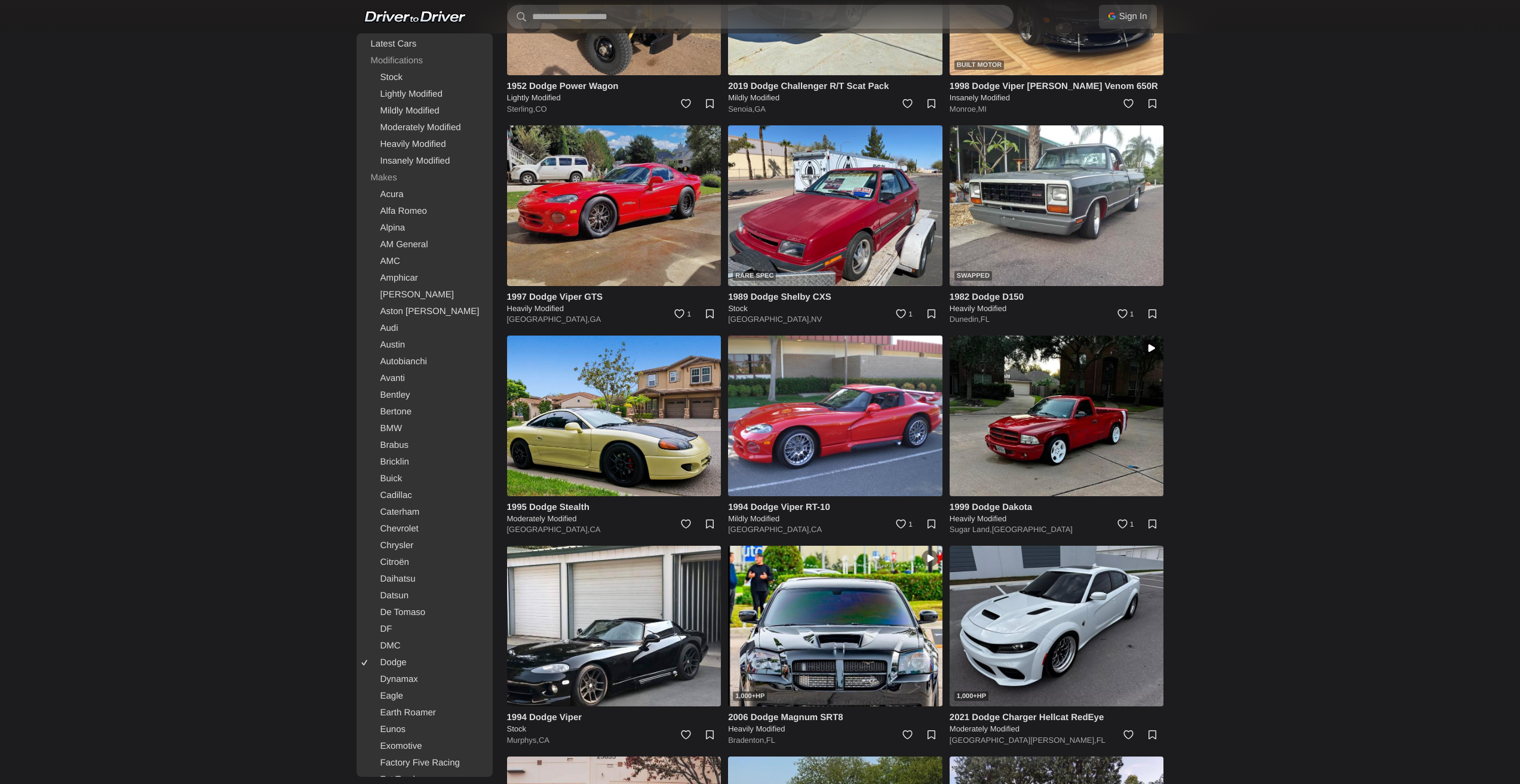
click at [640, 228] on img at bounding box center [614, 206] width 215 height 160
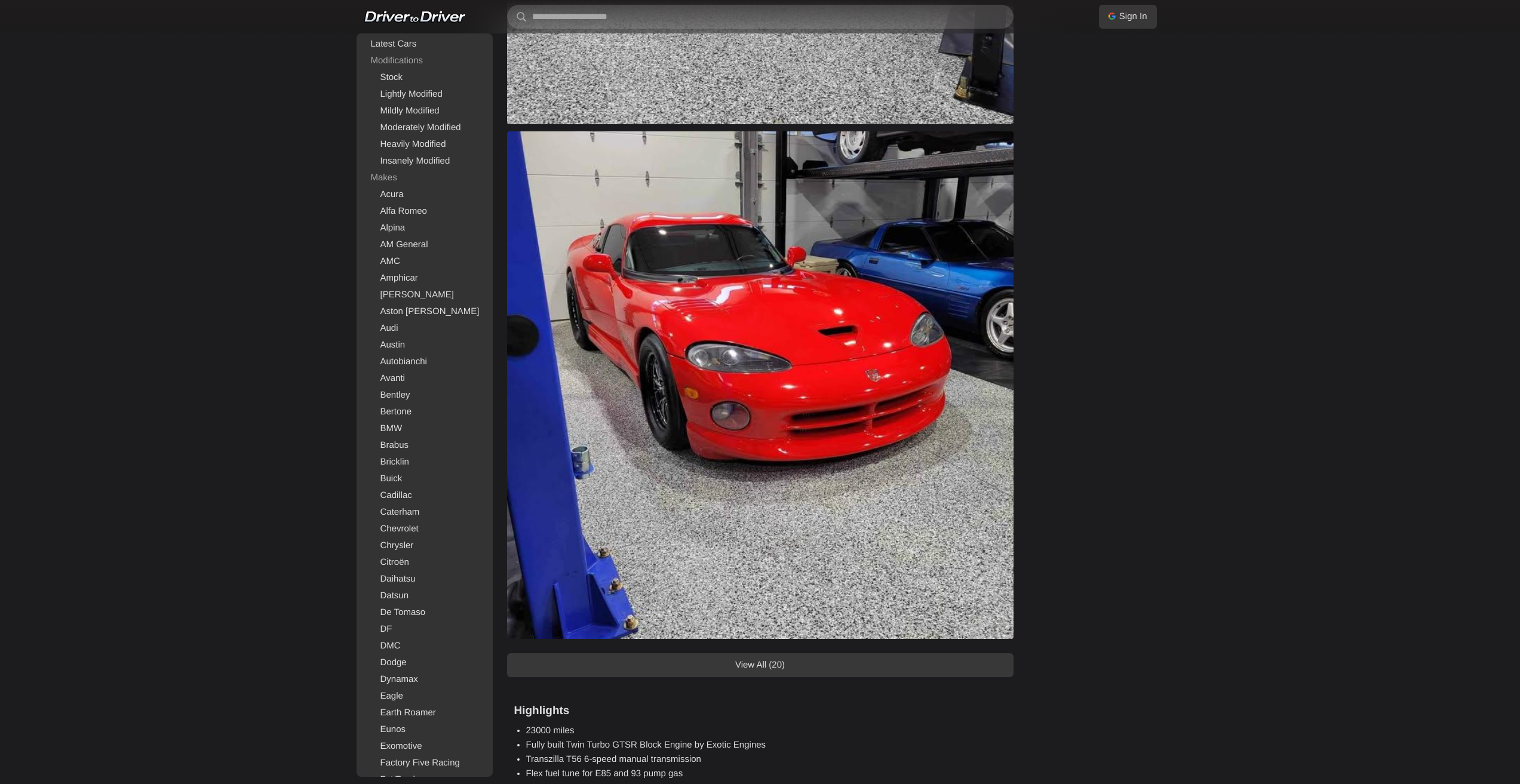
scroll to position [1016, 0]
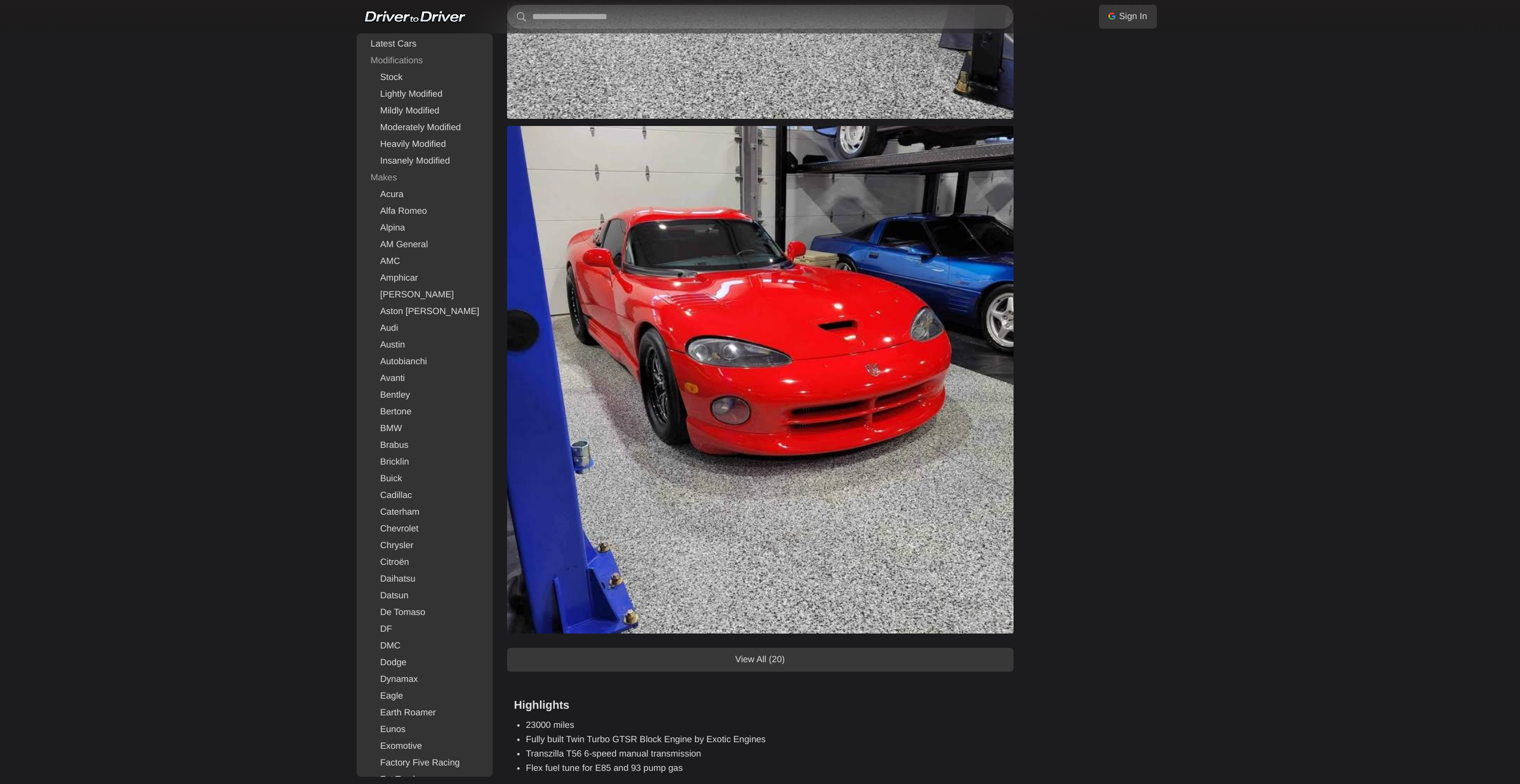
click at [762, 658] on link "View All (20)" at bounding box center [760, 659] width 507 height 24
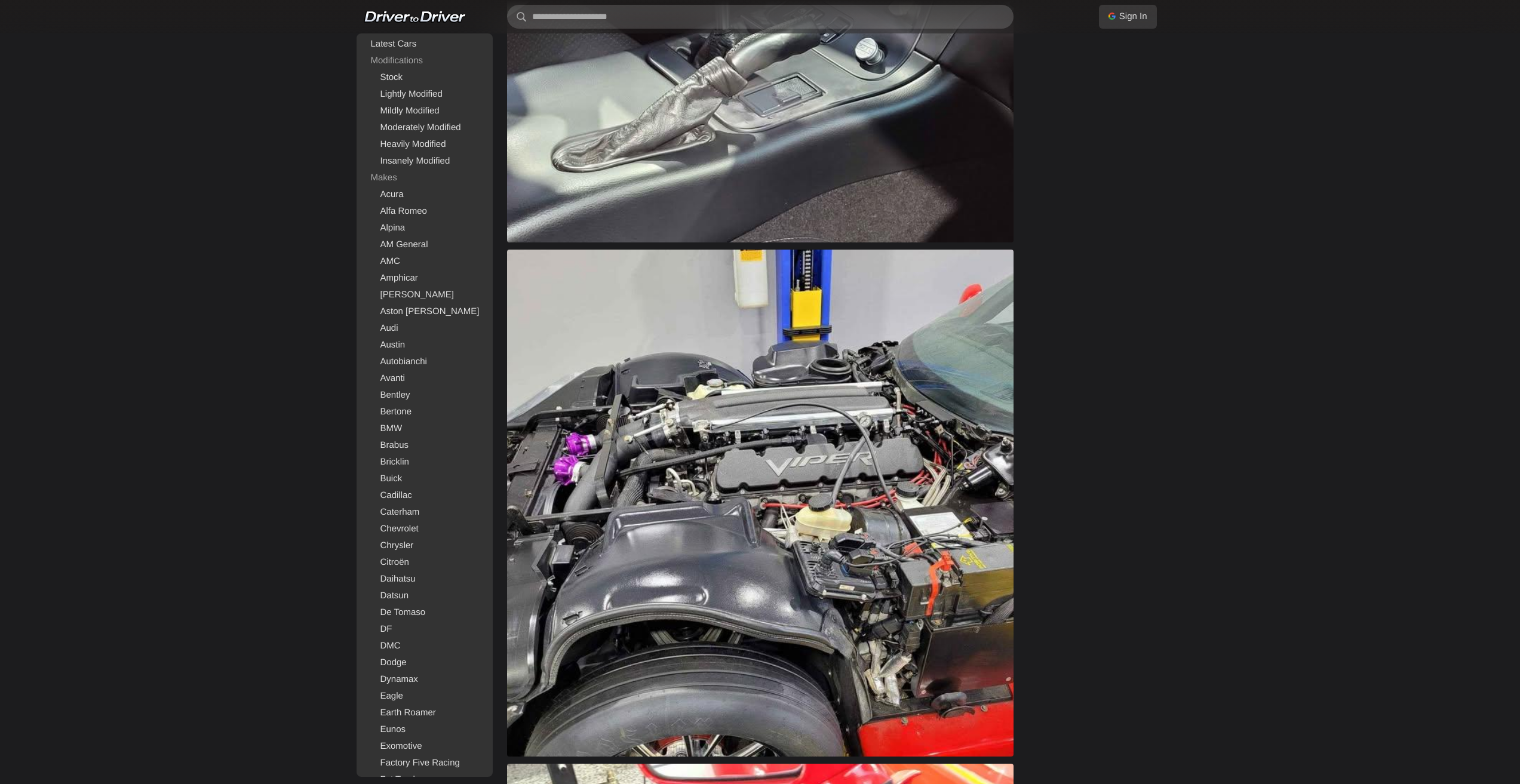
scroll to position [6211, 0]
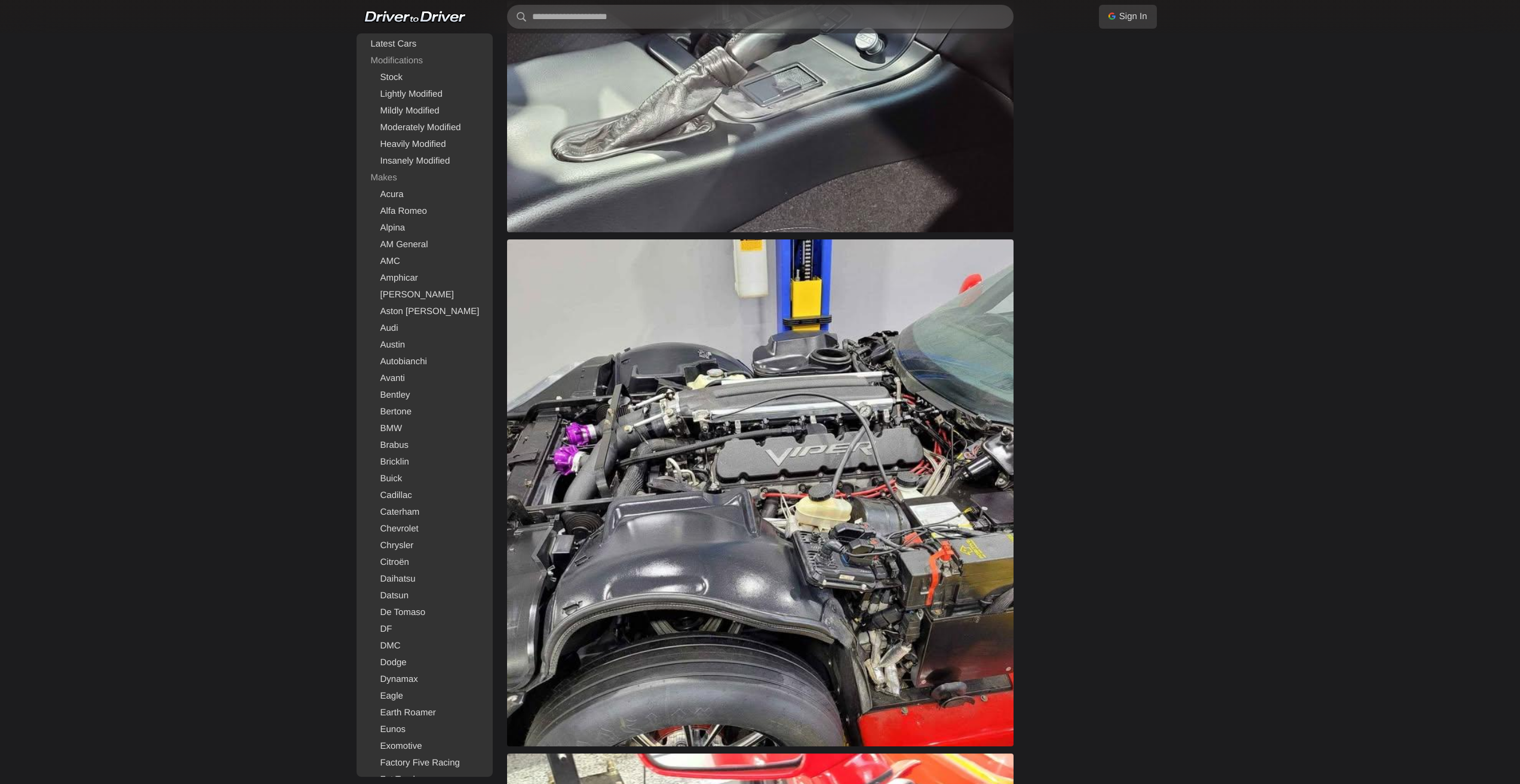
drag, startPoint x: 808, startPoint y: 326, endPoint x: 816, endPoint y: 324, distance: 8.2
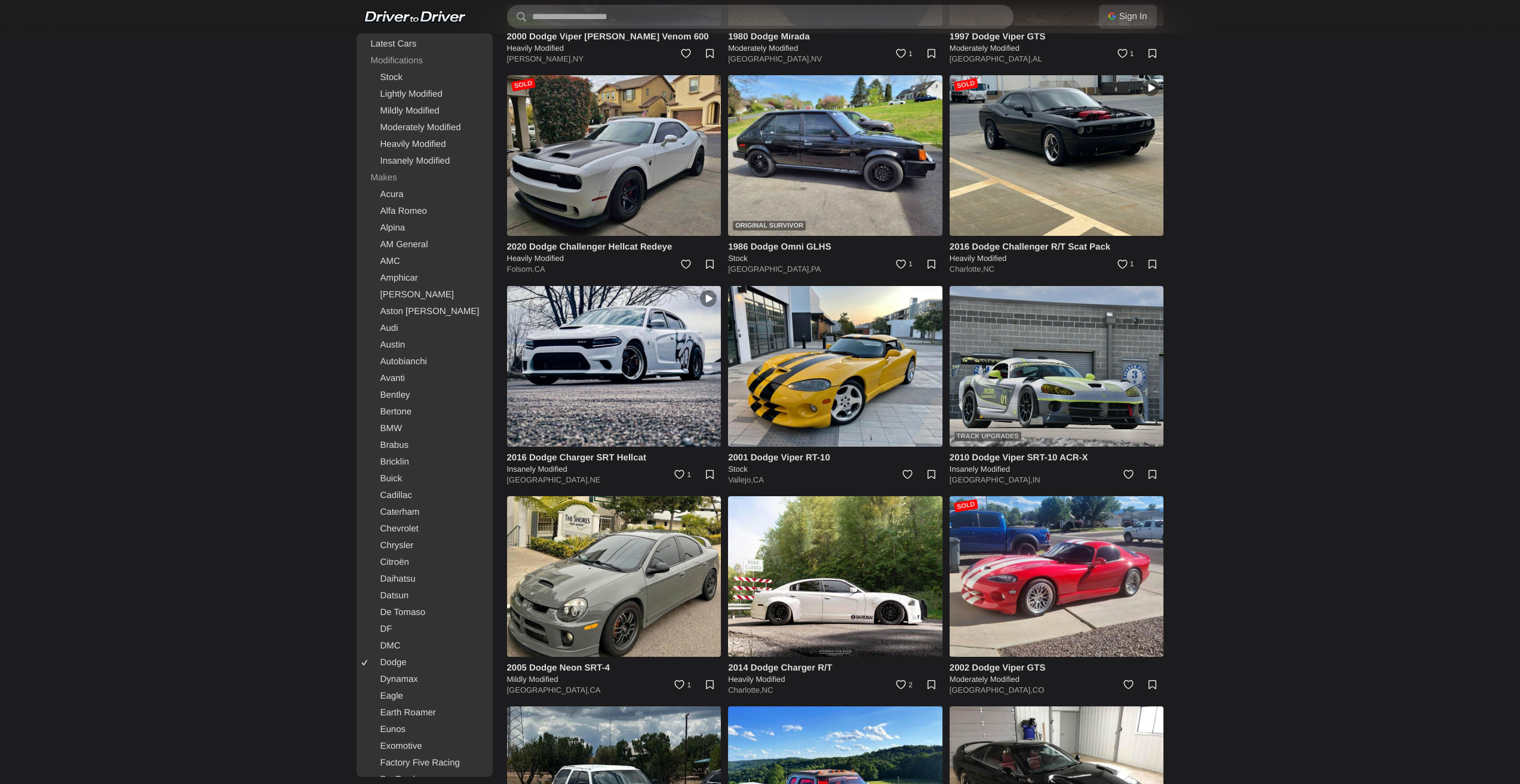
scroll to position [5513, 0]
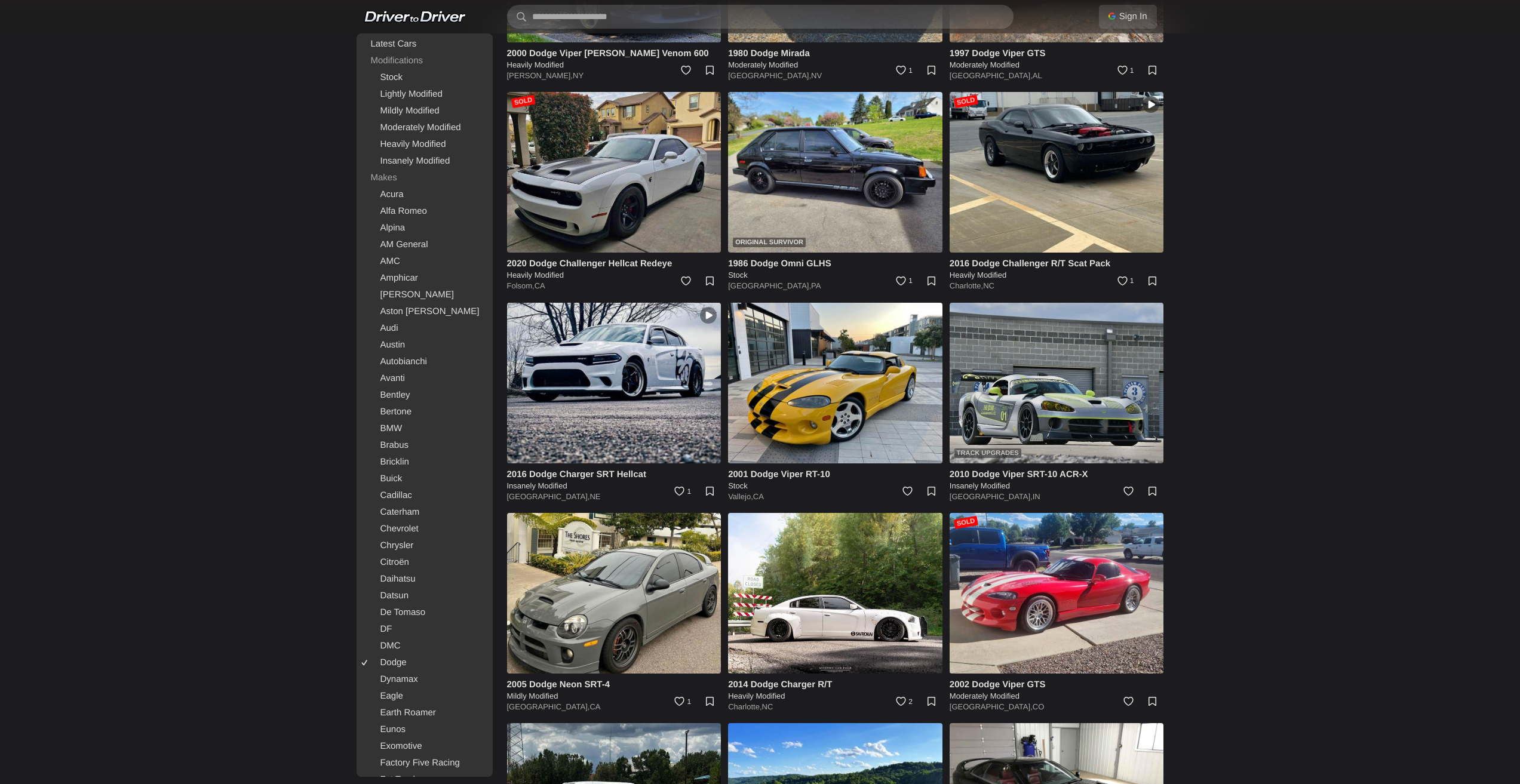
click at [1006, 400] on img at bounding box center [1057, 383] width 215 height 160
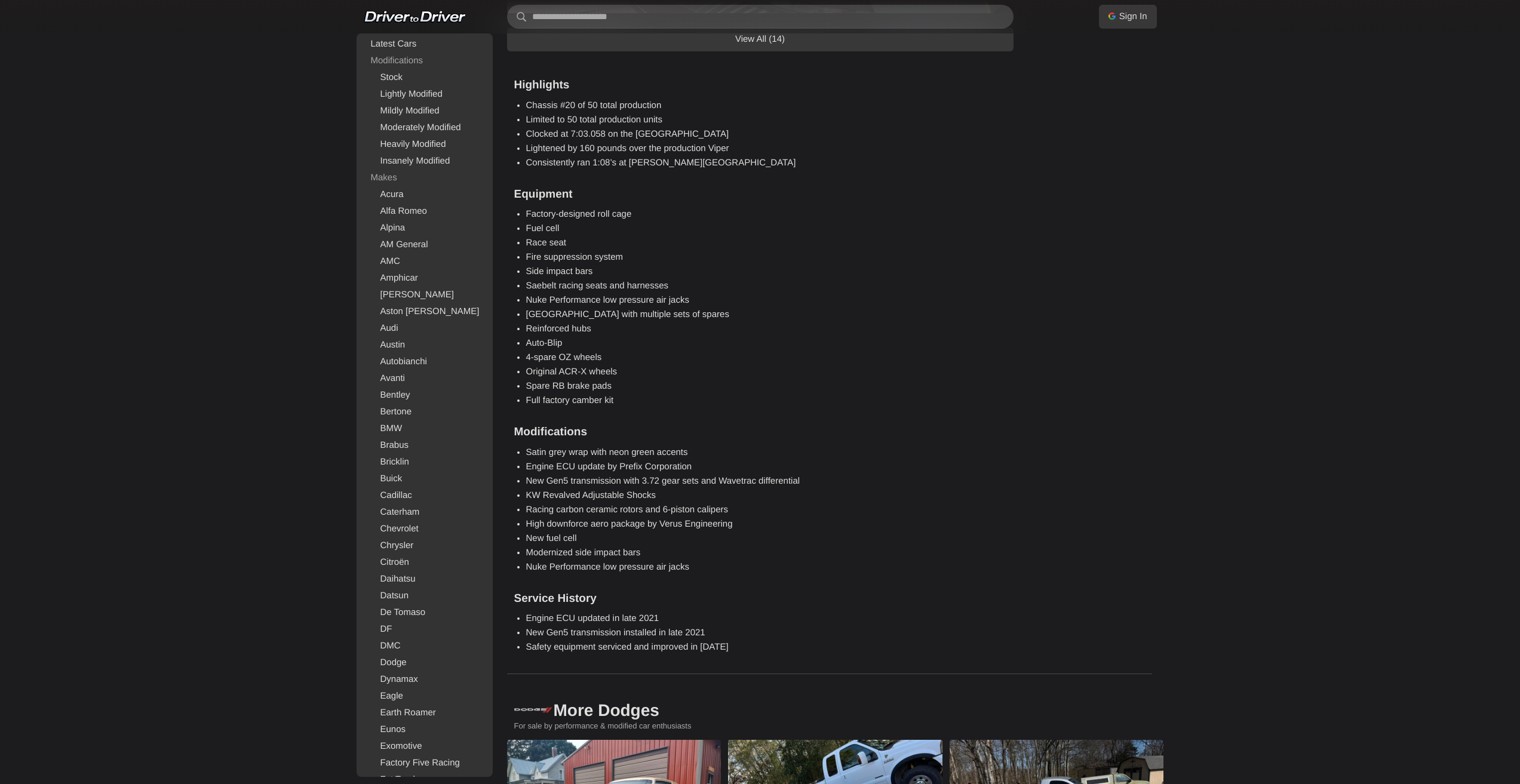
scroll to position [1194, 0]
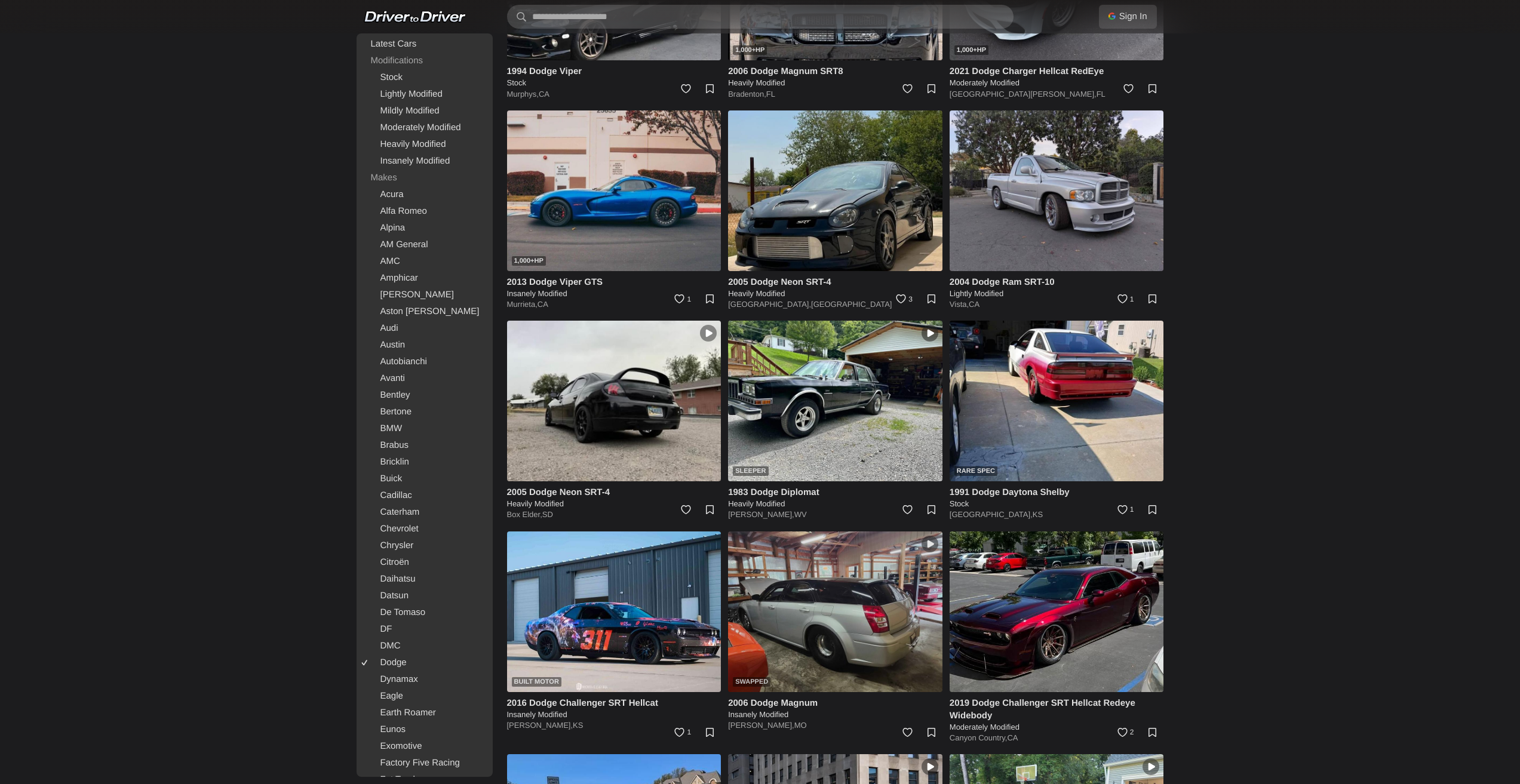
scroll to position [4139, 0]
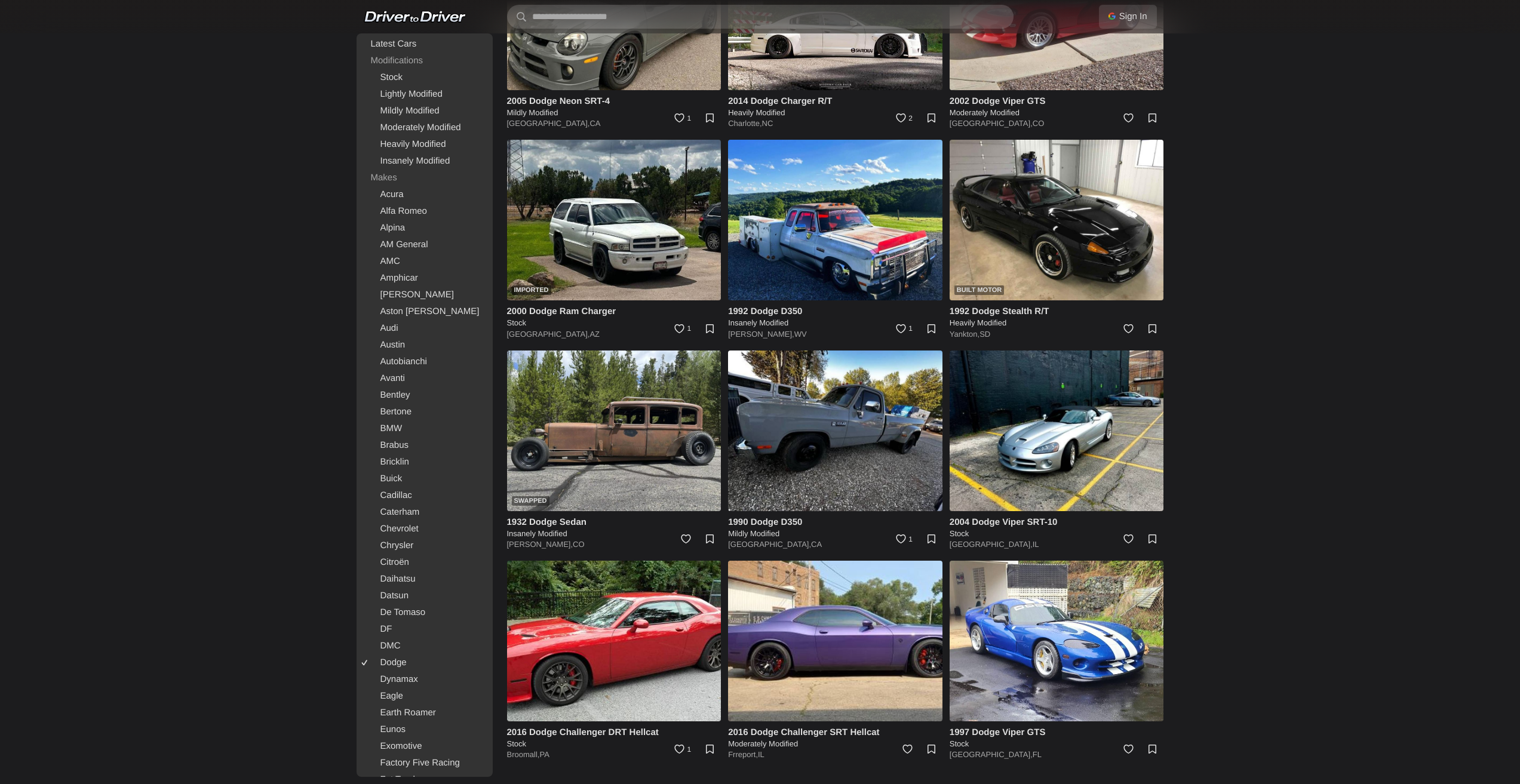
drag, startPoint x: 1255, startPoint y: 412, endPoint x: 1290, endPoint y: 722, distance: 312.0
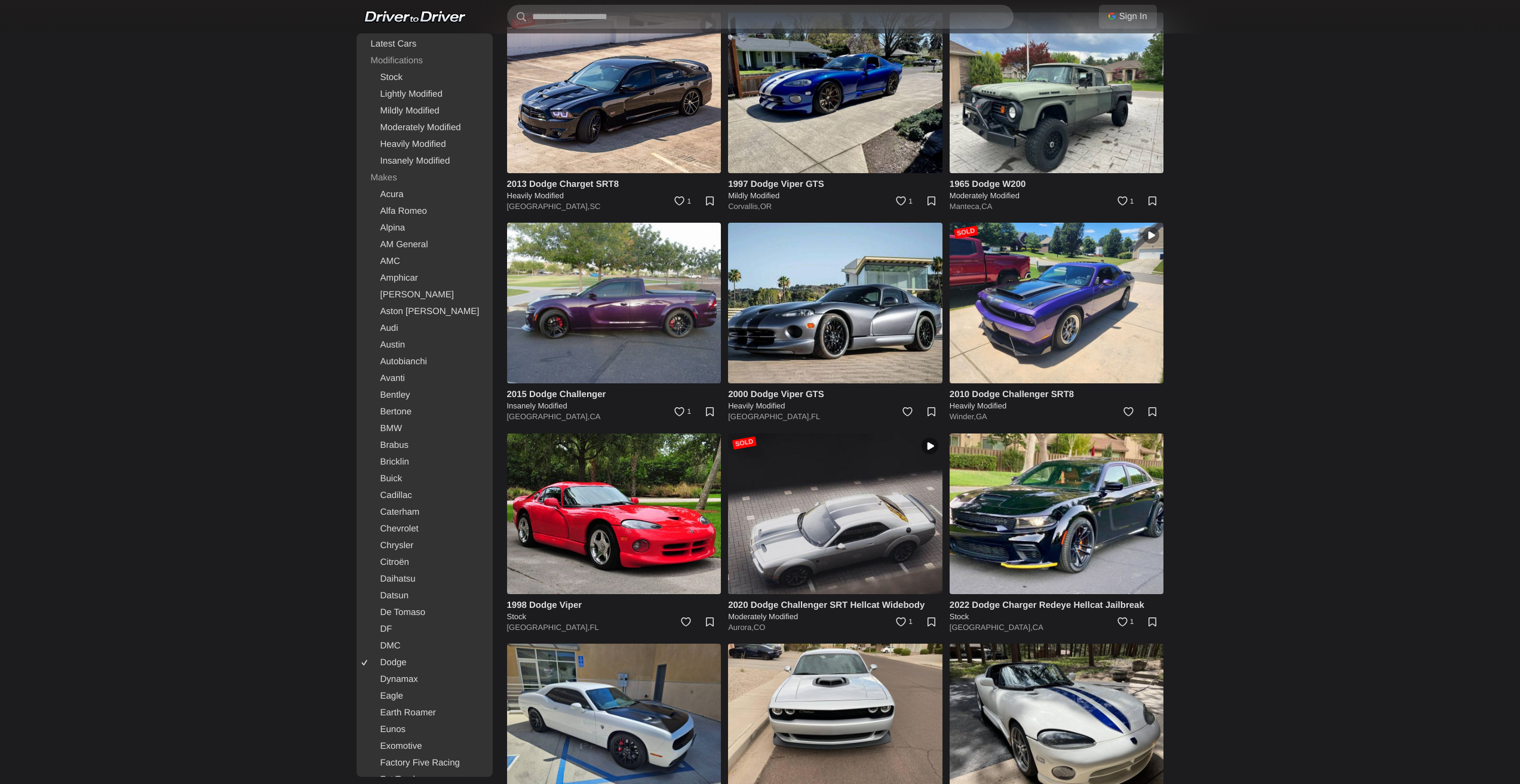
scroll to position [7359, 0]
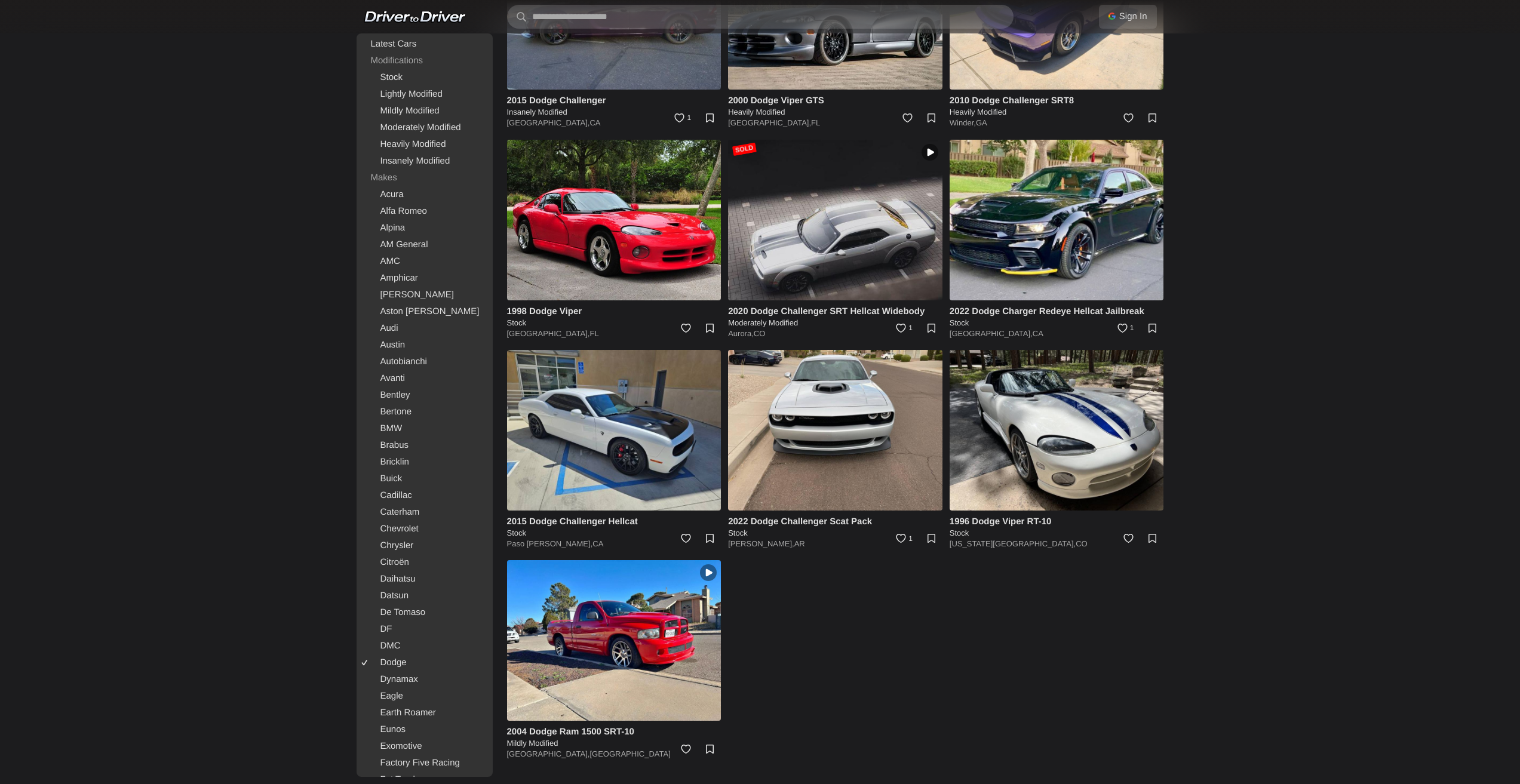
drag, startPoint x: 1268, startPoint y: 570, endPoint x: 1270, endPoint y: 715, distance: 145.0
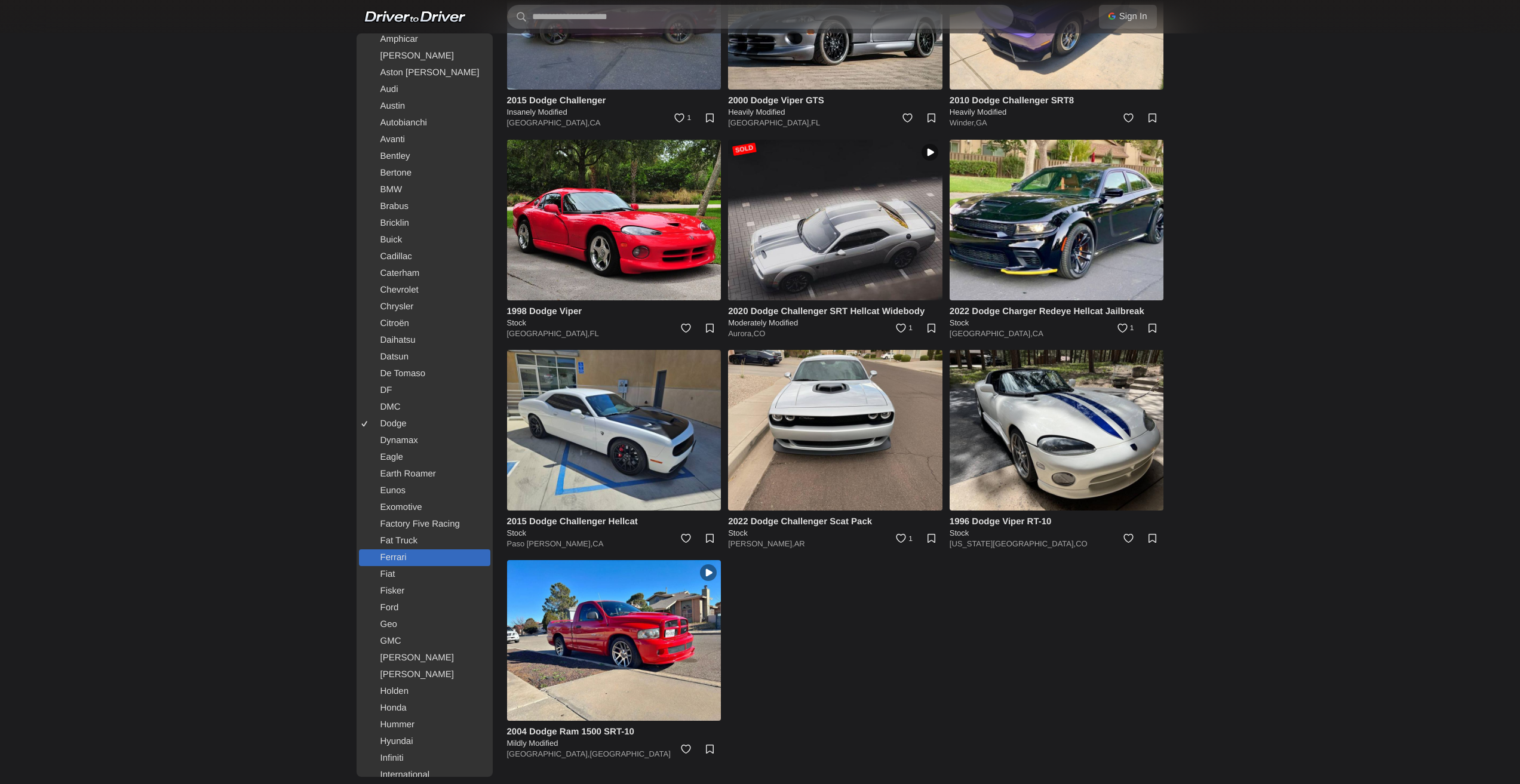
click at [402, 559] on link "Ferrari" at bounding box center [425, 558] width 131 height 17
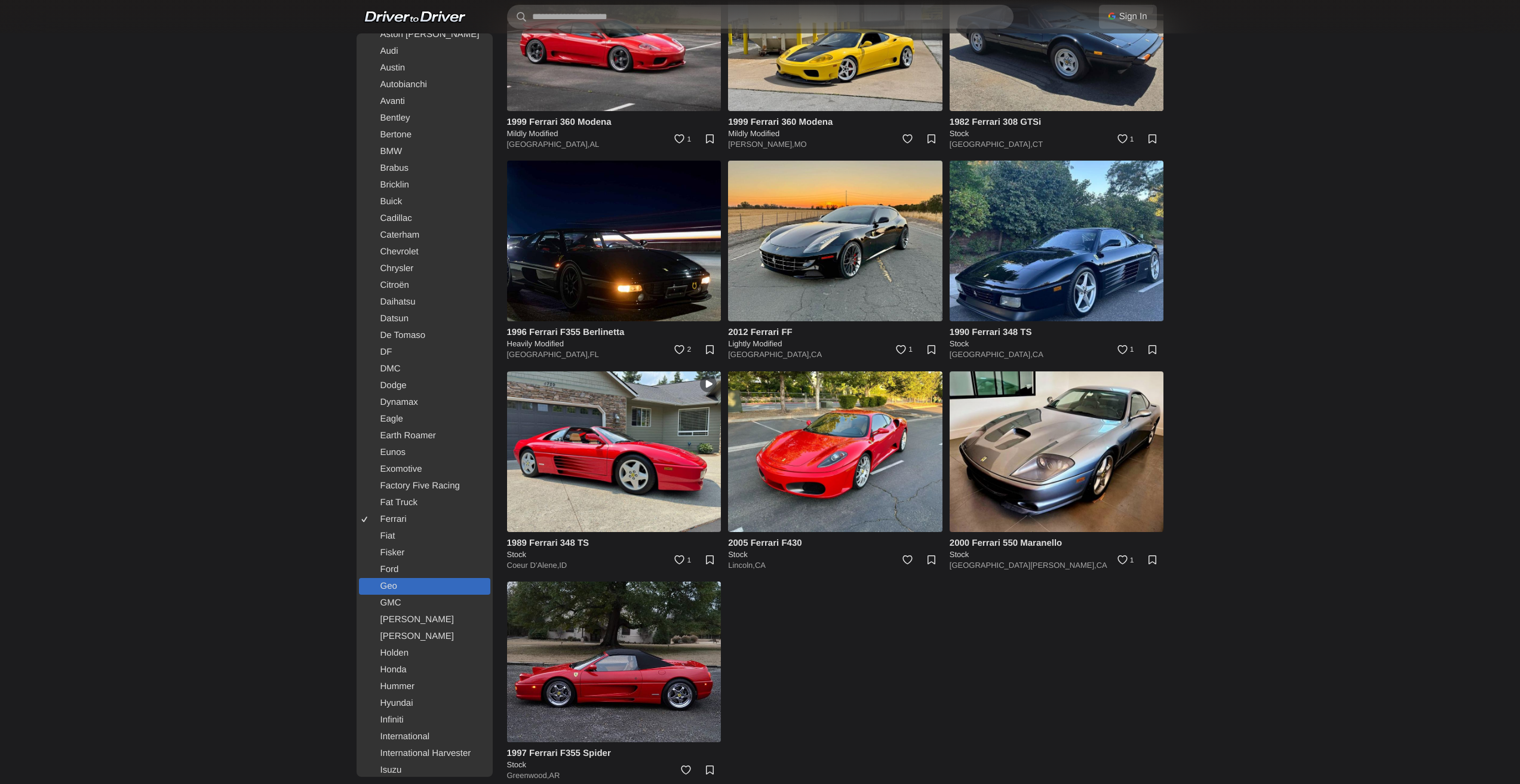
scroll to position [299, 0]
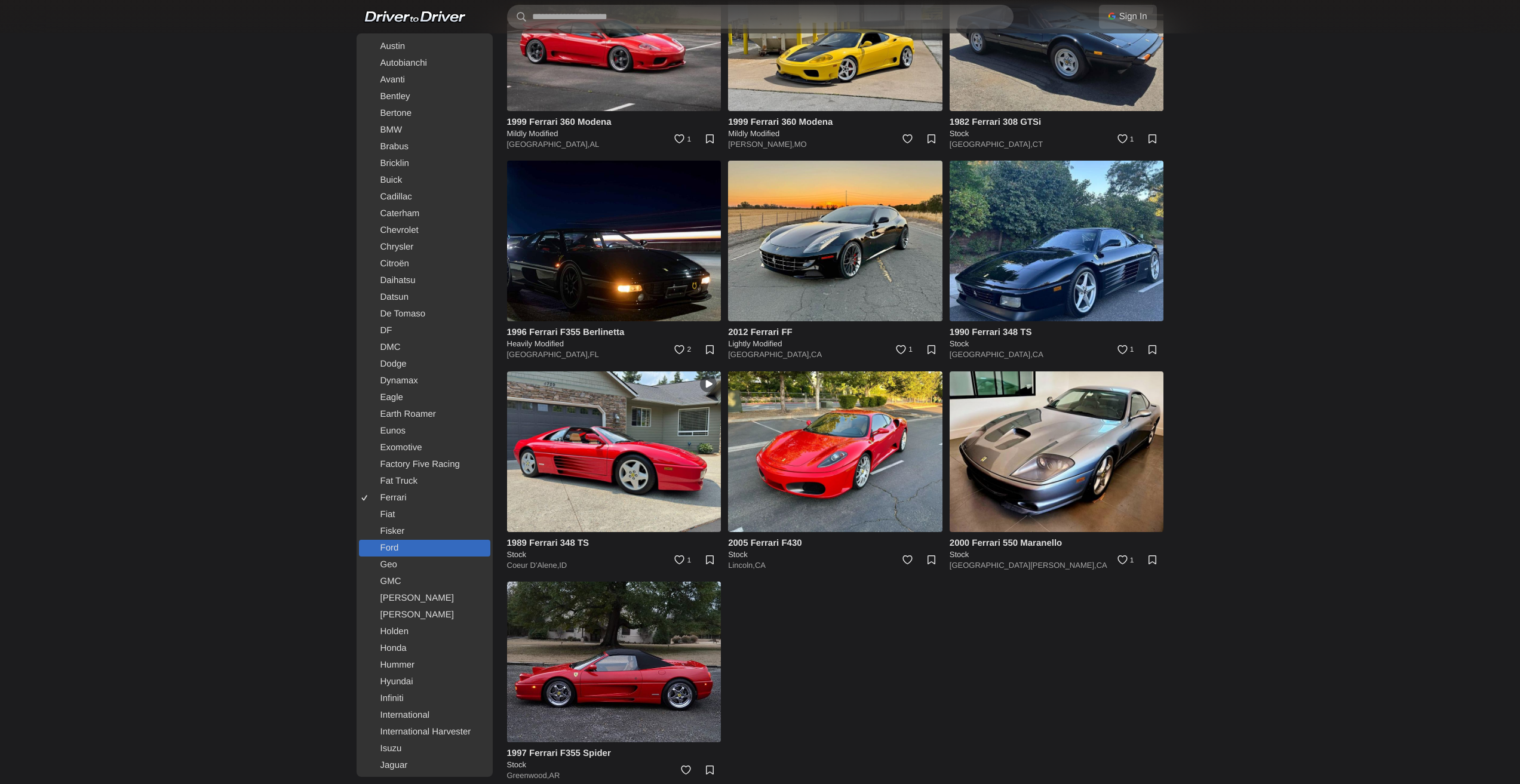
click at [392, 549] on link "Ford" at bounding box center [425, 549] width 131 height 17
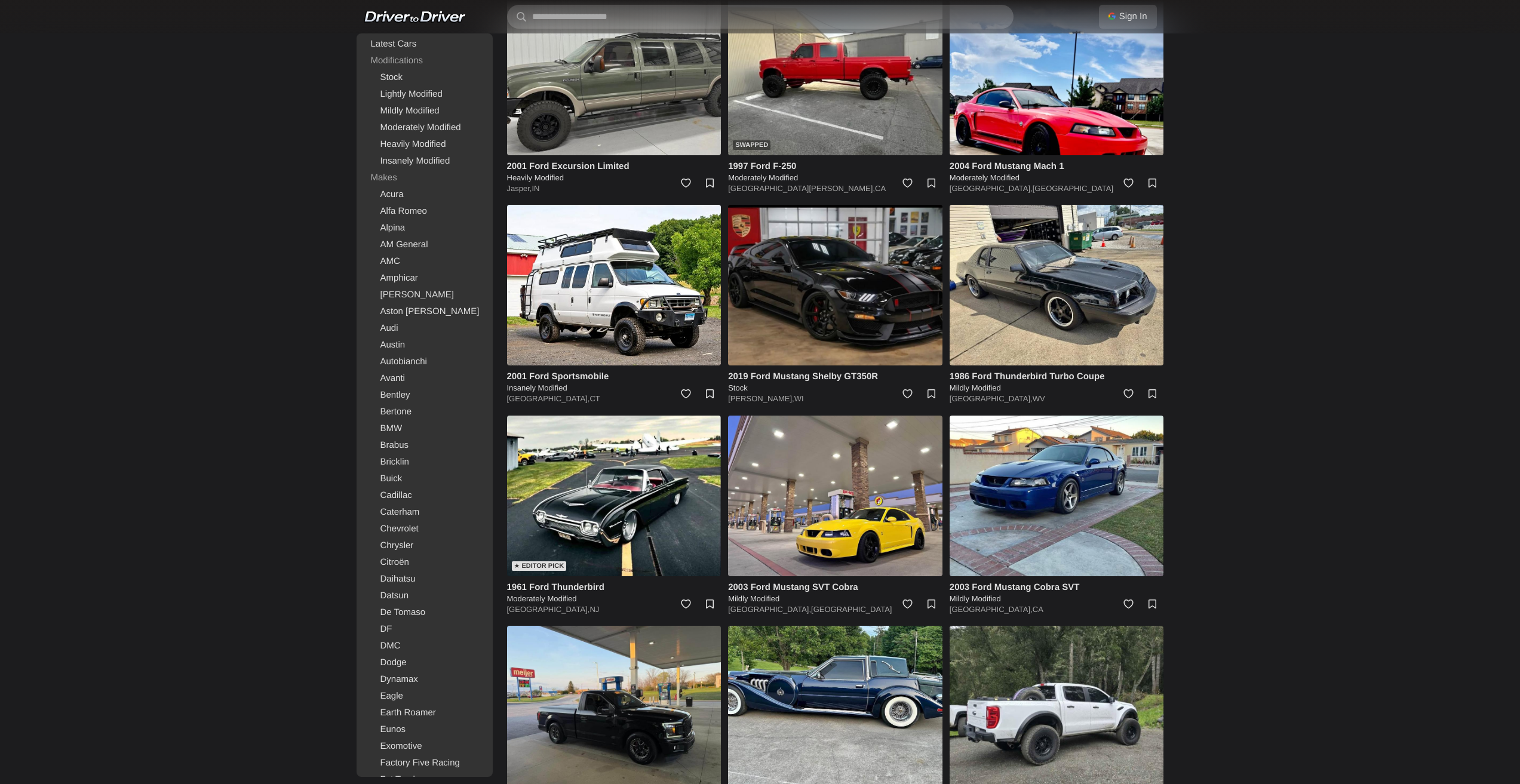
scroll to position [2448, 0]
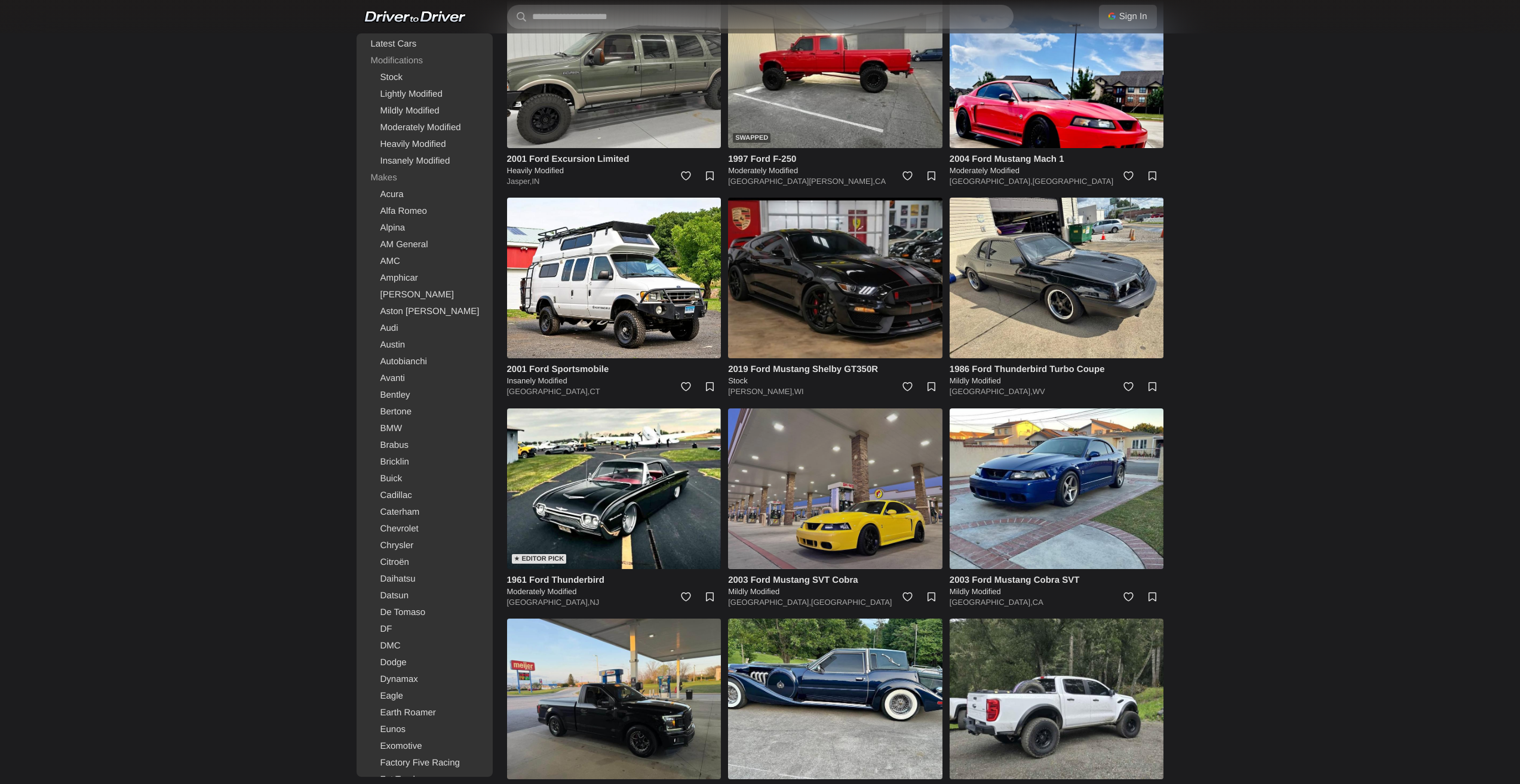
click at [827, 484] on img at bounding box center [835, 489] width 215 height 160
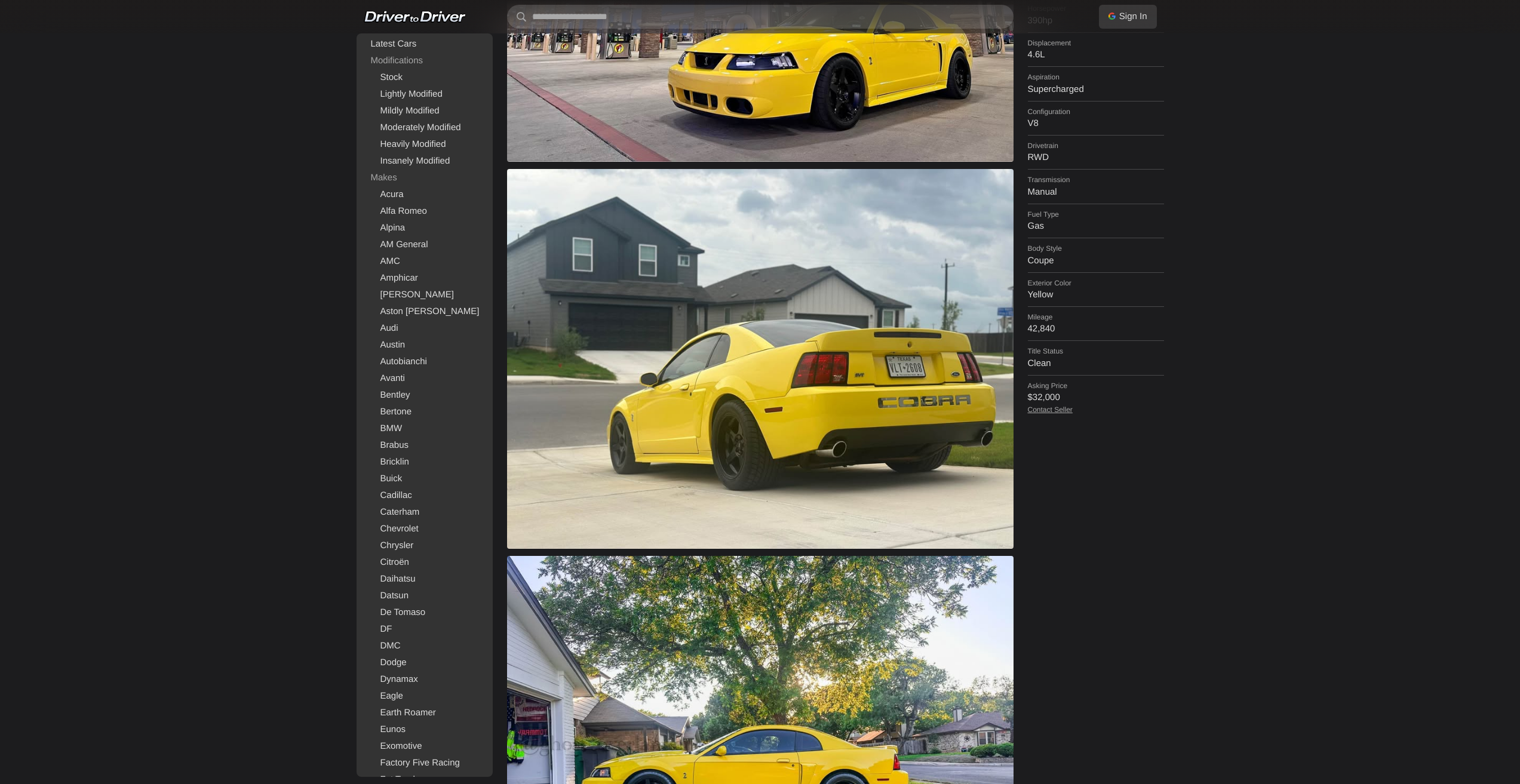
scroll to position [598, 0]
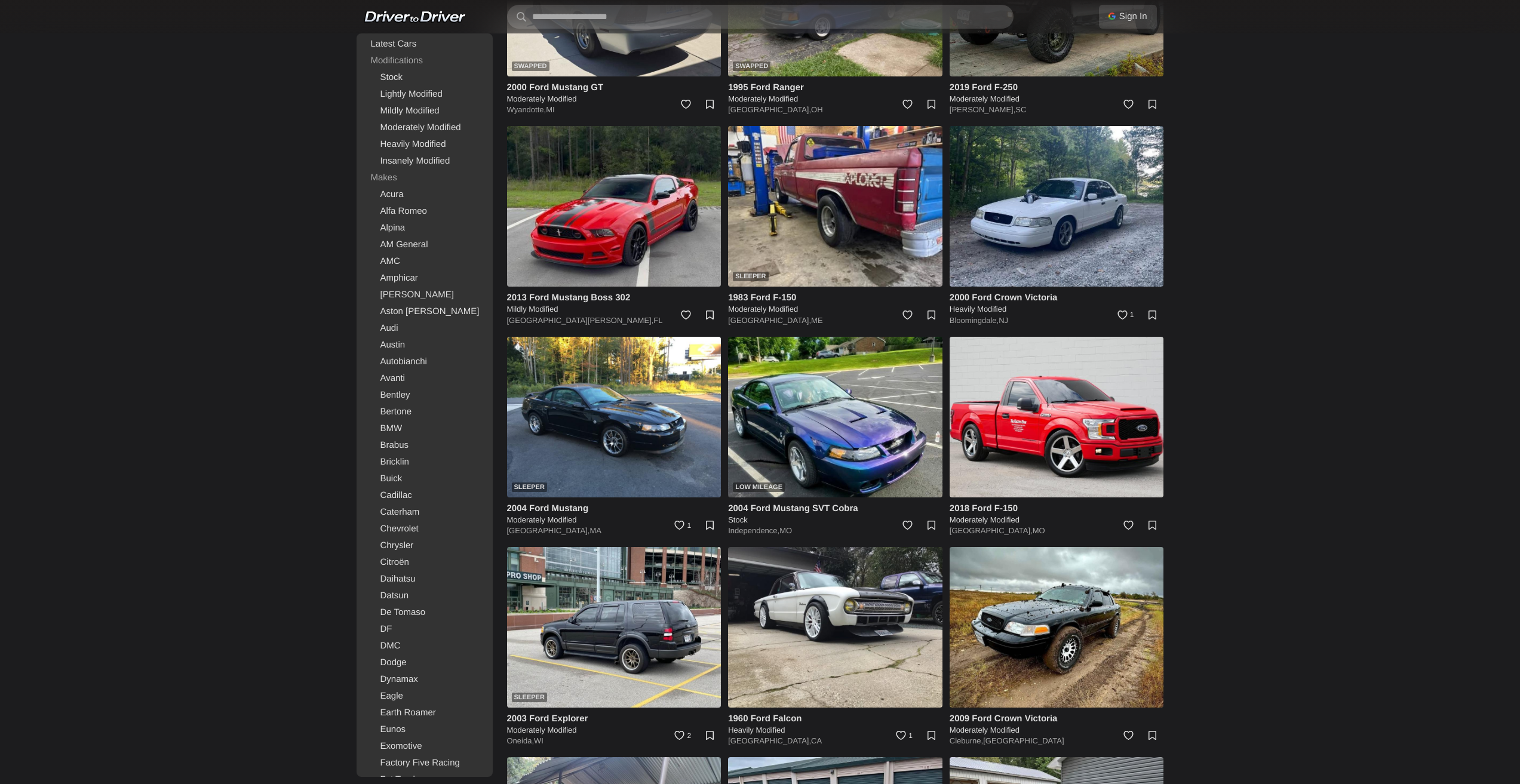
scroll to position [1254, 0]
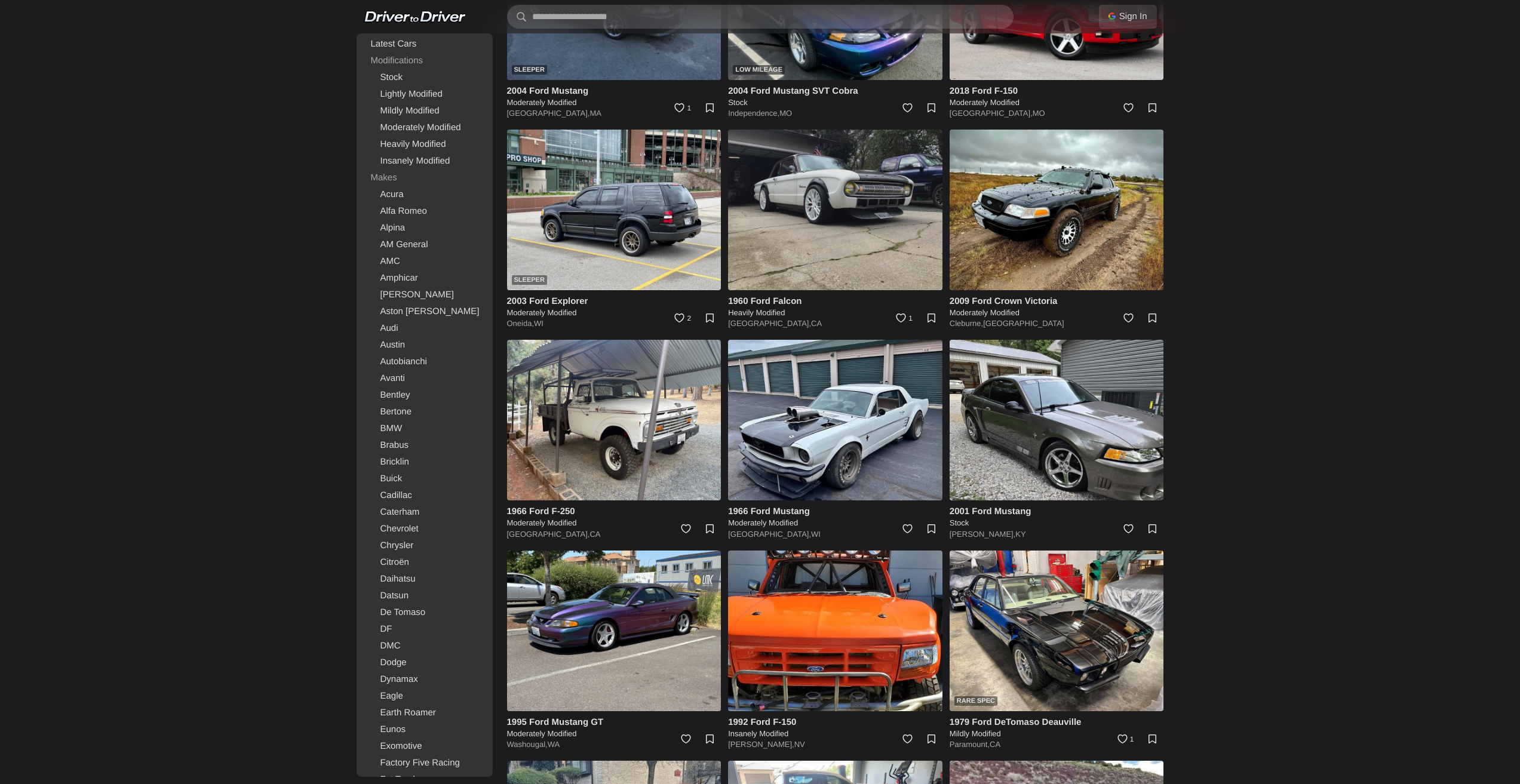
click at [833, 198] on img at bounding box center [835, 210] width 215 height 160
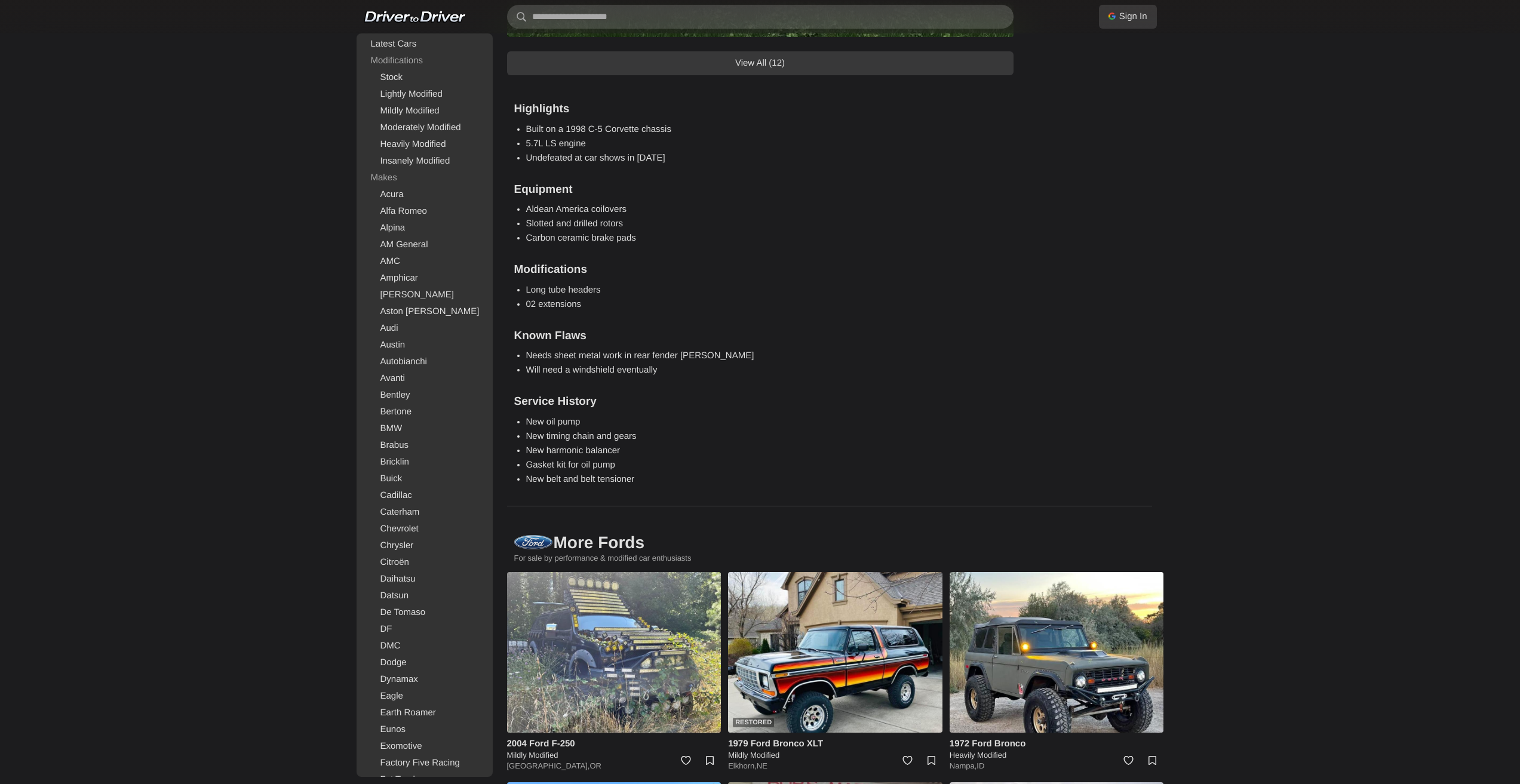
scroll to position [1254, 0]
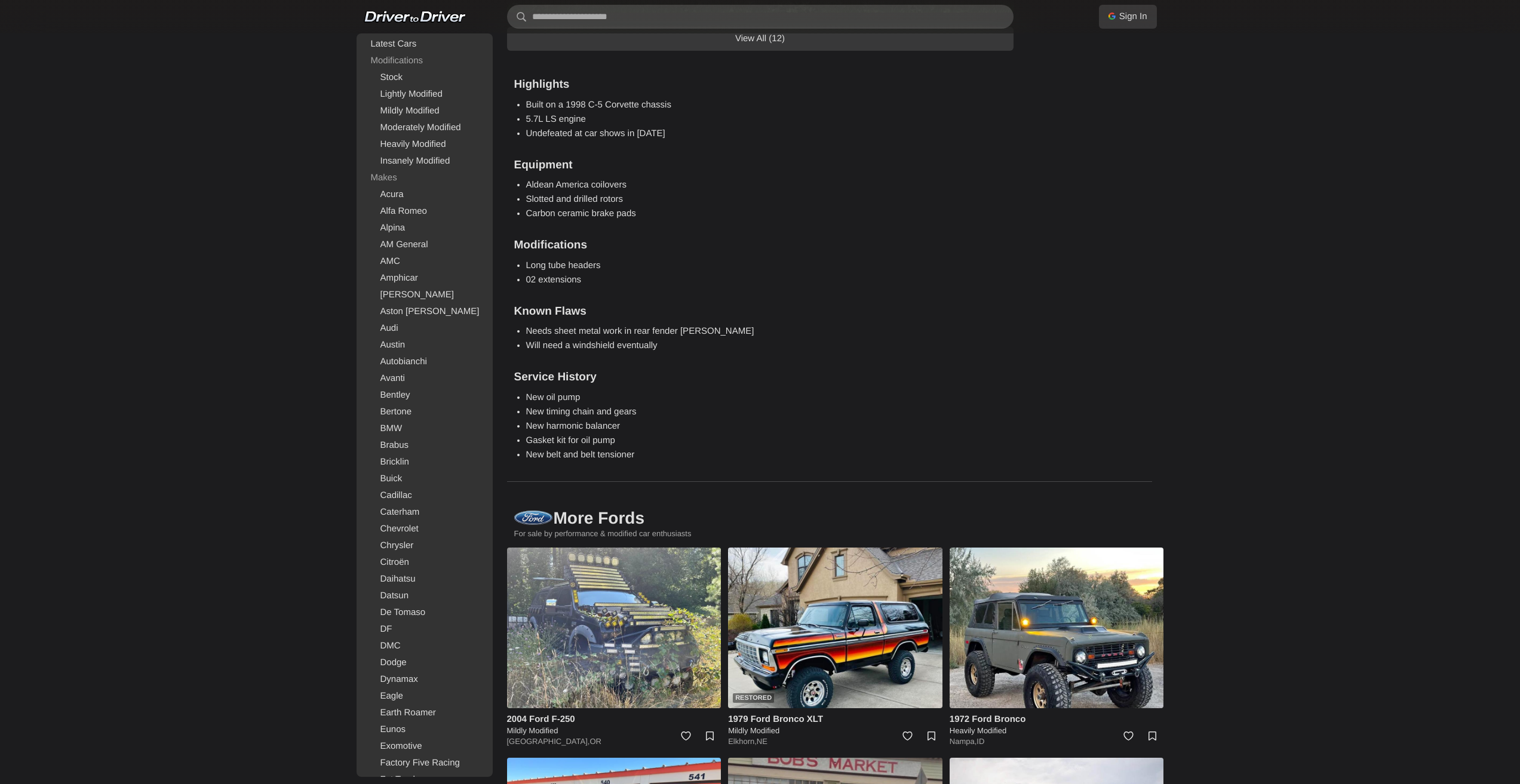
drag, startPoint x: 859, startPoint y: 255, endPoint x: 865, endPoint y: 235, distance: 20.9
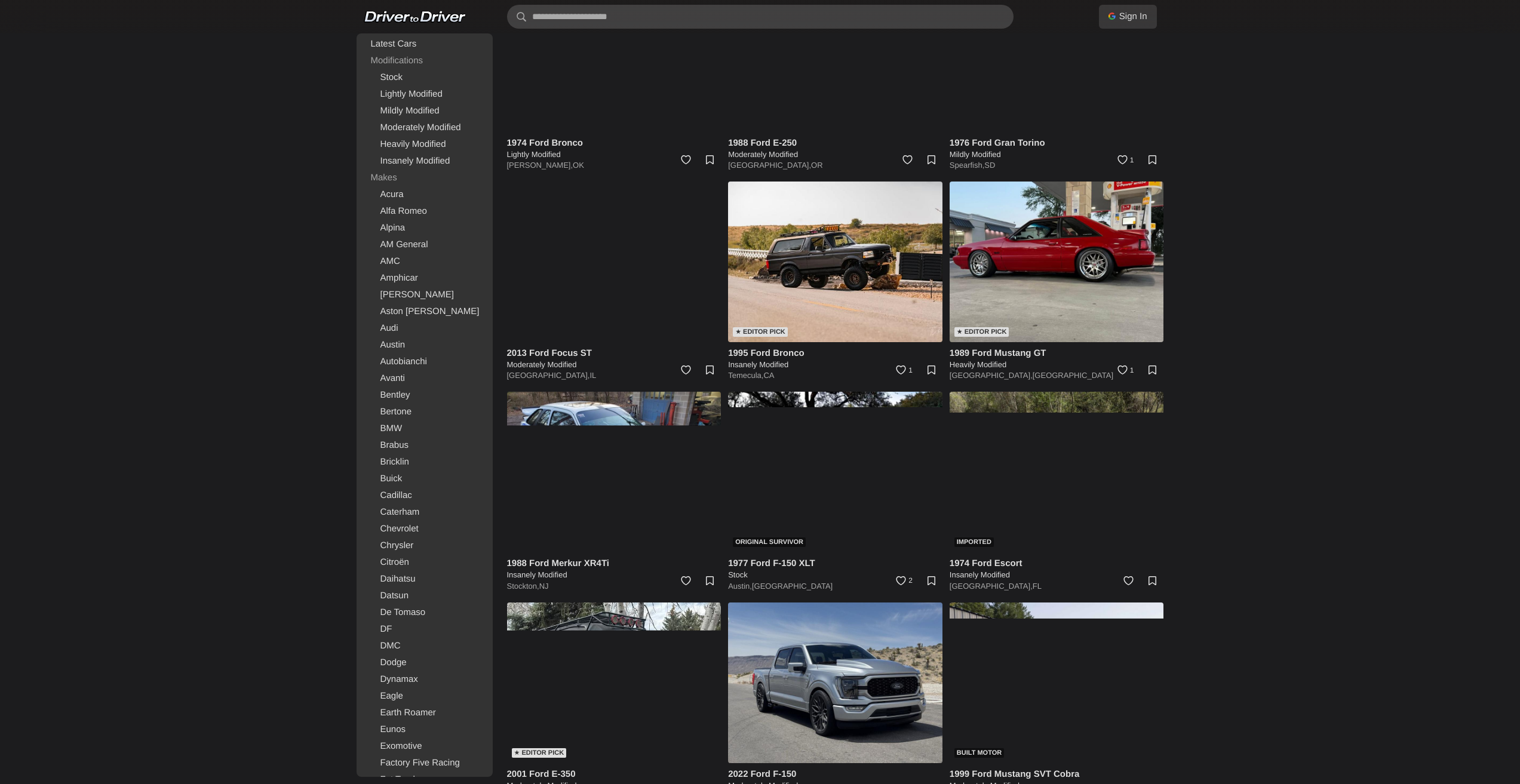
scroll to position [6468, 0]
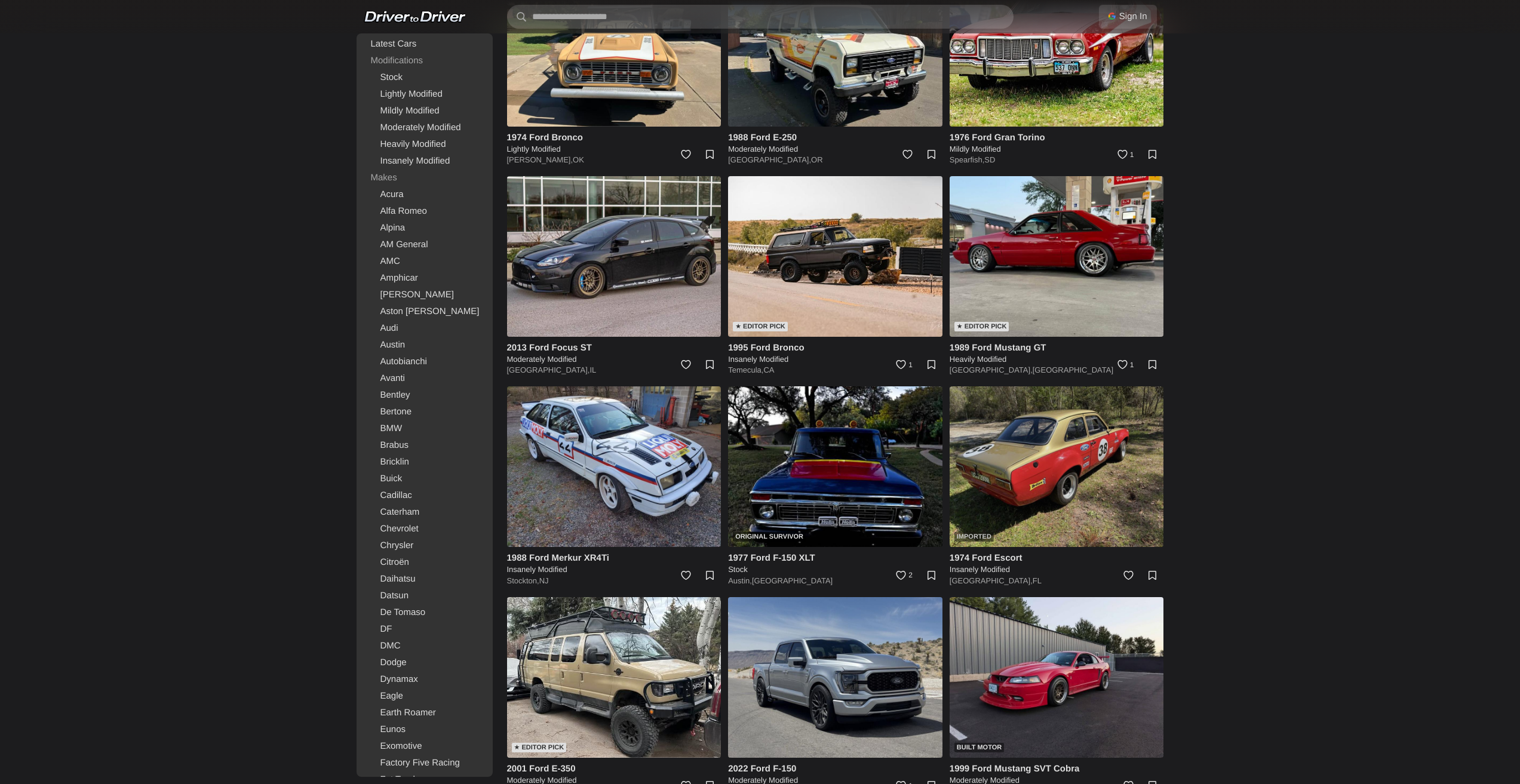
click at [1046, 426] on img at bounding box center [1057, 467] width 215 height 160
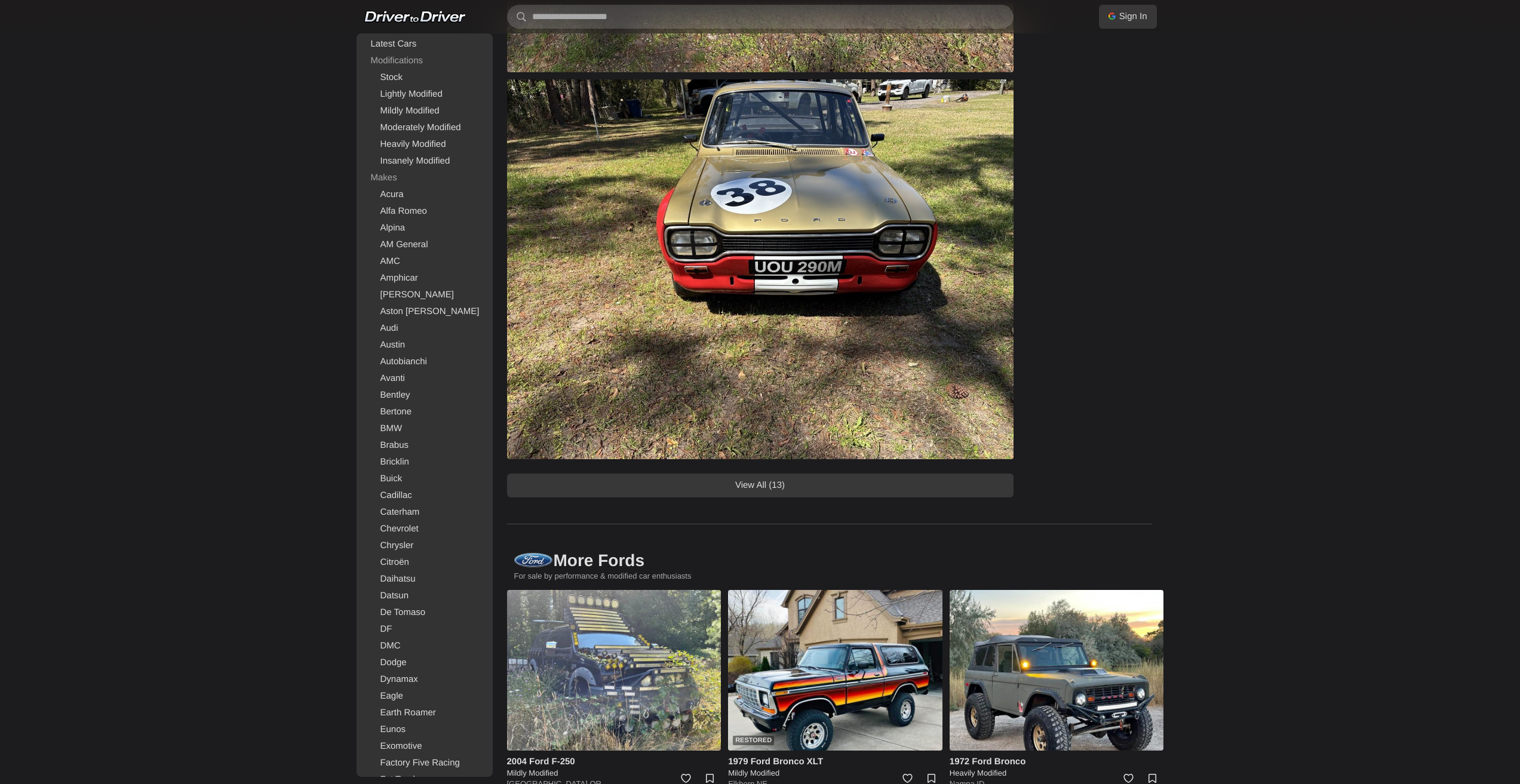
scroll to position [836, 0]
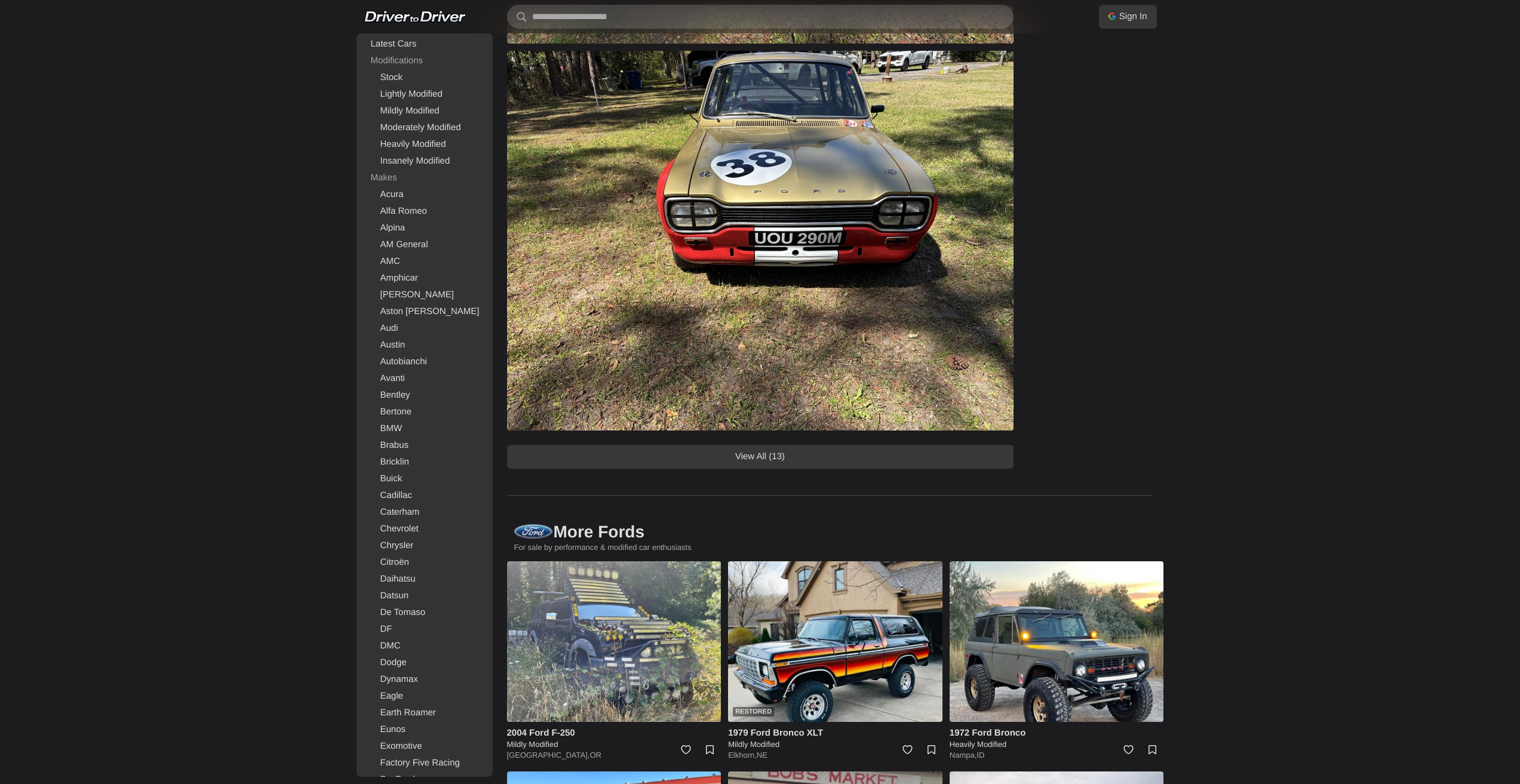
click at [769, 449] on link "View All (13)" at bounding box center [760, 456] width 507 height 24
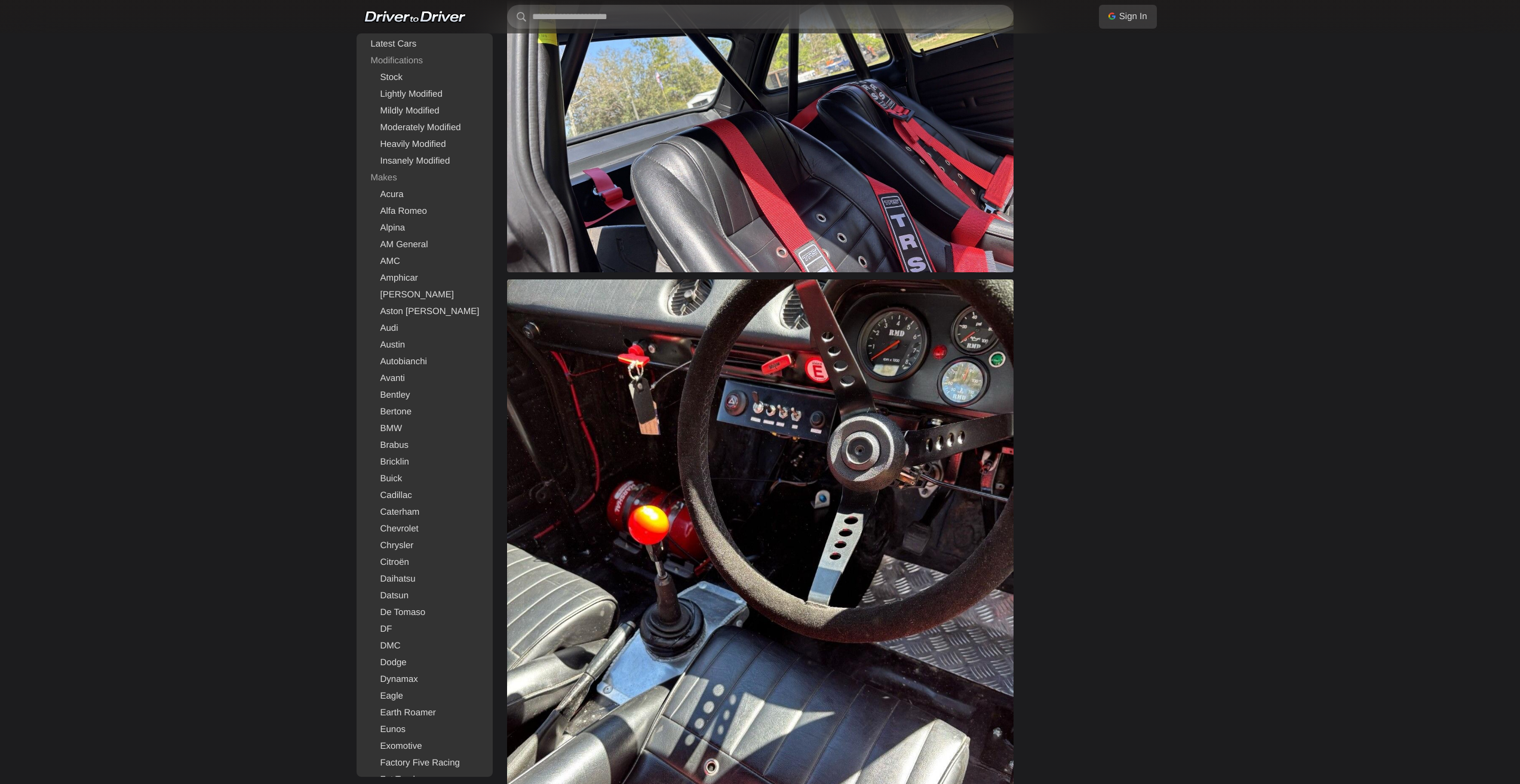
scroll to position [1429, 0]
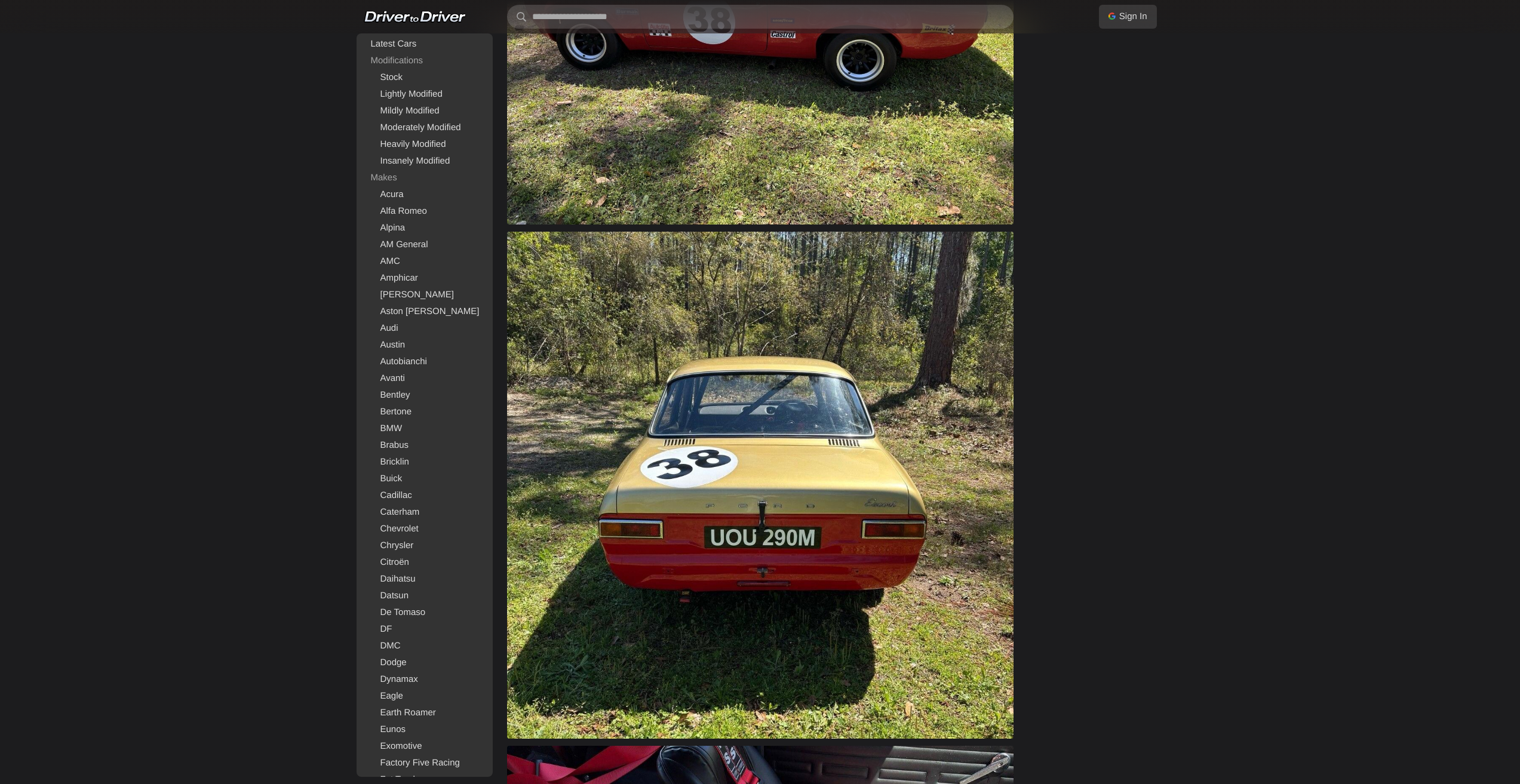
drag, startPoint x: 967, startPoint y: 387, endPoint x: 1022, endPoint y: 103, distance: 289.3
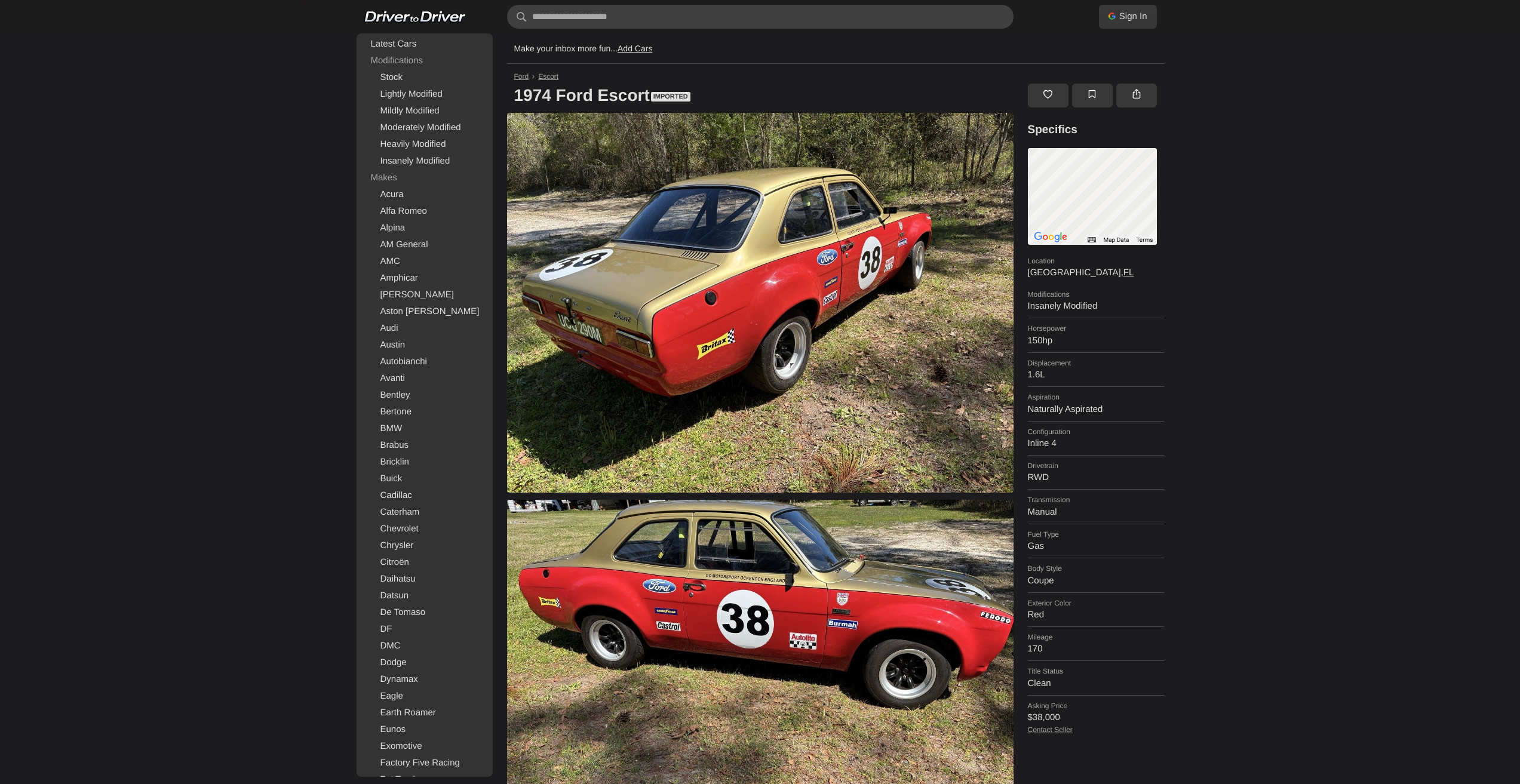
drag, startPoint x: 922, startPoint y: 230, endPoint x: 906, endPoint y: 196, distance: 37.6
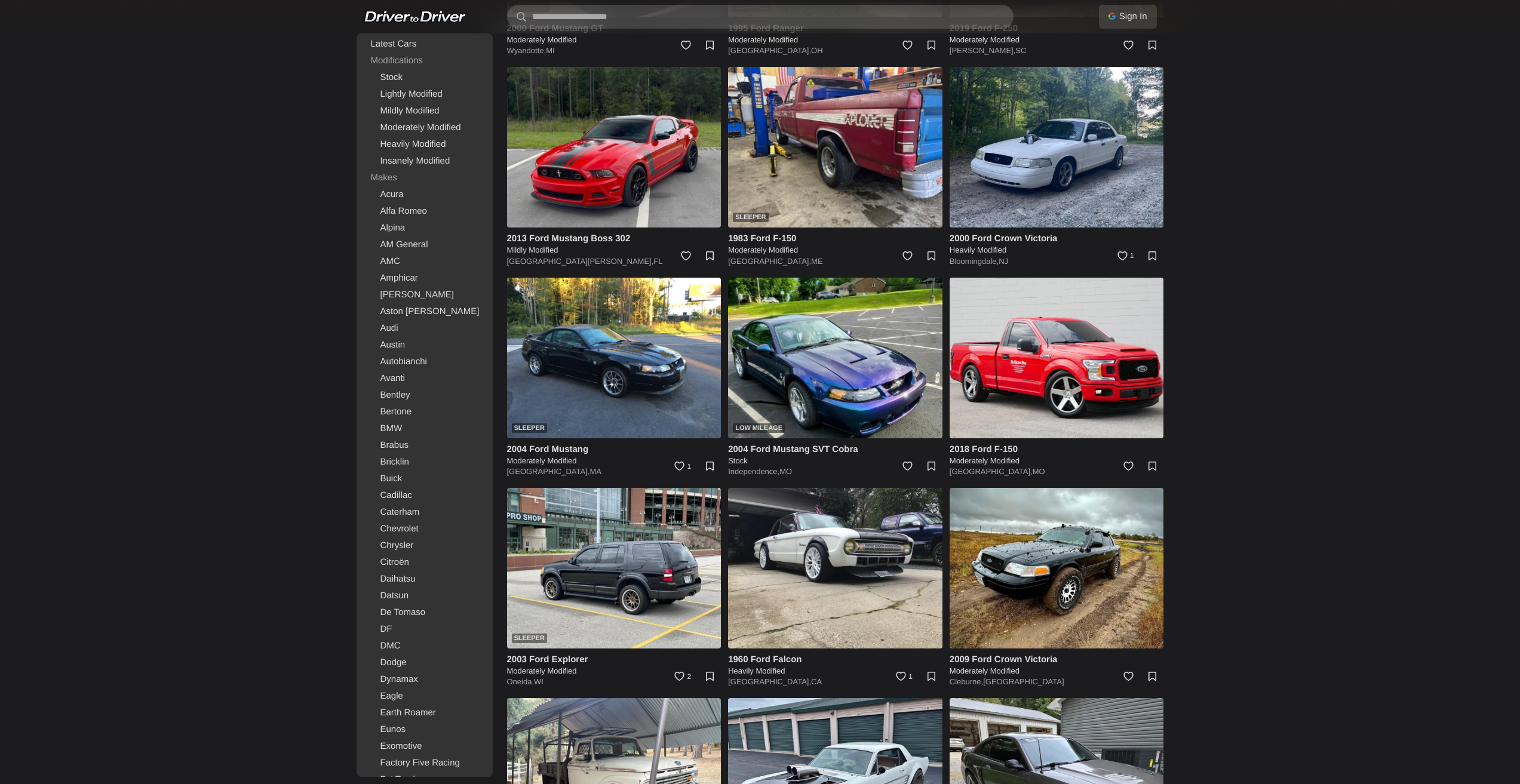
drag, startPoint x: 1080, startPoint y: 524, endPoint x: 1139, endPoint y: 685, distance: 171.5
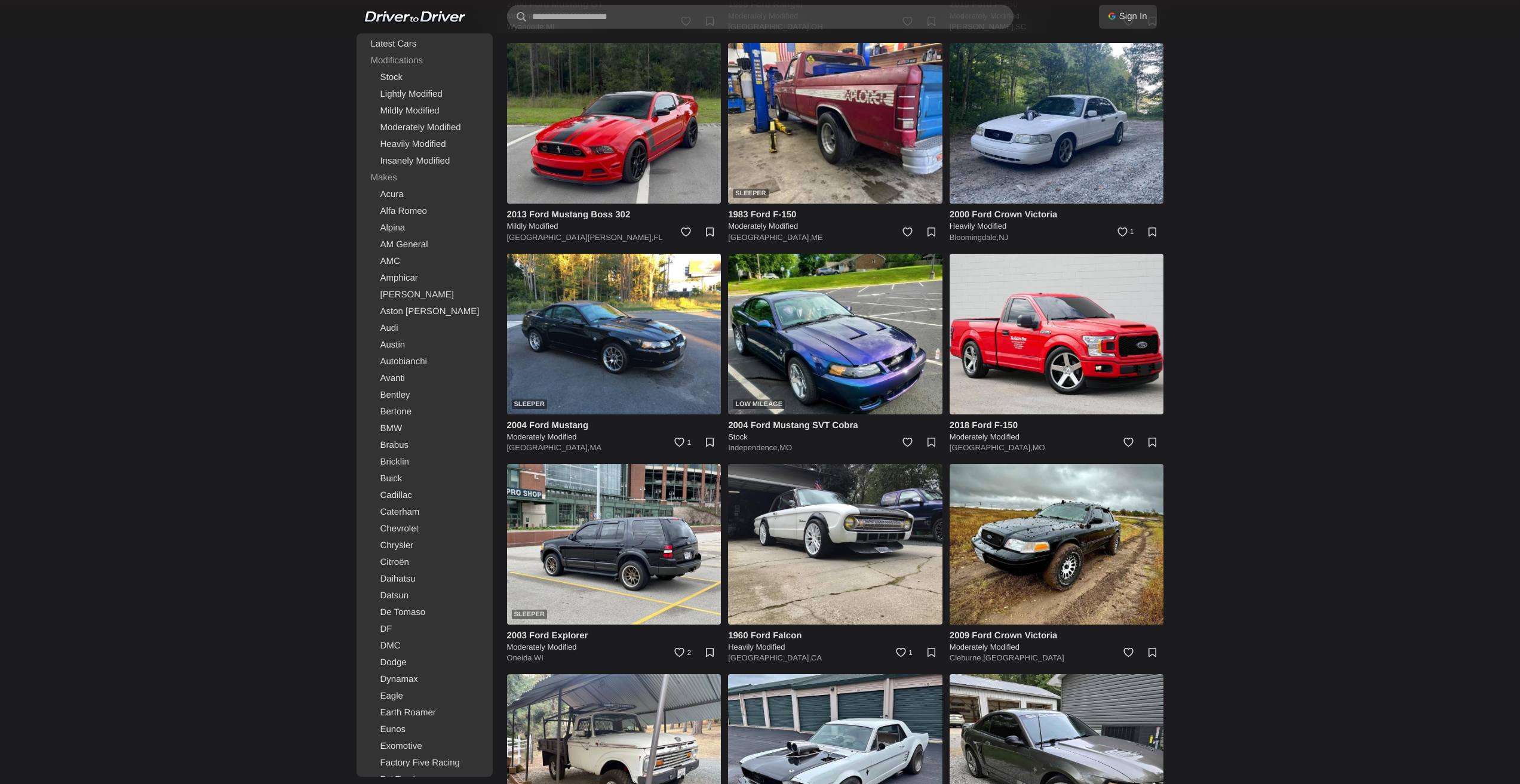
scroll to position [2717, 0]
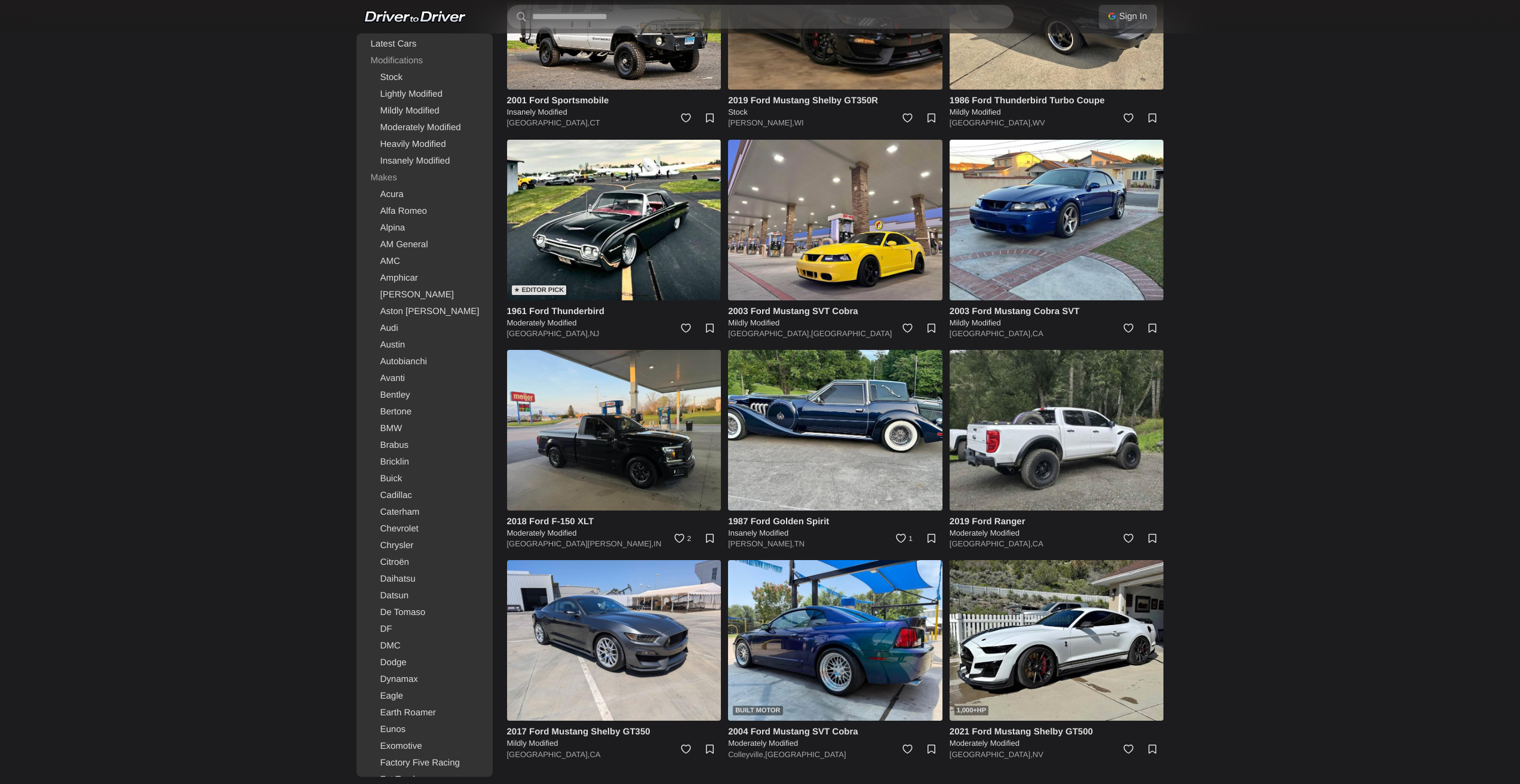
drag, startPoint x: 1200, startPoint y: 322, endPoint x: 1339, endPoint y: 679, distance: 383.1
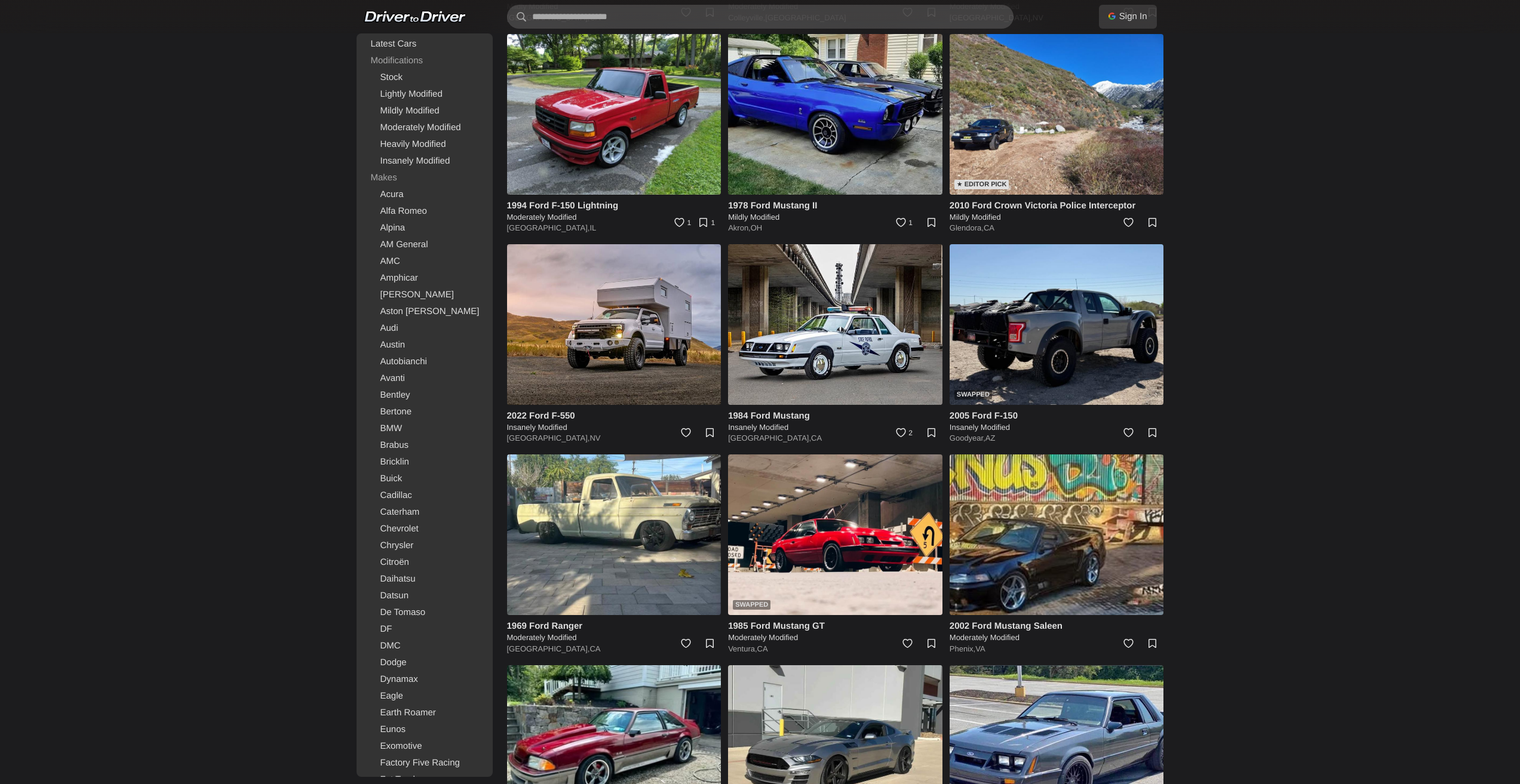
scroll to position [4401, 0]
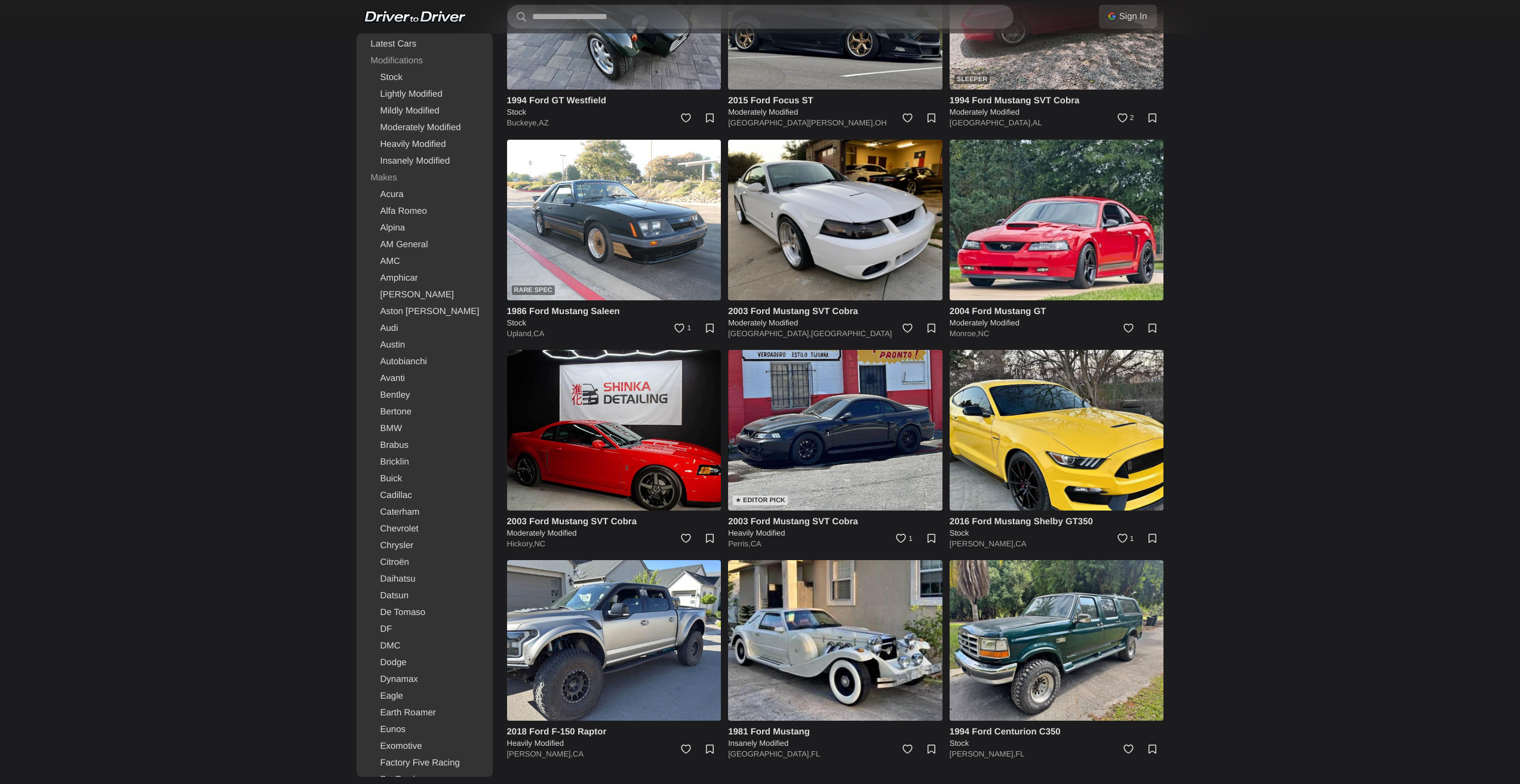
drag, startPoint x: 1238, startPoint y: 371, endPoint x: 1281, endPoint y: 666, distance: 298.1
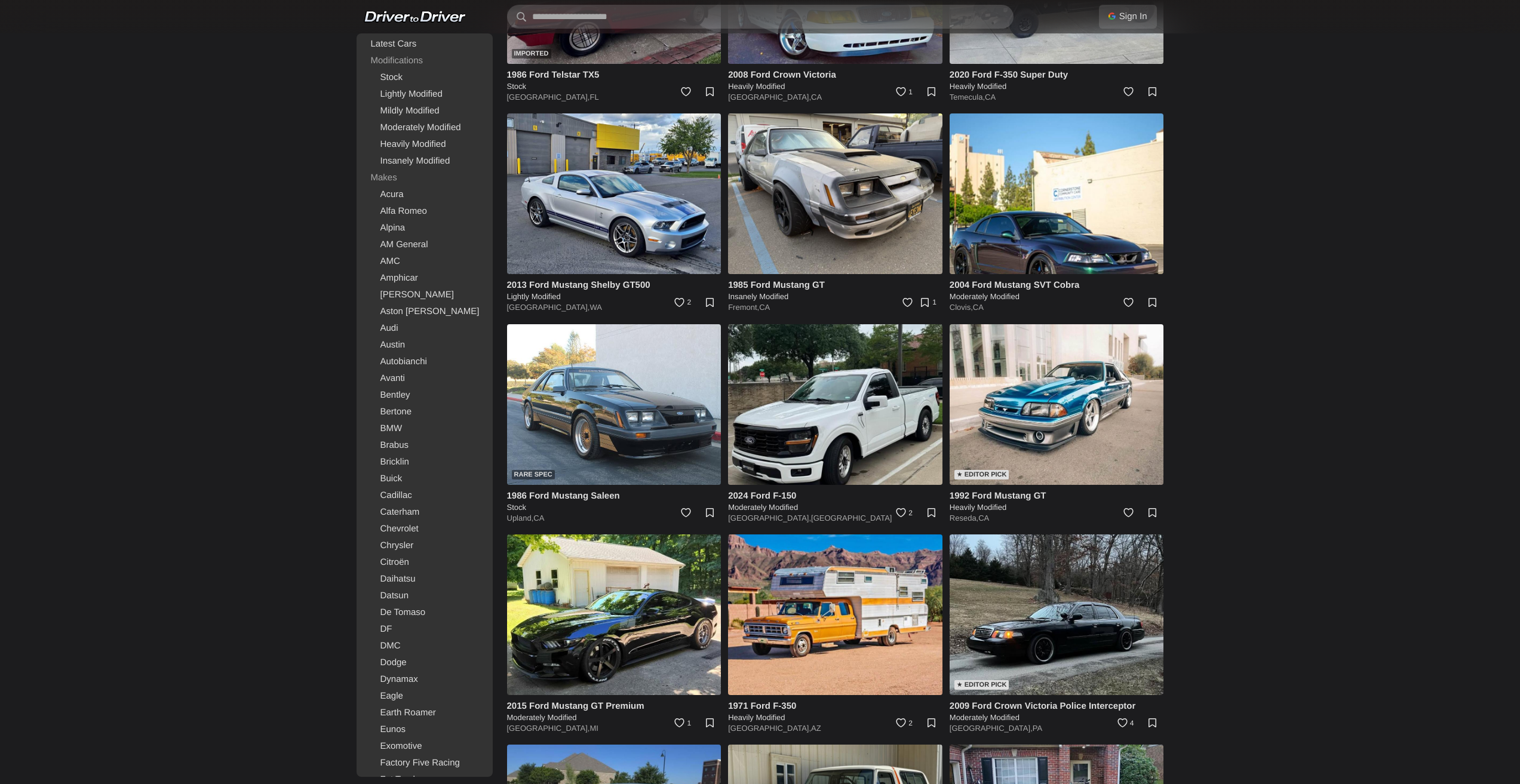
drag, startPoint x: 1244, startPoint y: 484, endPoint x: 1272, endPoint y: 710, distance: 227.7
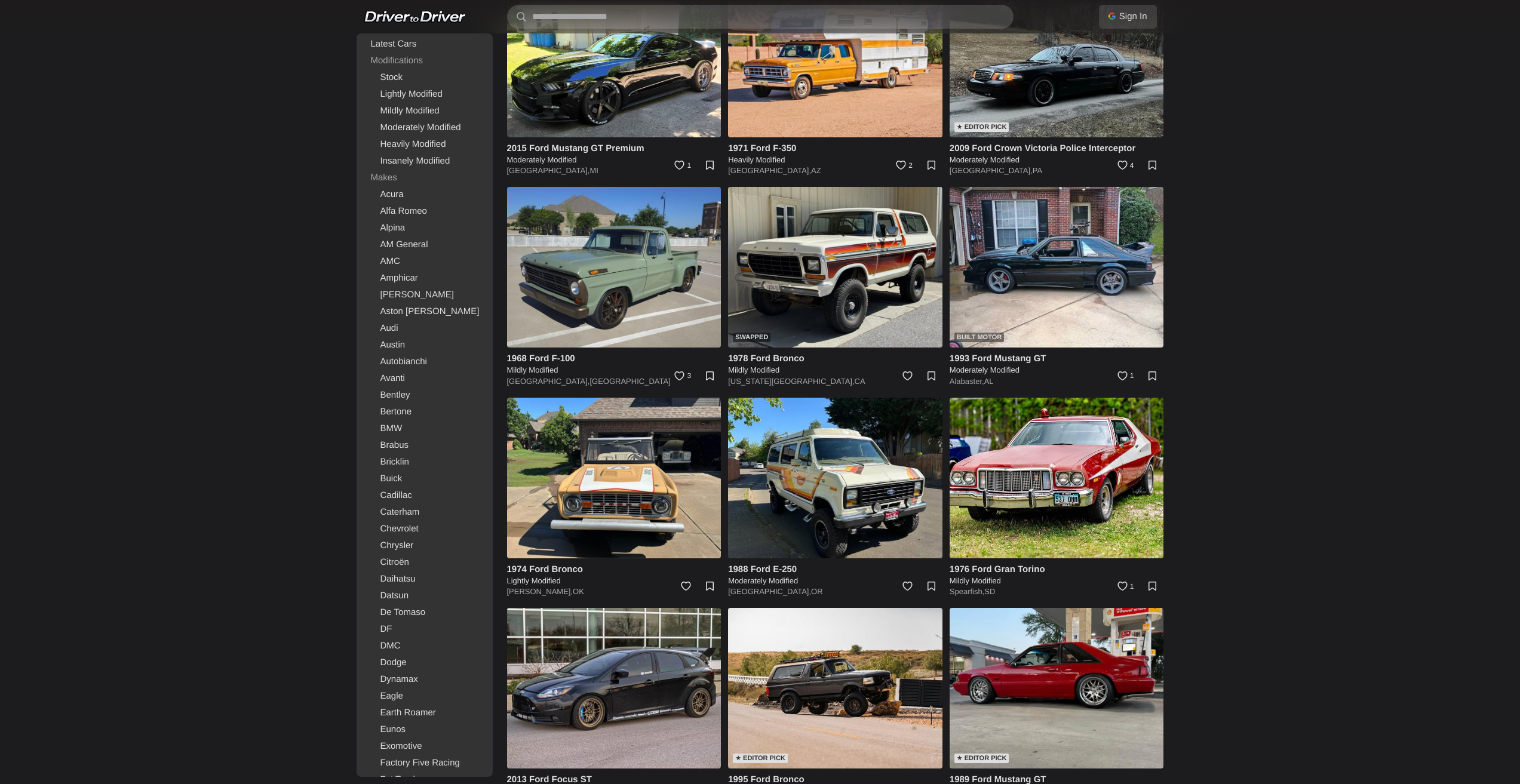
scroll to position [6776, 0]
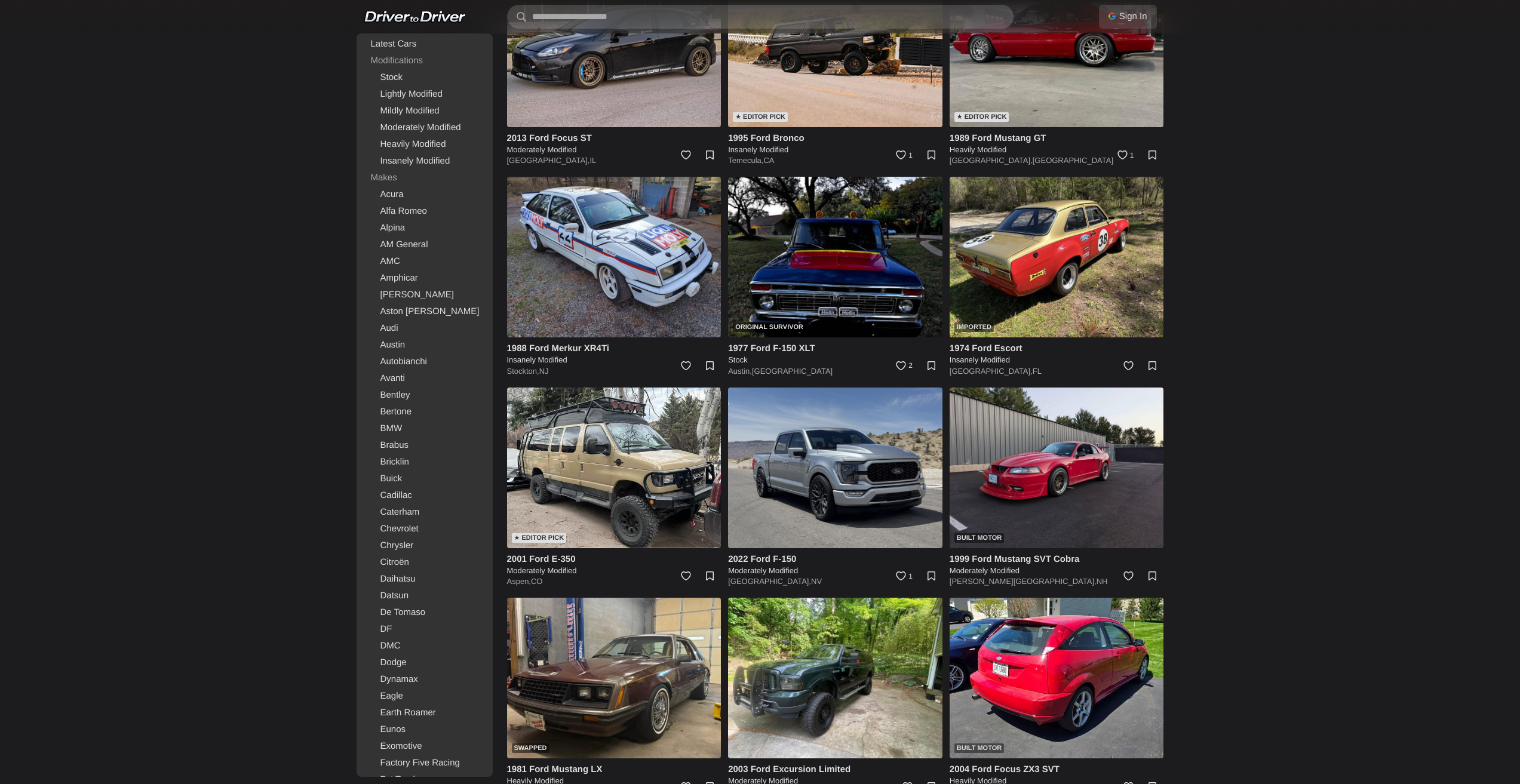
drag, startPoint x: 1262, startPoint y: 646, endPoint x: 1265, endPoint y: 705, distance: 59.1
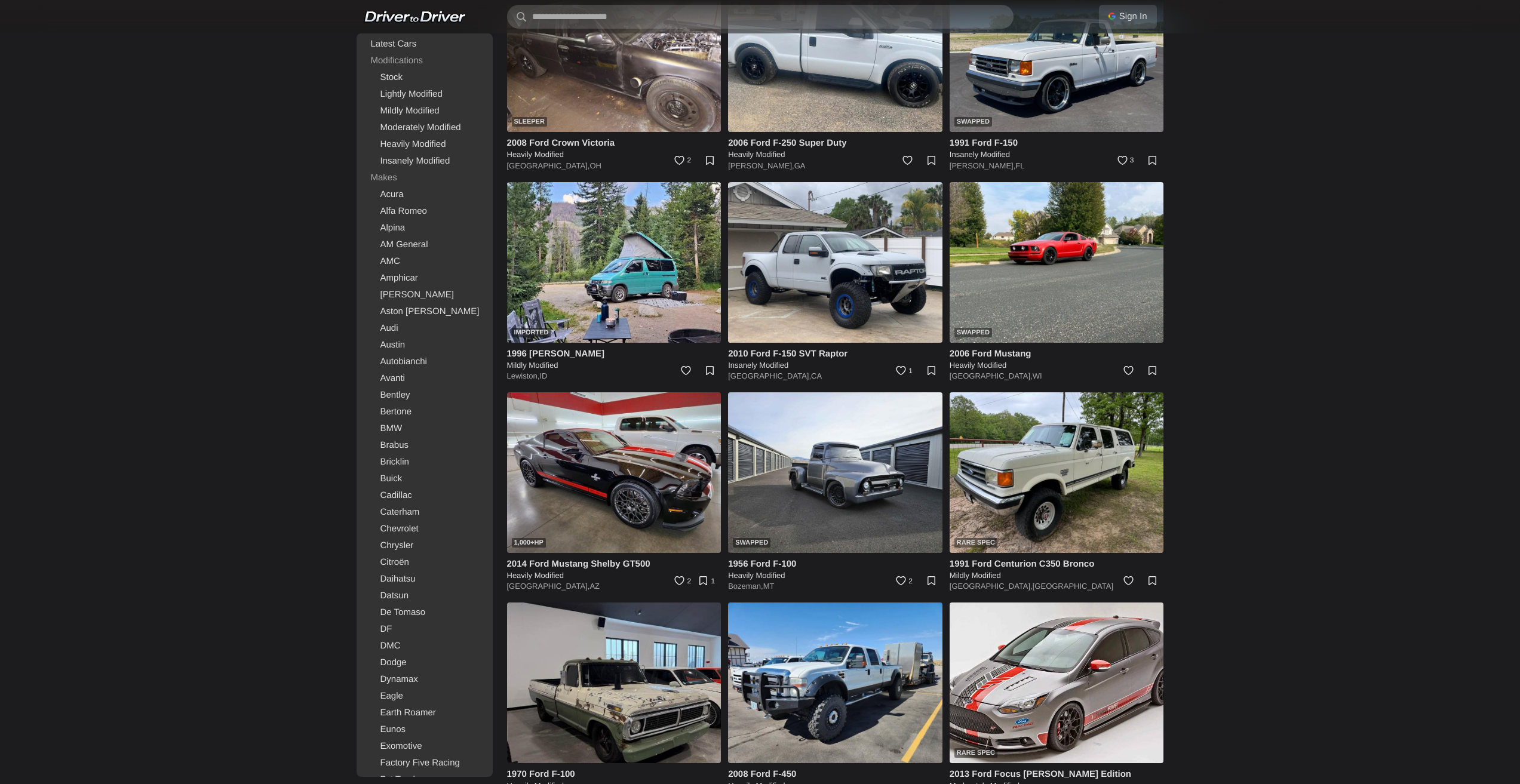
scroll to position [8568, 0]
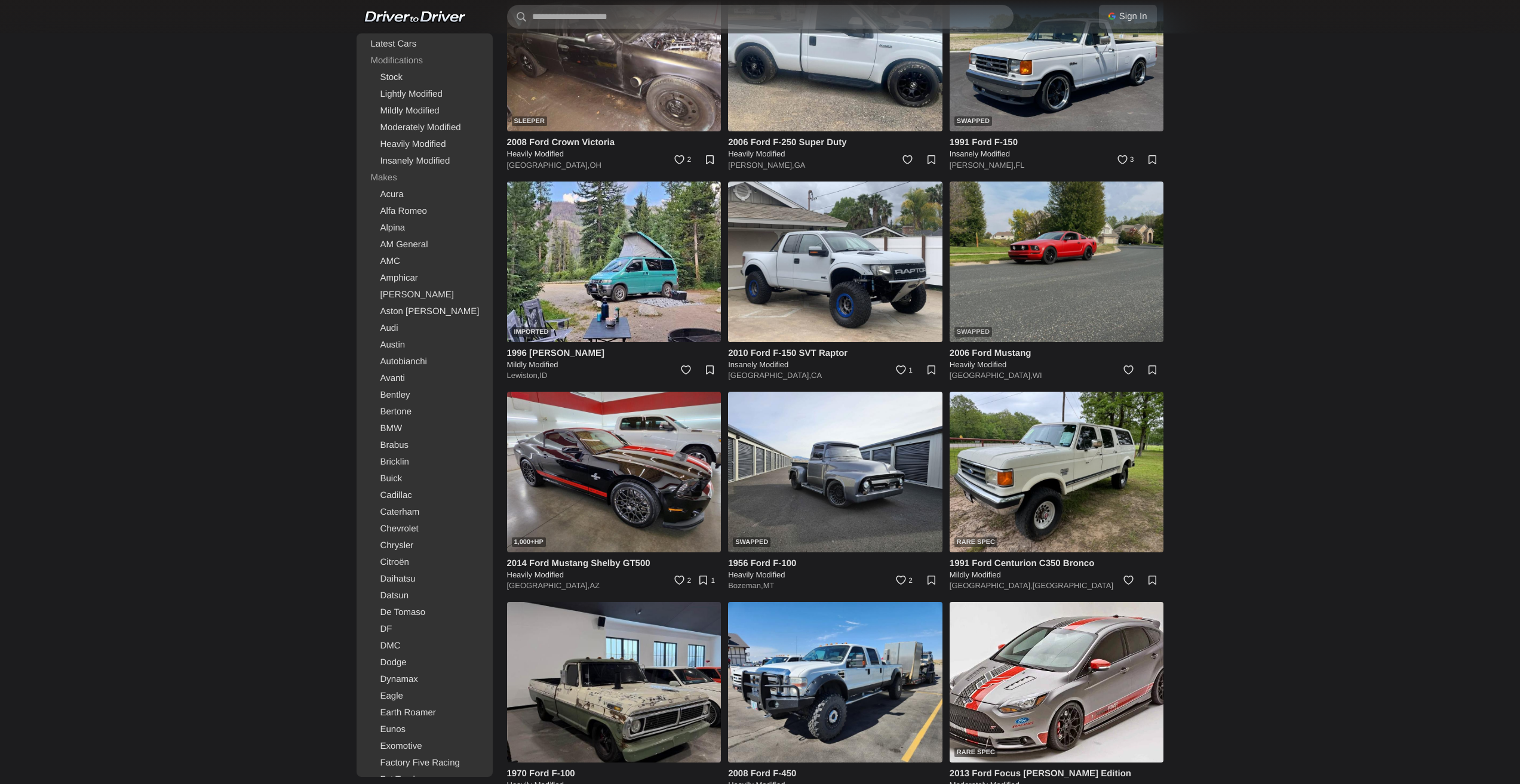
click at [1085, 245] on img at bounding box center [1057, 262] width 215 height 160
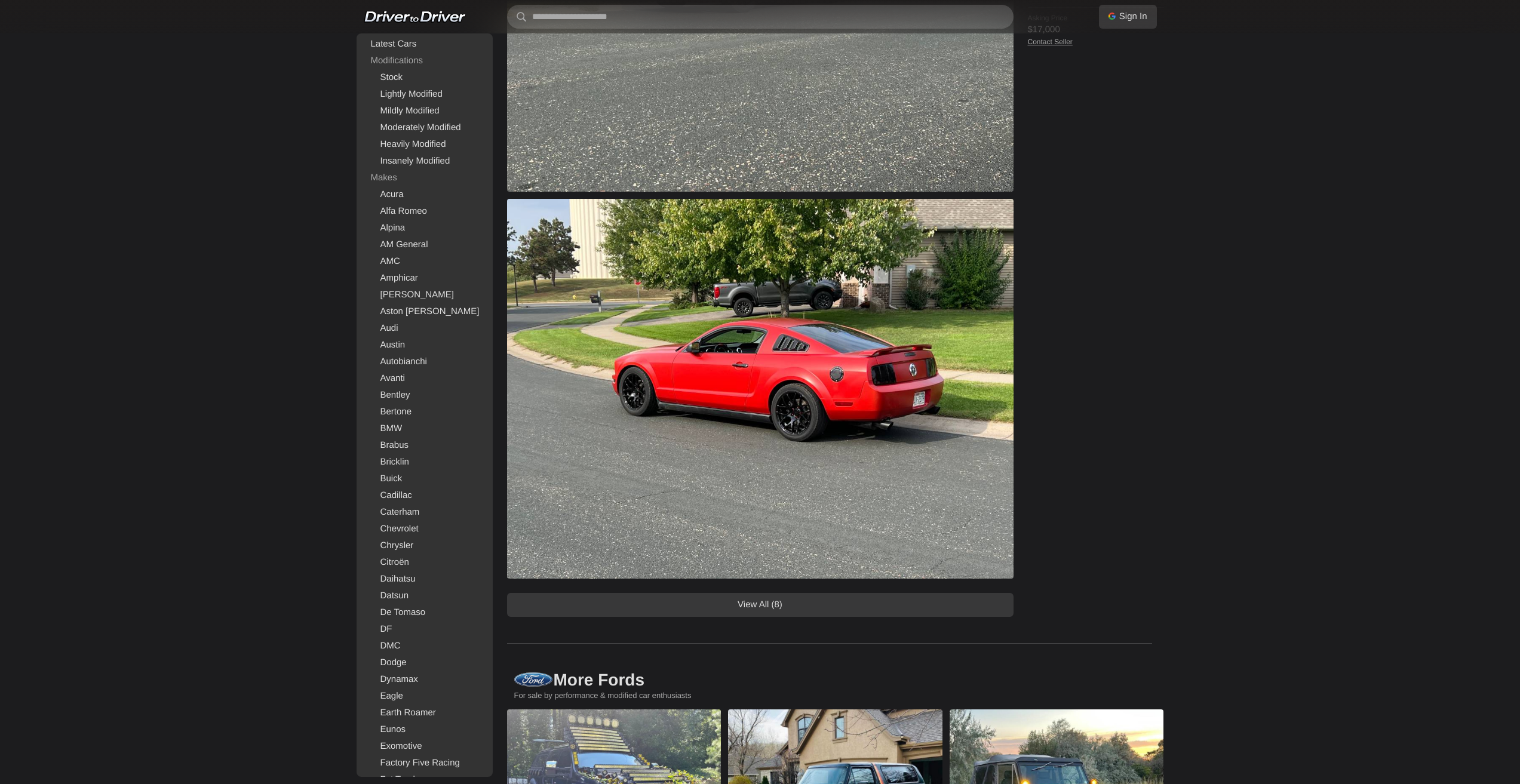
scroll to position [776, 0]
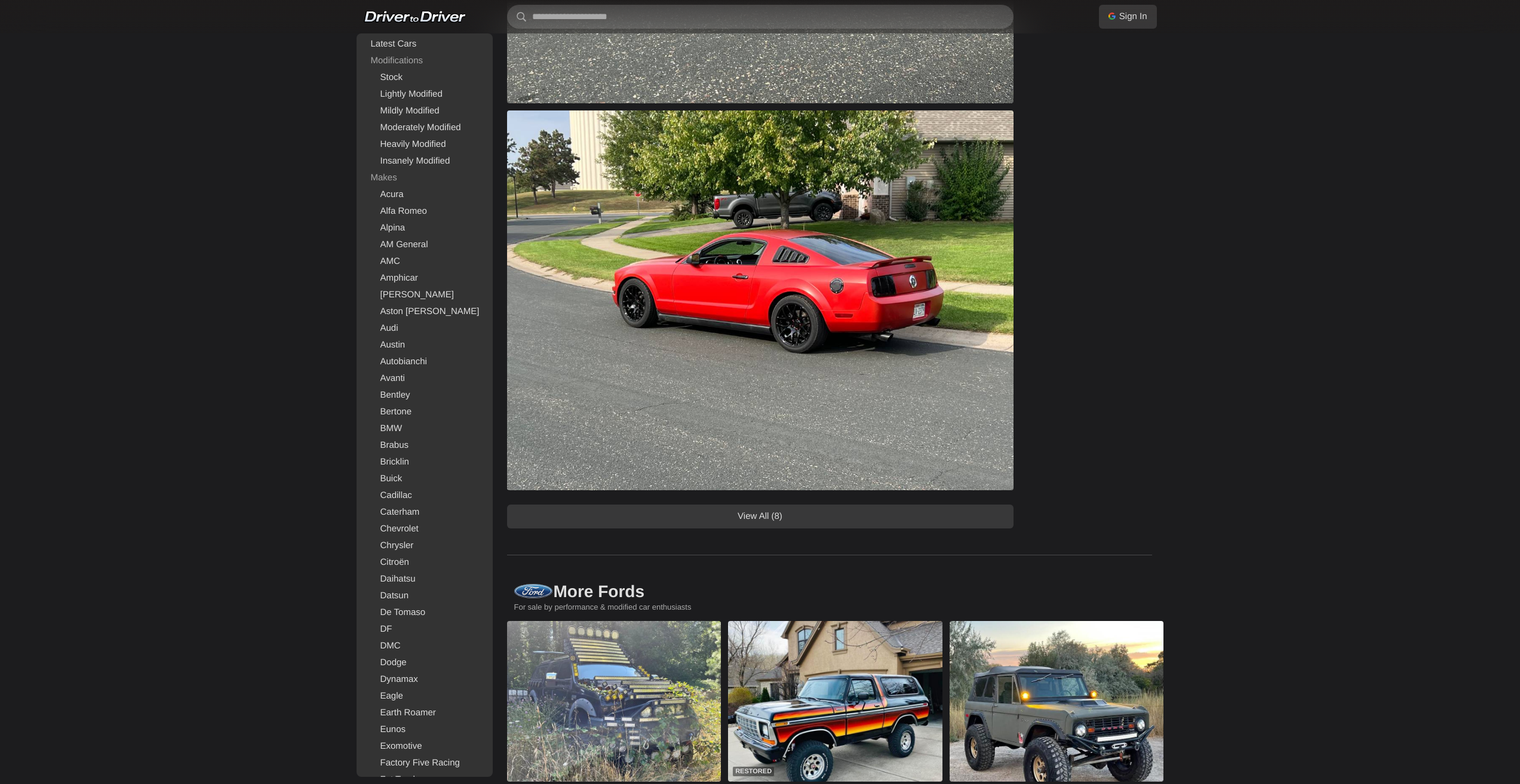
click at [854, 526] on link "View All (8)" at bounding box center [760, 516] width 507 height 24
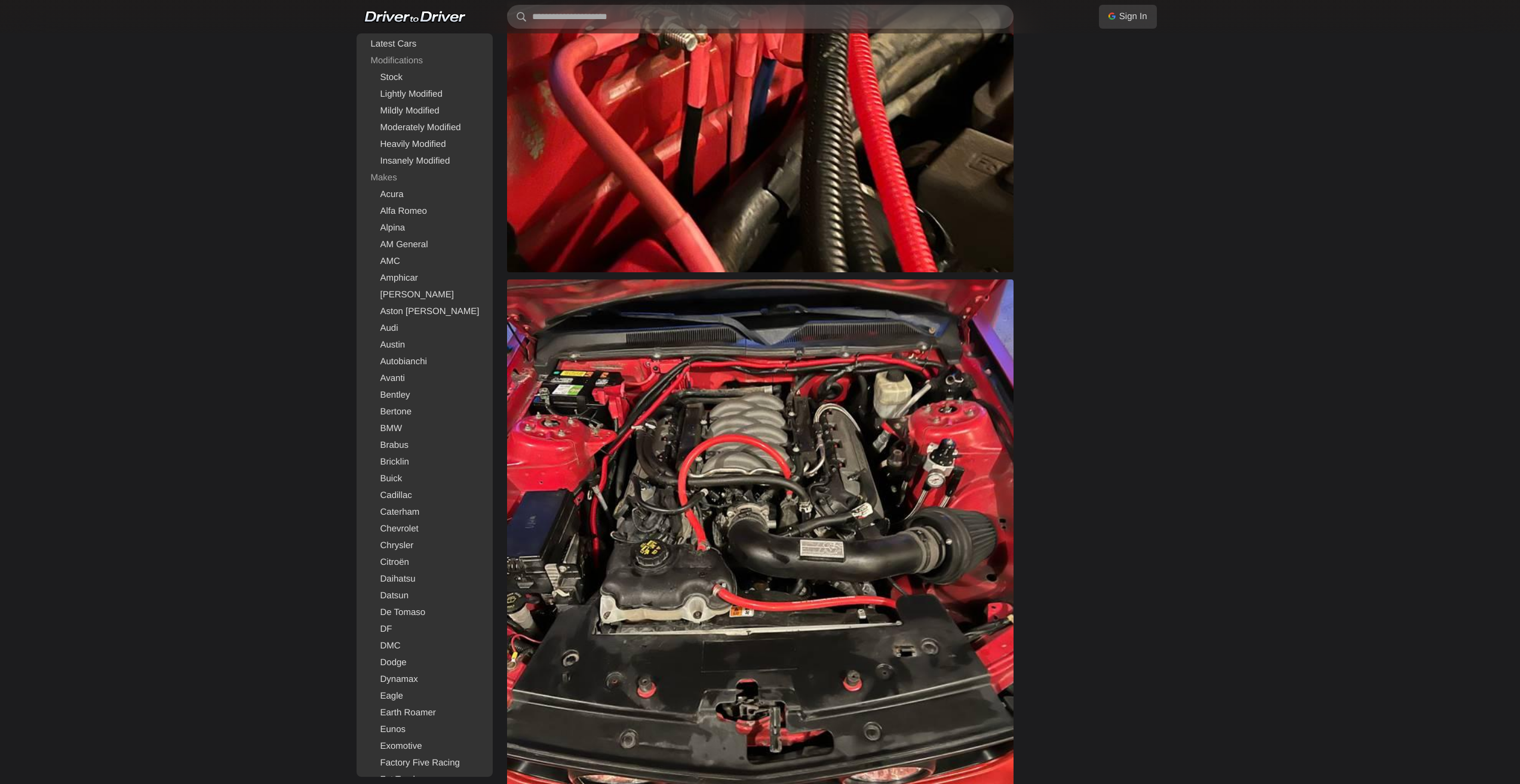
scroll to position [2927, 0]
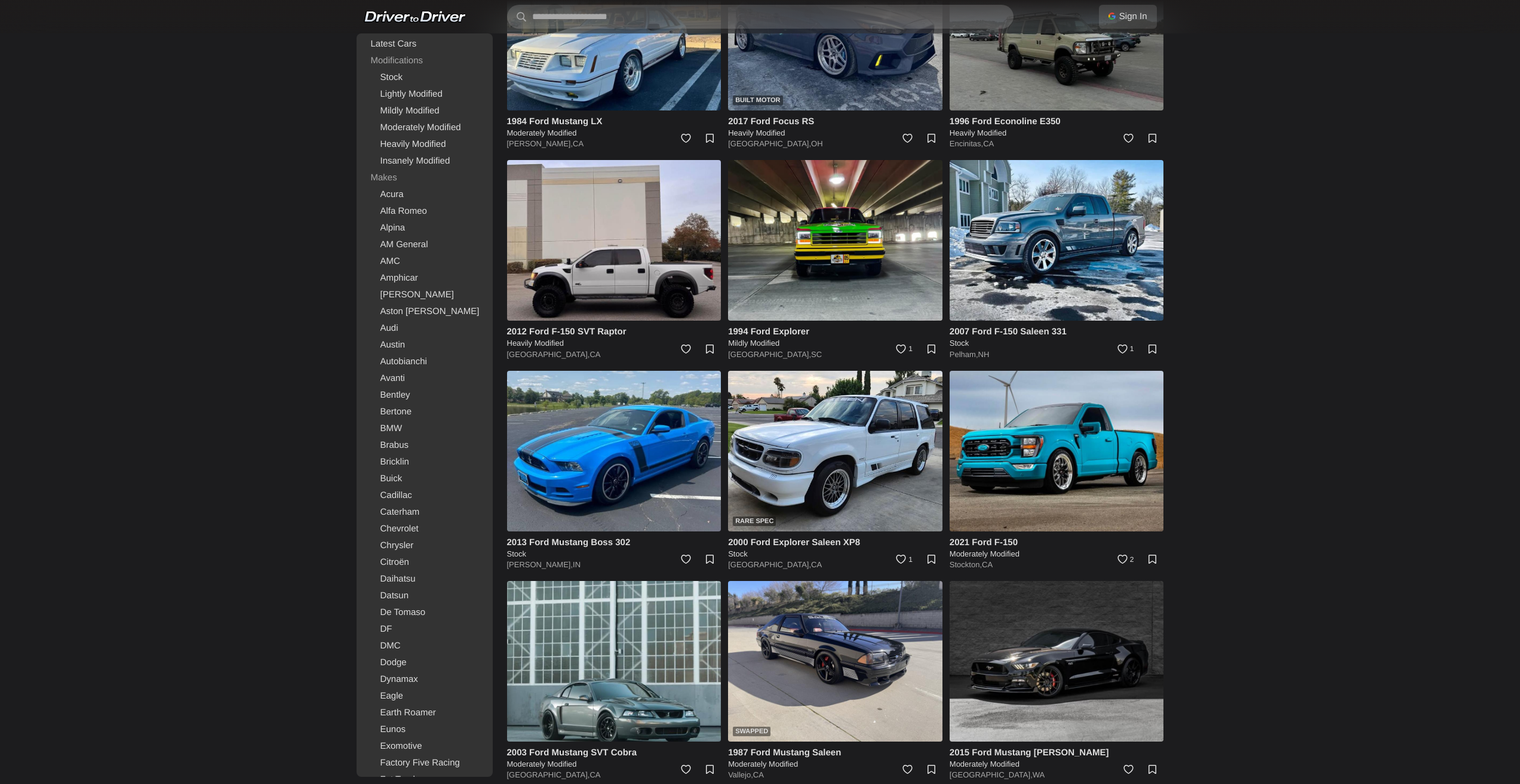
drag, startPoint x: 1240, startPoint y: 331, endPoint x: 1292, endPoint y: 600, distance: 274.0
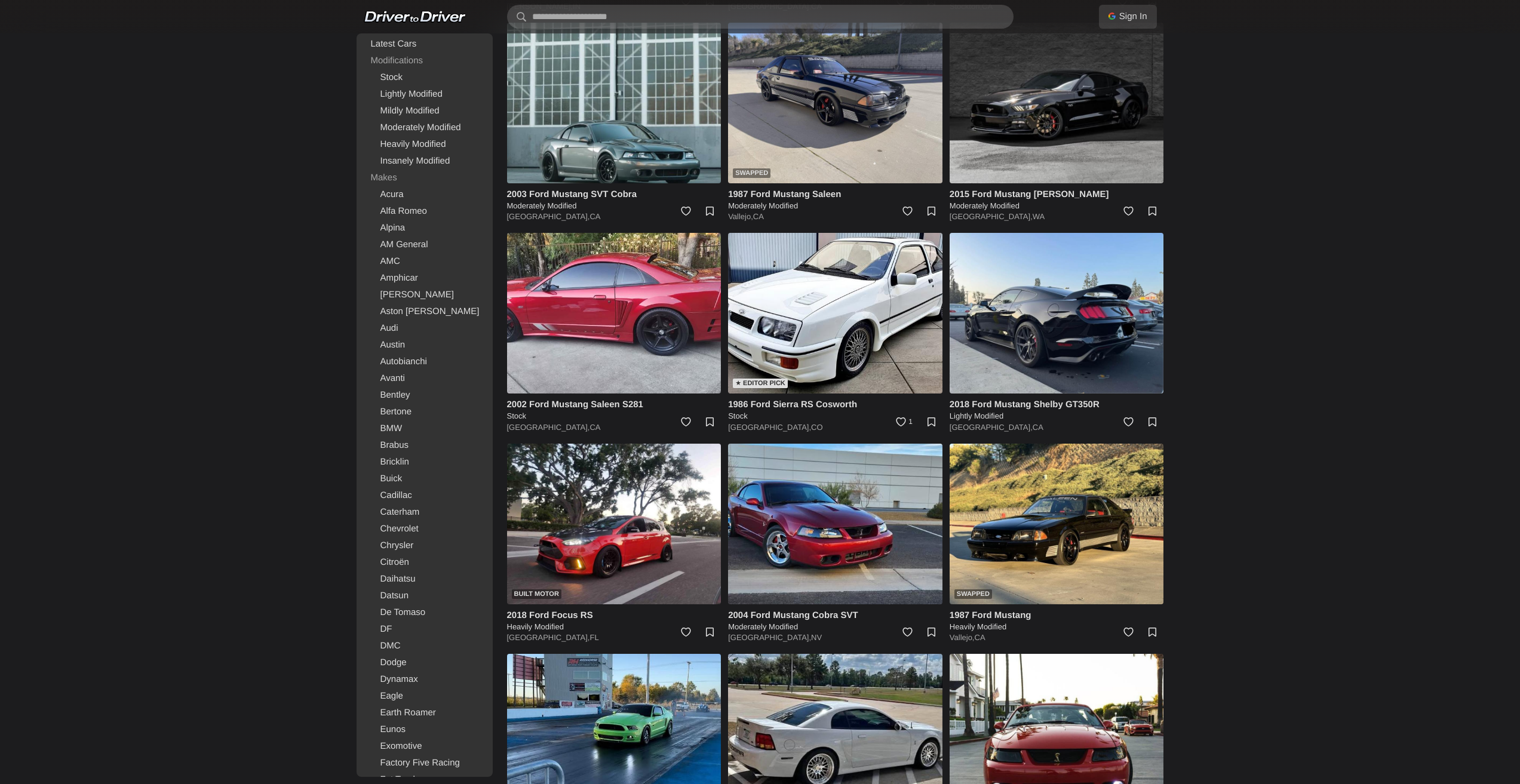
drag, startPoint x: 1273, startPoint y: 574, endPoint x: 1283, endPoint y: 611, distance: 38.3
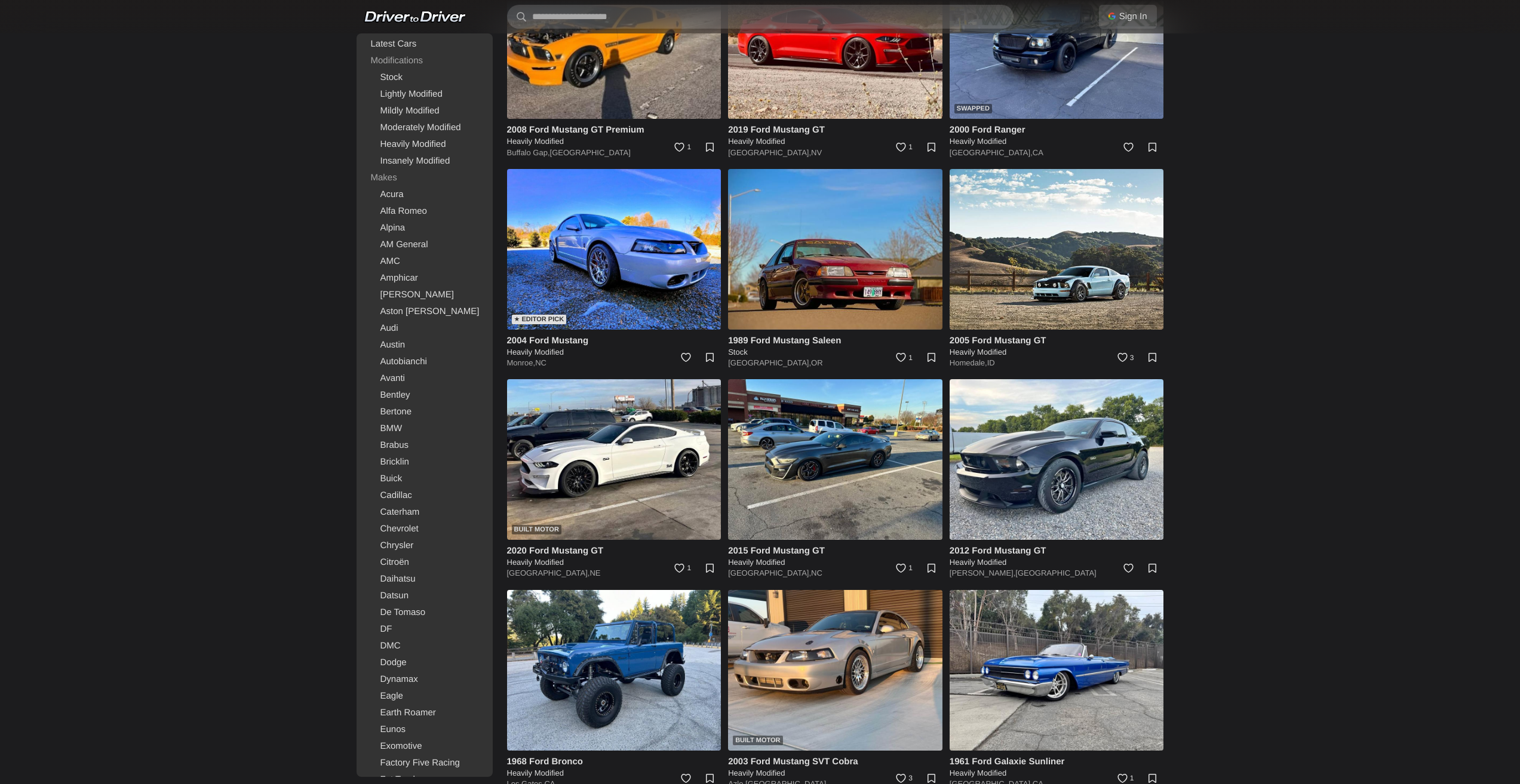
scroll to position [15097, 0]
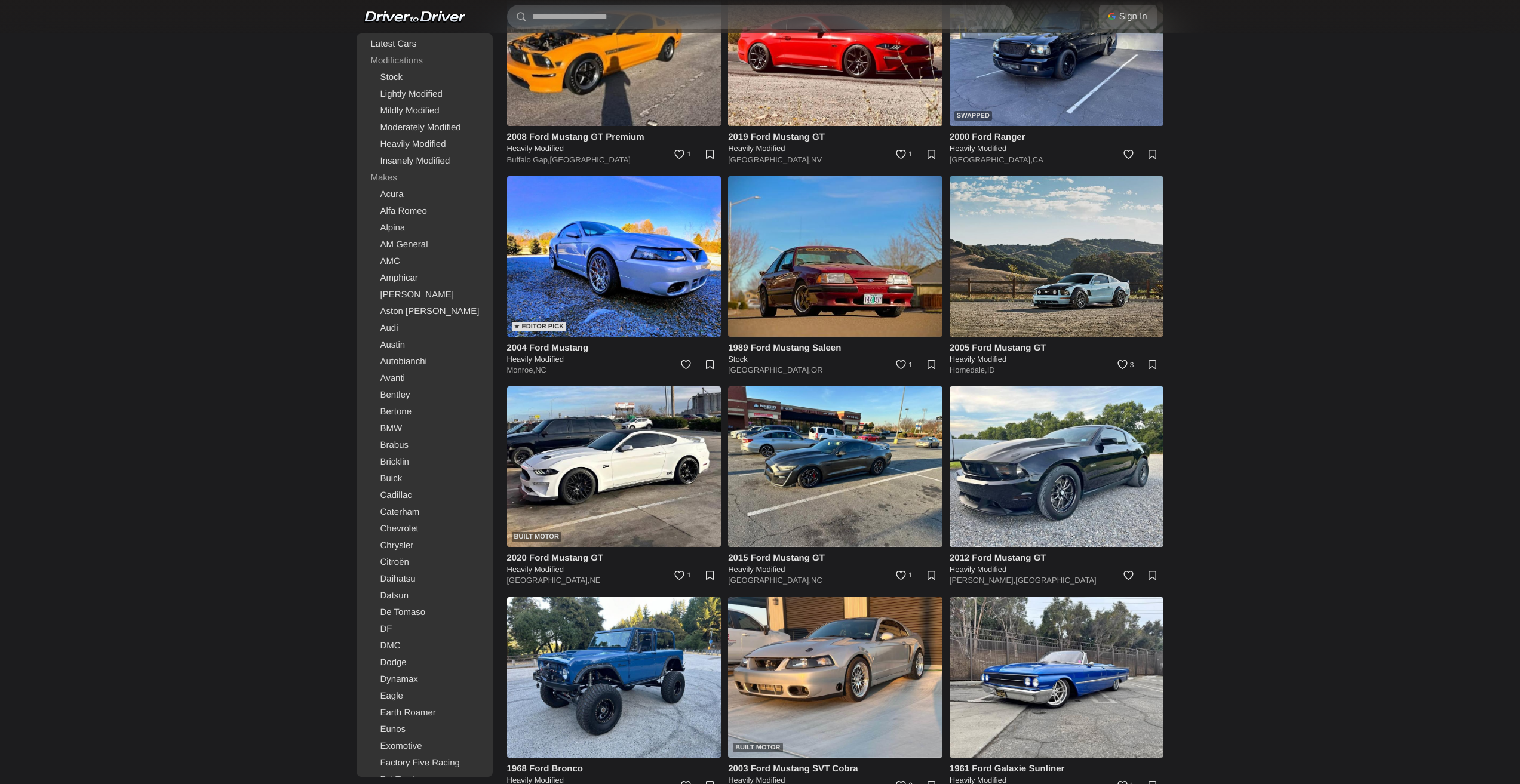
click at [1044, 289] on img at bounding box center [1057, 257] width 215 height 160
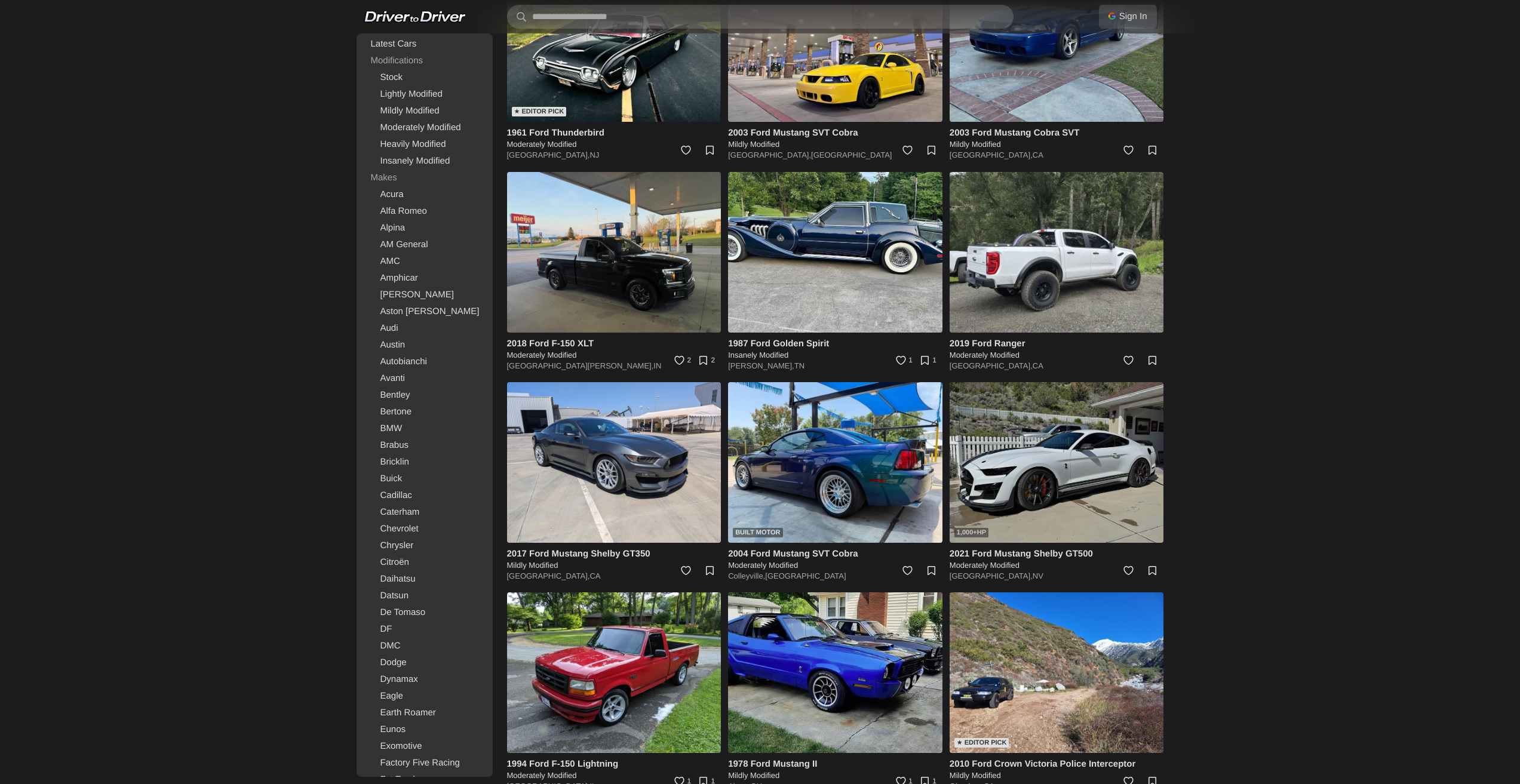
scroll to position [4360, 0]
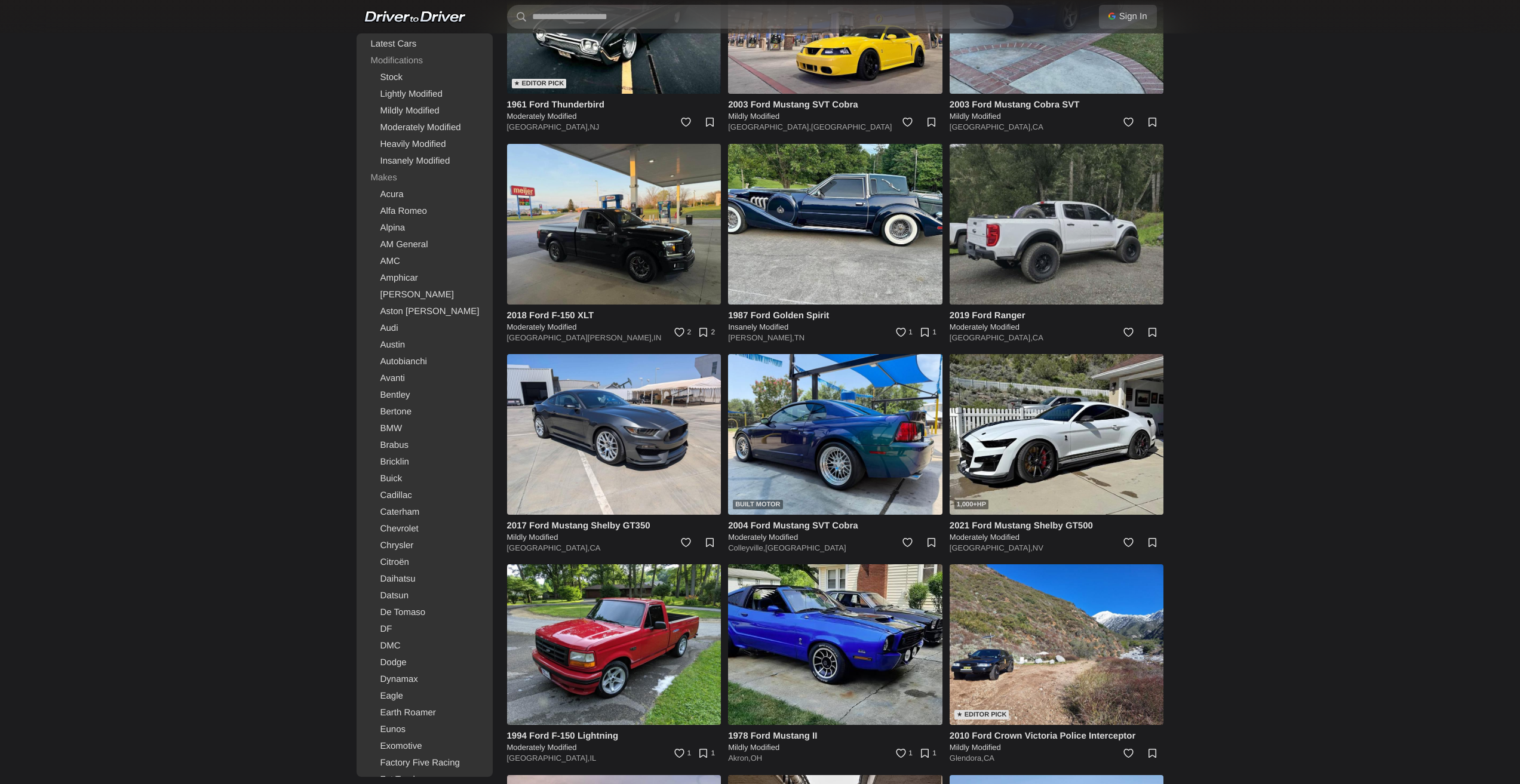
click at [1027, 278] on img at bounding box center [1057, 224] width 215 height 160
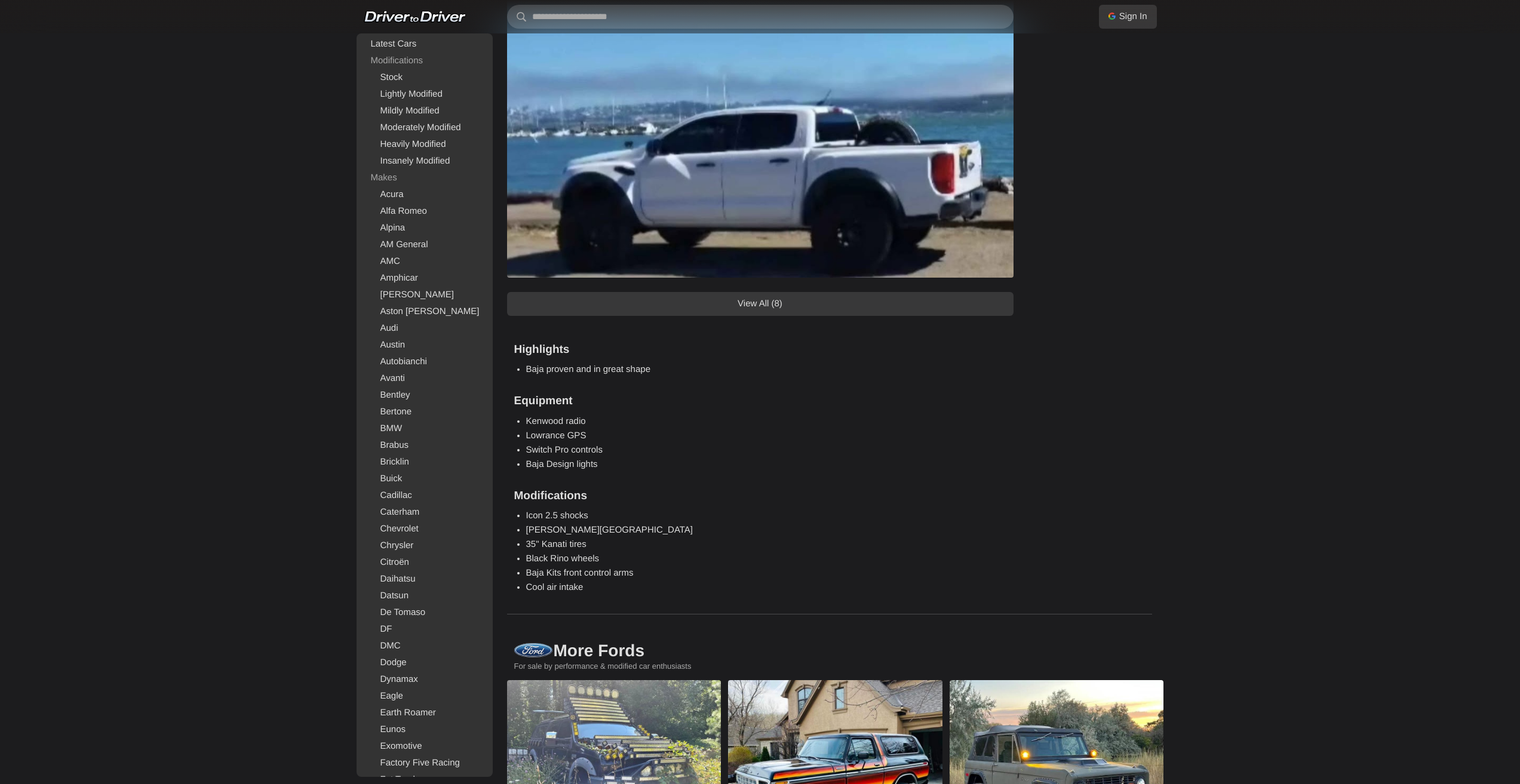
scroll to position [896, 0]
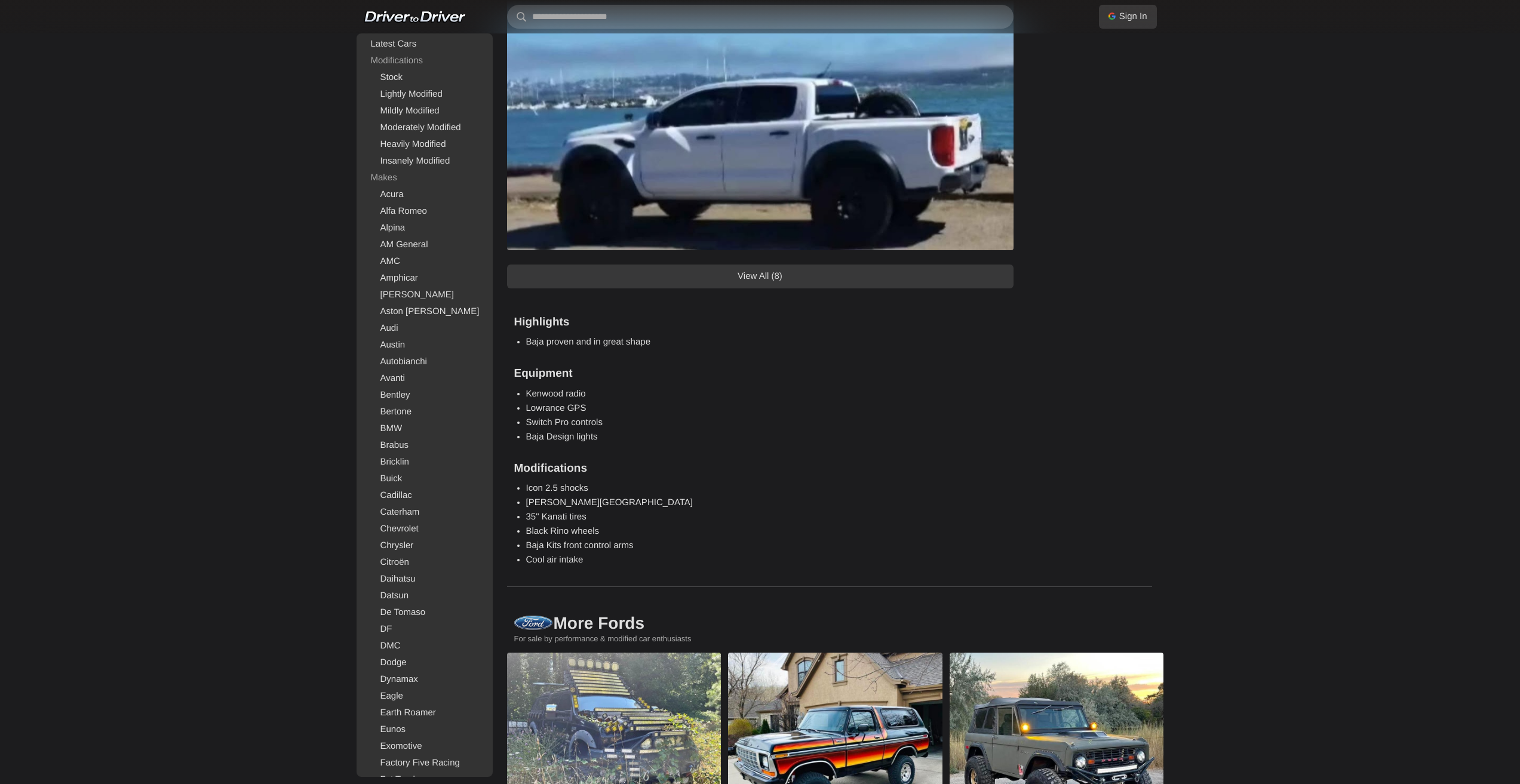
click at [748, 286] on link "View All (8)" at bounding box center [760, 276] width 507 height 24
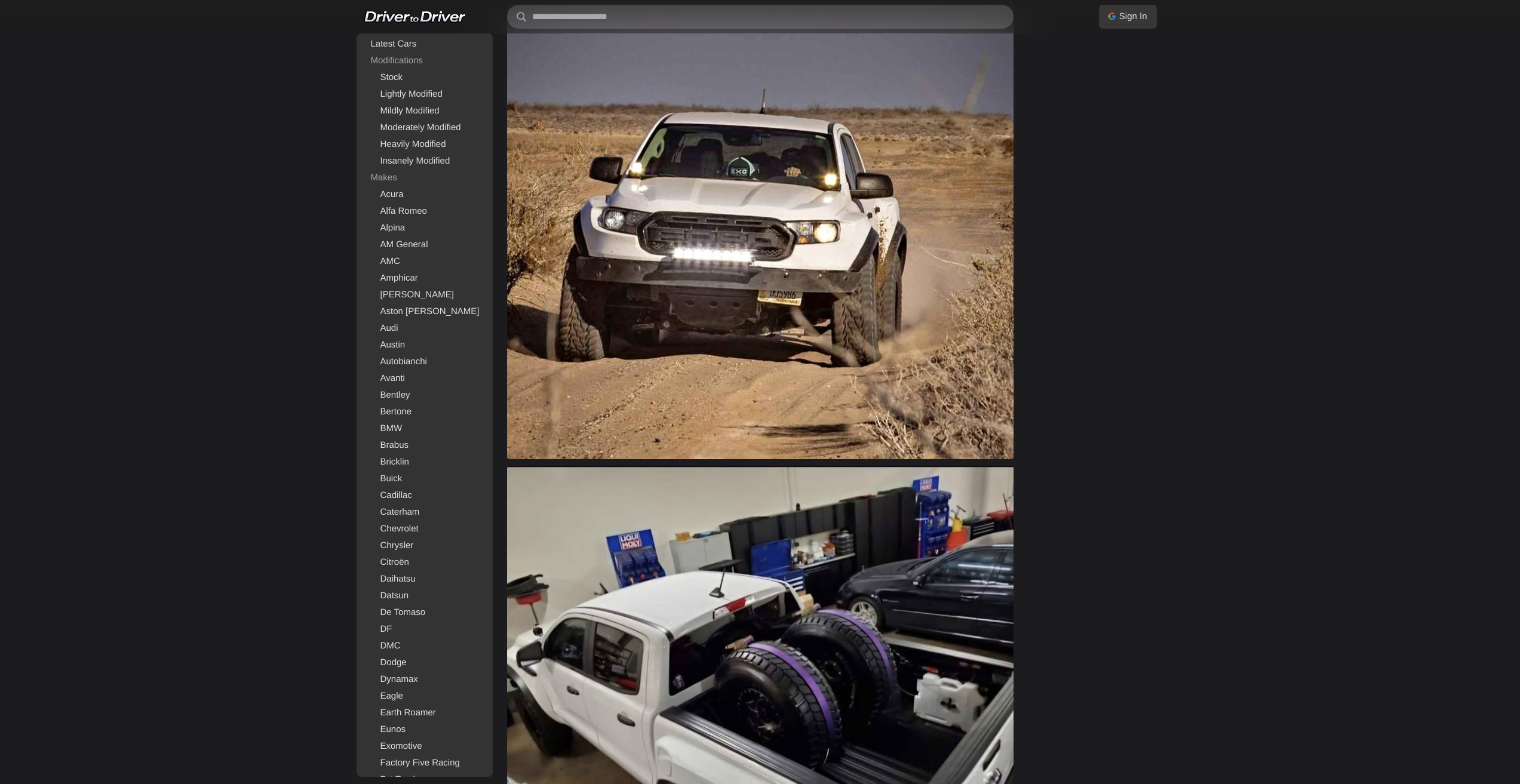
scroll to position [0, 0]
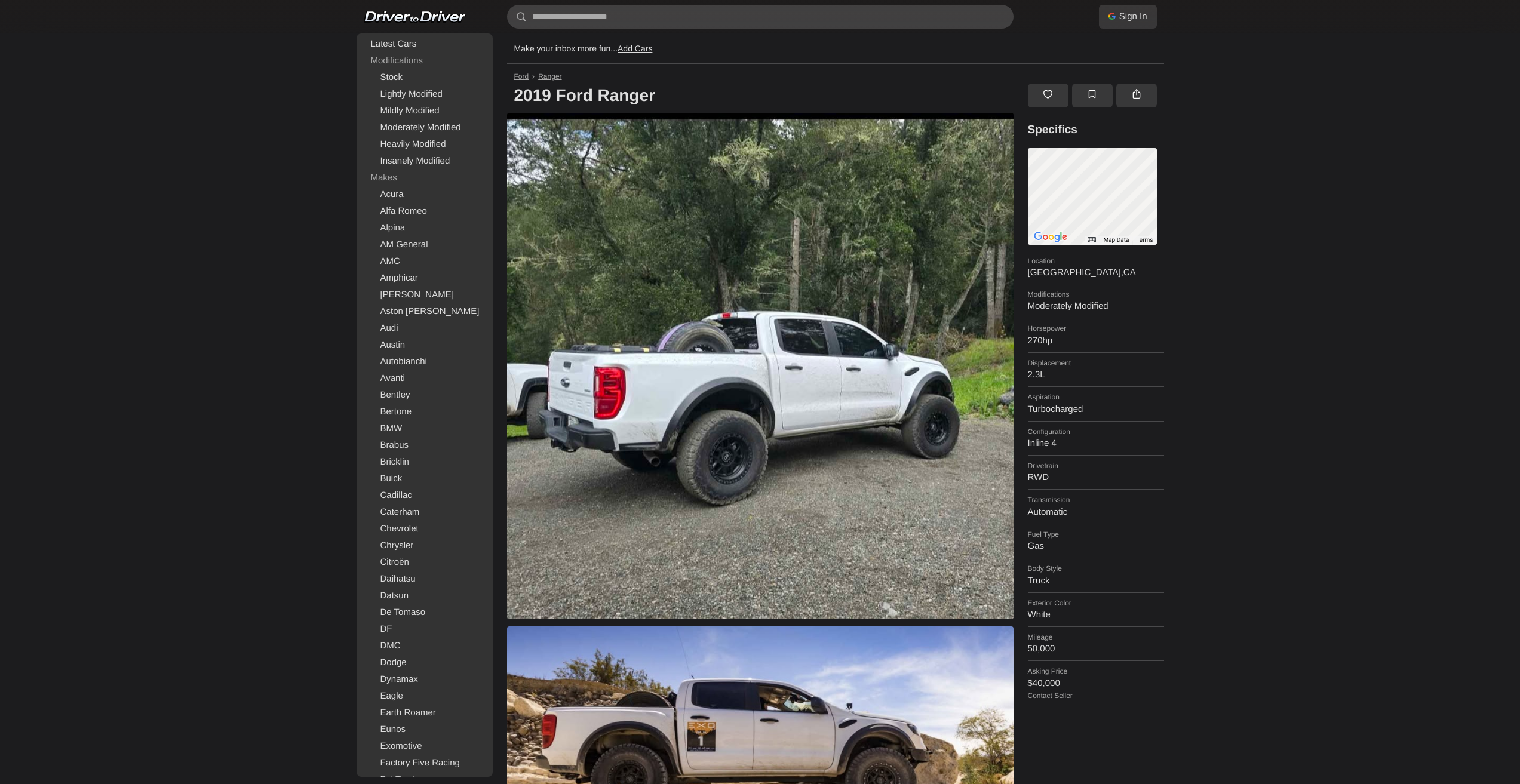
drag, startPoint x: 1119, startPoint y: 625, endPoint x: 1075, endPoint y: 313, distance: 315.1
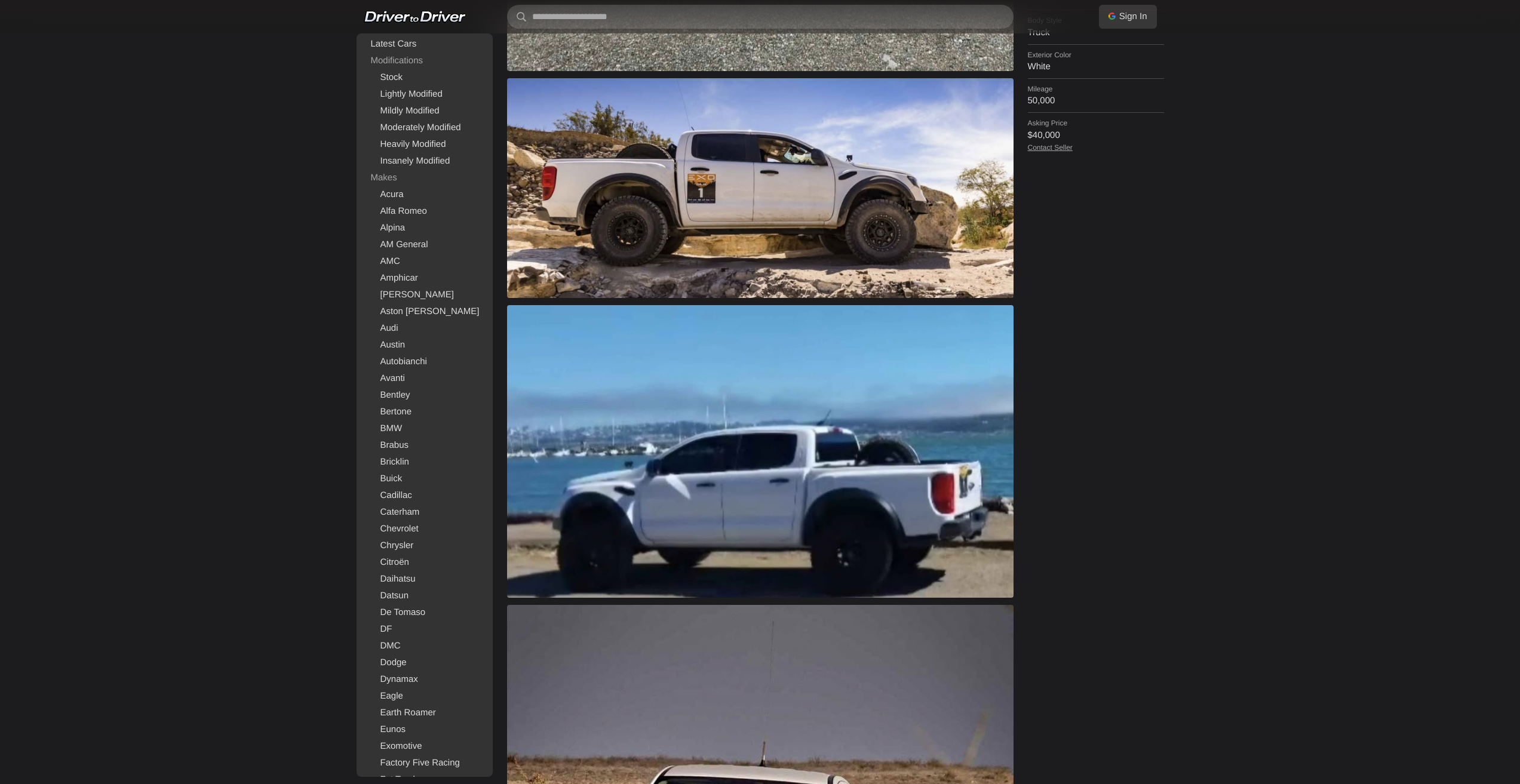
scroll to position [836, 0]
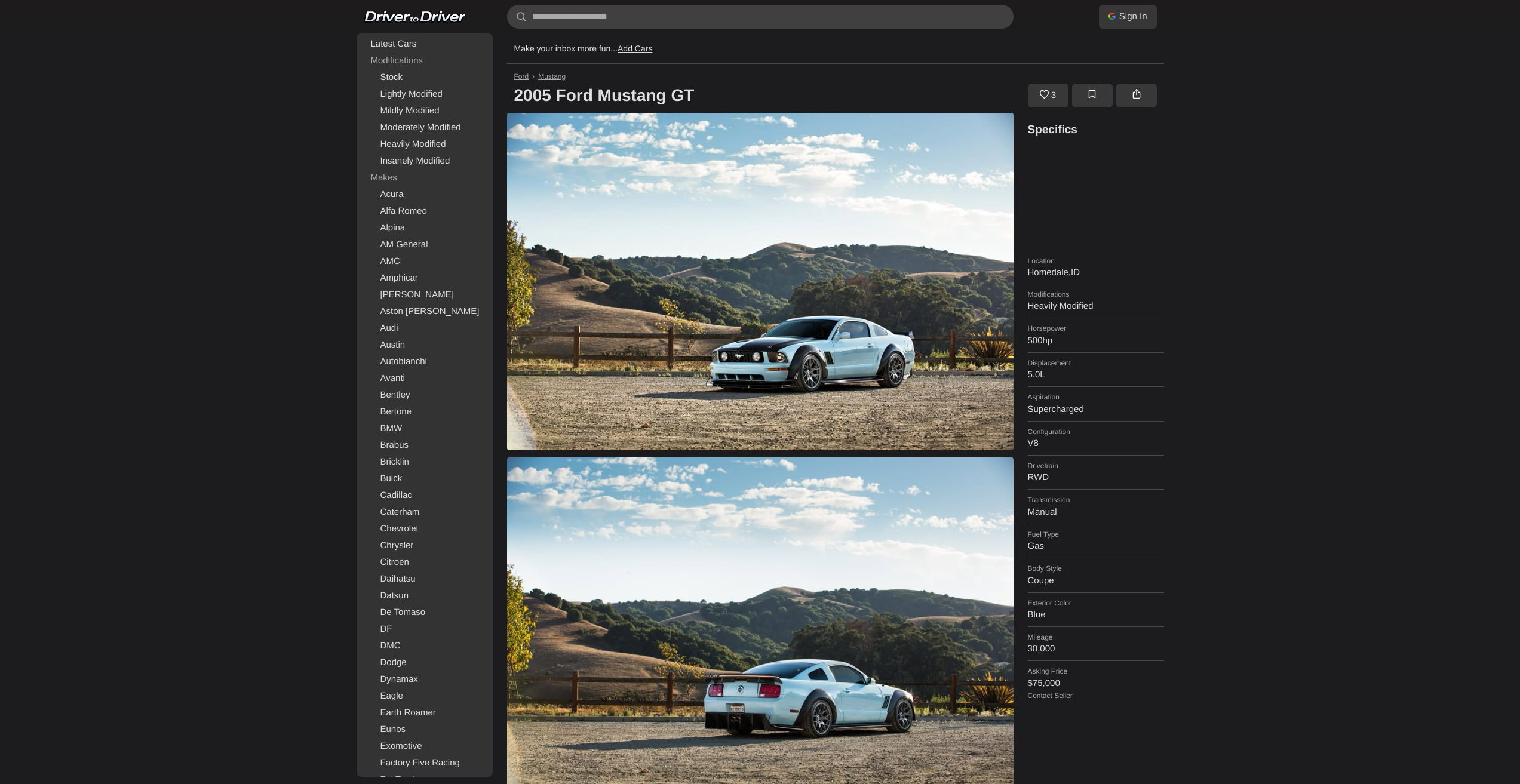
scroll to position [2470, 0]
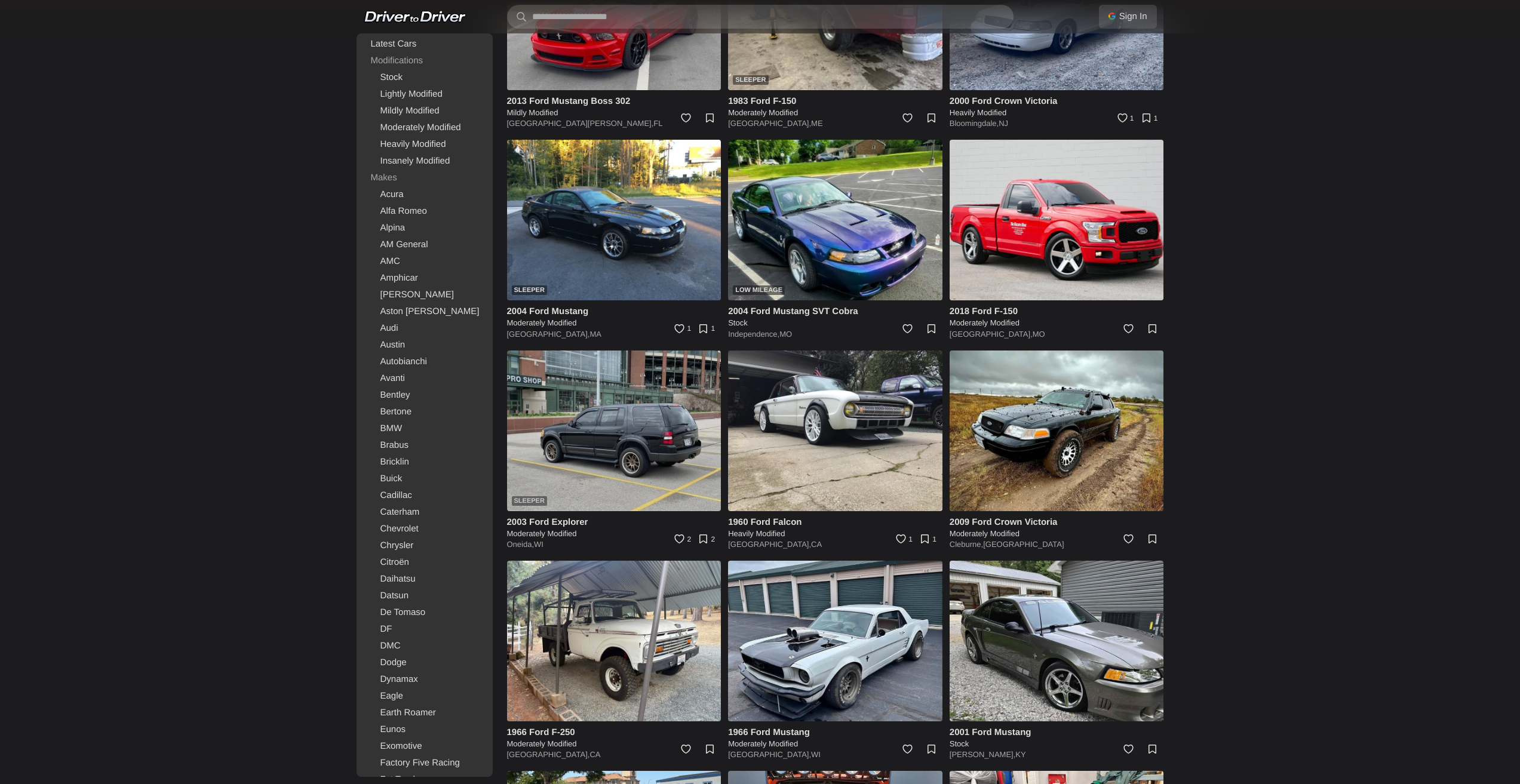
click at [588, 420] on img at bounding box center [614, 431] width 215 height 160
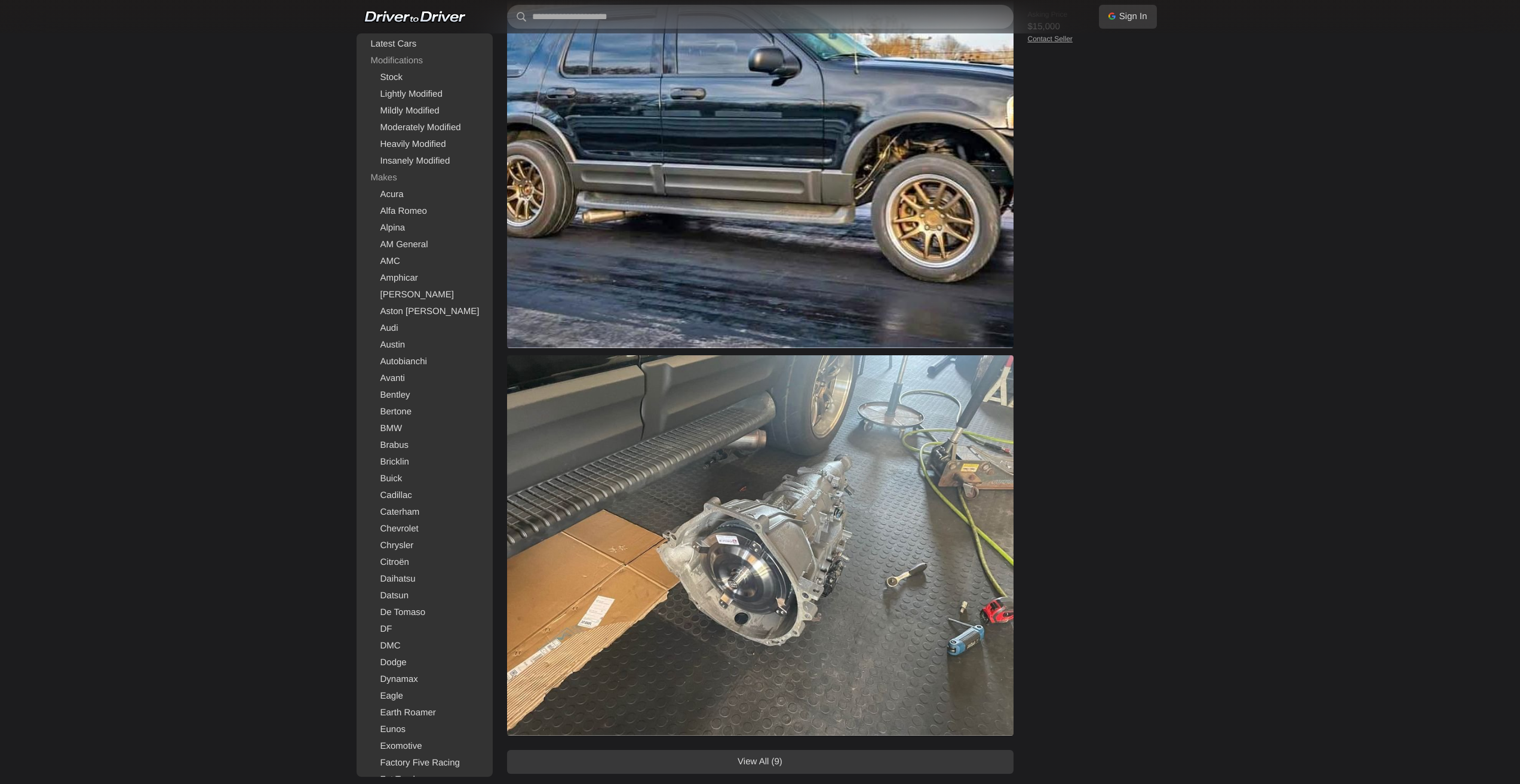
scroll to position [956, 0]
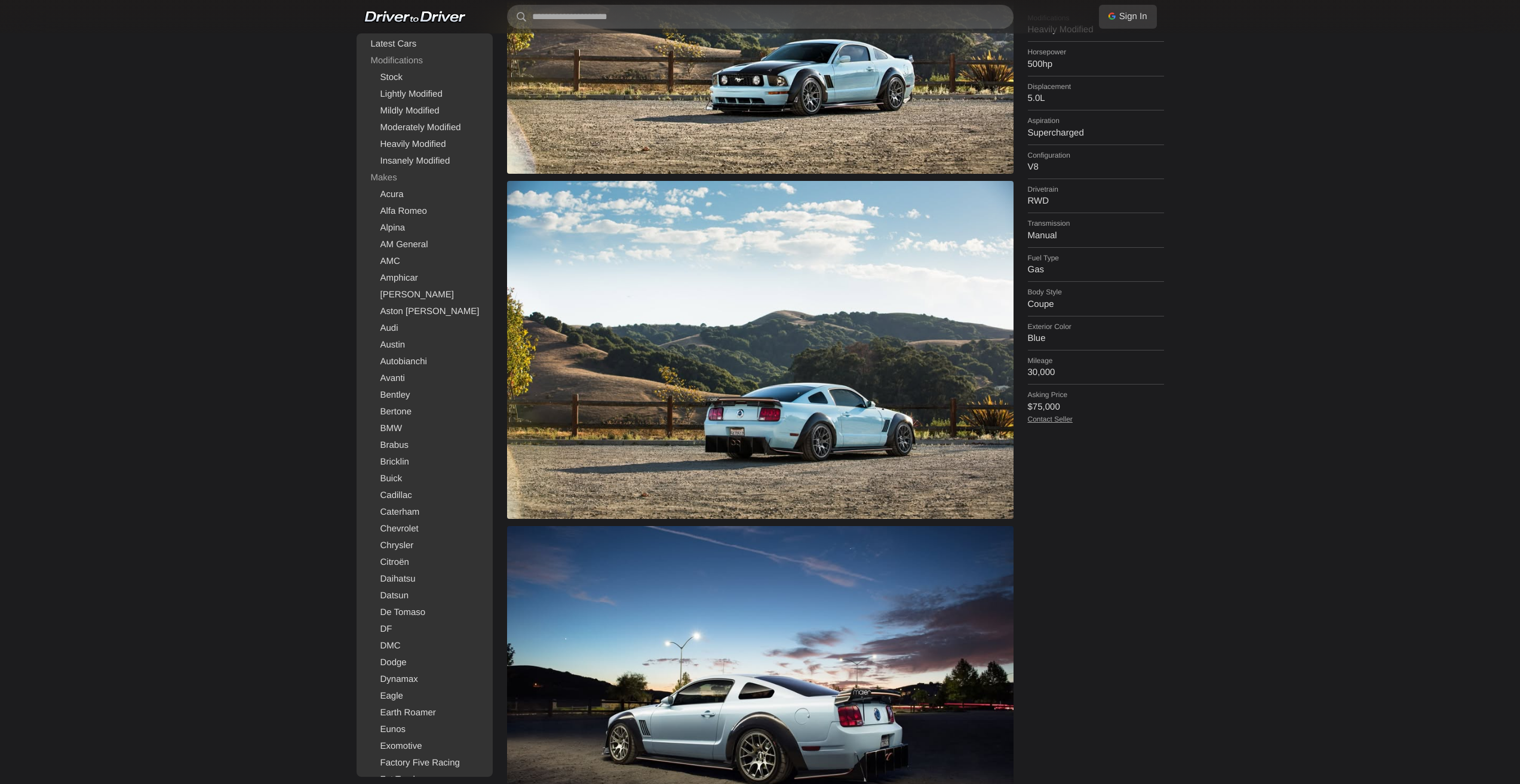
scroll to position [274, 0]
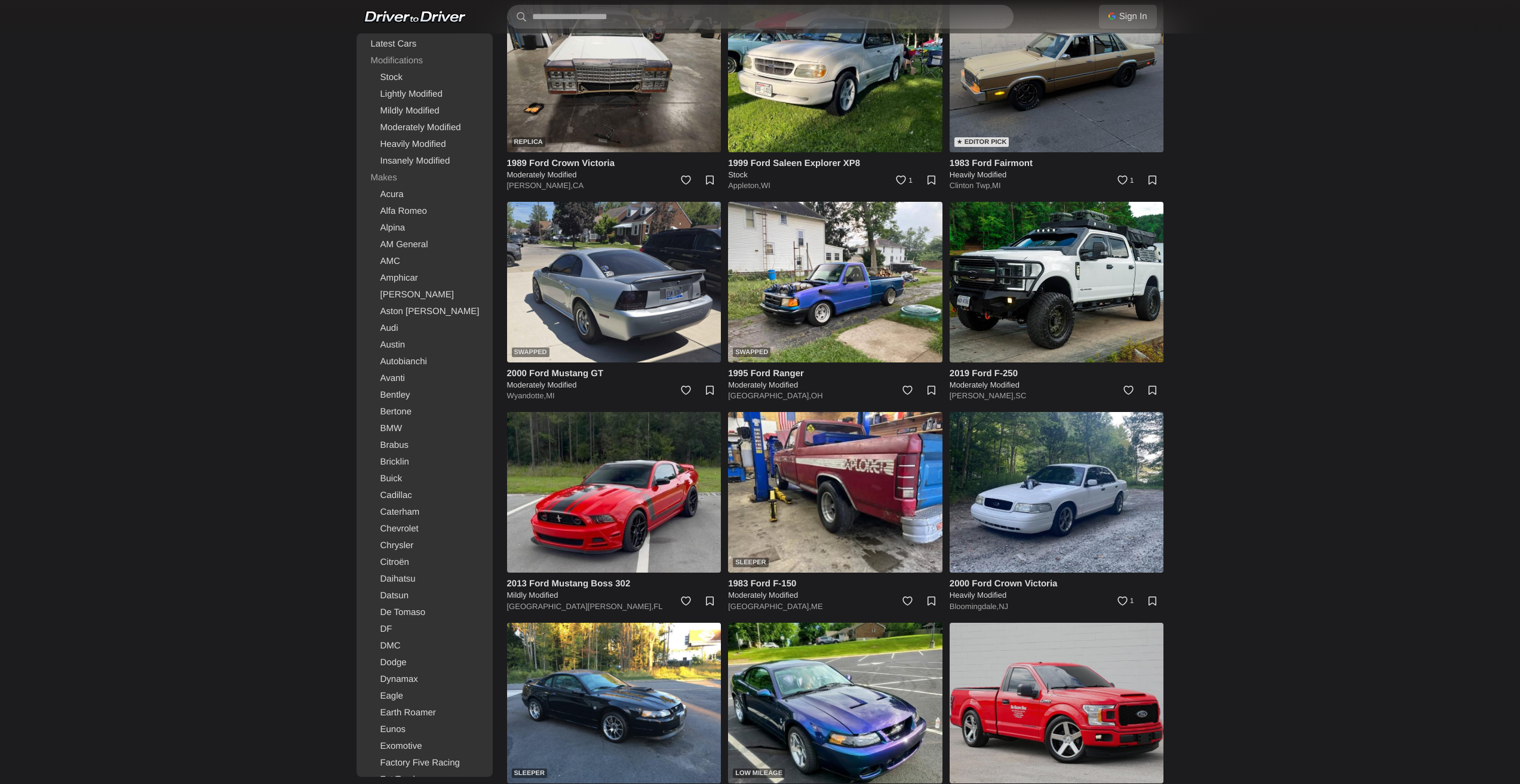
scroll to position [537, 0]
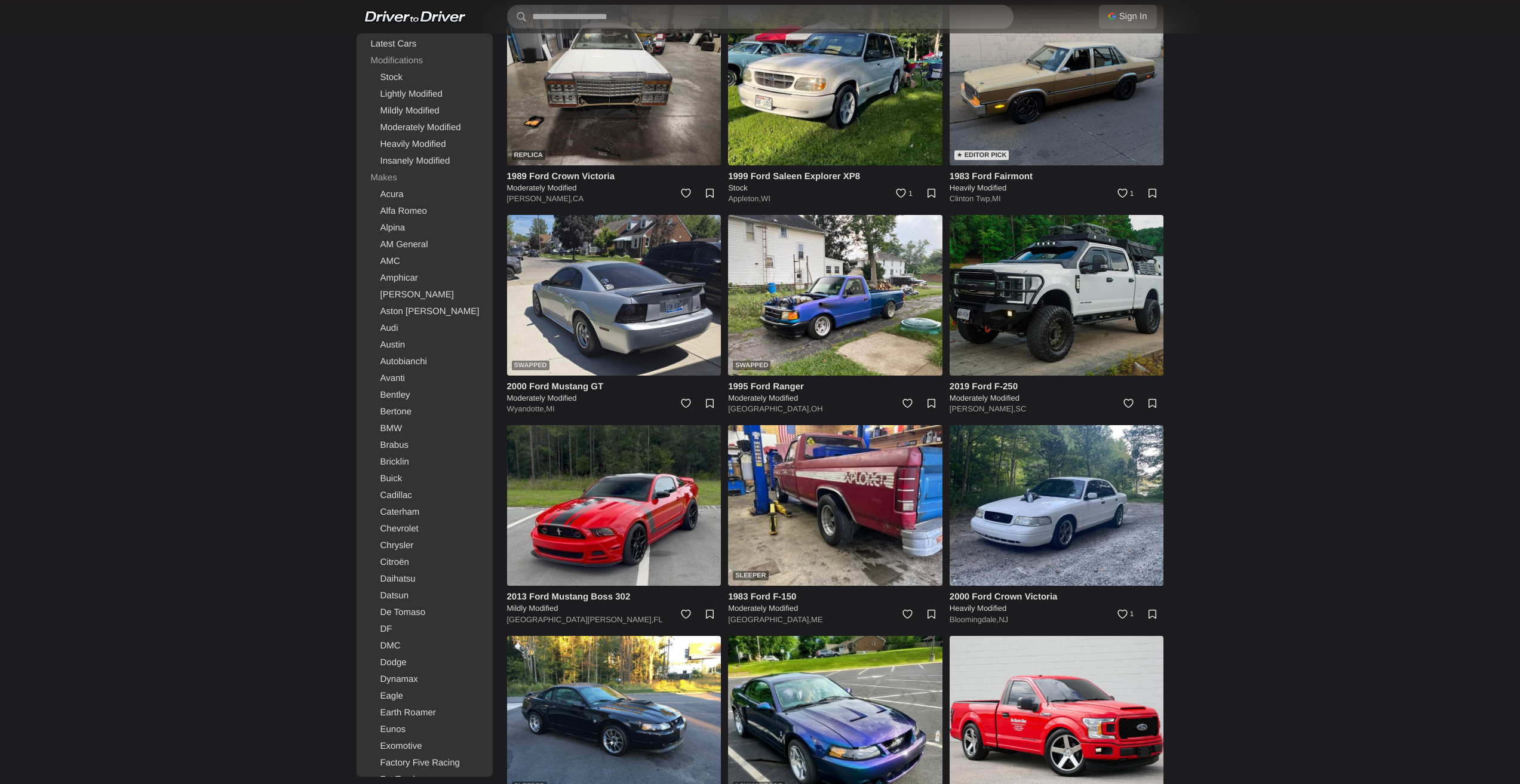
click at [1074, 309] on img at bounding box center [1057, 295] width 215 height 160
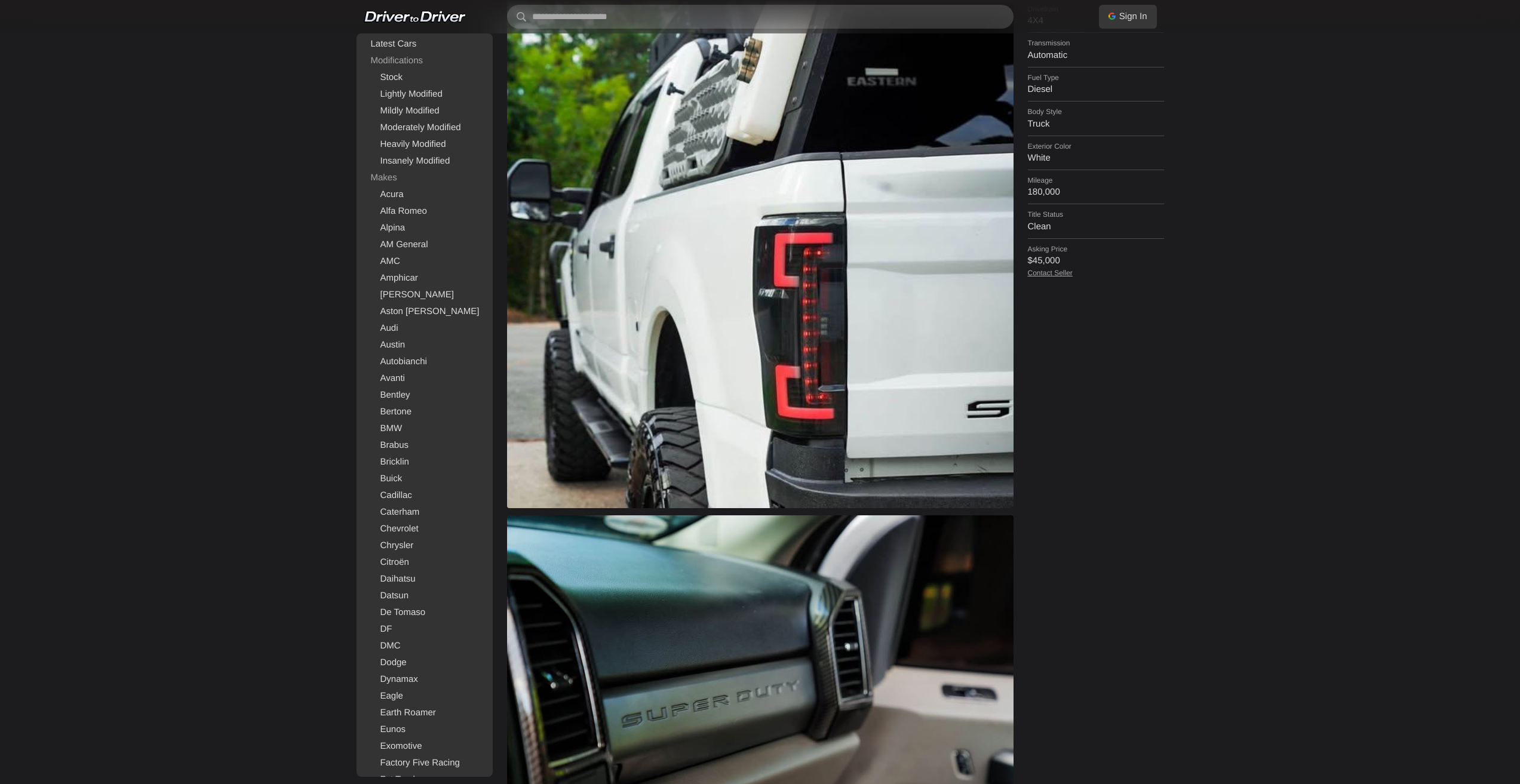
scroll to position [657, 0]
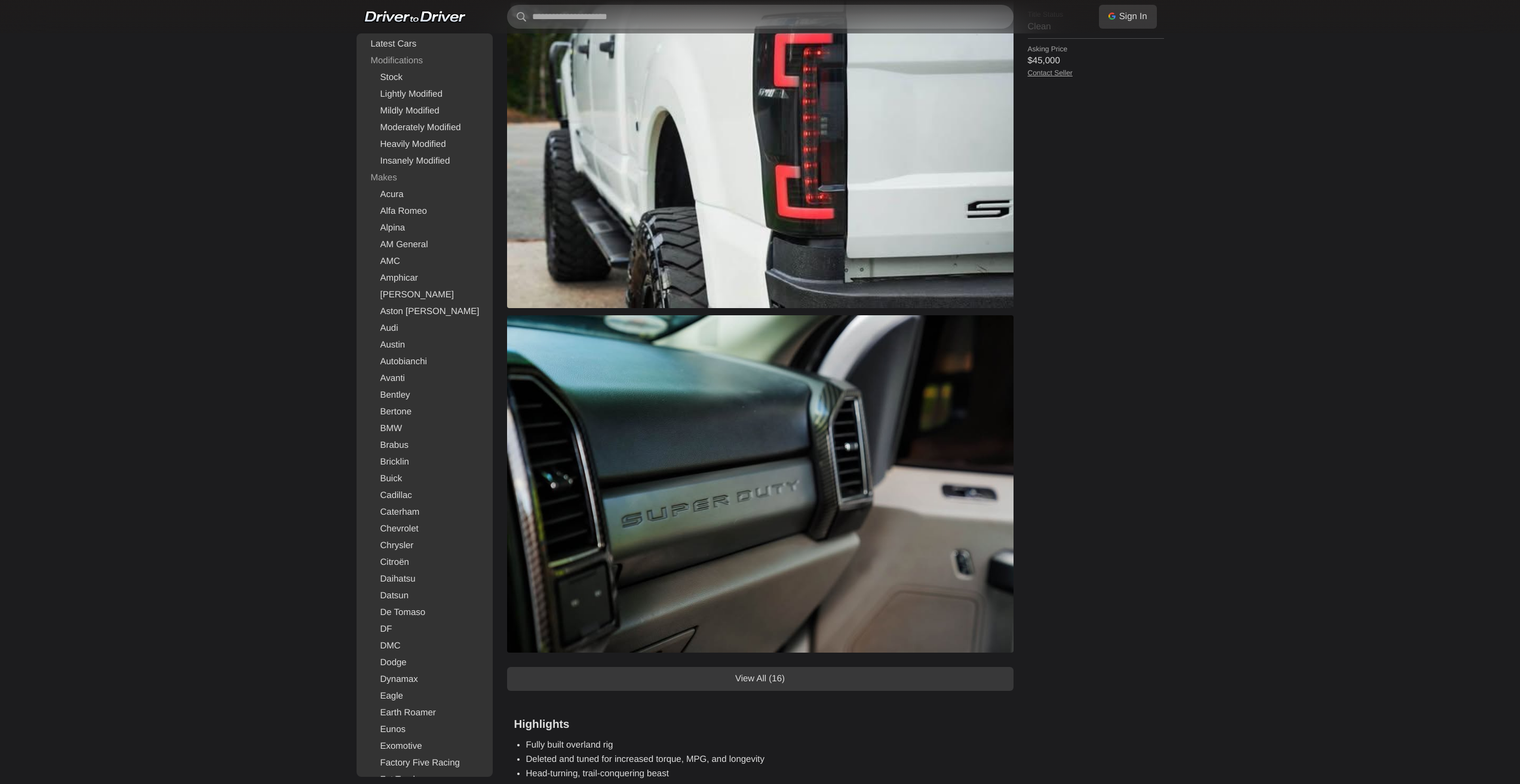
drag, startPoint x: 888, startPoint y: 437, endPoint x: 880, endPoint y: 429, distance: 11.3
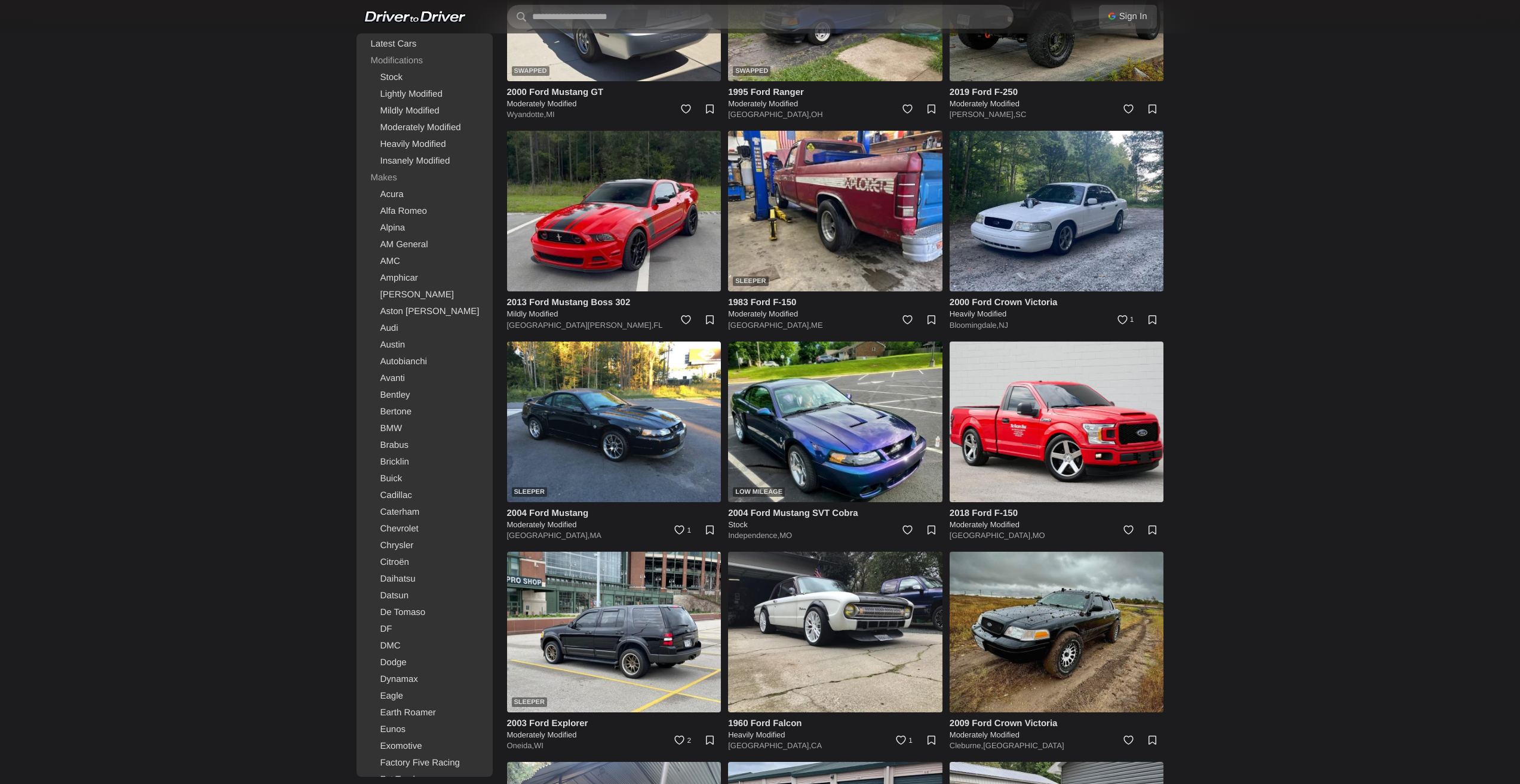
scroll to position [956, 0]
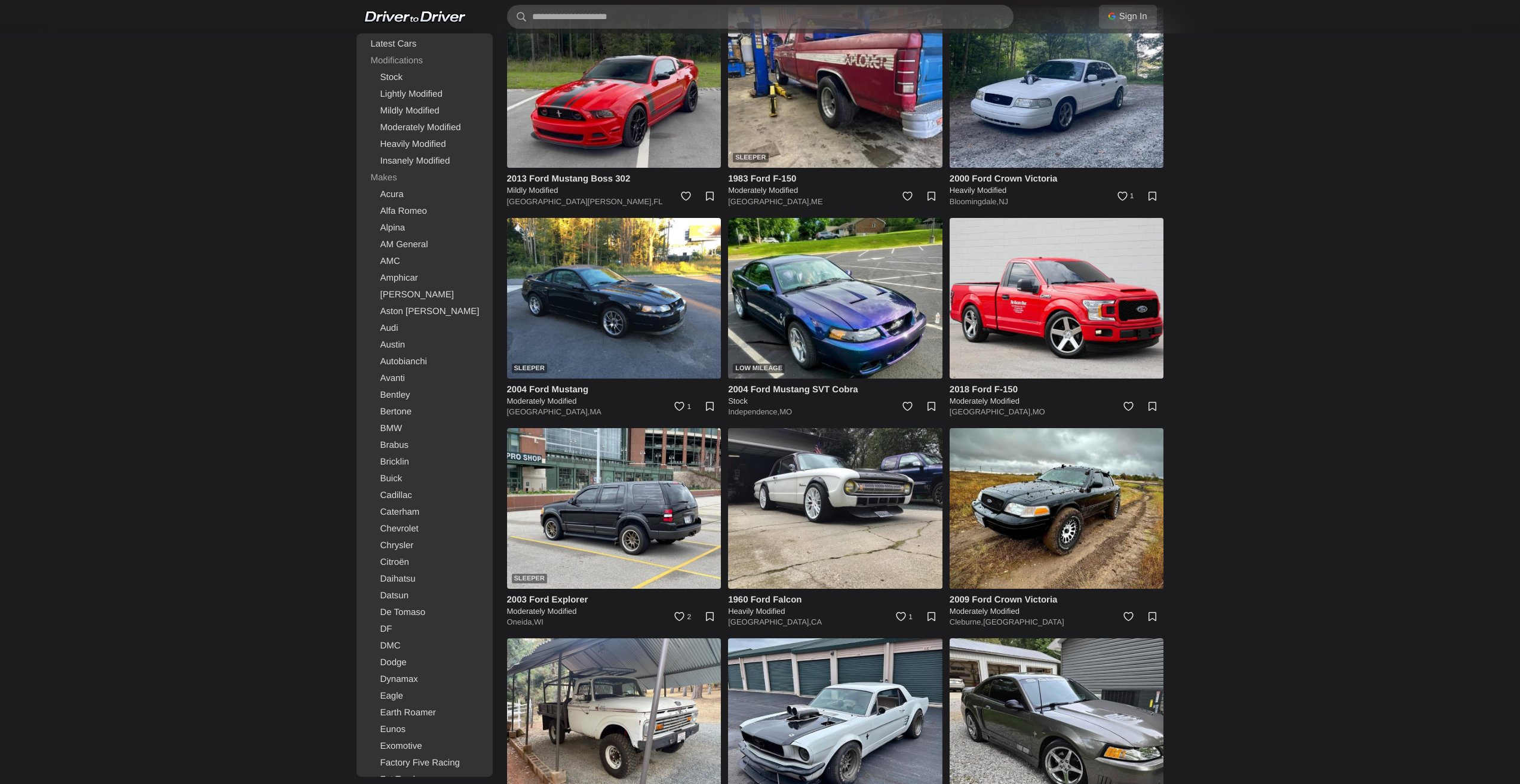
click at [1191, 266] on body "Sign In With Google Sign in with Google Use your existing Google account. No ne…" at bounding box center [760, 795] width 1520 height 3501
